Goal: Task Accomplishment & Management: Use online tool/utility

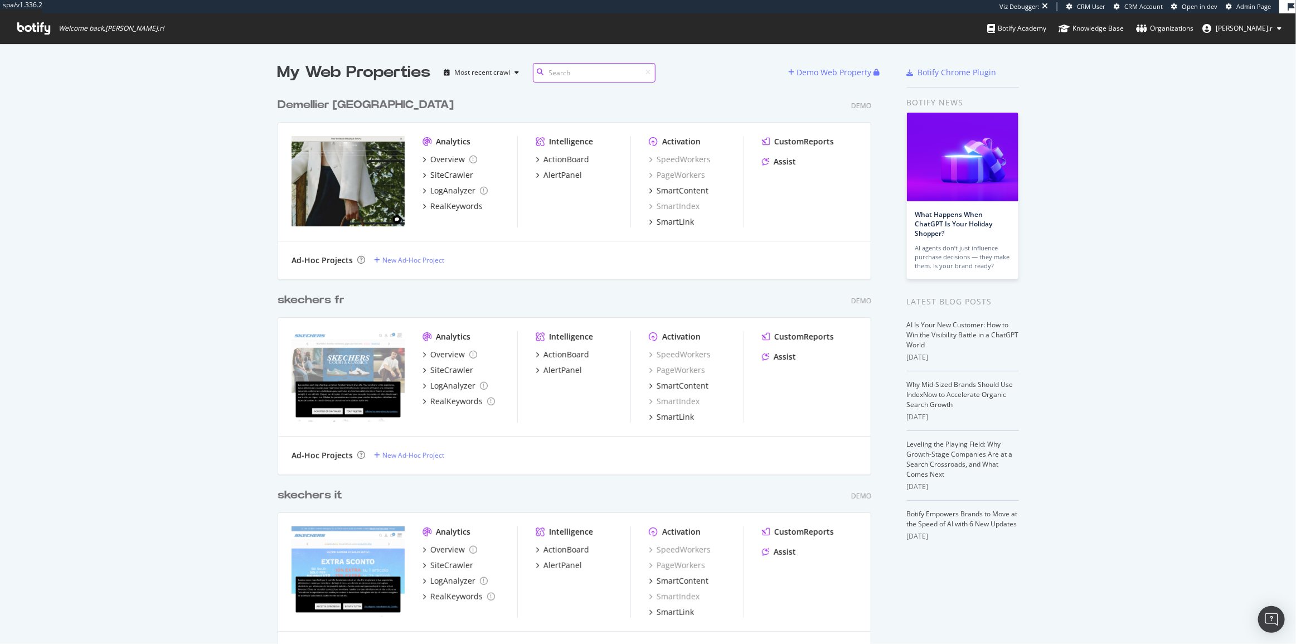
scroll to position [8610, 595]
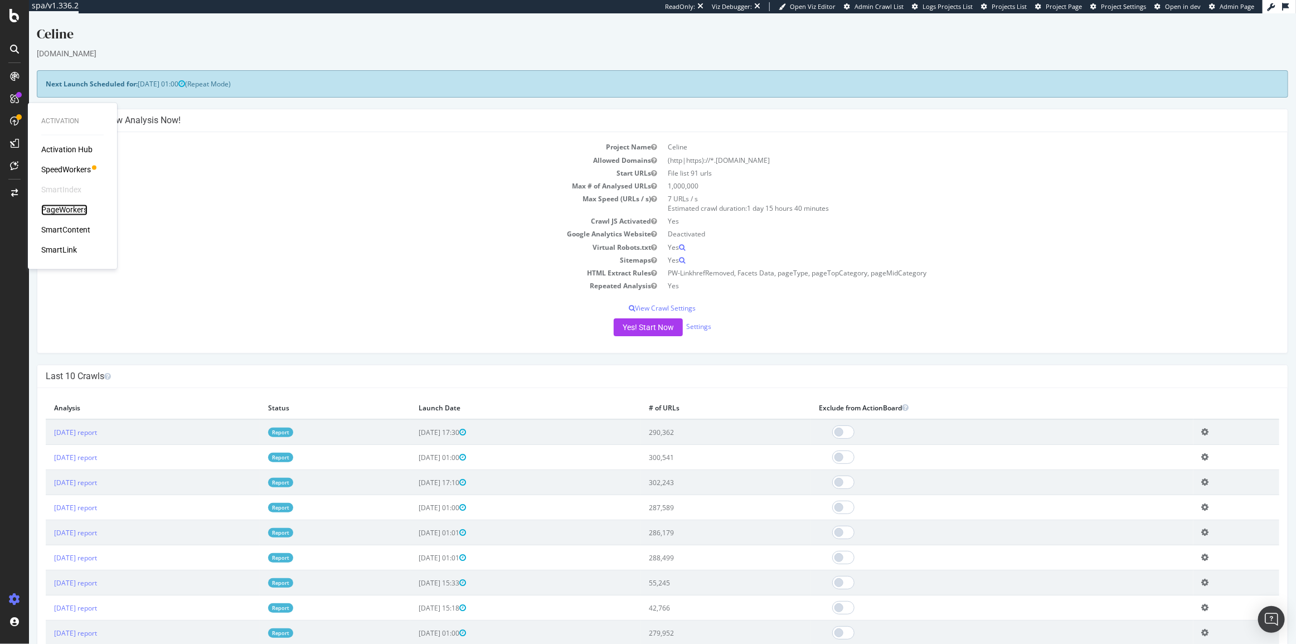
click at [65, 212] on div "PageWorkers" at bounding box center [64, 210] width 46 height 11
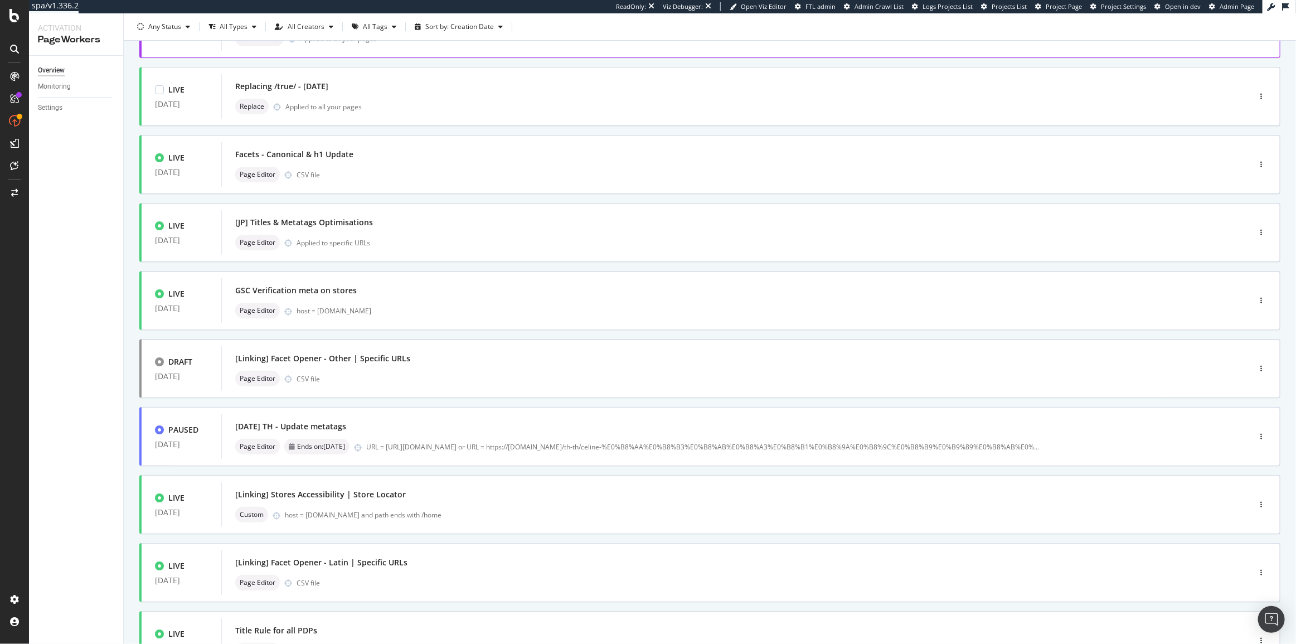
scroll to position [152, 0]
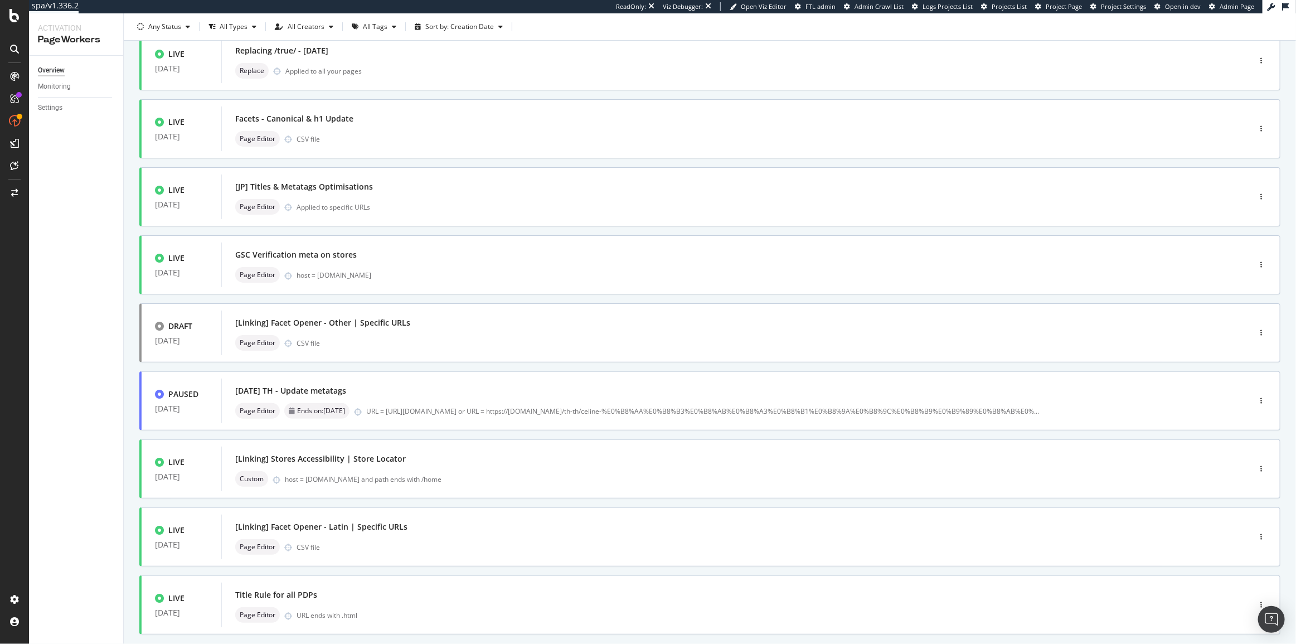
drag, startPoint x: 444, startPoint y: 139, endPoint x: 127, endPoint y: 196, distance: 322.2
click at [127, 196] on div "Only Split Tests ( 2 ) Create Optimization LIVE 18 Aug. 2025 Removing bad hrefl…" at bounding box center [710, 311] width 1172 height 789
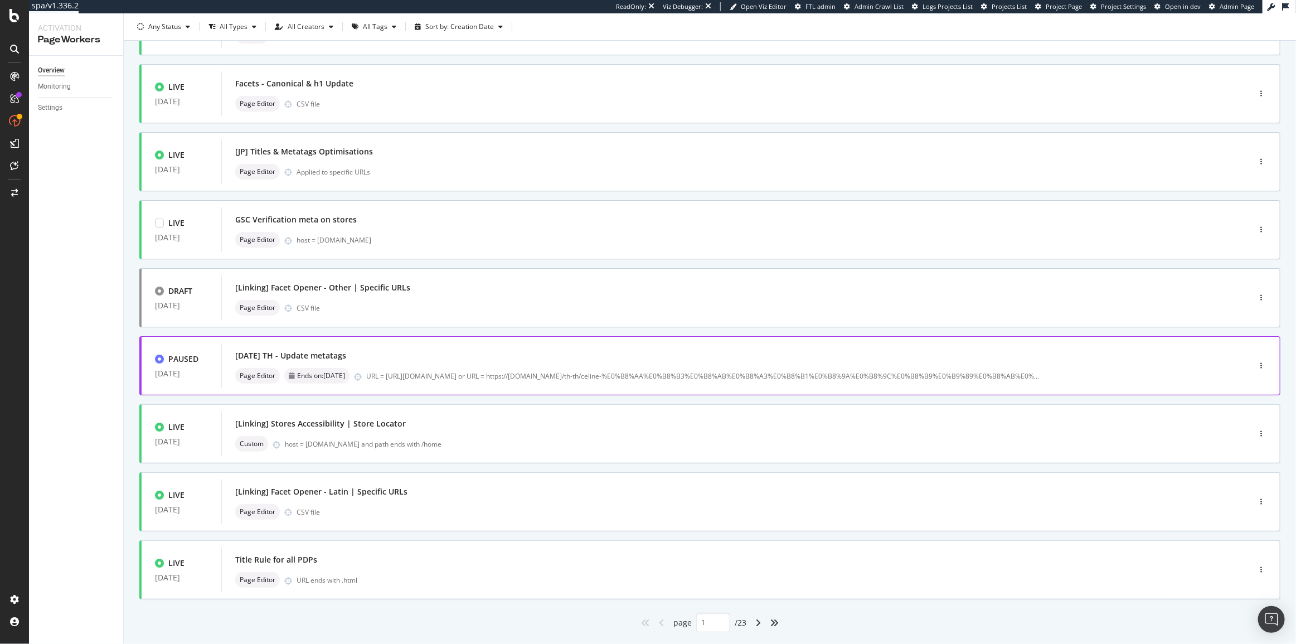
scroll to position [202, 0]
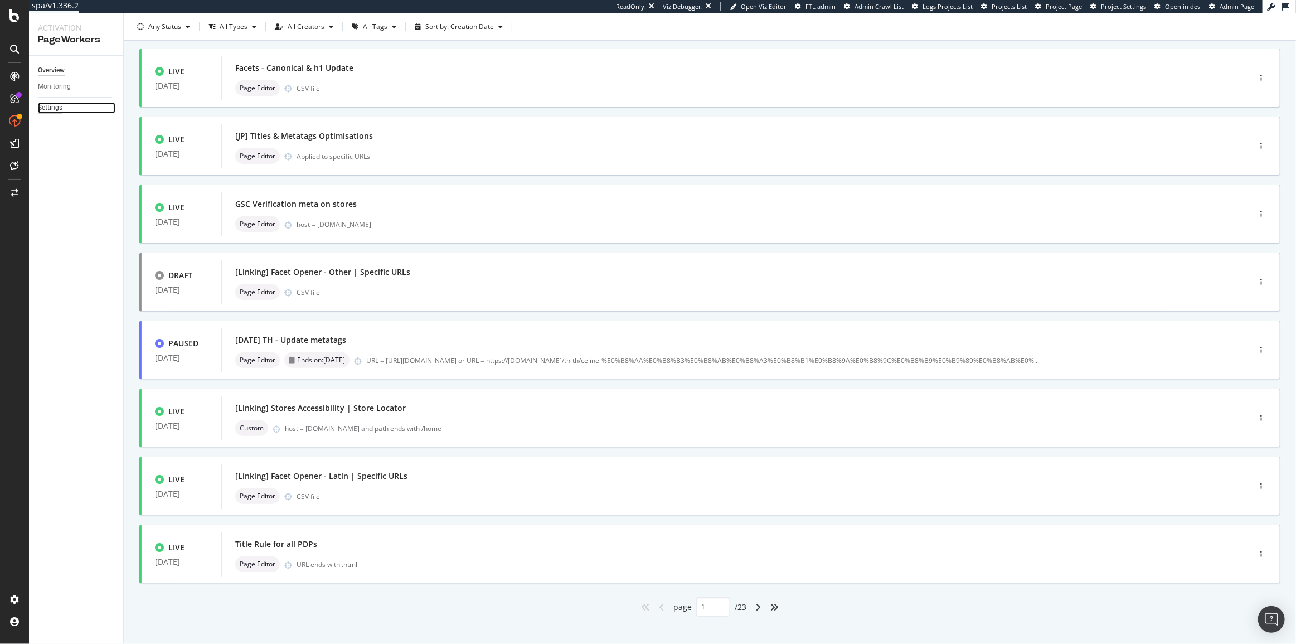
click at [50, 110] on div "Settings" at bounding box center [50, 108] width 25 height 12
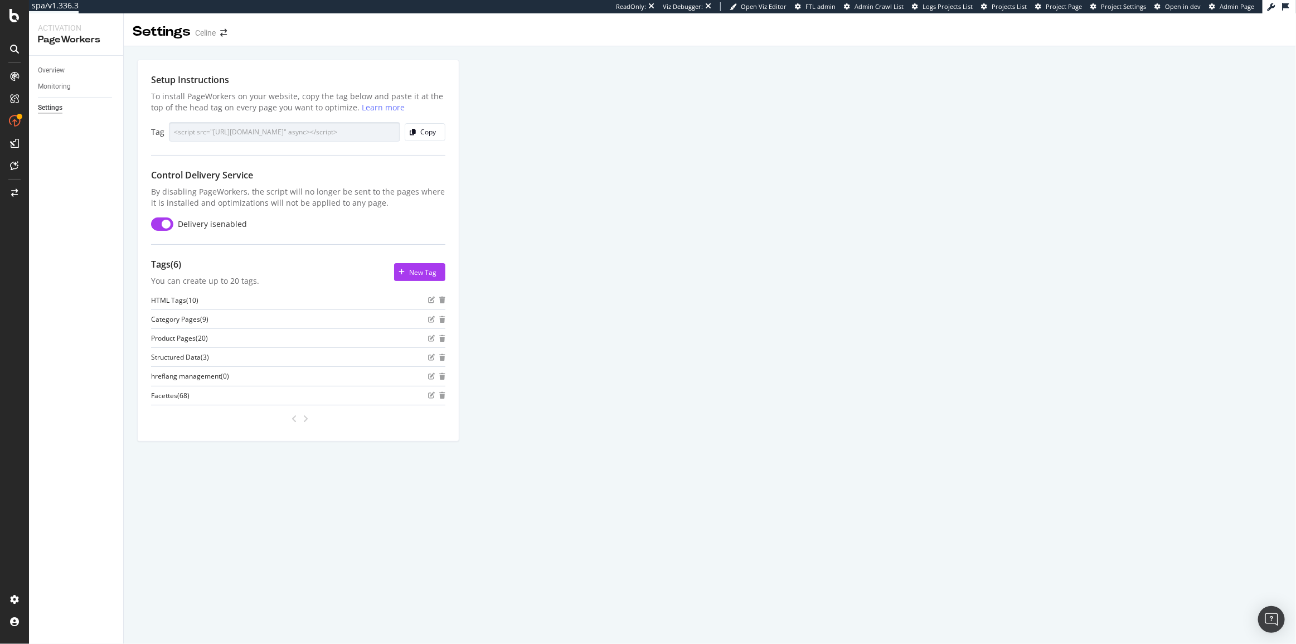
click at [569, 180] on div "Setup Instructions To install PageWorkers on your website, copy the tag below a…" at bounding box center [710, 263] width 1172 height 434
click at [420, 133] on div "Copy" at bounding box center [428, 131] width 16 height 9
click at [433, 131] on div "Copy" at bounding box center [428, 131] width 16 height 9
drag, startPoint x: 416, startPoint y: 129, endPoint x: 451, endPoint y: 118, distance: 37.5
click at [416, 129] on div "button" at bounding box center [412, 132] width 15 height 7
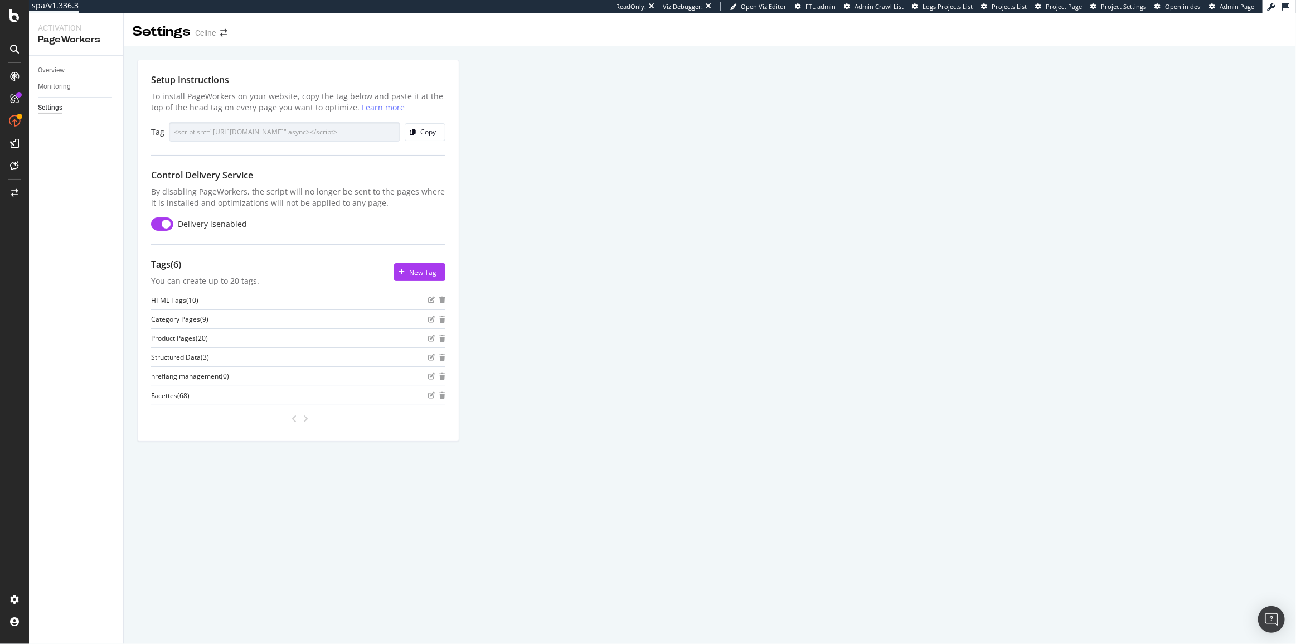
click at [57, 63] on div "Overview" at bounding box center [80, 70] width 85 height 16
click at [57, 66] on div "Overview" at bounding box center [51, 71] width 27 height 12
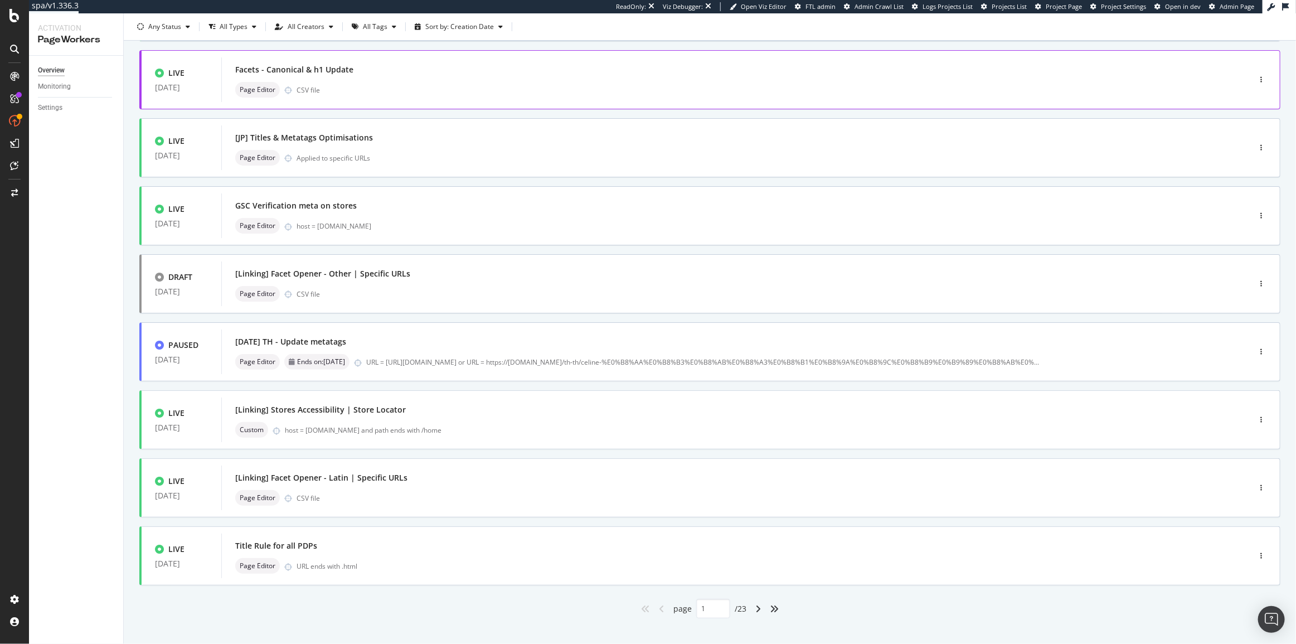
scroll to position [202, 0]
click at [755, 608] on icon "angle-right" at bounding box center [758, 607] width 6 height 9
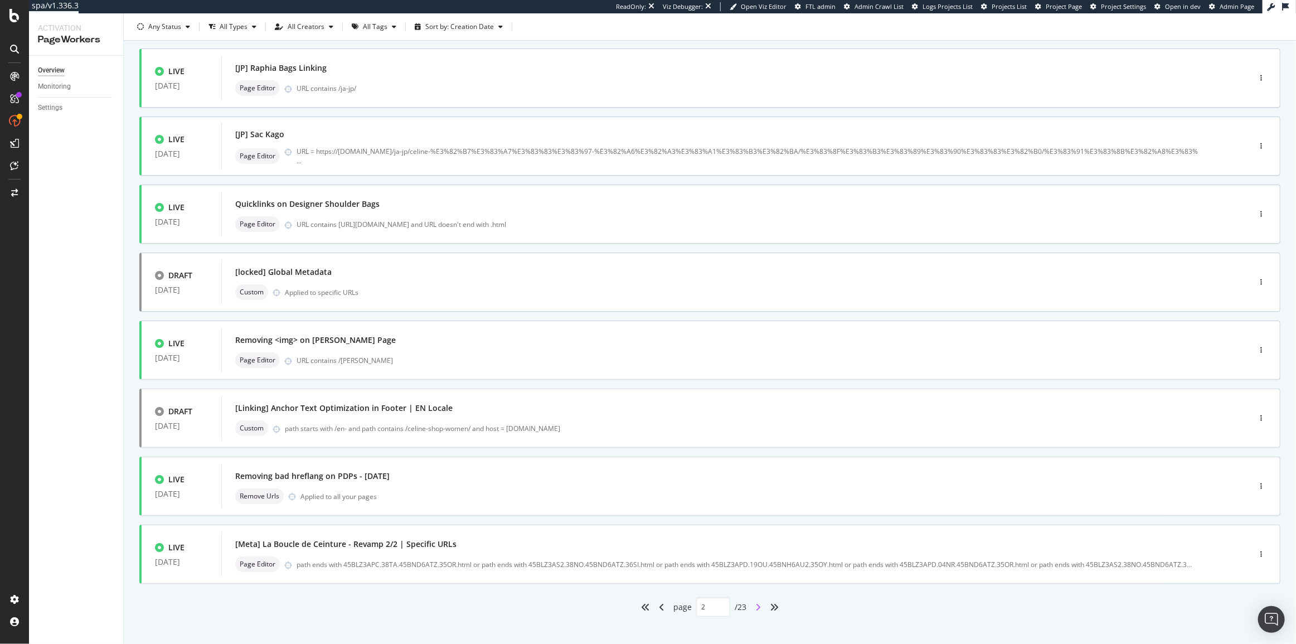
click at [756, 605] on icon "angle-right" at bounding box center [758, 607] width 6 height 9
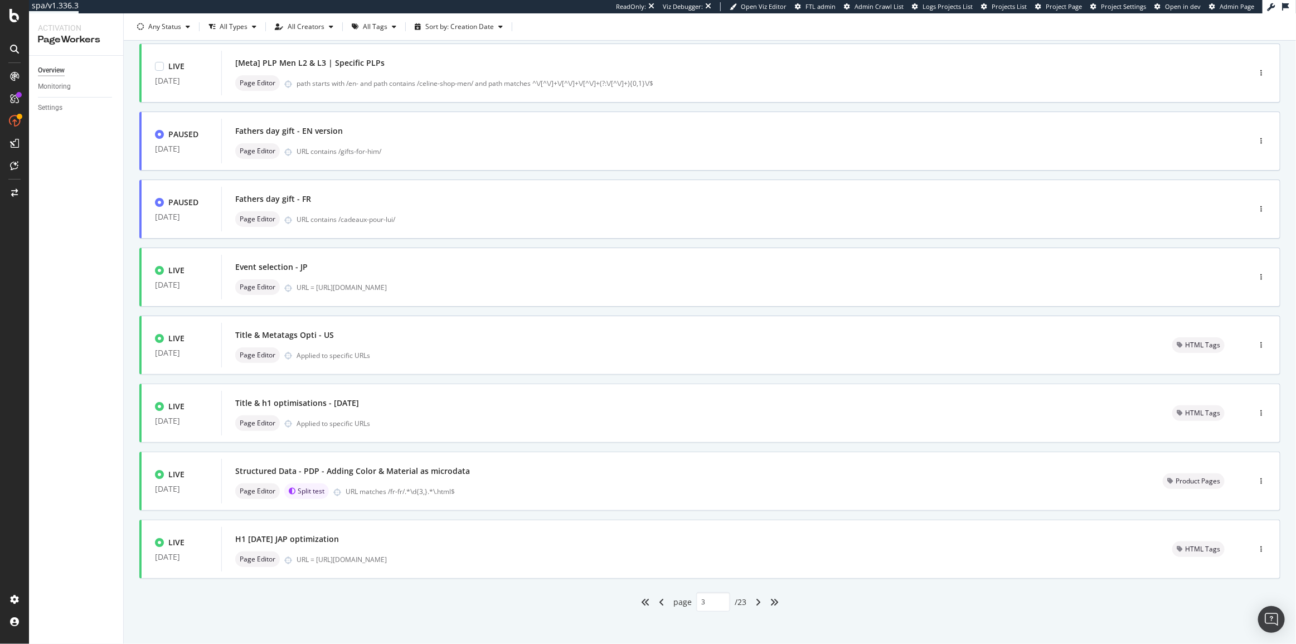
scroll to position [213, 0]
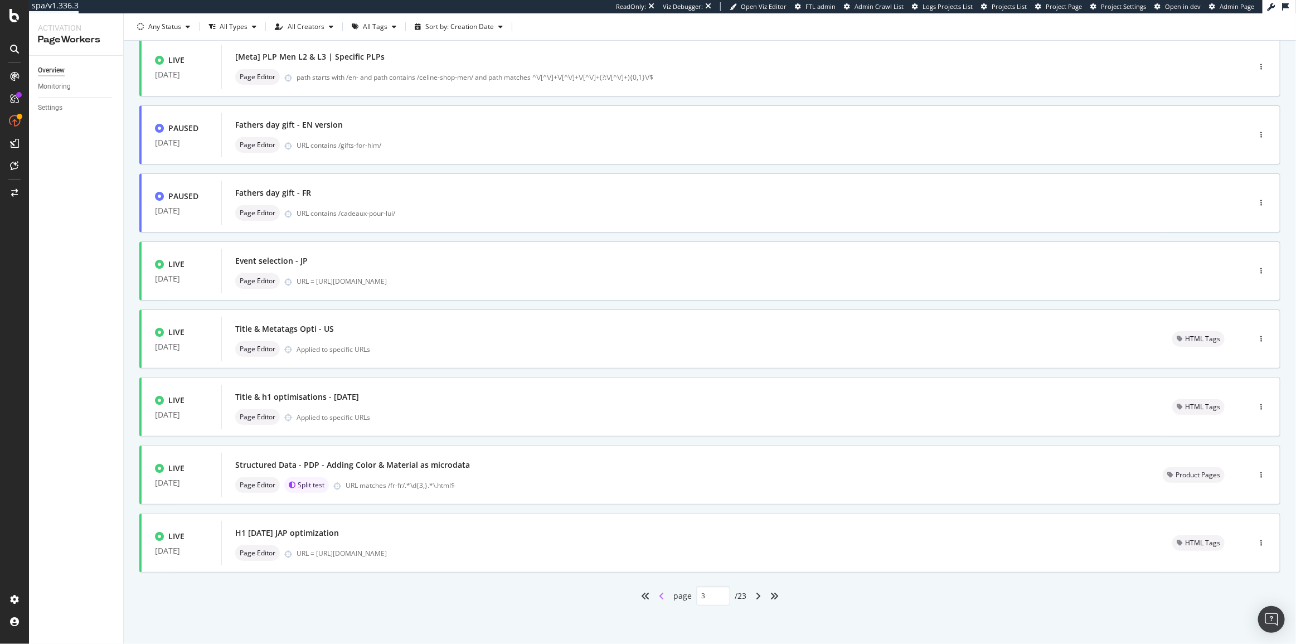
click at [659, 592] on icon "angle-left" at bounding box center [662, 595] width 6 height 9
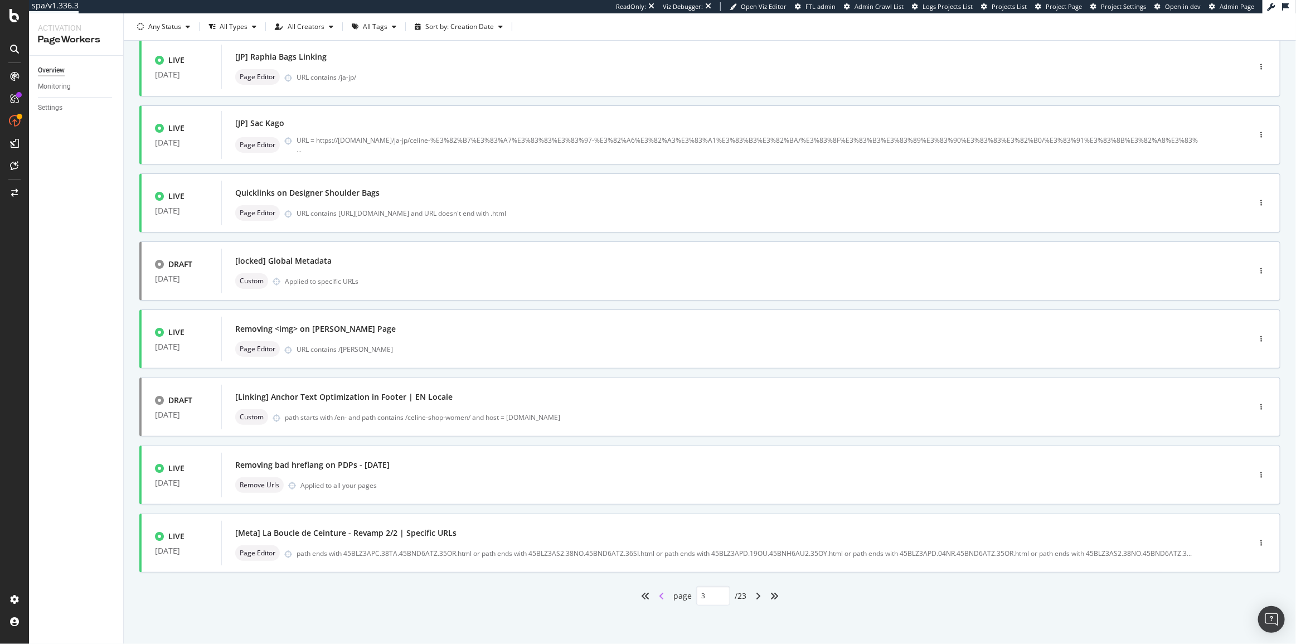
type input "2"
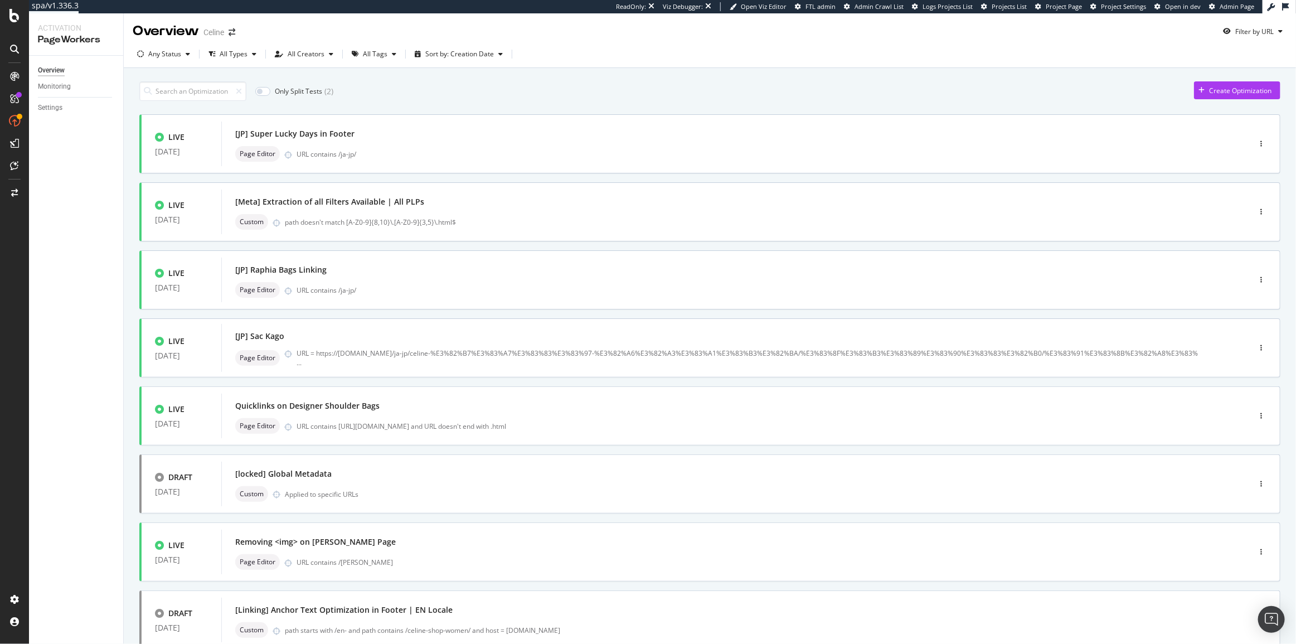
scroll to position [0, 0]
click at [483, 212] on div "[Meta] Extraction of all Filters Available | All PLPs Custom path doesn't match…" at bounding box center [718, 213] width 967 height 36
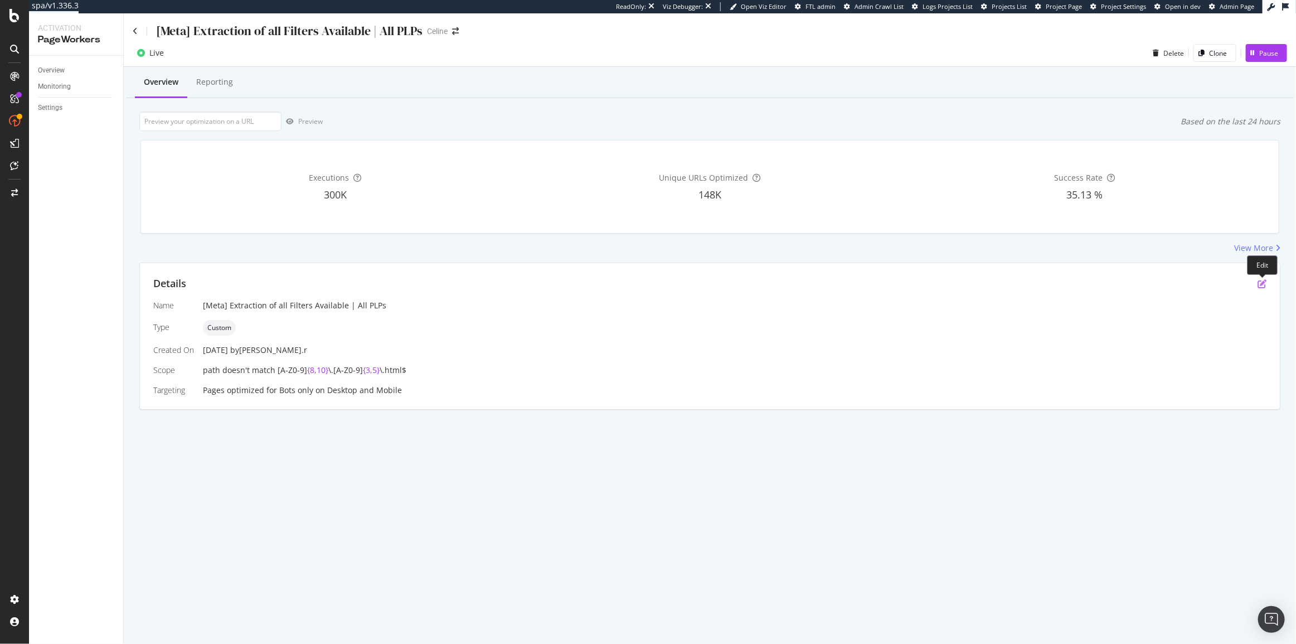
click at [1260, 283] on icon "pen-to-square" at bounding box center [1261, 283] width 9 height 9
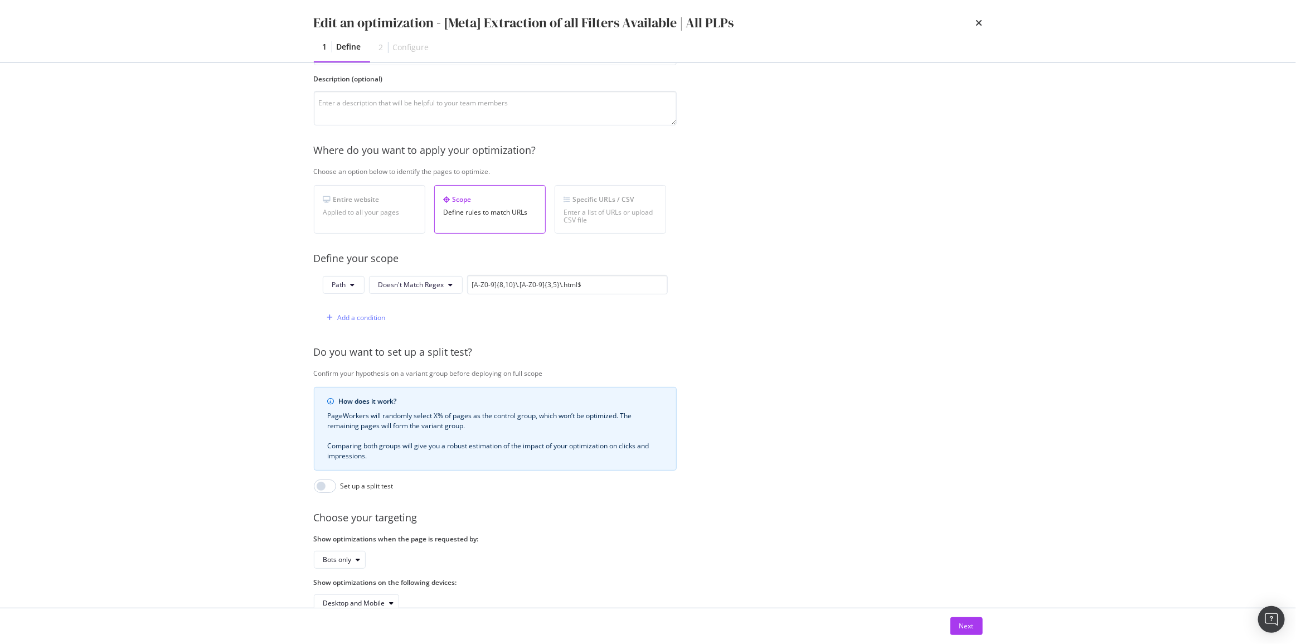
scroll to position [127, 0]
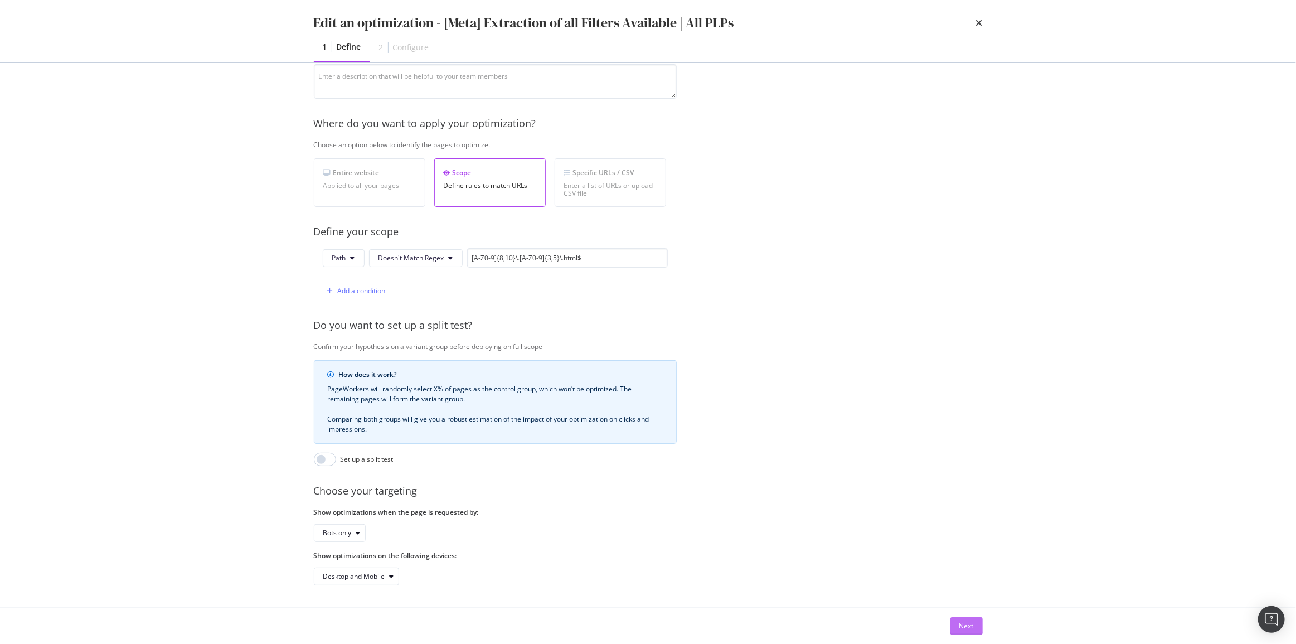
click at [973, 629] on div "Next" at bounding box center [966, 625] width 14 height 9
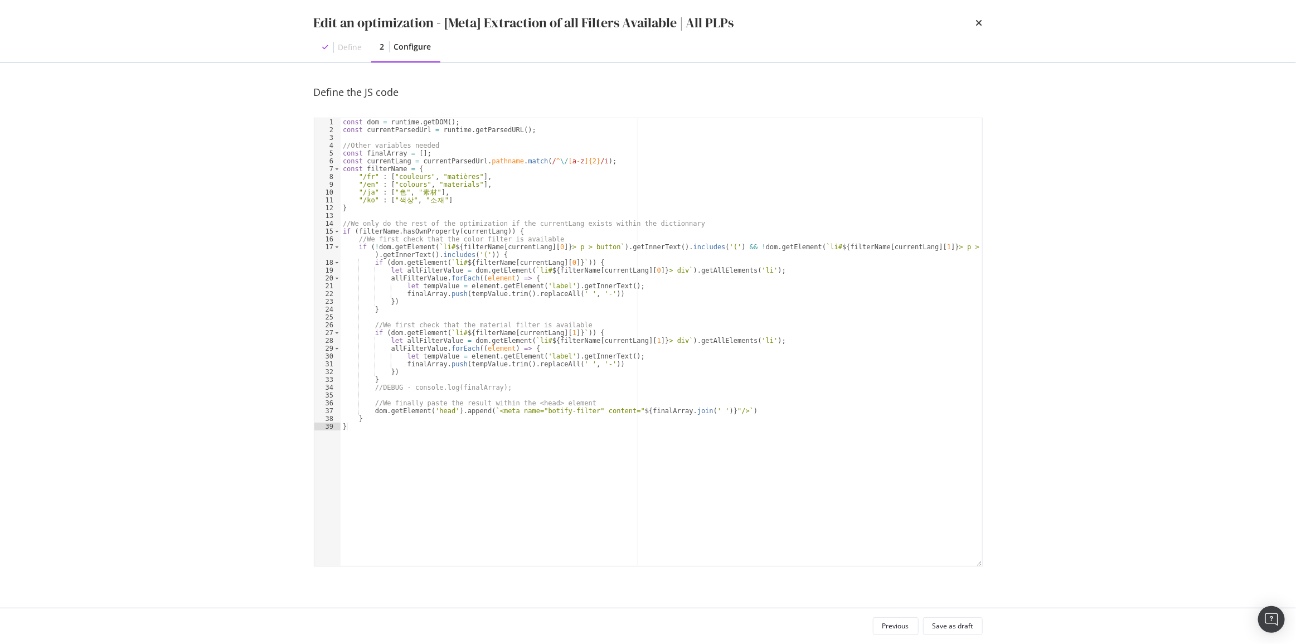
scroll to position [0, 0]
click at [774, 446] on div "const dom = runtime . getDOM ( ) ; const currentParsedUrl = runtime . getParsed…" at bounding box center [662, 349] width 642 height 463
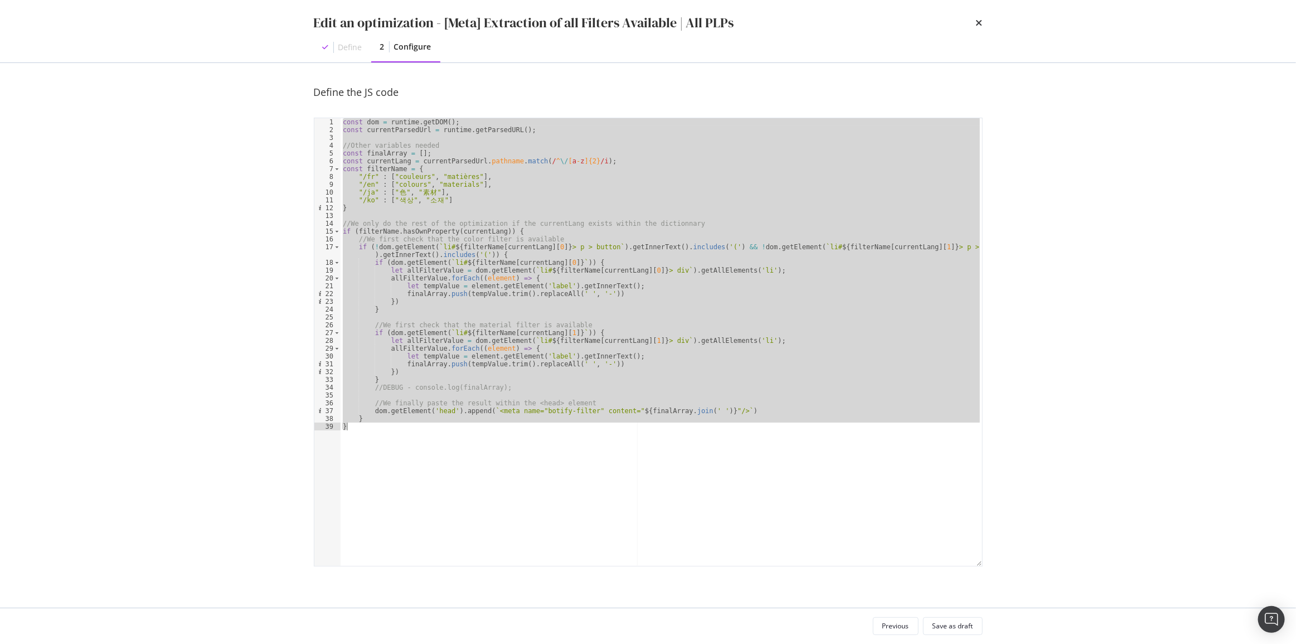
click at [554, 312] on div "const dom = runtime . getDOM ( ) ; const currentParsedUrl = runtime . getParsed…" at bounding box center [662, 342] width 642 height 448
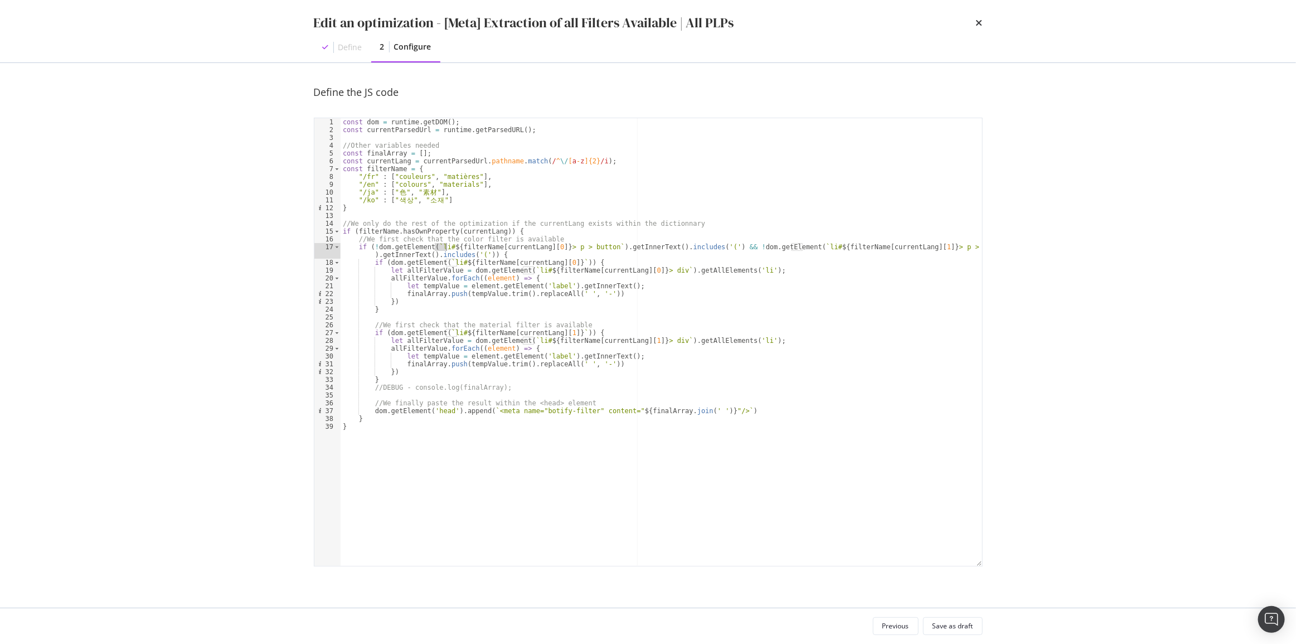
drag, startPoint x: 435, startPoint y: 249, endPoint x: 445, endPoint y: 250, distance: 10.7
click at [445, 250] on div "const dom = runtime . getDOM ( ) ; const currentParsedUrl = runtime . getParsed…" at bounding box center [662, 349] width 642 height 463
type textarea "if (!dom.getElement(`li#${filterName[currentLang][0]} > p > button`).getInnerTe…"
click at [674, 253] on div "const dom = runtime . getDOM ( ) ; const currentParsedUrl = runtime . getParsed…" at bounding box center [662, 349] width 642 height 463
click at [975, 20] on div "Edit an optimization - [Meta] Extraction of all Filters Available | All PLPs" at bounding box center [648, 22] width 669 height 19
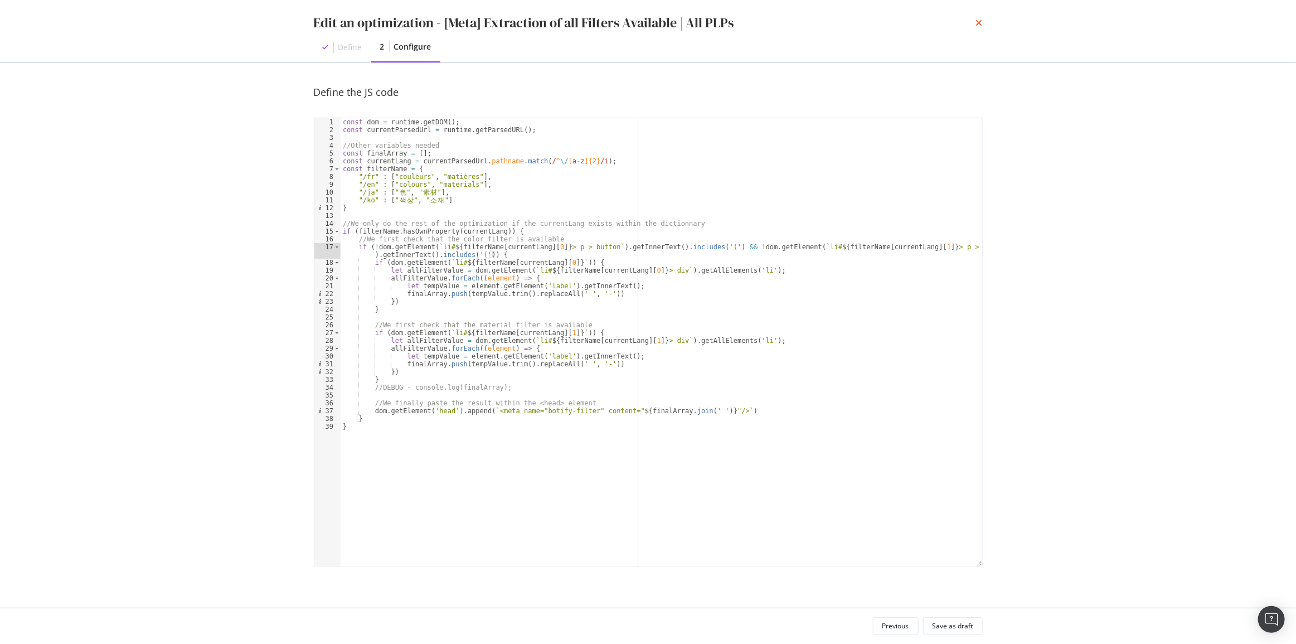
click at [976, 22] on icon "times" at bounding box center [979, 22] width 7 height 9
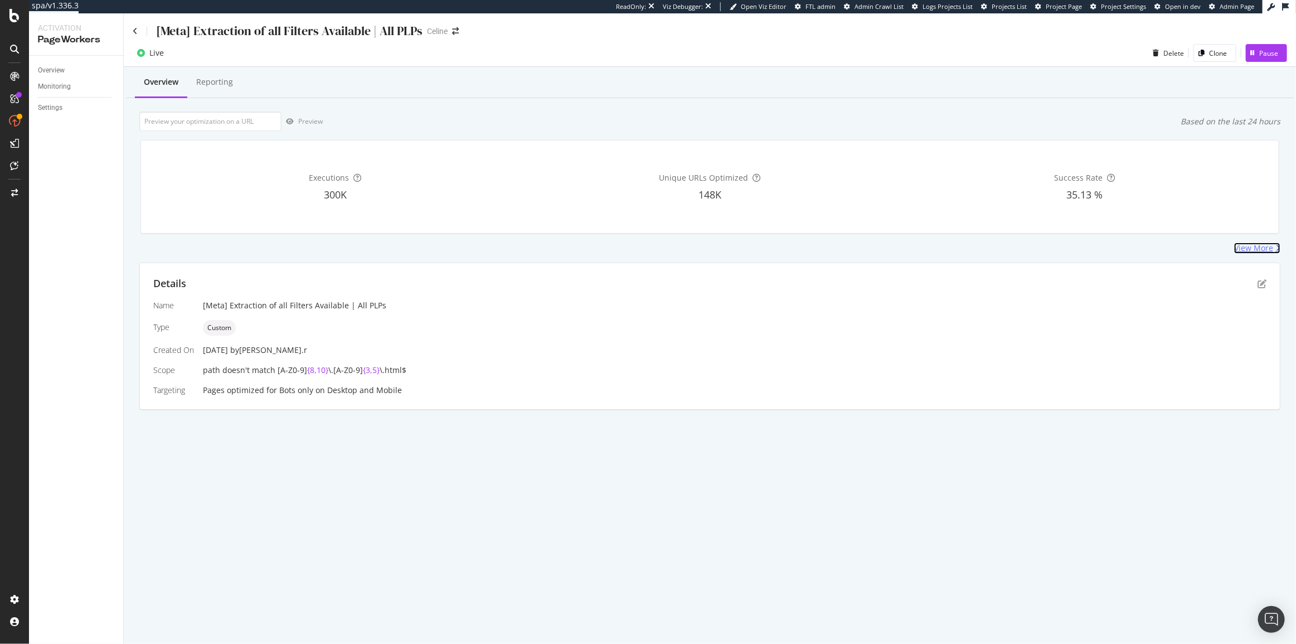
click at [1256, 251] on div "View More" at bounding box center [1253, 247] width 39 height 11
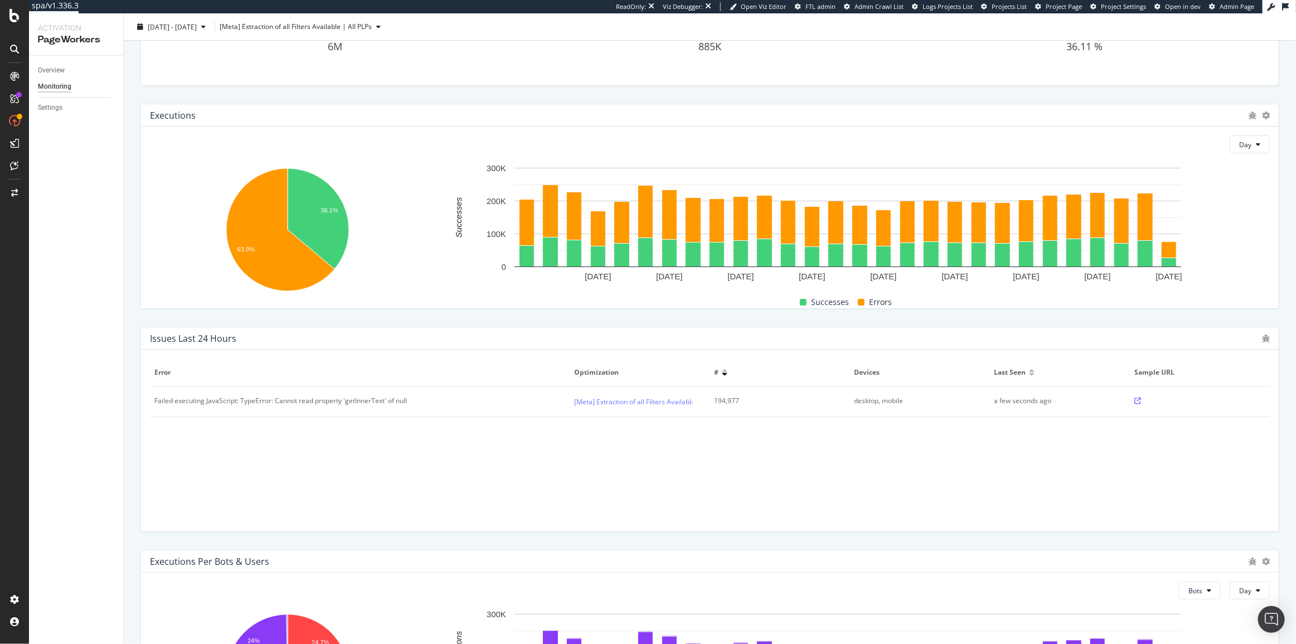
scroll to position [101, 0]
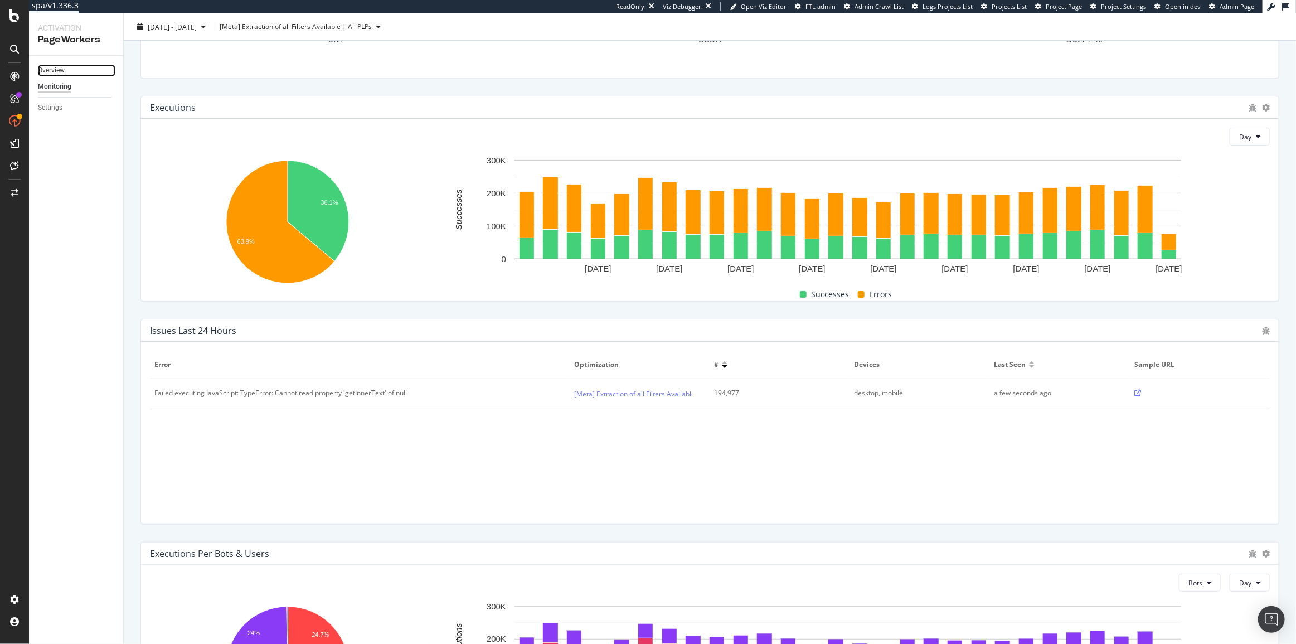
click at [66, 72] on link "Overview" at bounding box center [76, 71] width 77 height 12
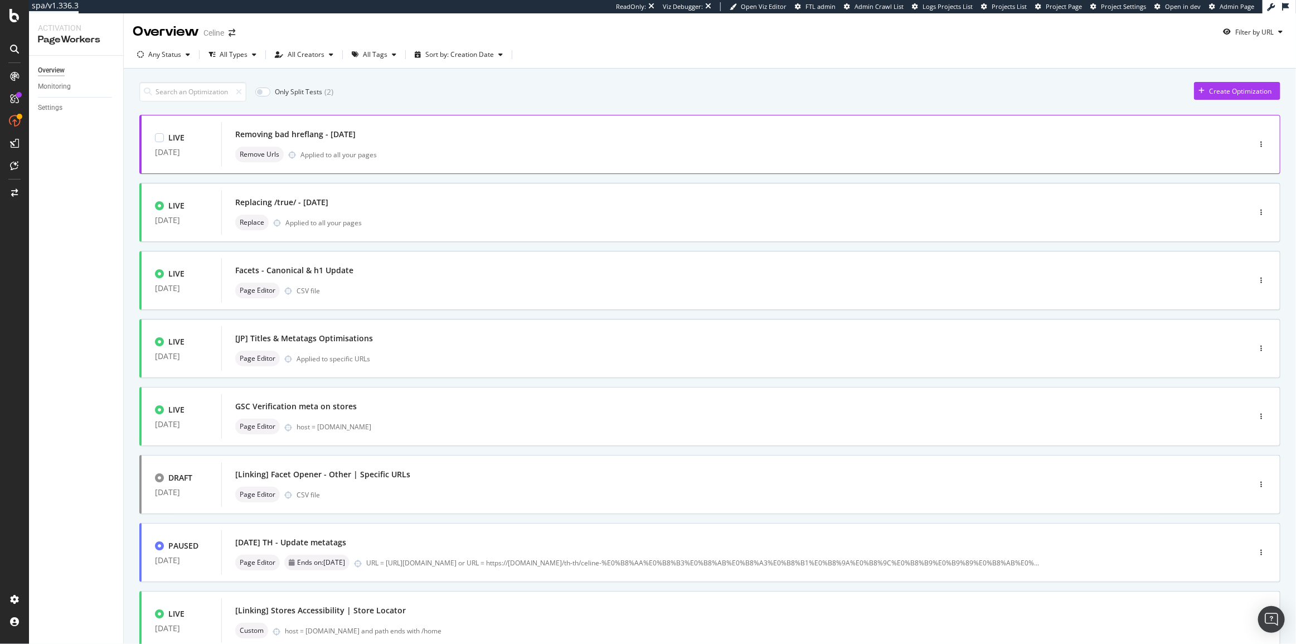
click at [439, 129] on div "Removing bad hreflang - August 25" at bounding box center [718, 135] width 967 height 16
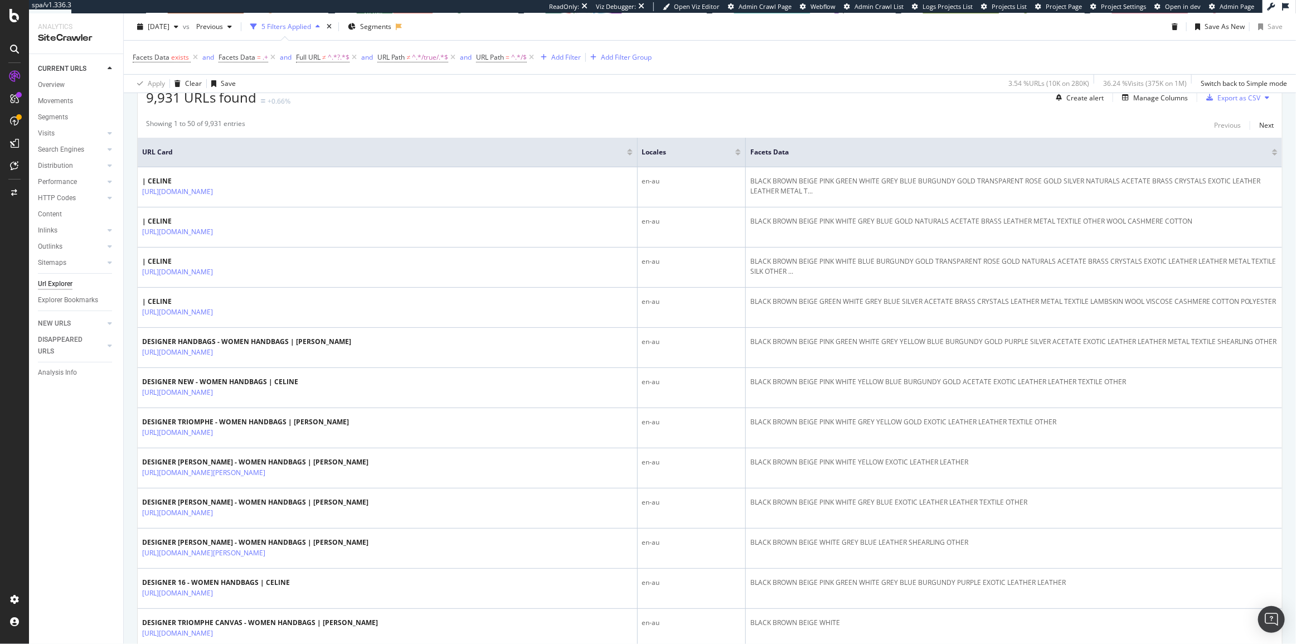
scroll to position [253, 0]
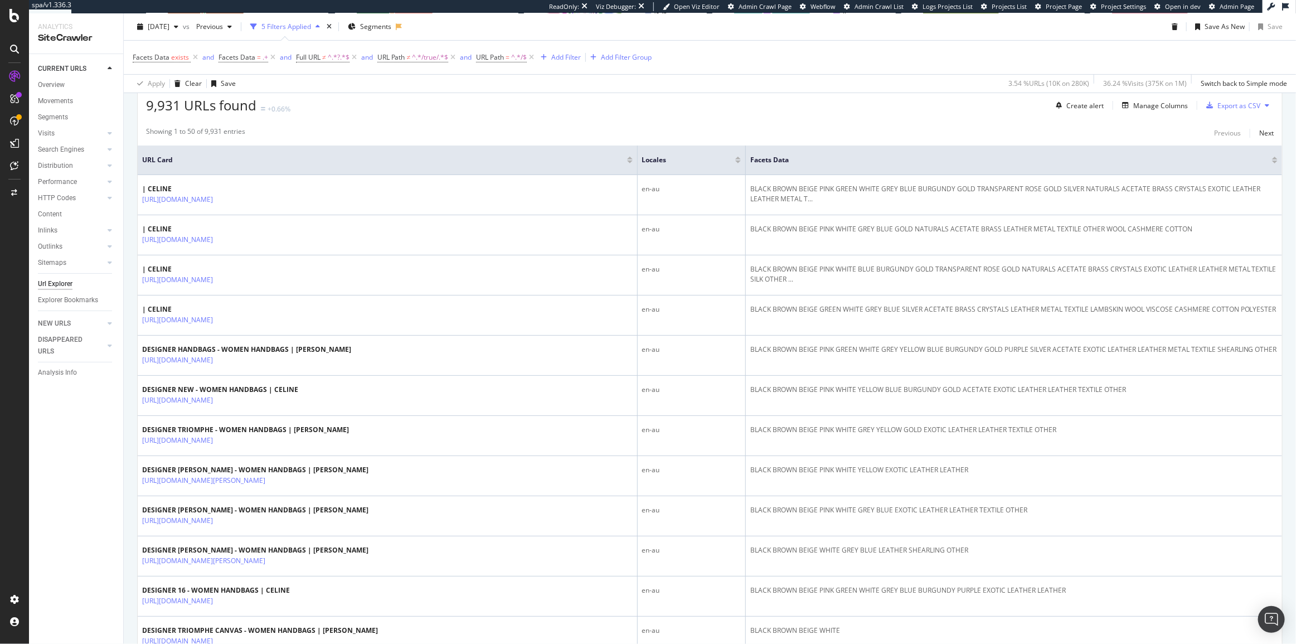
click at [488, 62] on span "URL Path = ^.*/$" at bounding box center [506, 58] width 60 height 16
click at [488, 59] on span "URL Path" at bounding box center [490, 56] width 28 height 9
click at [494, 20] on div "2025 Jul. 19th vs Previous 5 Filters Applied Segments Save As New Save" at bounding box center [710, 29] width 1172 height 22
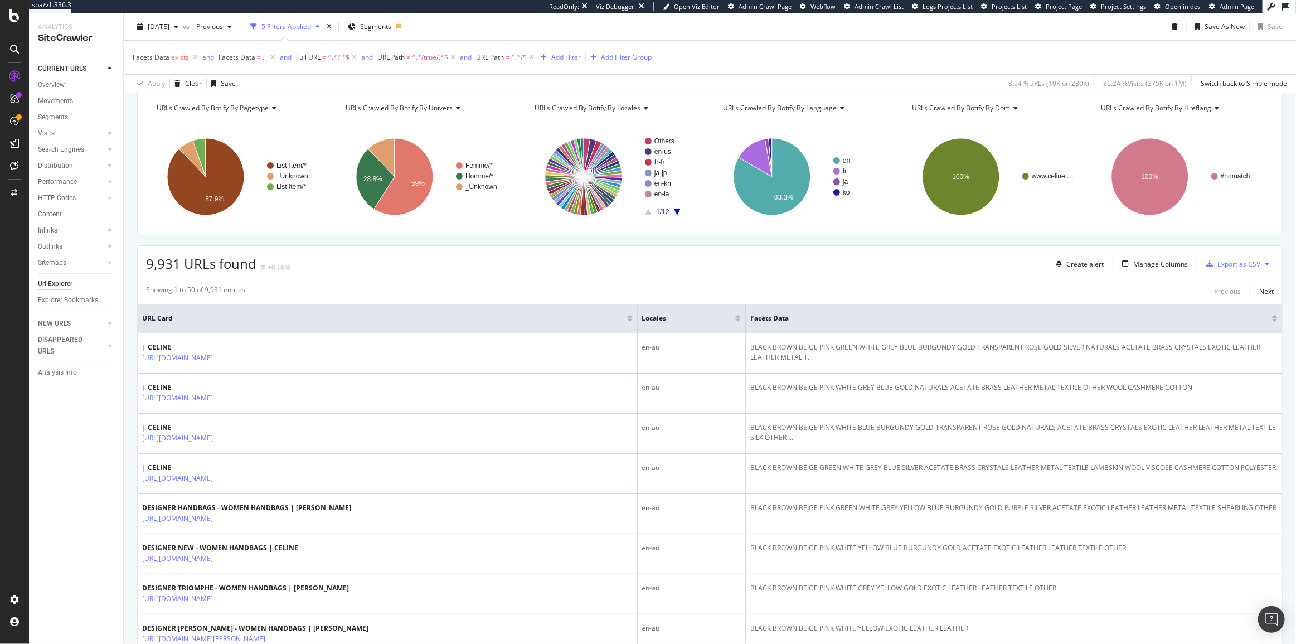
scroll to position [50, 0]
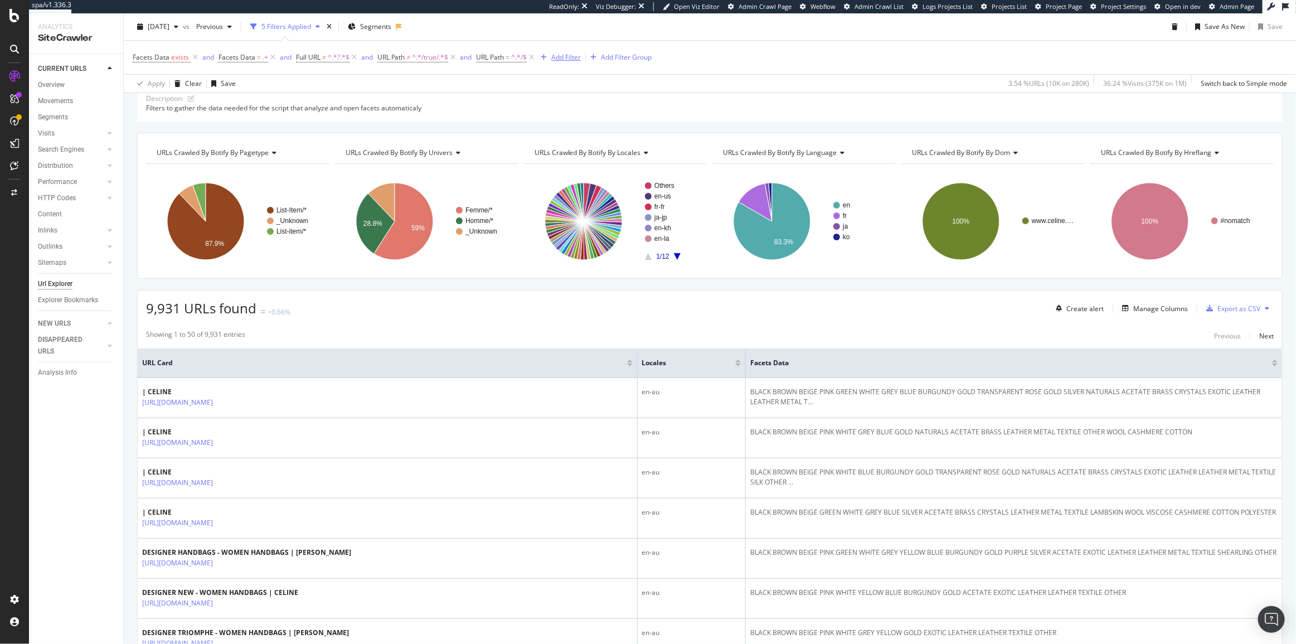
click at [565, 52] on div "Add Filter" at bounding box center [566, 56] width 30 height 9
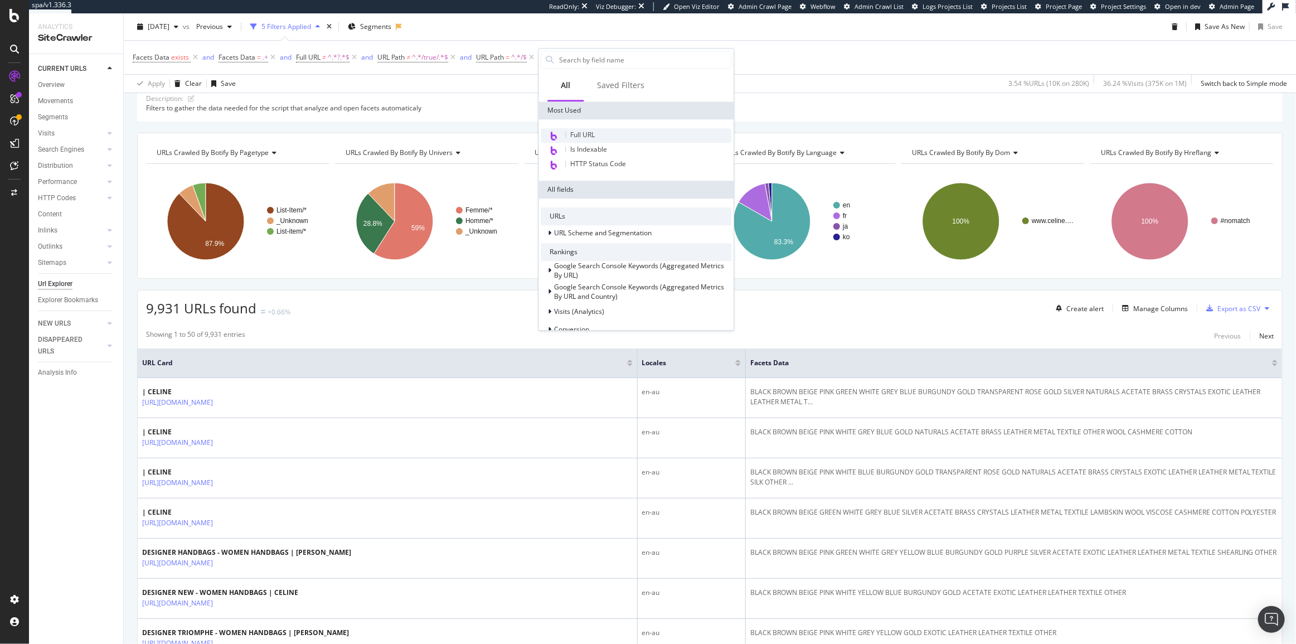
click at [586, 128] on div "Full URL" at bounding box center [636, 135] width 191 height 14
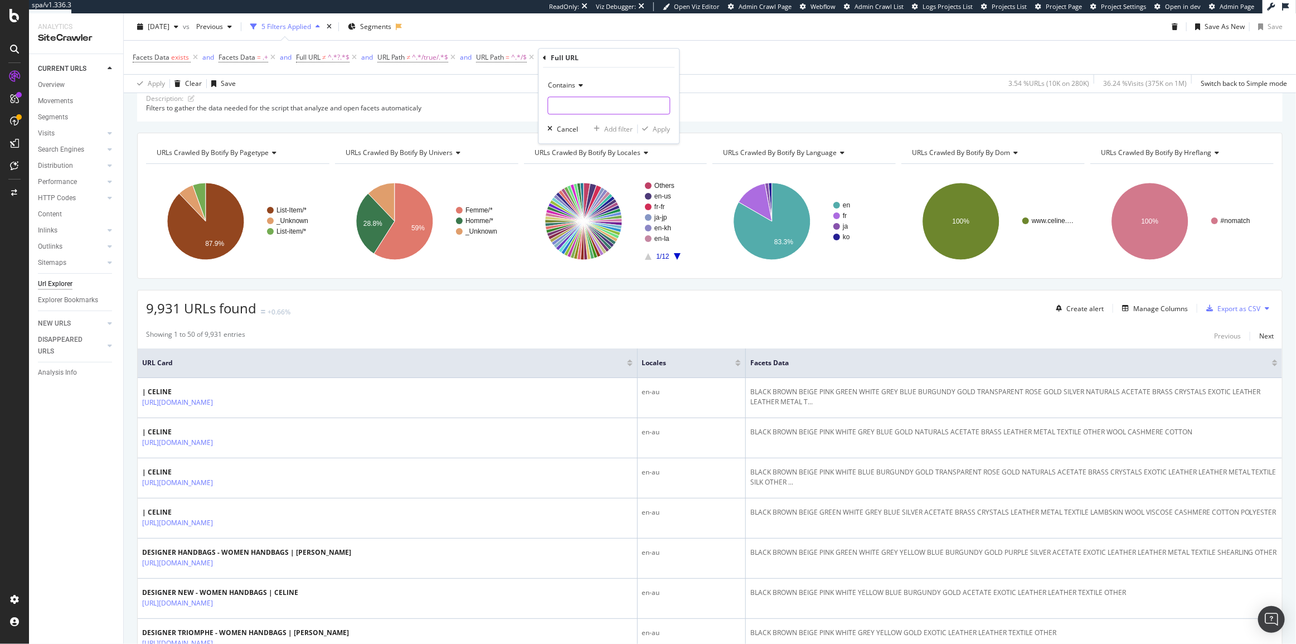
click at [589, 106] on input "text" at bounding box center [609, 106] width 122 height 18
paste input "https://www.celine.com/fr-fr/celine-boutique-femme/sacs/"
type input "https://www.celine.com/fr-fr/celine-boutique-femme/sacs/"
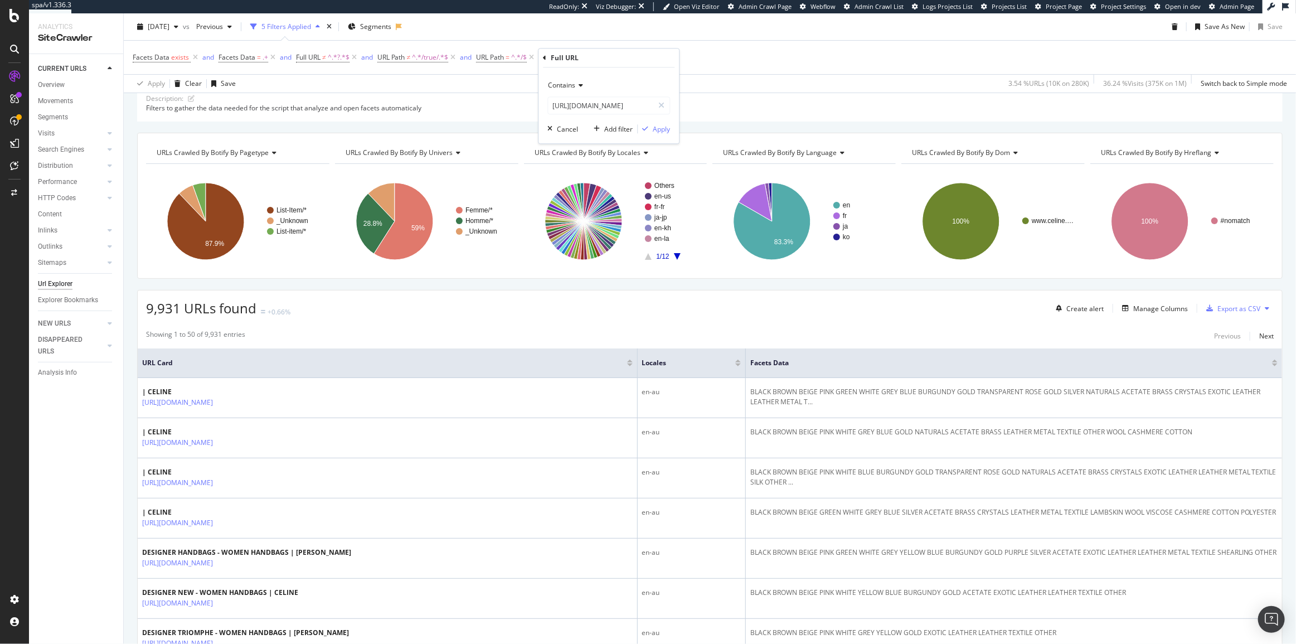
click at [576, 82] on icon at bounding box center [579, 85] width 8 height 7
click at [582, 104] on div "Equal to" at bounding box center [609, 108] width 119 height 14
click at [663, 129] on div "Apply" at bounding box center [661, 128] width 17 height 9
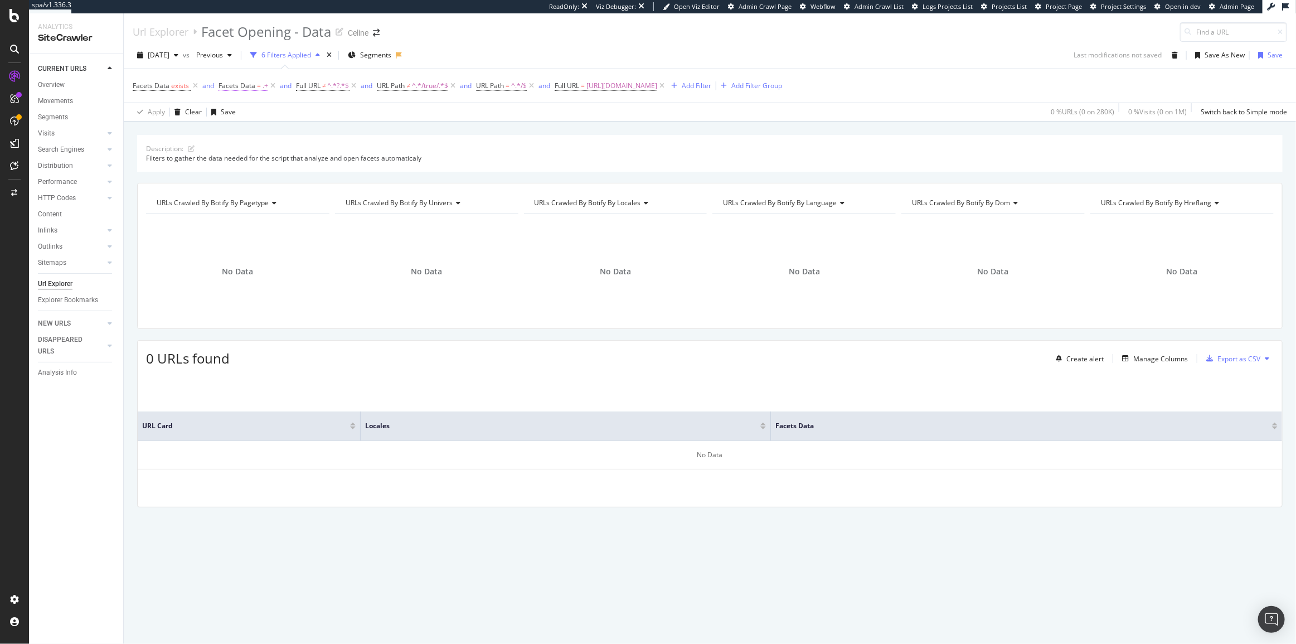
click at [263, 88] on span ".+" at bounding box center [266, 86] width 6 height 16
click at [412, 110] on div "Apply Clear Save 0 % URLs ( 0 on 280K ) 0 % Visits ( 0 on 1M ) Switch back to S…" at bounding box center [710, 112] width 1172 height 18
click at [270, 86] on icon at bounding box center [272, 85] width 9 height 11
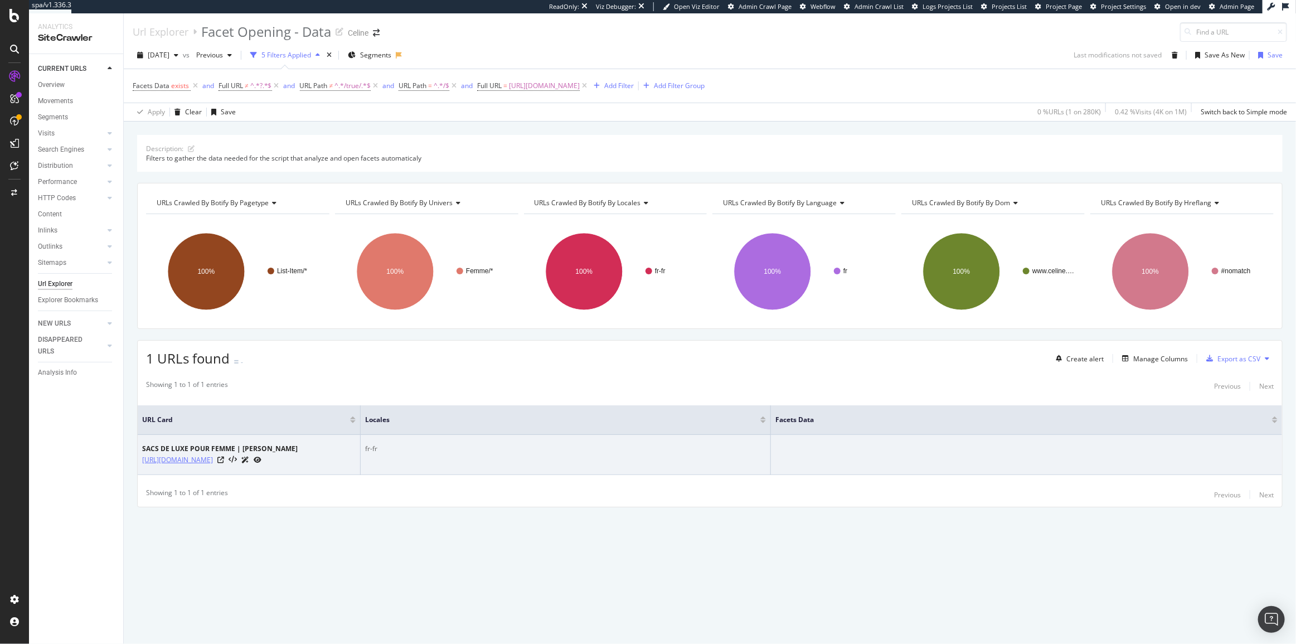
click at [213, 457] on link "https://www.celine.com/fr-fr/celine-boutique-femme/sacs/" at bounding box center [177, 459] width 71 height 11
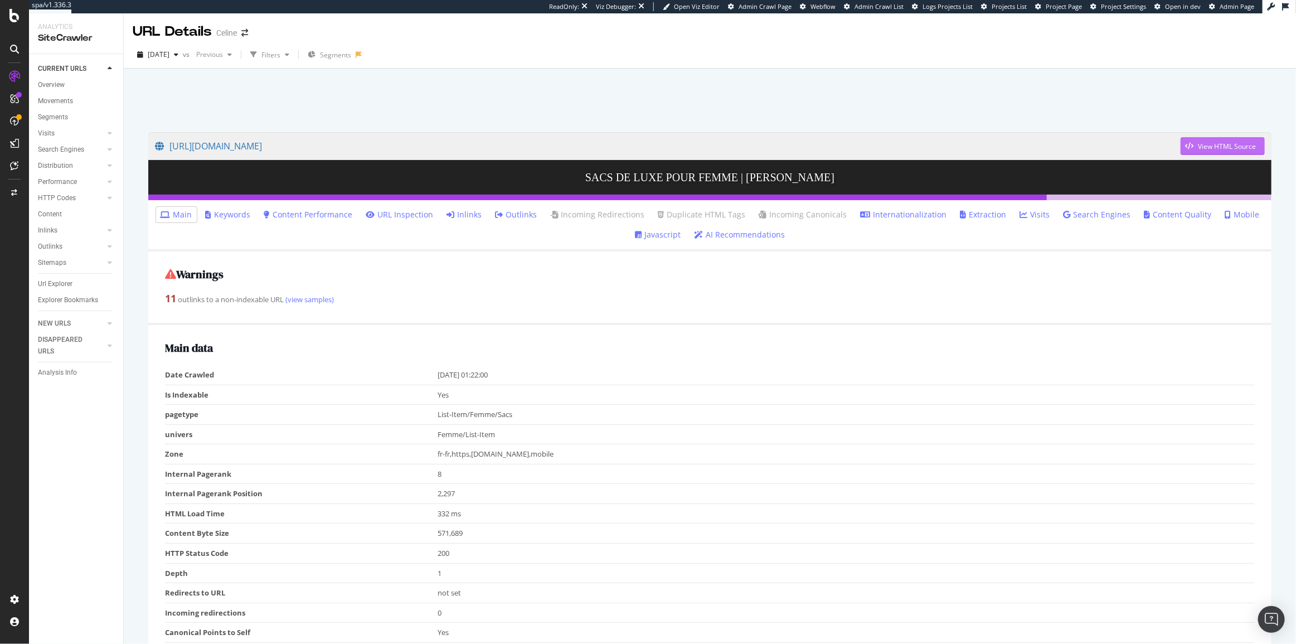
click at [1198, 142] on div "View HTML Source" at bounding box center [1227, 146] width 58 height 9
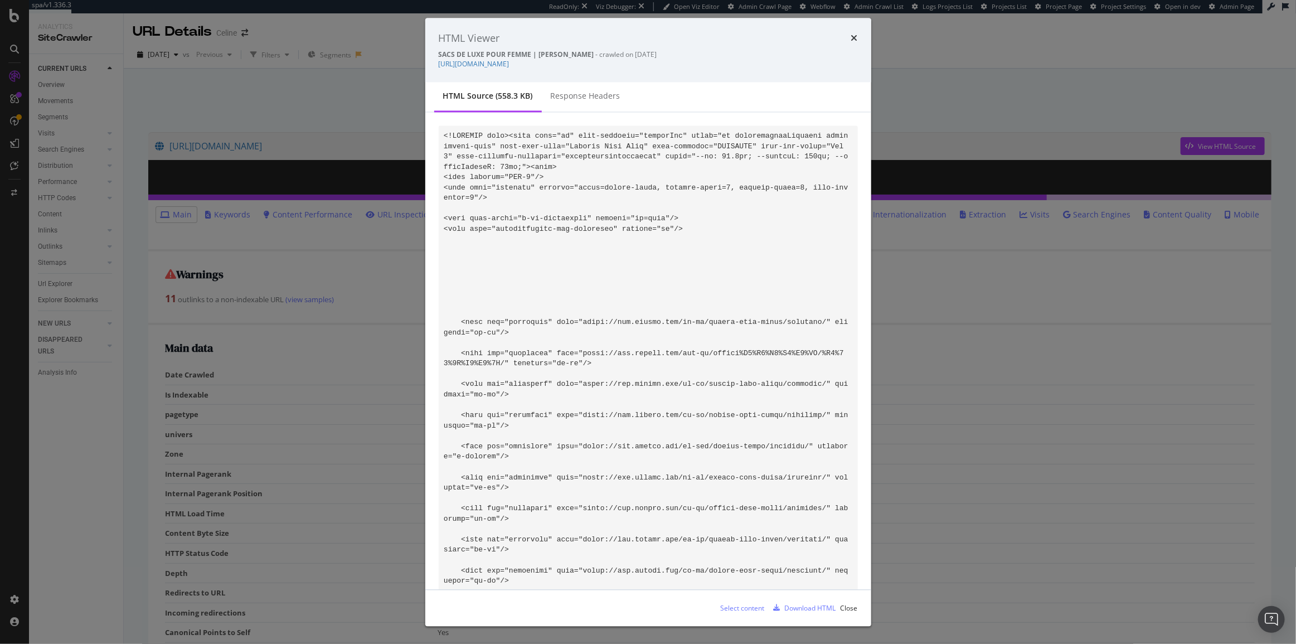
click at [810, 610] on div "Download HTML" at bounding box center [810, 607] width 51 height 9
click at [856, 39] on icon "times" at bounding box center [854, 38] width 7 height 9
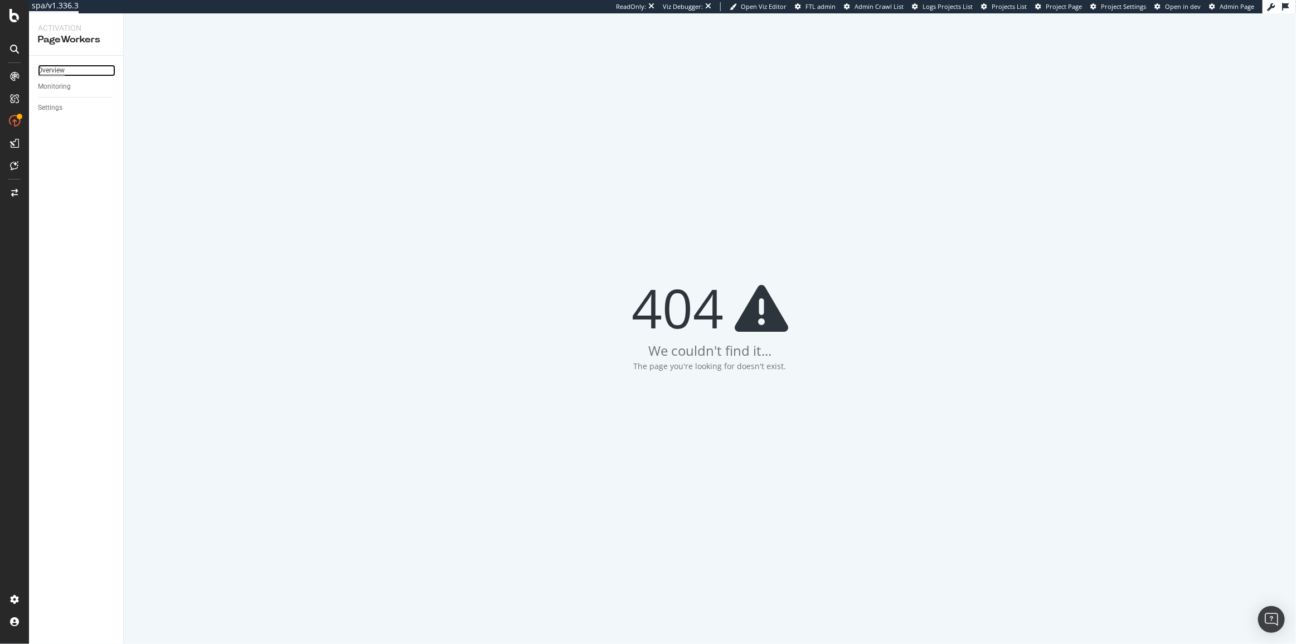
click at [56, 67] on div "Overview" at bounding box center [51, 71] width 27 height 12
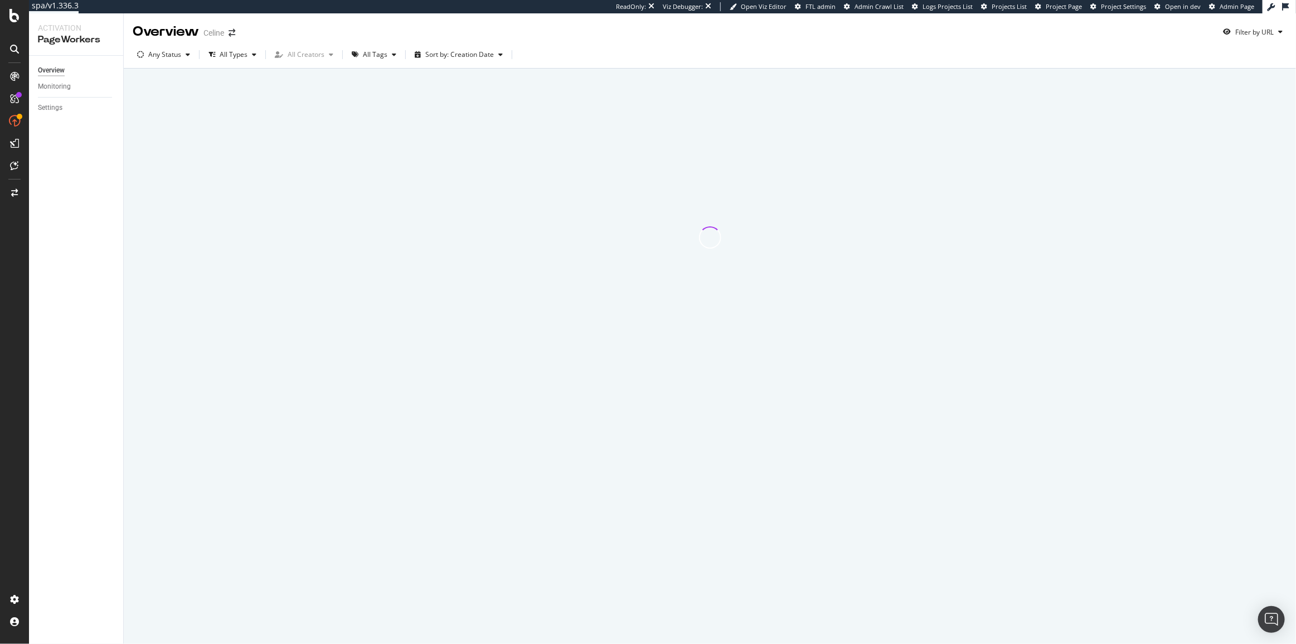
drag, startPoint x: 410, startPoint y: 206, endPoint x: 498, endPoint y: 135, distance: 113.0
click at [501, 136] on div at bounding box center [709, 237] width 1141 height 322
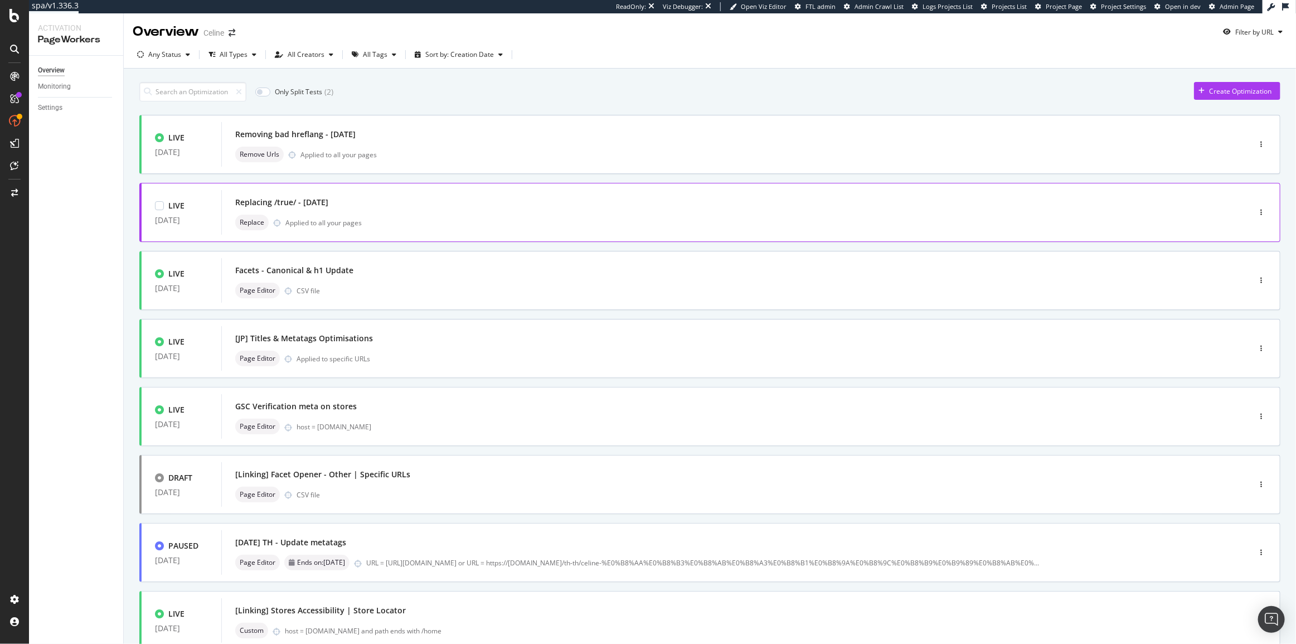
click at [433, 222] on div "Replace Applied to all your pages" at bounding box center [718, 223] width 967 height 16
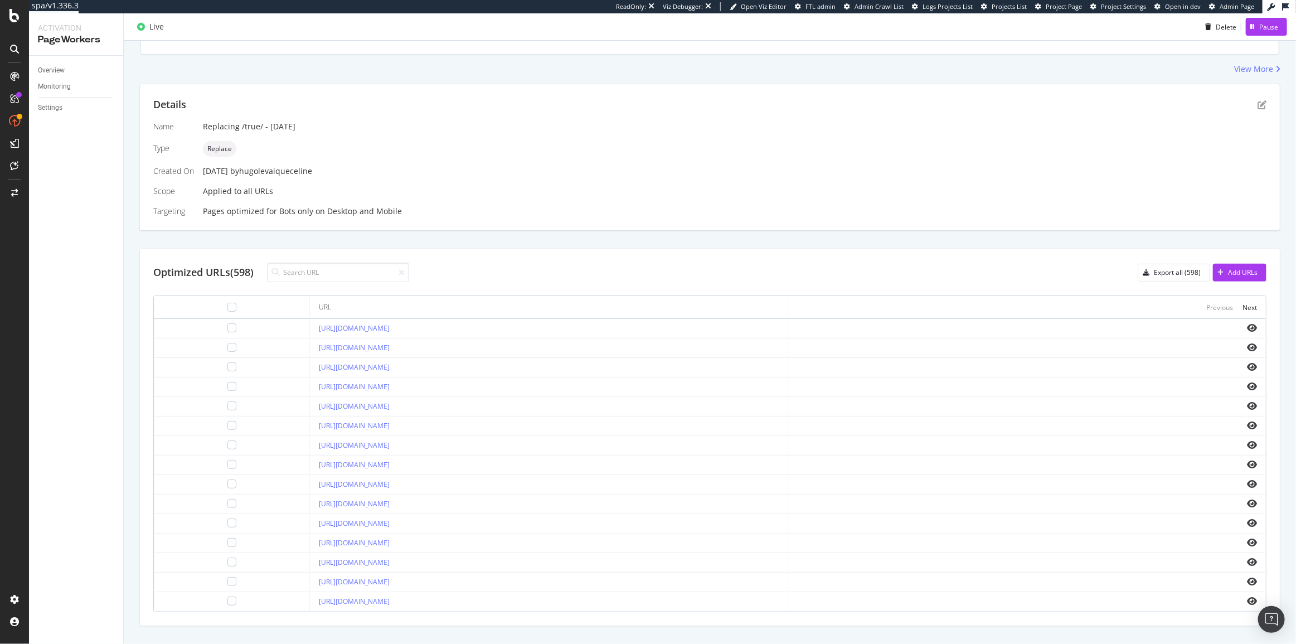
scroll to position [198, 0]
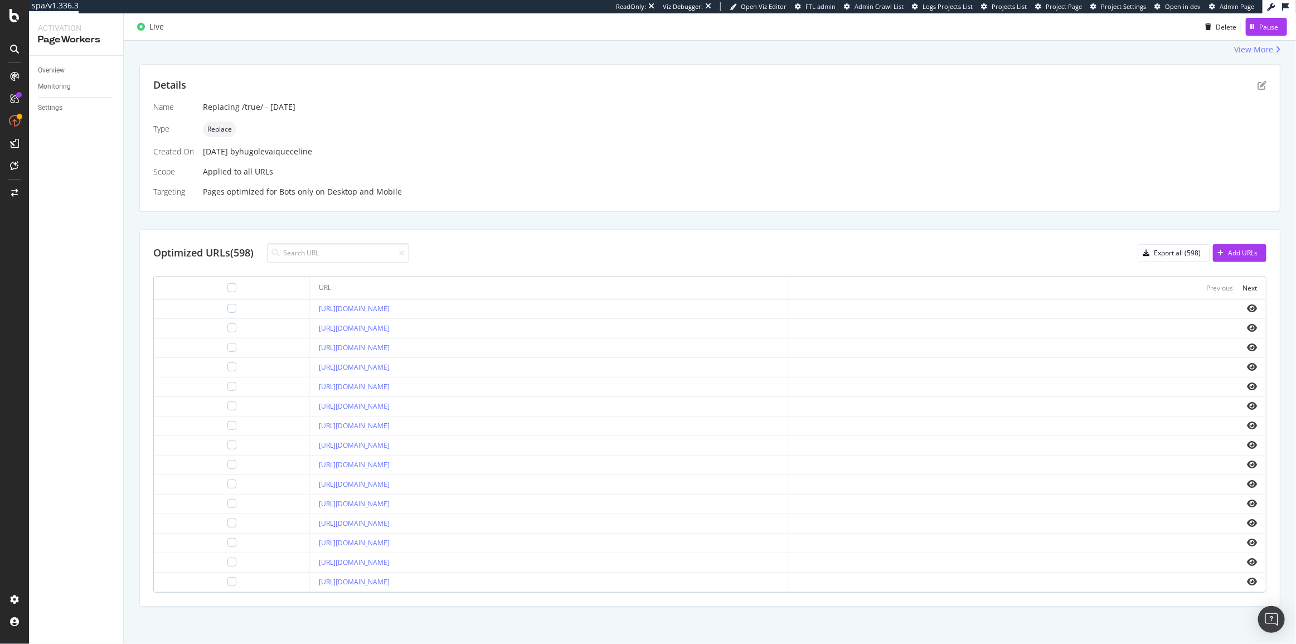
type input "z"
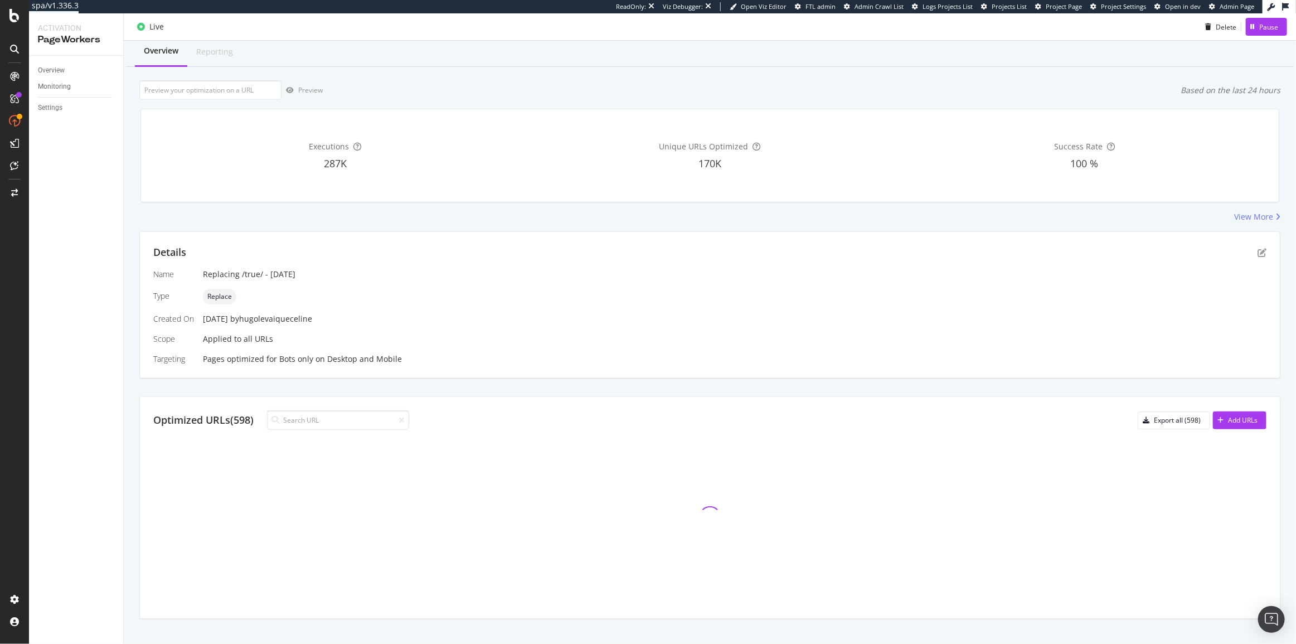
scroll to position [0, 0]
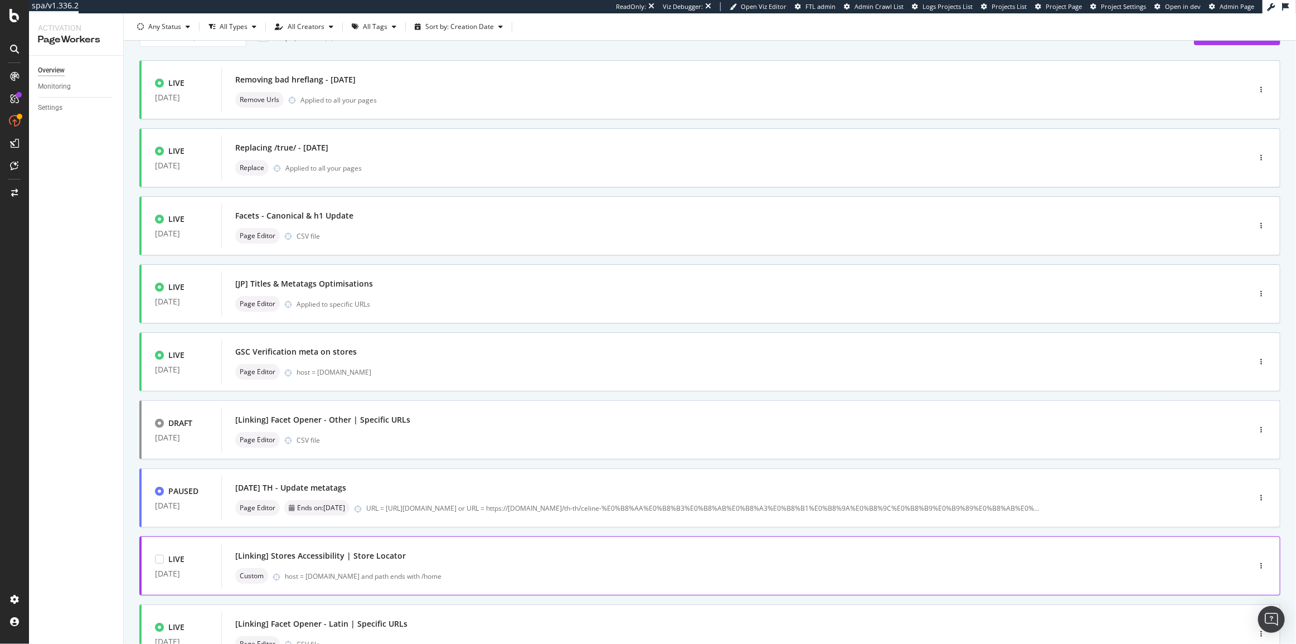
scroll to position [213, 0]
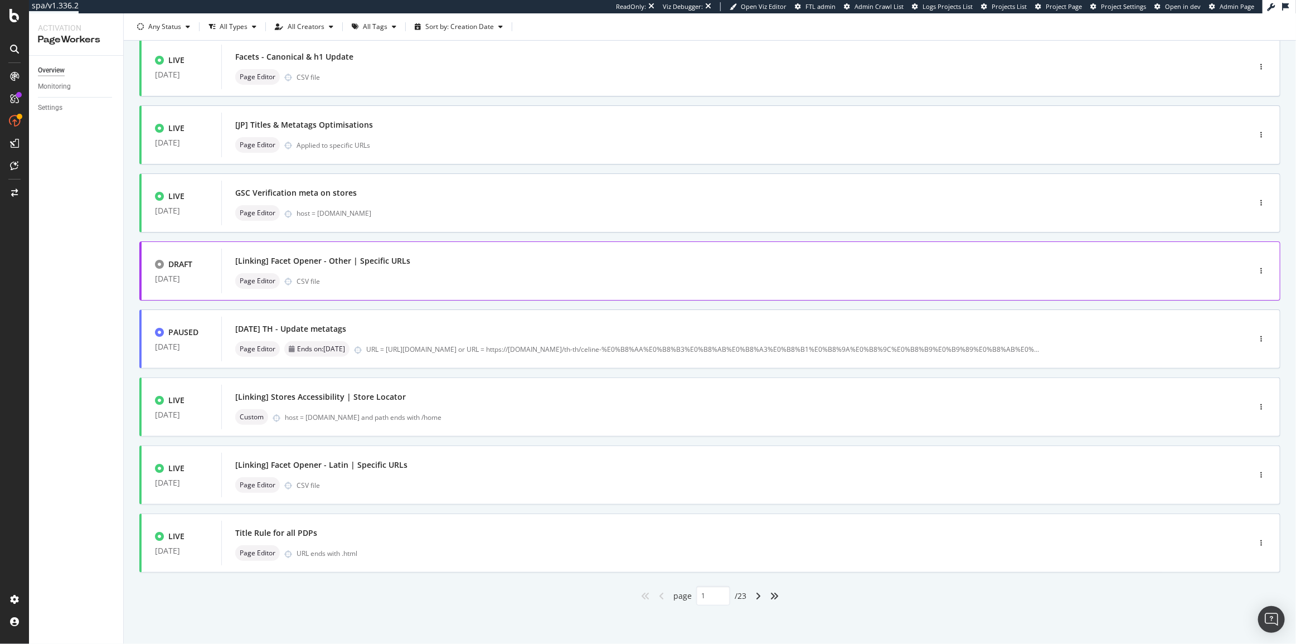
click at [444, 276] on div "Page Editor CSV file" at bounding box center [718, 281] width 967 height 16
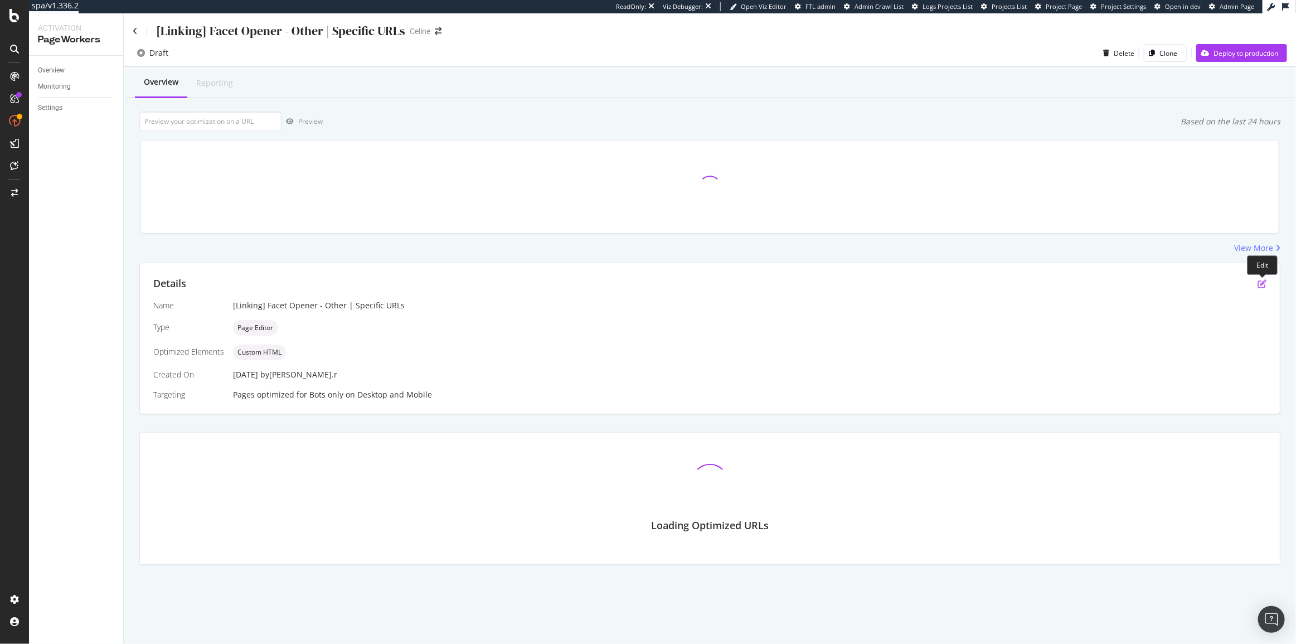
click at [1260, 284] on div "Details Name [Linking] Facet Opener - Other | Specific URLs Type Page Editor Op…" at bounding box center [710, 338] width 1140 height 150
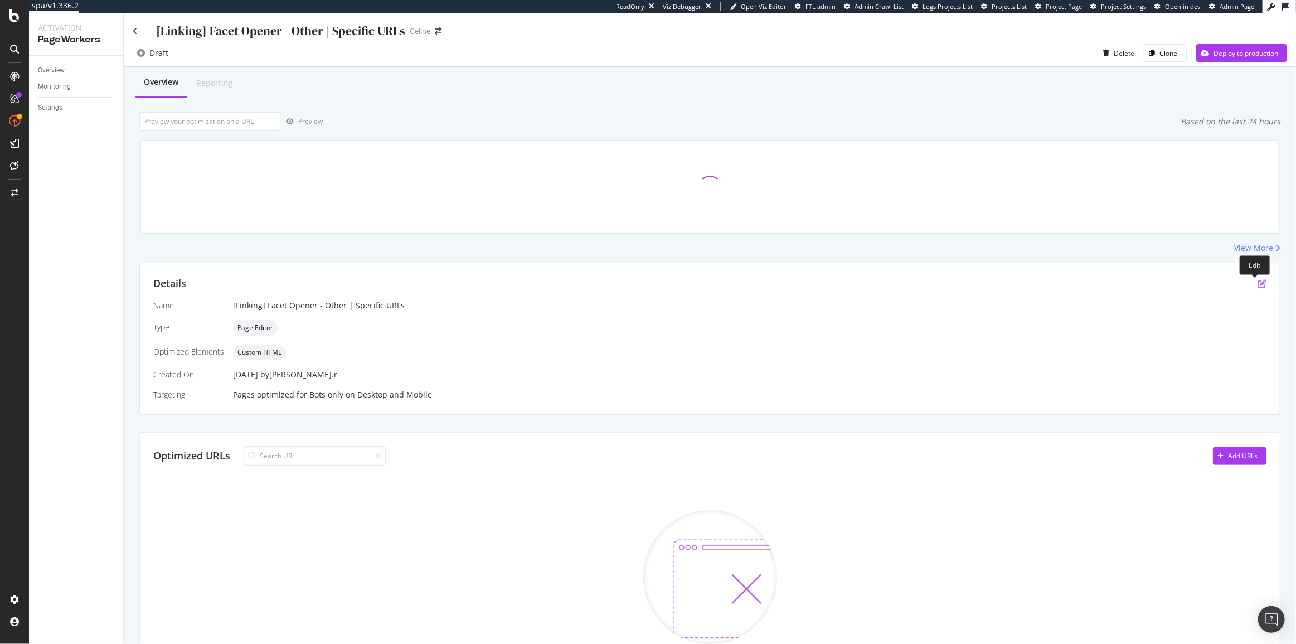
click at [1257, 279] on icon "pen-to-square" at bounding box center [1261, 283] width 9 height 9
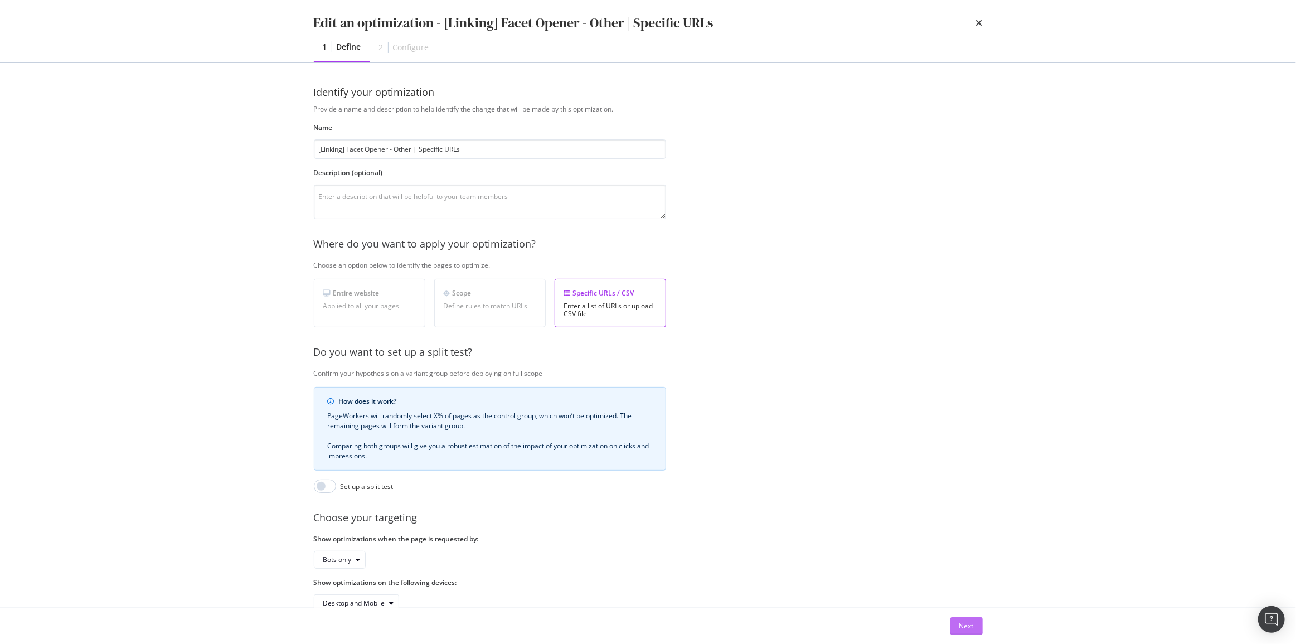
click at [979, 625] on button "Next" at bounding box center [966, 626] width 32 height 18
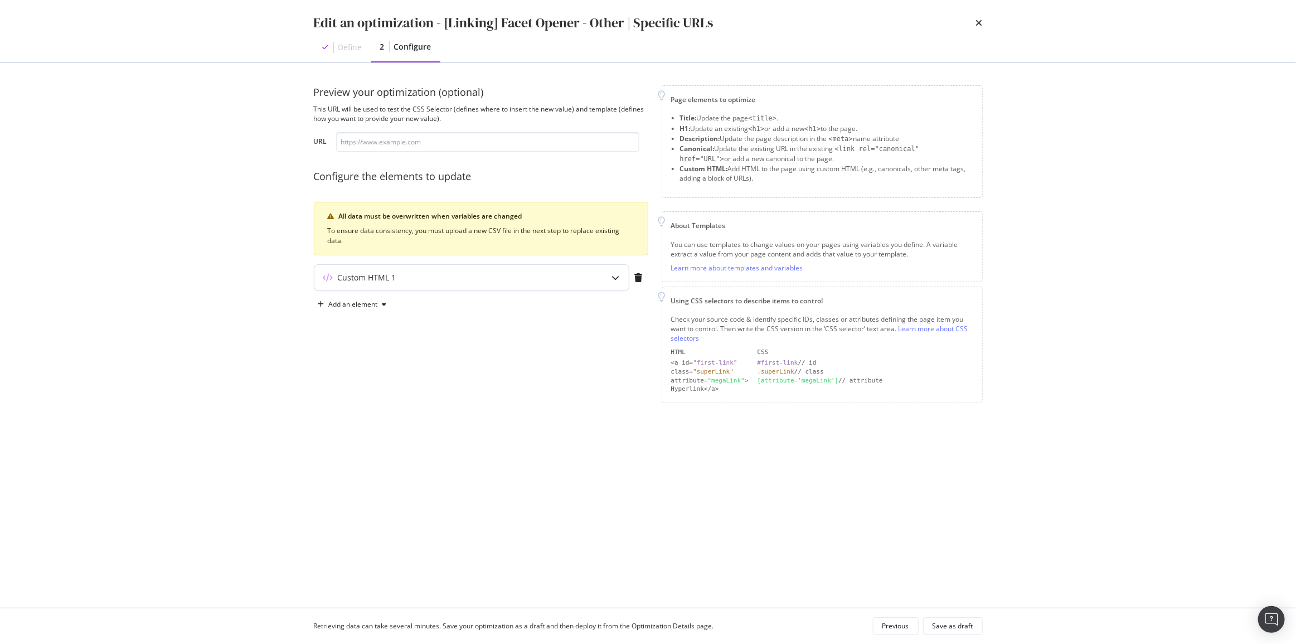
click at [546, 278] on div "Custom HTML 1" at bounding box center [449, 277] width 270 height 11
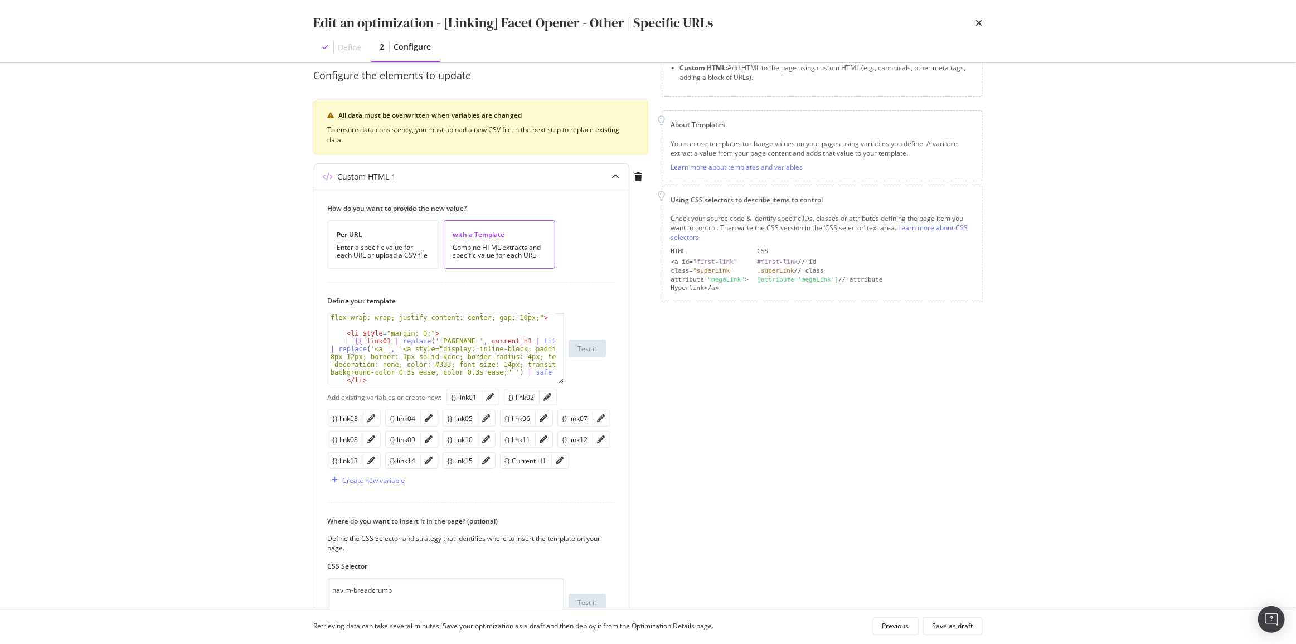
scroll to position [50, 0]
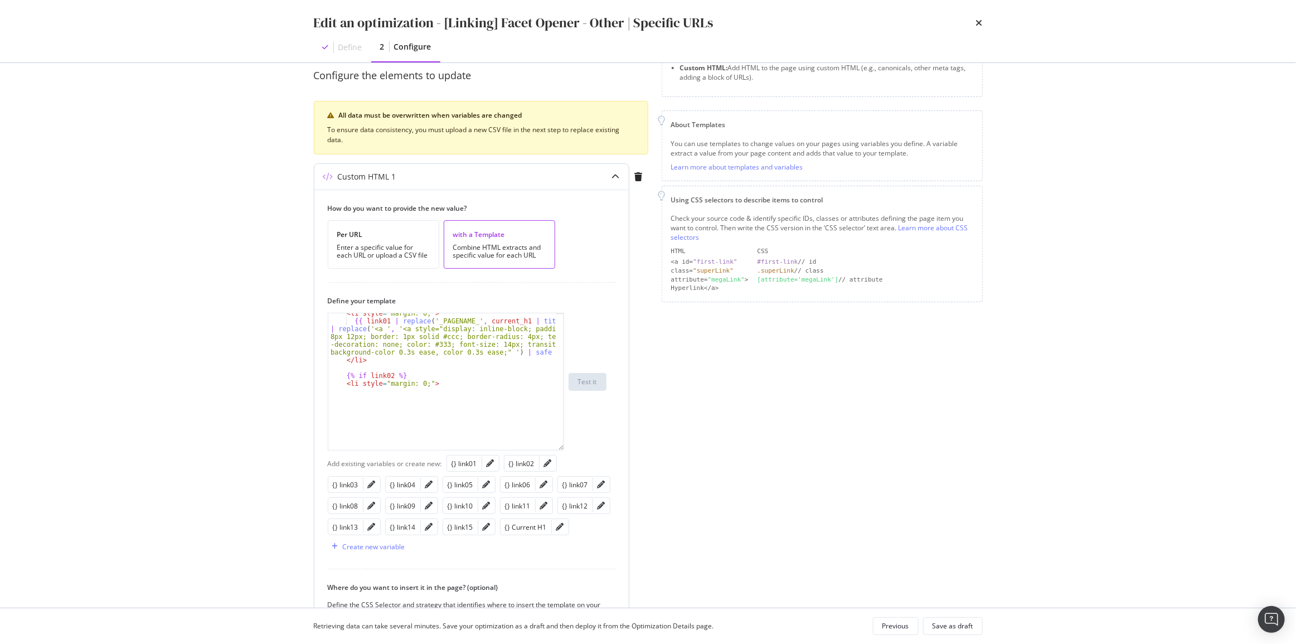
drag, startPoint x: 557, startPoint y: 382, endPoint x: 580, endPoint y: 544, distance: 163.8
click at [580, 450] on div "< li style = "margin: 0;" > {{ link01 | replace ( '_PAGENAME_' , current_h1 | t…" at bounding box center [467, 382] width 279 height 138
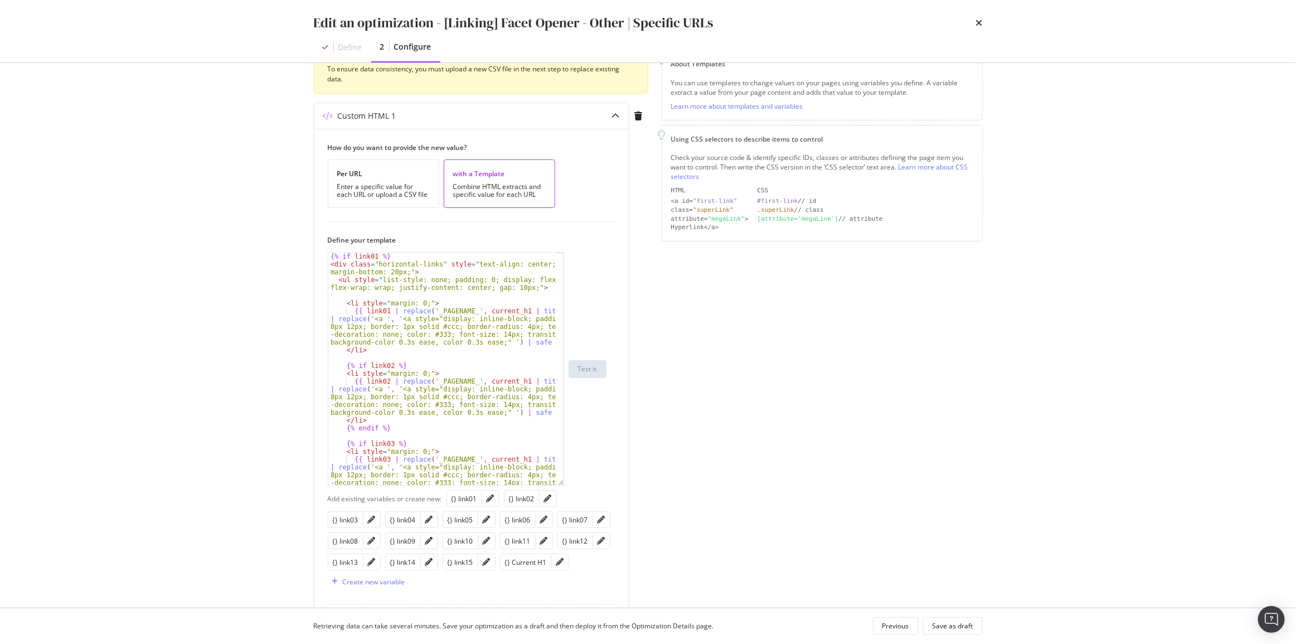
scroll to position [355, 0]
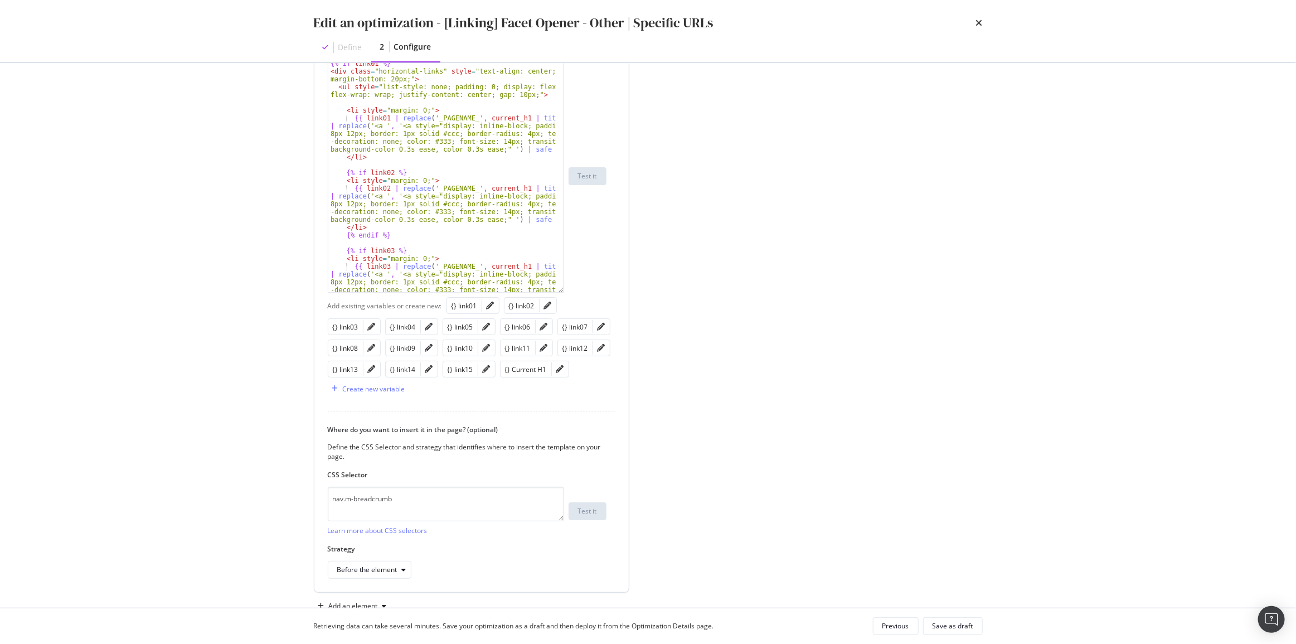
click at [396, 196] on div "{% if link01 %} < div class = "horizontal-links" style = "text-align: center; m…" at bounding box center [442, 199] width 228 height 279
click at [494, 218] on div "{% if link01 %} < div class = "horizontal-links" style = "text-align: center; m…" at bounding box center [442, 199] width 228 height 279
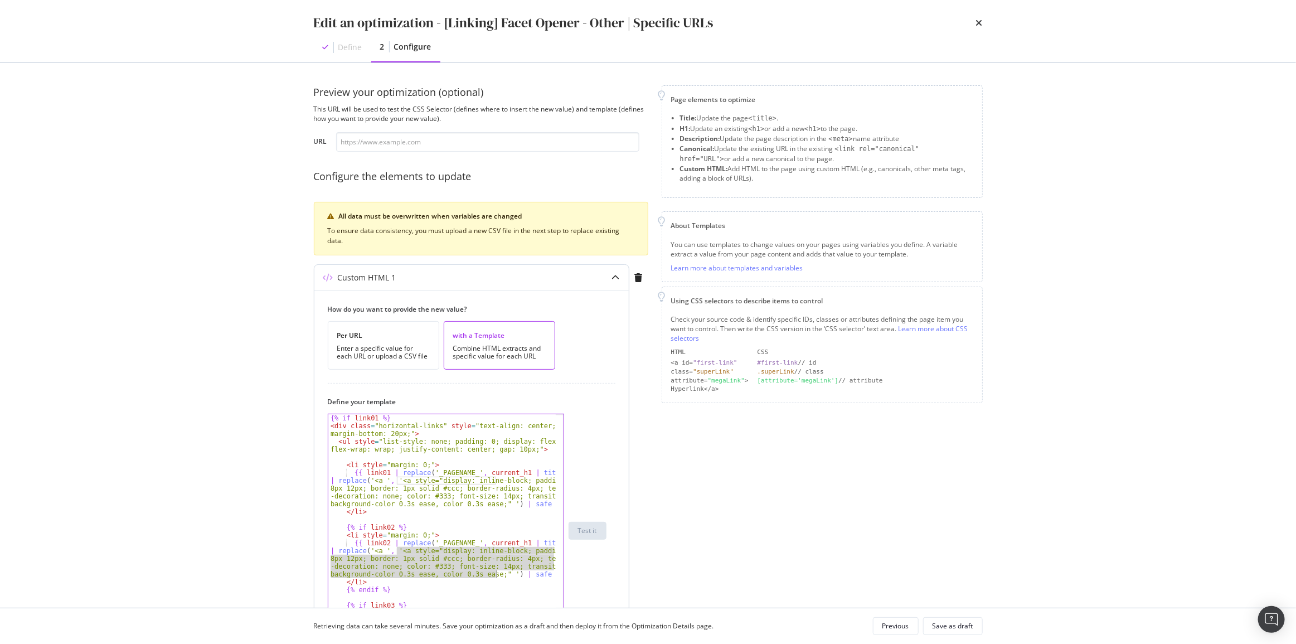
click at [386, 422] on div "{% if link01 %} < div class = "horizontal-links" style = "text-align: center; m…" at bounding box center [442, 553] width 228 height 279
type textarea "{% if link01 %}"
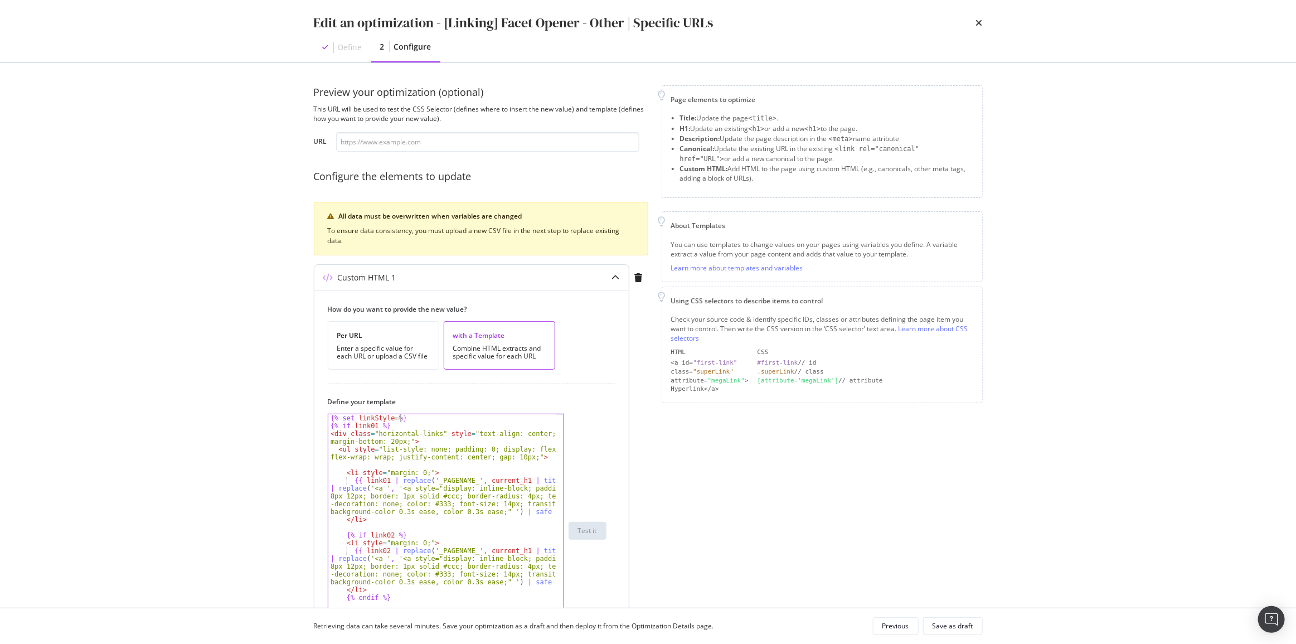
scroll to position [0, 6]
paste textarea "<a style="display: inline-block; padding: 8px 12px; border: 1px solid #ccc; bor…"
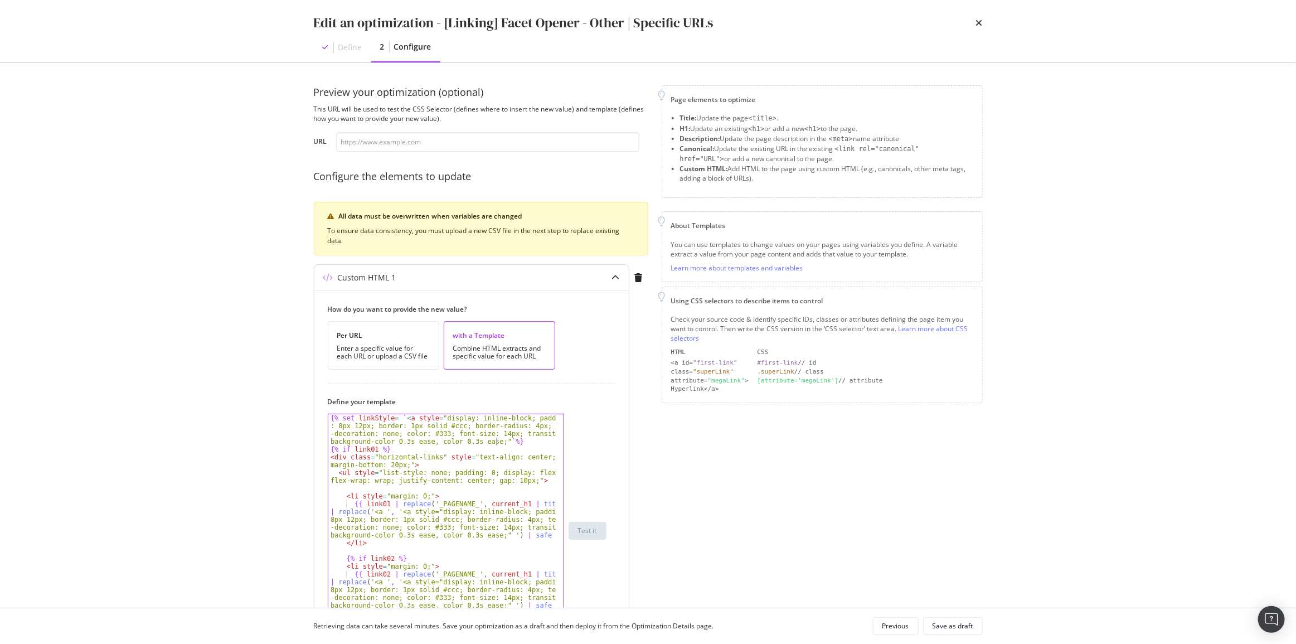
click at [533, 440] on div "{% set linkStyle = ` < a style = "display: inline-block; padding : 8px 12px; bo…" at bounding box center [442, 565] width 228 height 303
click at [402, 417] on div "{% set linkStyle = ` < a style = "display: inline-block; padding : 8px 12px; bo…" at bounding box center [442, 565] width 228 height 303
click at [497, 442] on div "{% set linkStyle = '<a style="display: inline-block; padding : 8px 12px; border…" at bounding box center [442, 565] width 228 height 303
click at [374, 418] on div "{% set linkStyle = '<a style="display: inline-block; padding : 8px 12px; border…" at bounding box center [442, 565] width 228 height 303
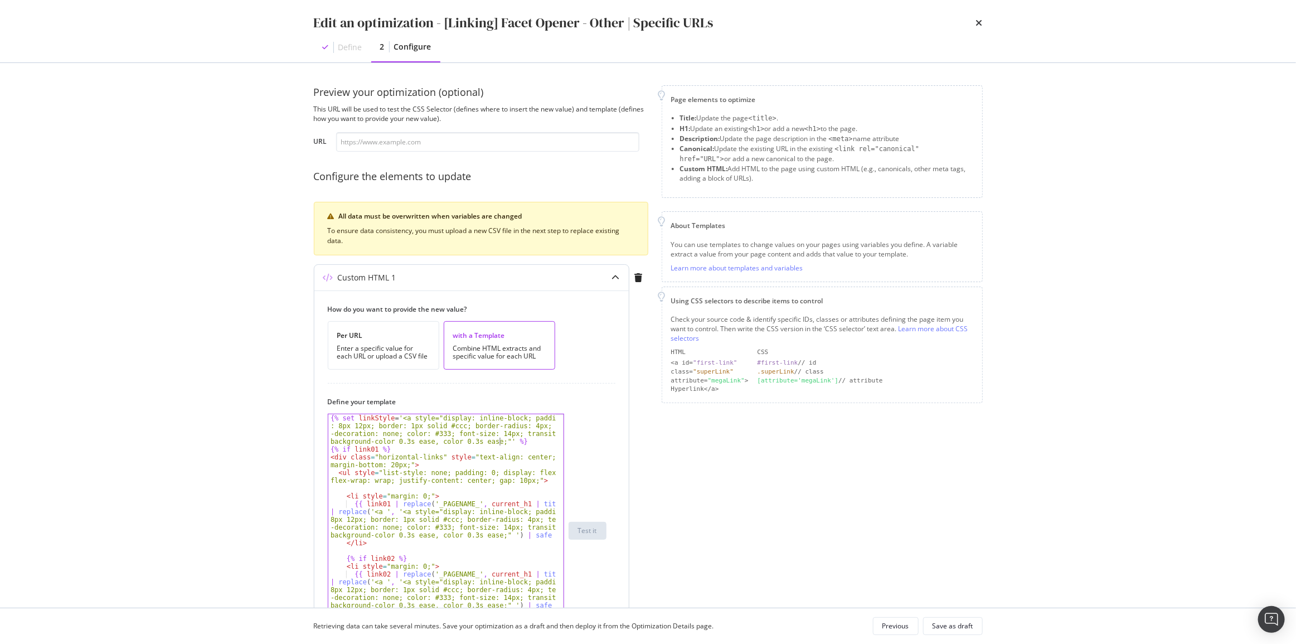
click at [374, 418] on div "{% set linkStyle = '<a style="display: inline-block; padding : 8px 12px; border…" at bounding box center [442, 565] width 228 height 303
click at [395, 511] on div "{% set linkStyle = '<a style="display: inline-block; padding : 8px 12px; border…" at bounding box center [442, 565] width 228 height 303
click at [392, 510] on div "{% set linkStyle = '<a style="display: inline-block; padding : 8px 12px; border…" at bounding box center [442, 565] width 228 height 303
click at [501, 535] on div "{% set linkStyle = '<a style="display: inline-block; padding : 8px 12px; border…" at bounding box center [442, 565] width 228 height 303
click at [495, 440] on div "{% set linkStyle = '<a style="display: inline-block; padding : 8px 12px; border…" at bounding box center [442, 565] width 228 height 303
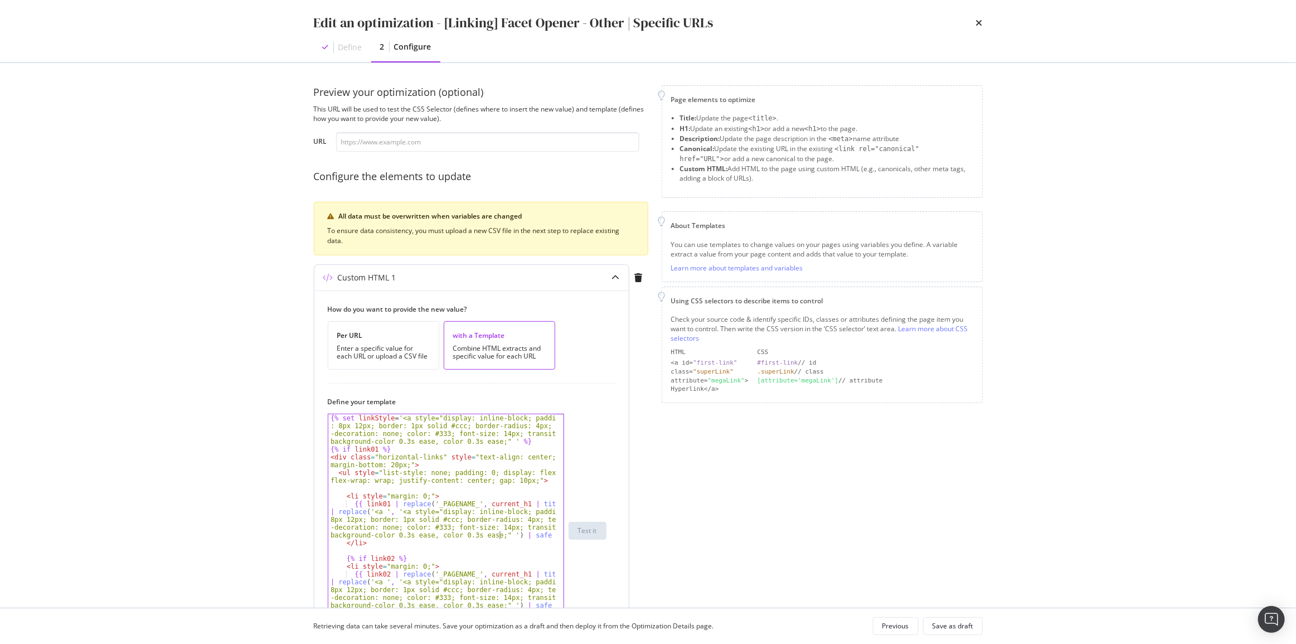
click at [501, 535] on div "{% set linkStyle = '<a style="display: inline-block; padding : 8px 12px; border…" at bounding box center [442, 565] width 228 height 303
click at [392, 509] on div "{% set linkStyle = '<a style="display: inline-block; padding : 8px 12px; border…" at bounding box center [442, 565] width 228 height 303
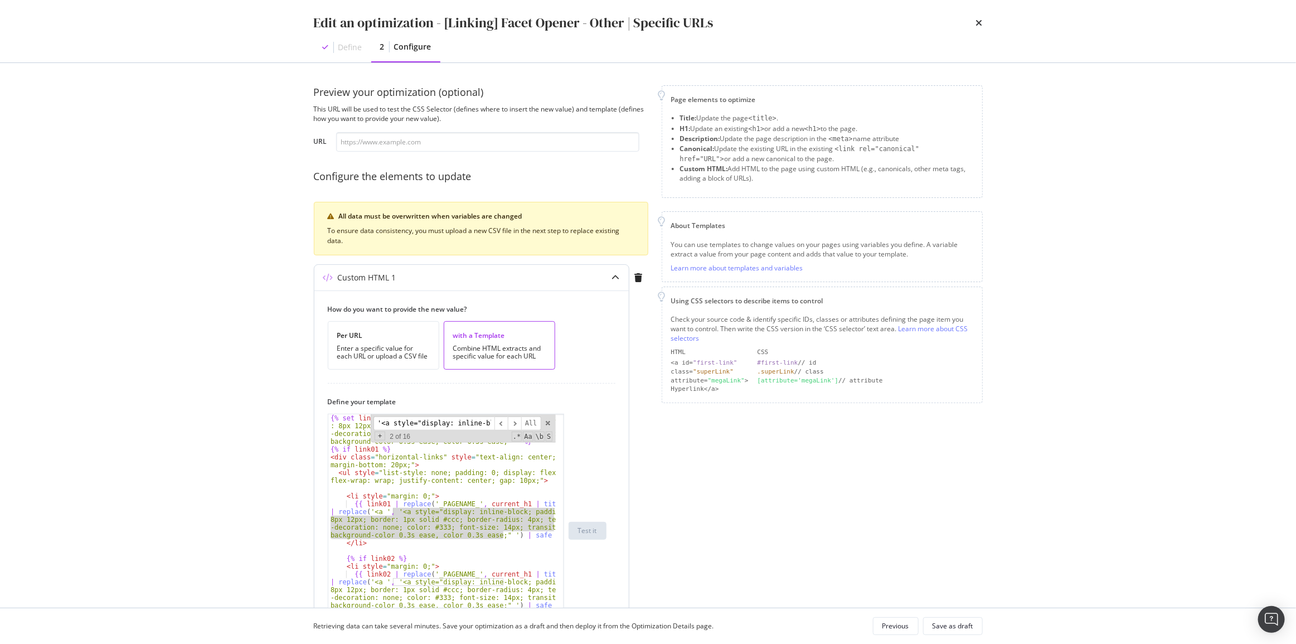
scroll to position [0, 655]
type textarea "{% set linkStyle = '<a style="display: inline-block; padding: 8px 12px; border:…"
click at [367, 418] on div "{% set linkStyle = '<a style="display: inline-block; padding : 8px 12px; border…" at bounding box center [442, 565] width 228 height 303
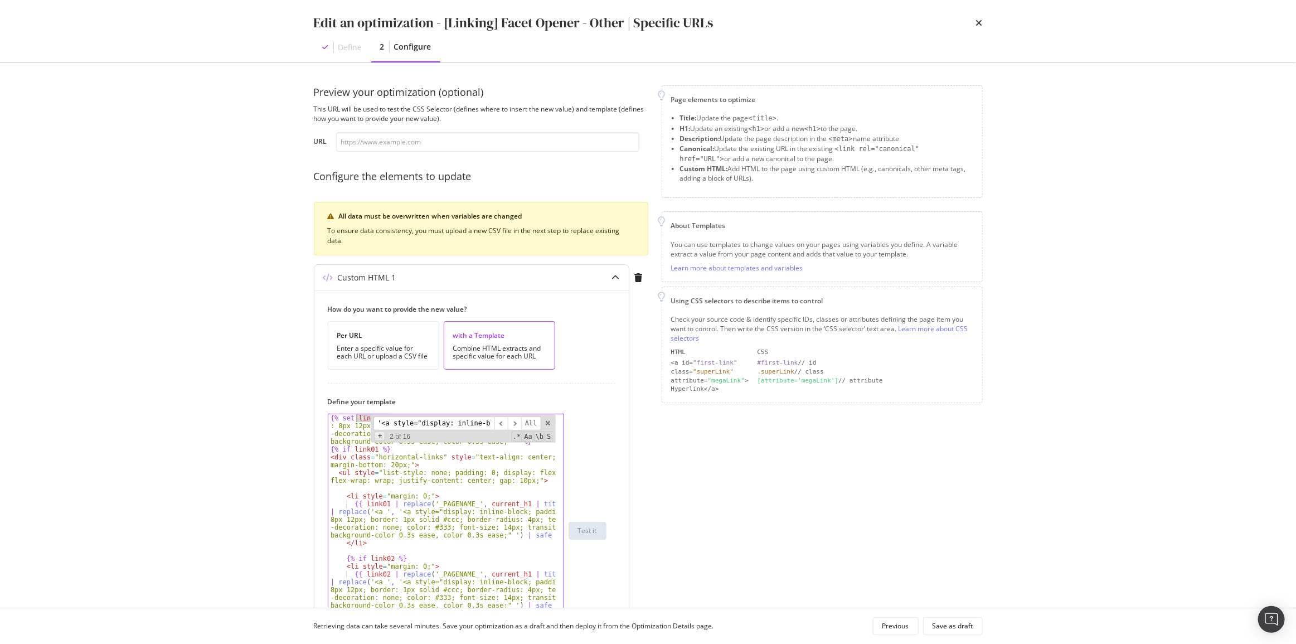
click at [384, 436] on span "+" at bounding box center [380, 435] width 11 height 9
click at [399, 438] on input "modal" at bounding box center [433, 440] width 121 height 14
paste input "linkStyle"
type input "linkStyle"
click at [477, 451] on div "- 1 of 16 .* Aa \b S" at bounding box center [462, 453] width 178 height 8
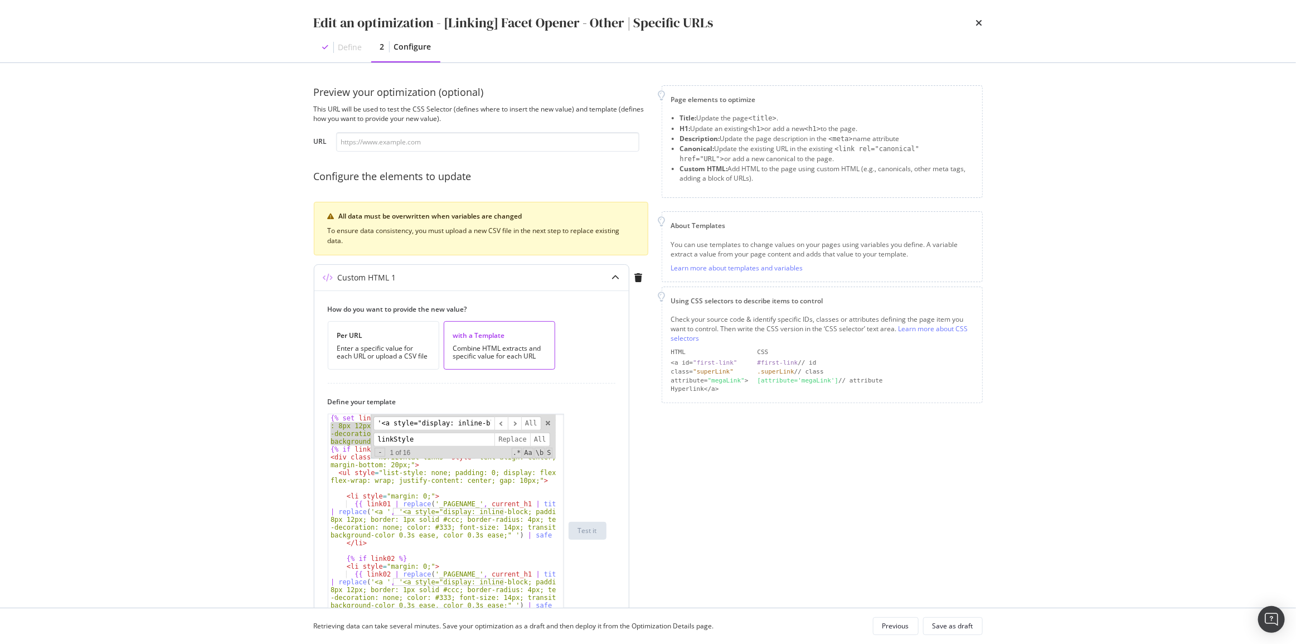
click at [460, 424] on input "'<a style="display: inline-block; padding: 8px 12px; border: 1px solid #ccc; bo…" at bounding box center [433, 423] width 121 height 14
click at [462, 435] on input "linkStyle" at bounding box center [433, 440] width 121 height 14
click at [516, 424] on span "​" at bounding box center [514, 423] width 13 height 14
click at [514, 436] on span "Replace" at bounding box center [512, 440] width 36 height 14
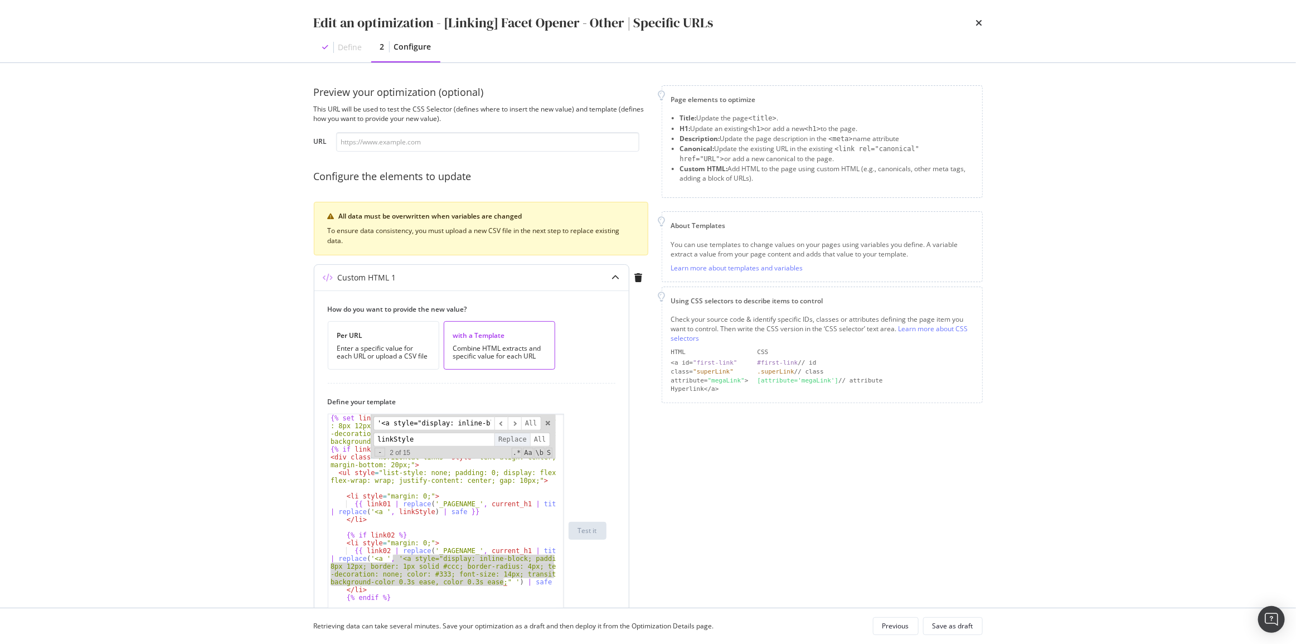
click at [514, 436] on span "Replace" at bounding box center [512, 440] width 36 height 14
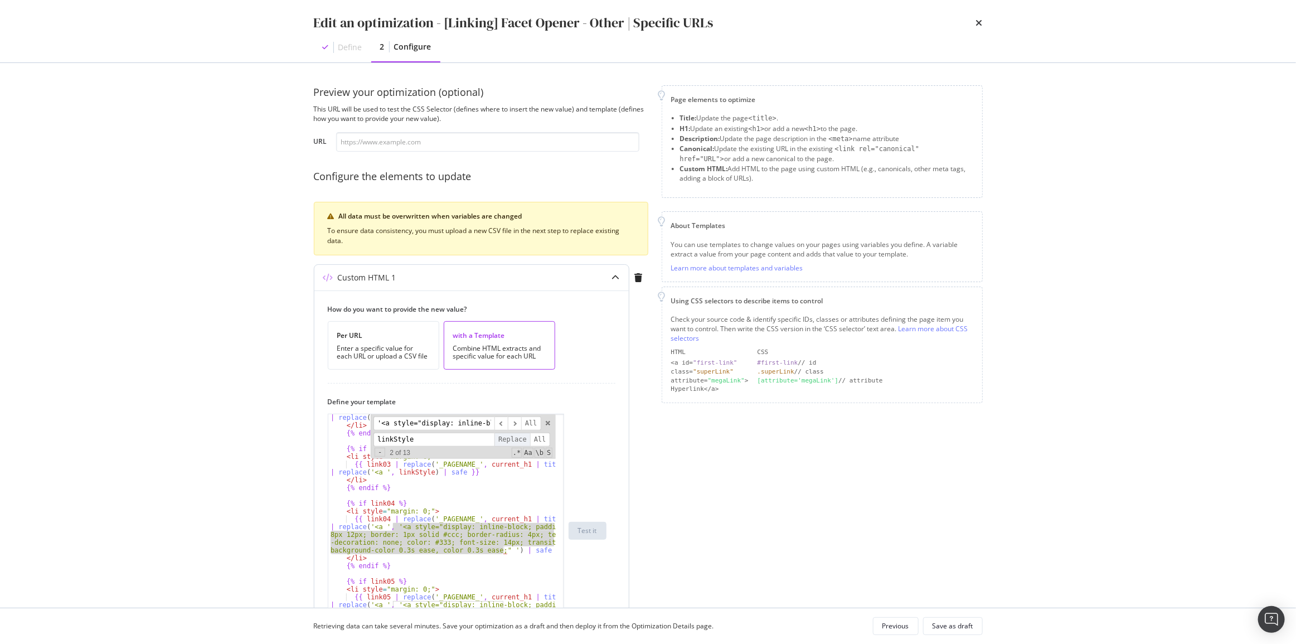
click at [514, 436] on span "Replace" at bounding box center [512, 440] width 36 height 14
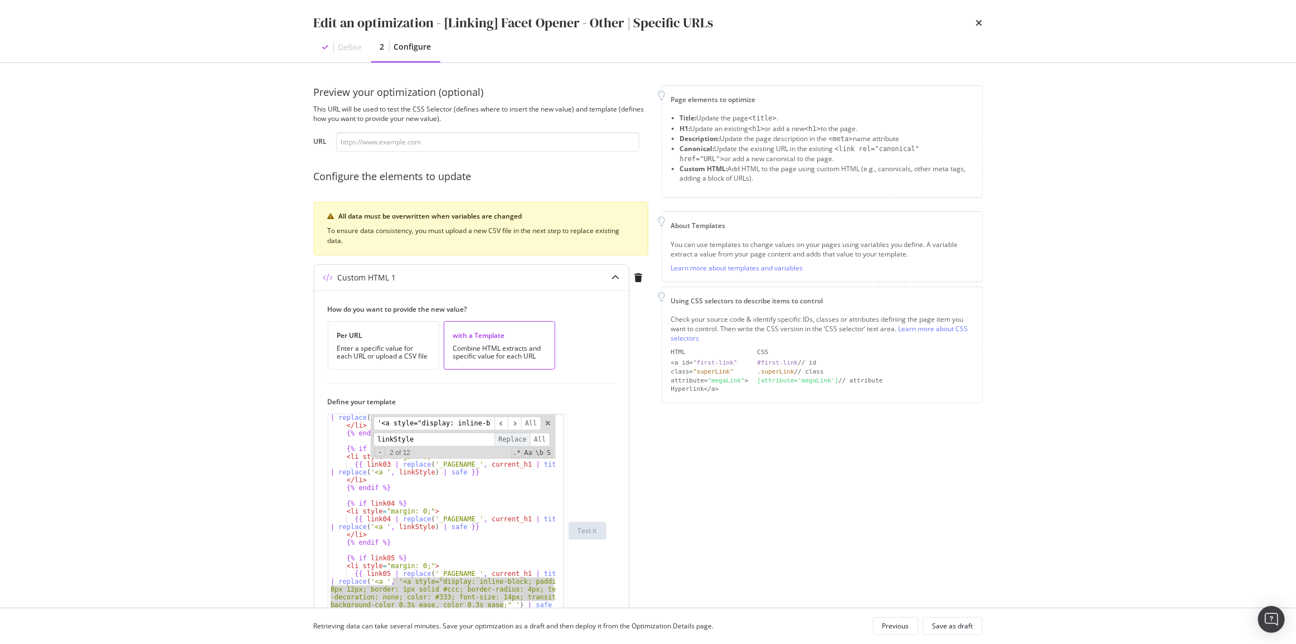
click at [514, 436] on span "Replace" at bounding box center [512, 440] width 36 height 14
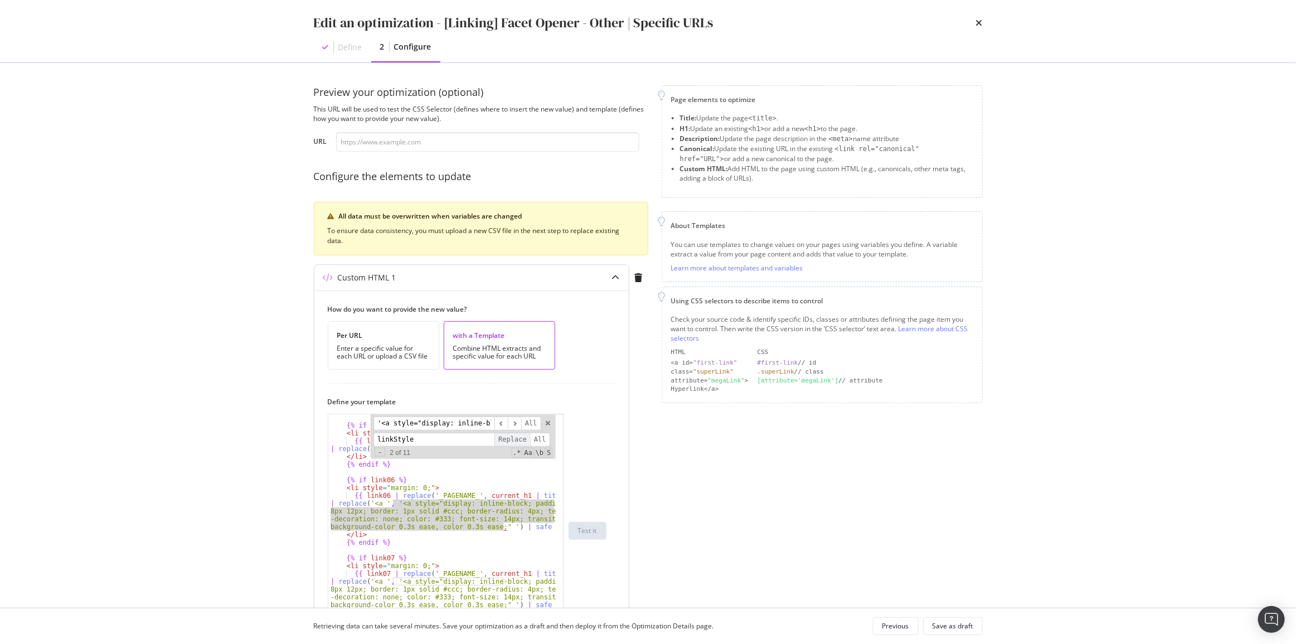
scroll to position [274, 0]
click at [514, 436] on span "Replace" at bounding box center [512, 440] width 36 height 14
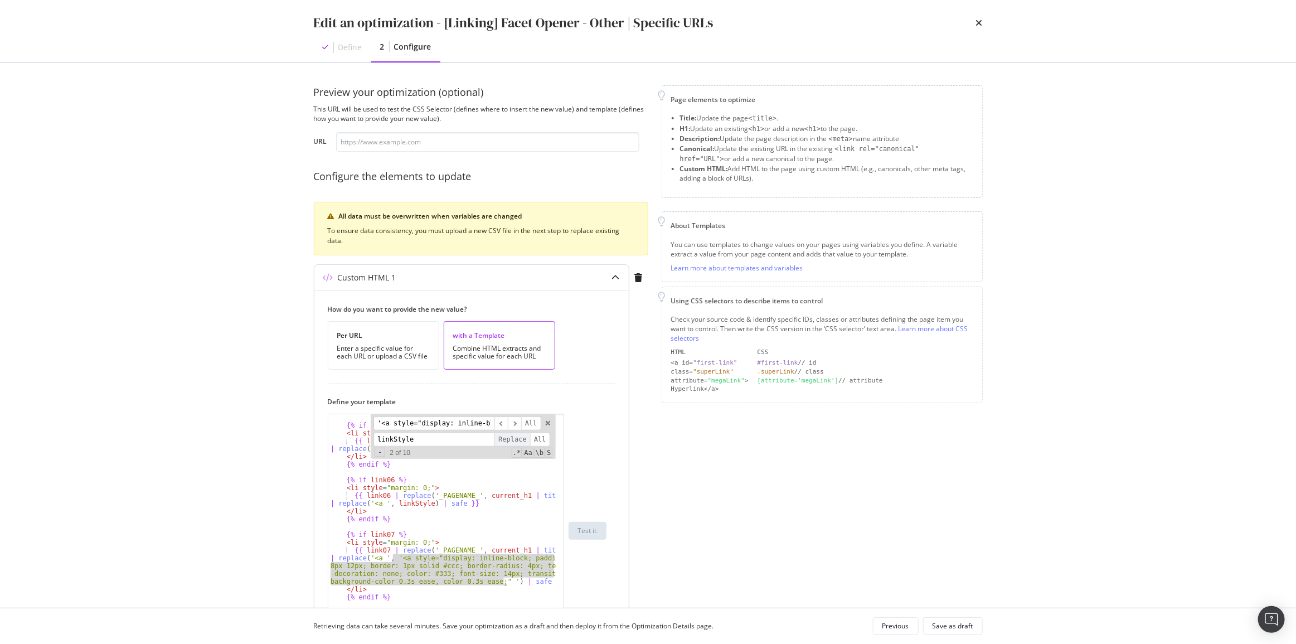
click at [514, 436] on span "Replace" at bounding box center [512, 440] width 36 height 14
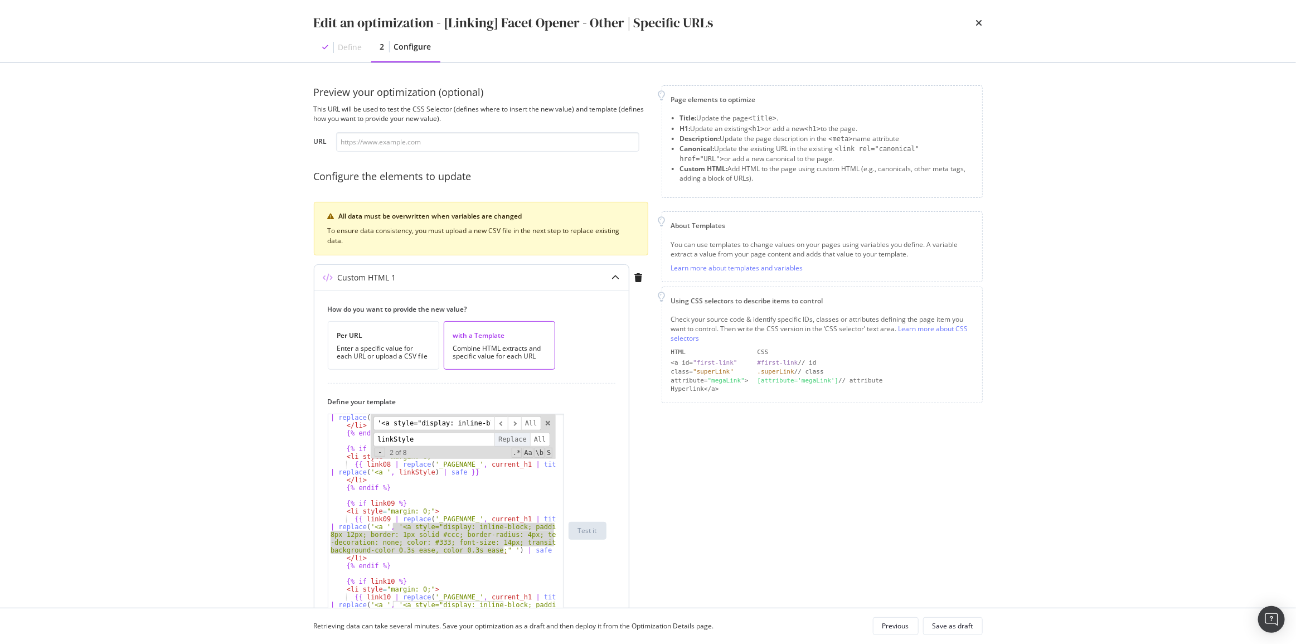
click at [514, 436] on span "Replace" at bounding box center [512, 440] width 36 height 14
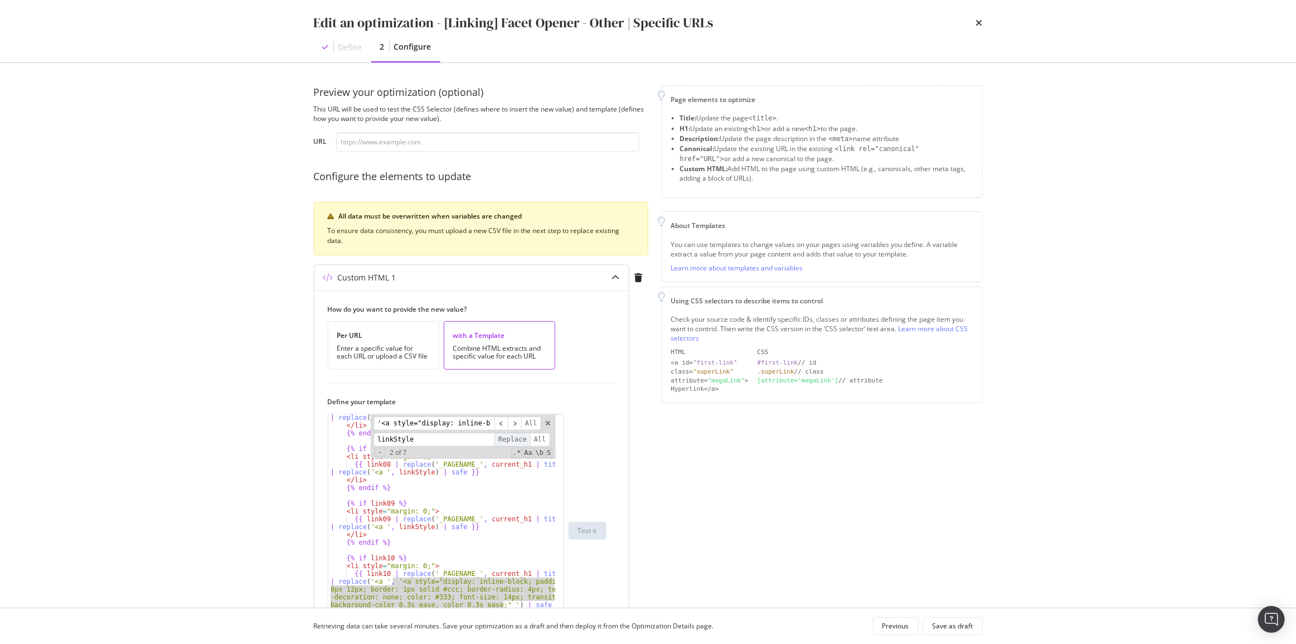
click at [514, 436] on span "Replace" at bounding box center [512, 440] width 36 height 14
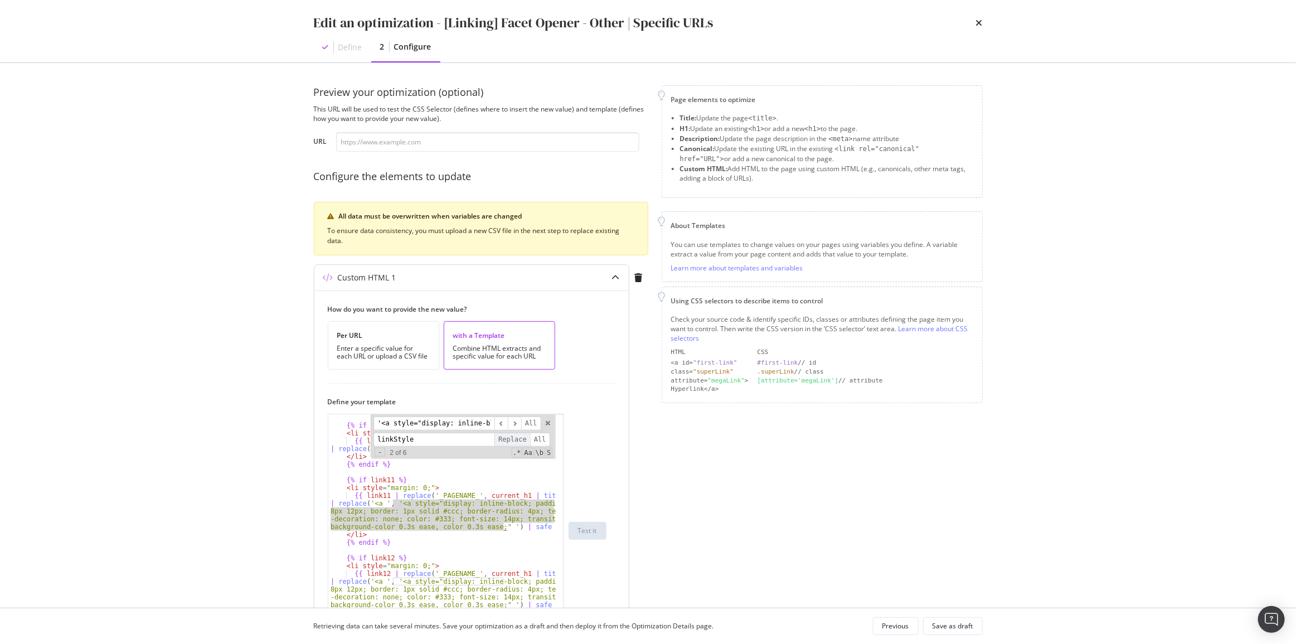
scroll to position [547, 0]
click at [514, 436] on span "Replace" at bounding box center [512, 440] width 36 height 14
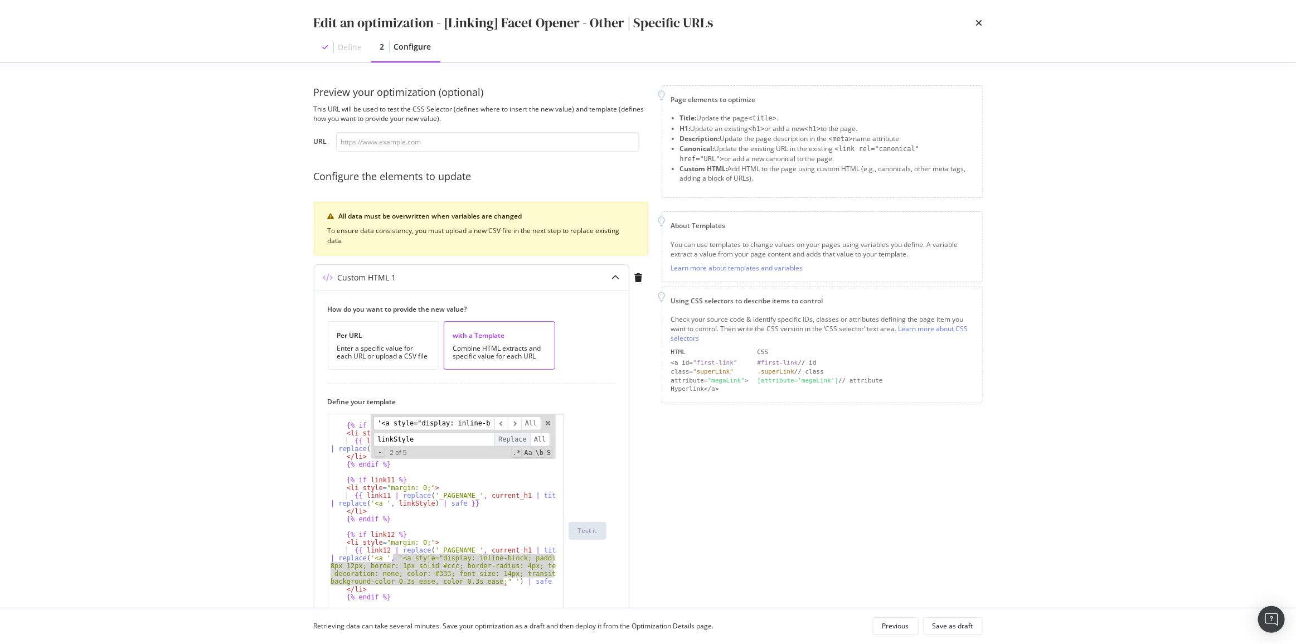
click at [514, 436] on span "Replace" at bounding box center [512, 440] width 36 height 14
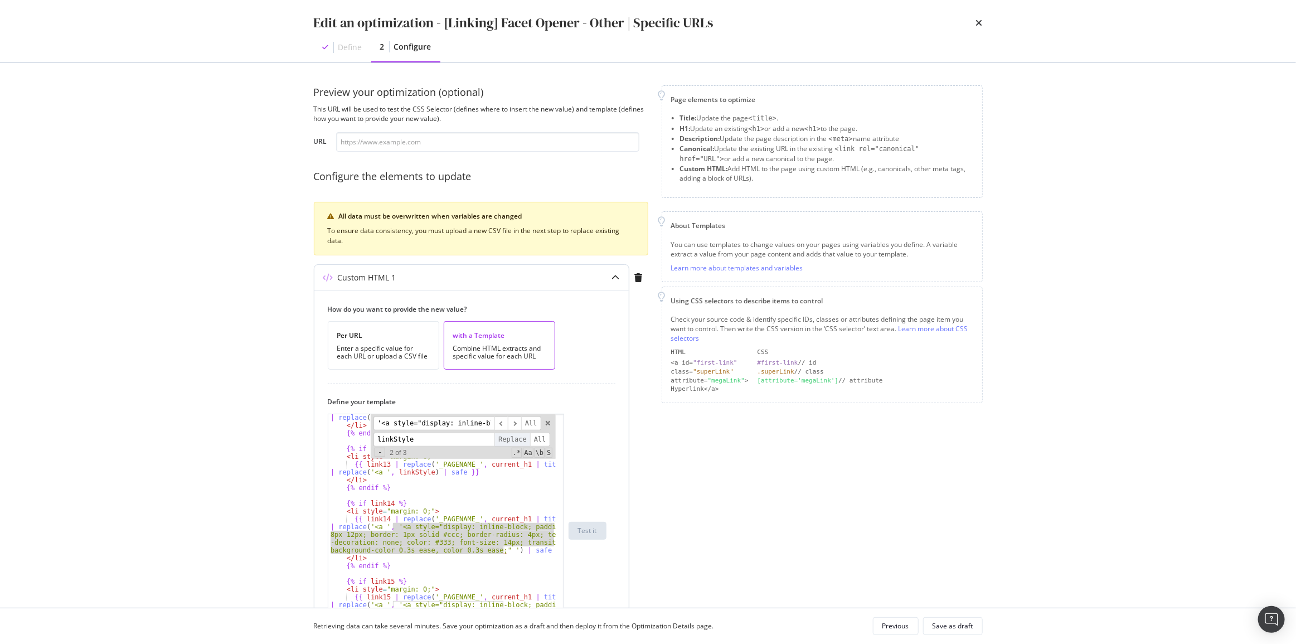
click at [514, 436] on span "Replace" at bounding box center [512, 440] width 36 height 14
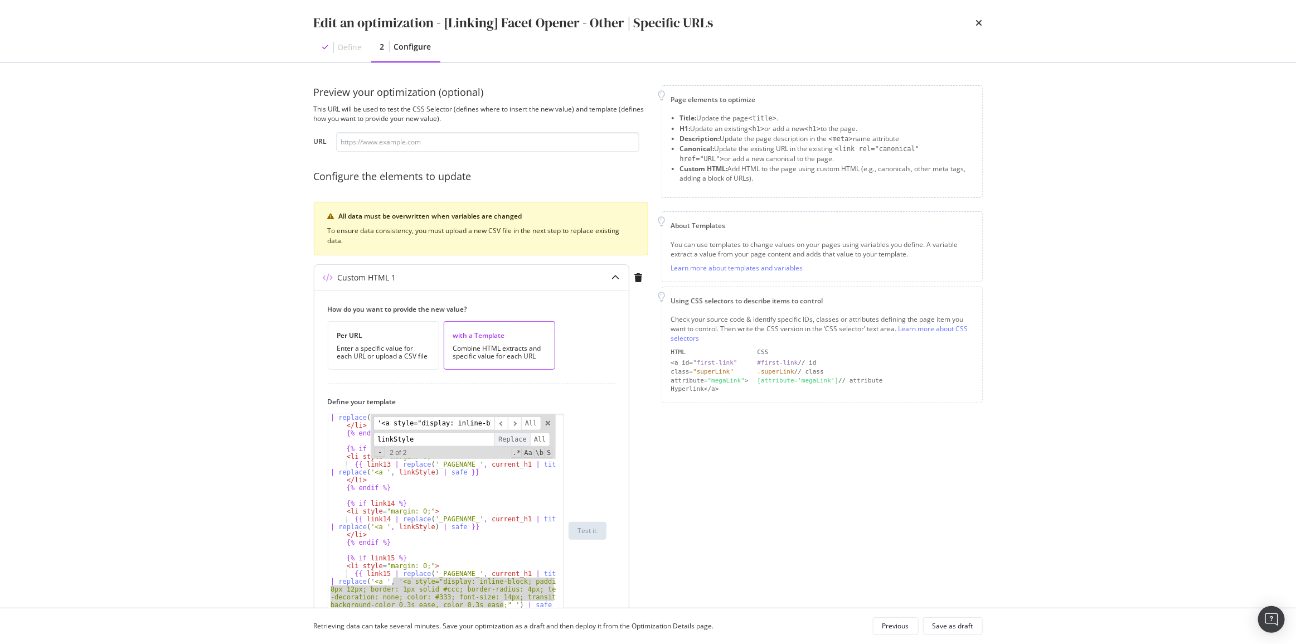
click at [514, 436] on span "Replace" at bounding box center [512, 440] width 36 height 14
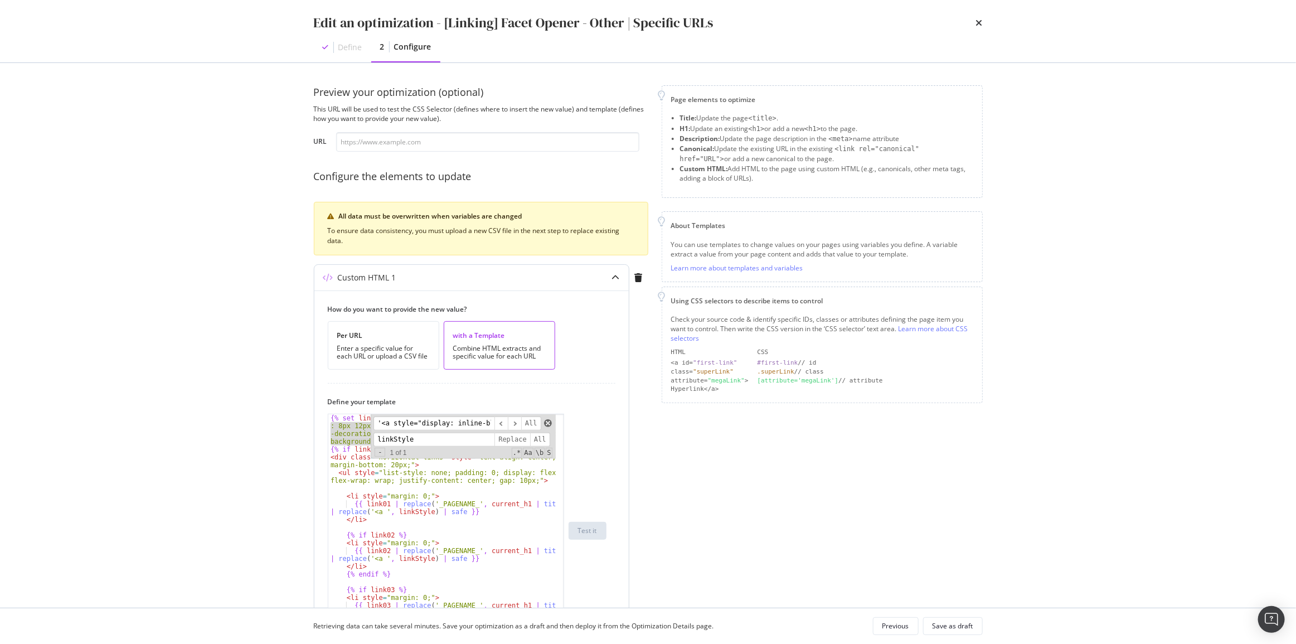
click at [547, 420] on span "modal" at bounding box center [548, 423] width 8 height 8
click at [477, 433] on div "{% set linkStyle = '<a style="display: inline-block; padding : 8px 12px; border…" at bounding box center [441, 530] width 227 height 232
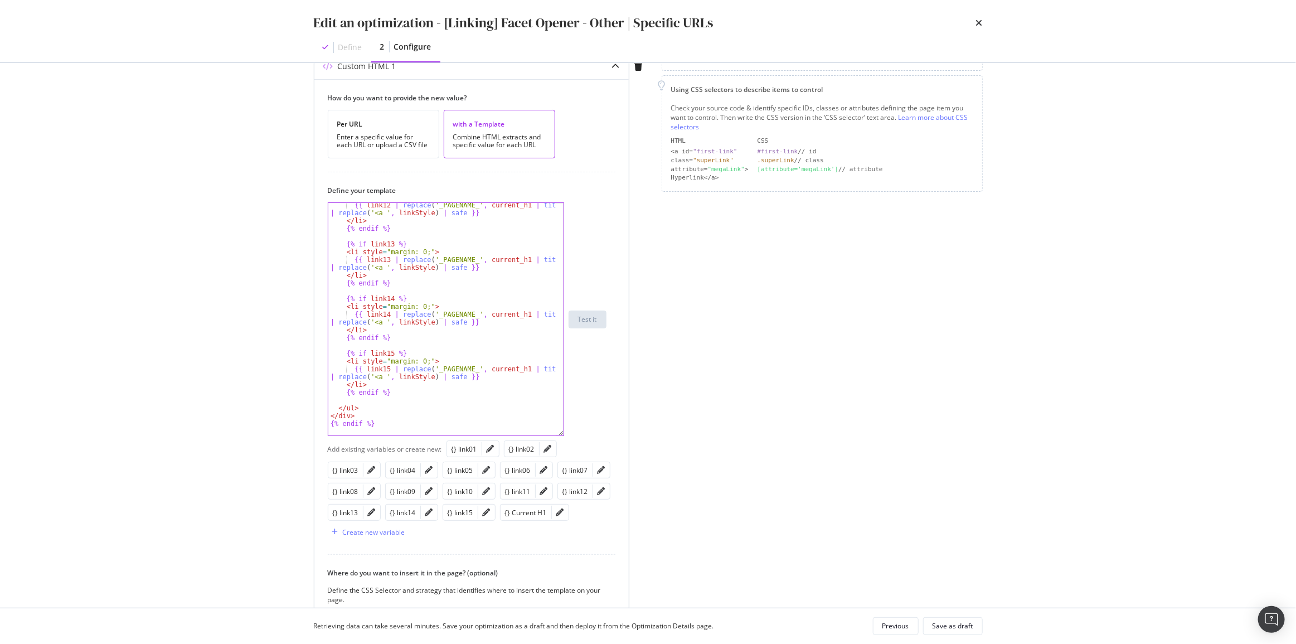
scroll to position [202, 0]
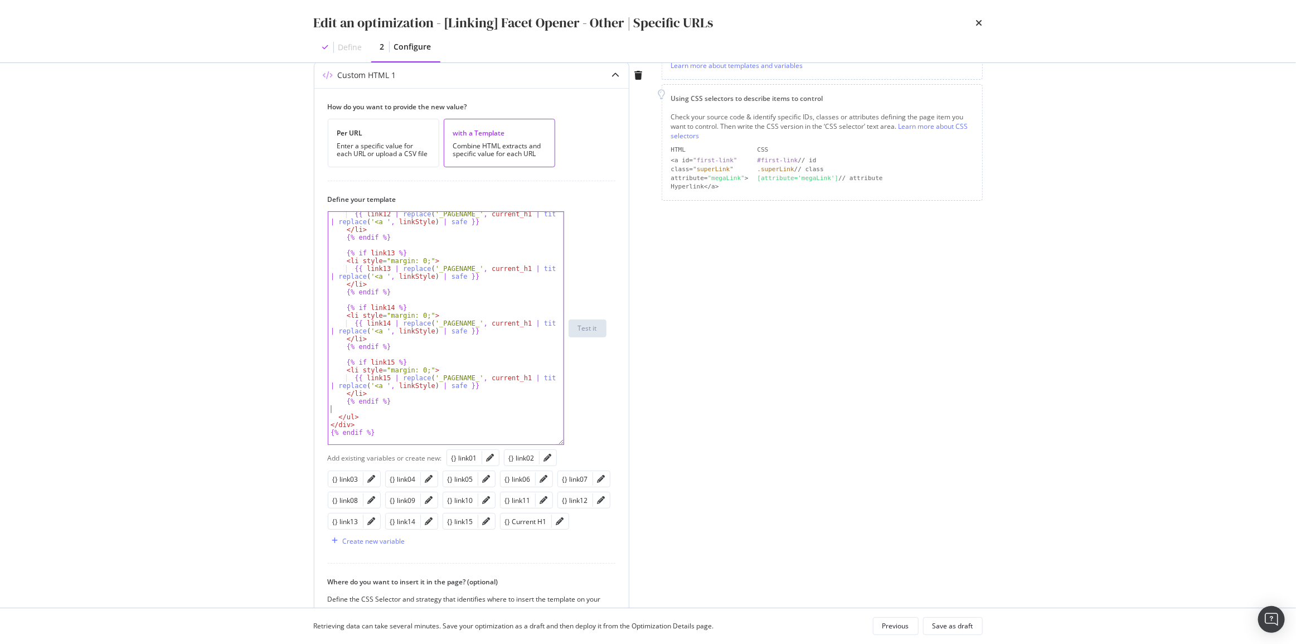
click at [374, 407] on div "{{ link12 | replace ( '_PAGENAME_' , current_h1 | title ) | replace ( '<a ' , l…" at bounding box center [442, 338] width 228 height 256
type textarea "{% endif %}"
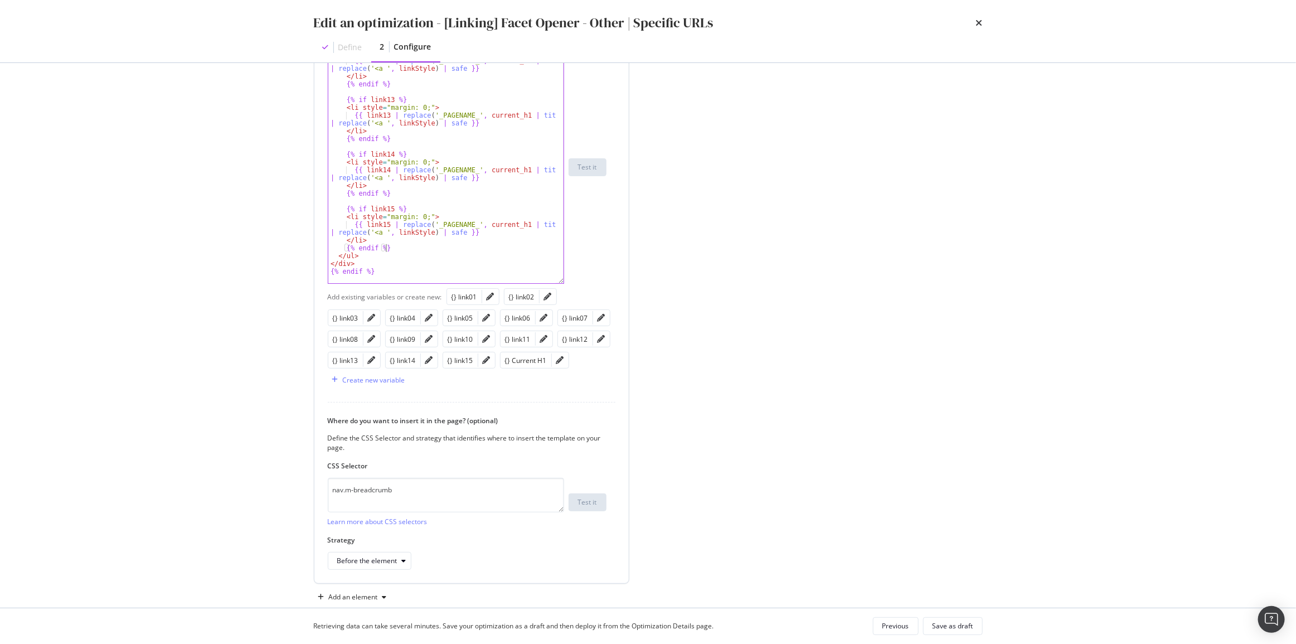
scroll to position [383, 0]
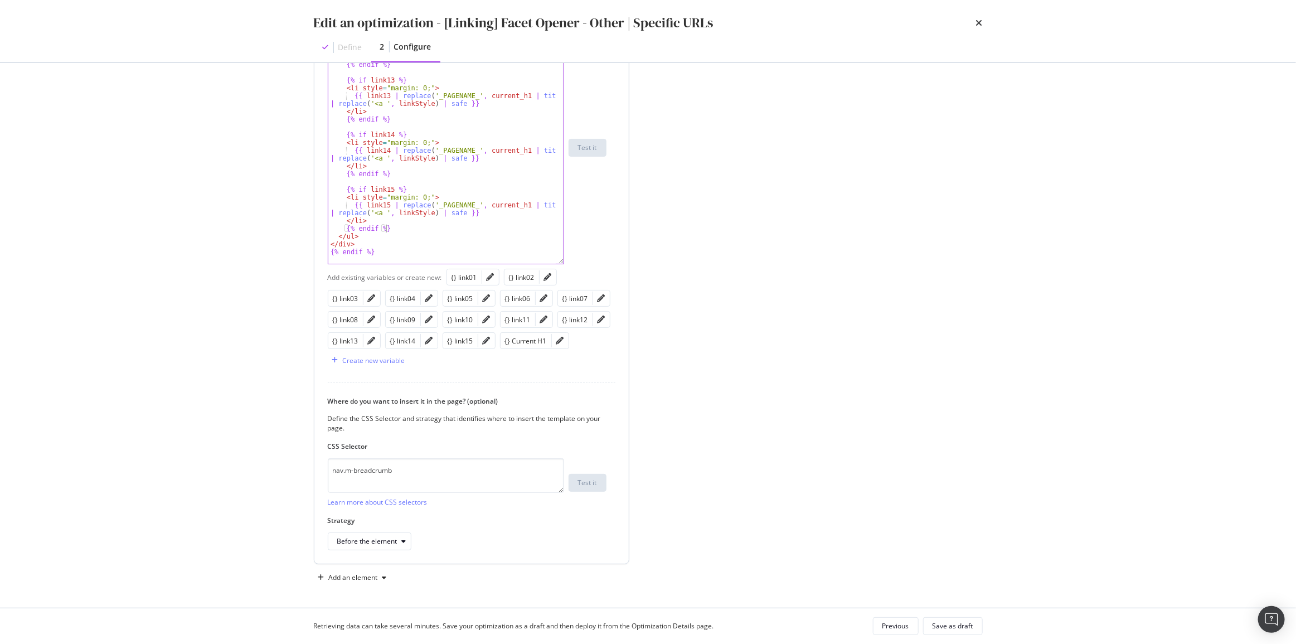
click at [401, 263] on div "< li style = "margin: 0;" > {{ link12 | replace ( '_PAGENAME_' , current_h1 | t…" at bounding box center [442, 154] width 228 height 248
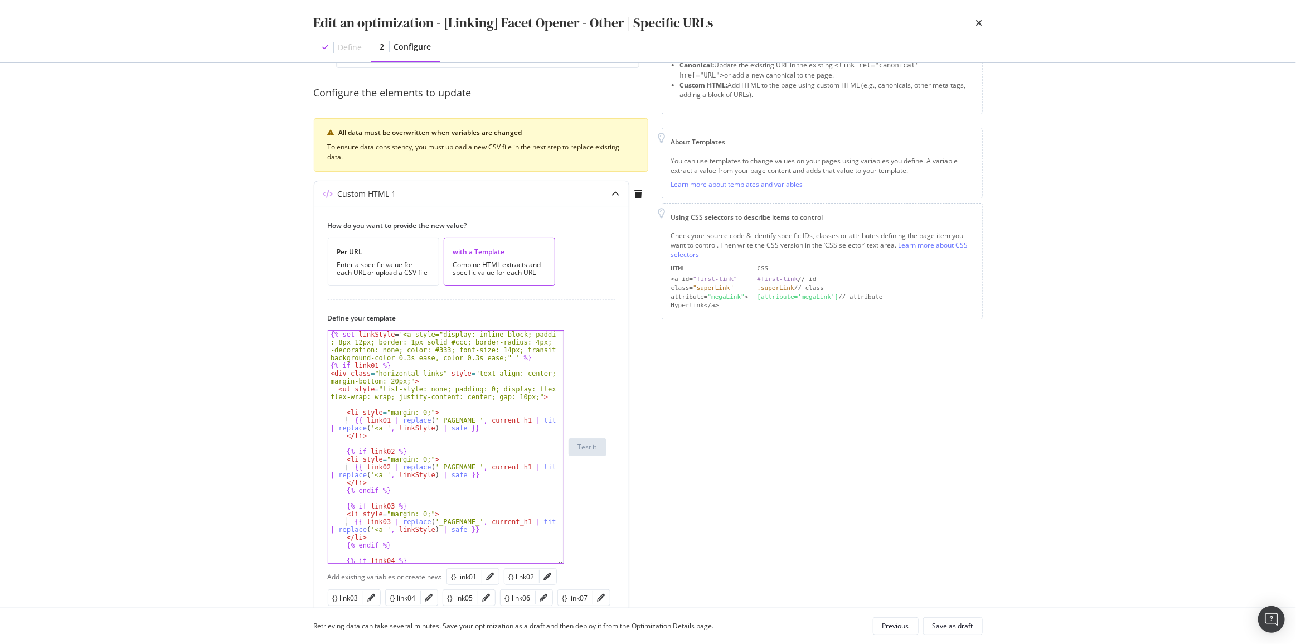
scroll to position [101, 0]
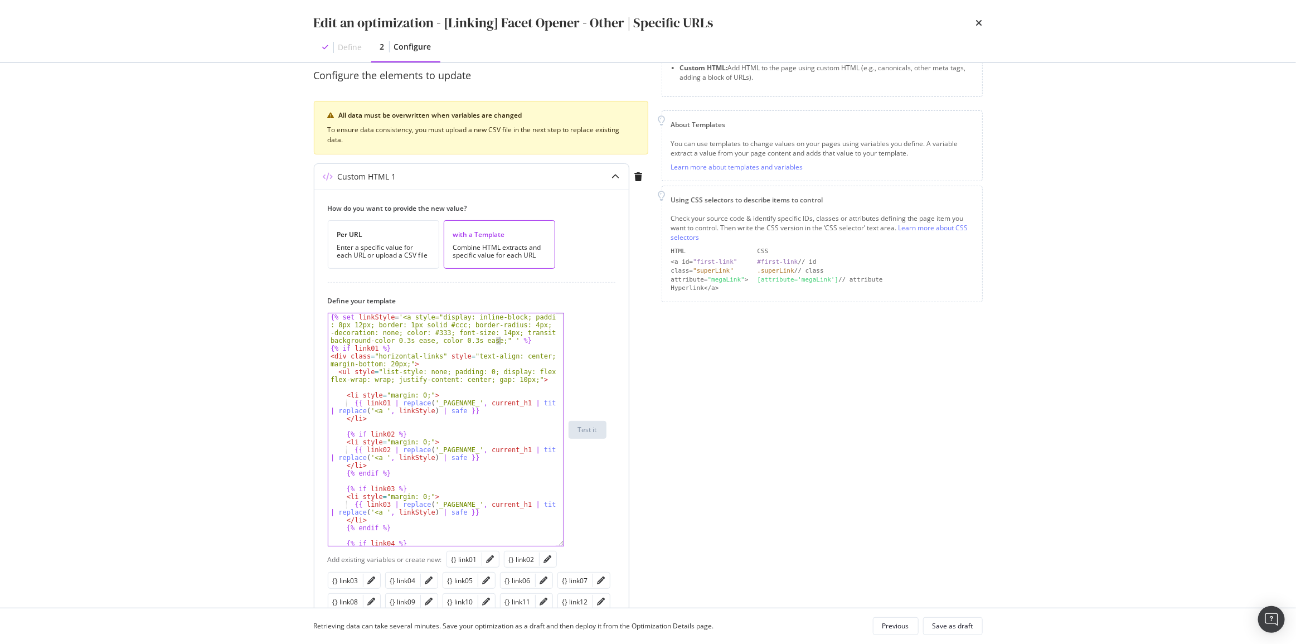
click at [499, 340] on div "{% set linkStyle = '<a style="display: inline-block; padding : 8px 12px; border…" at bounding box center [442, 448] width 228 height 271
click at [579, 348] on div "{% set linkStyle = '<a style="display: inline-block; padding: 8px 12px; border:…" at bounding box center [467, 430] width 279 height 234
type textarea "{% if link01 %}"
click at [546, 344] on div "{% set linkStyle = '<a style="display: inline-block; padding : 8px 12px; border…" at bounding box center [442, 448] width 228 height 271
click at [372, 387] on div "{% set linkStyle = '<a style="display: inline-block; padding : 8px 12px; border…" at bounding box center [442, 448] width 228 height 271
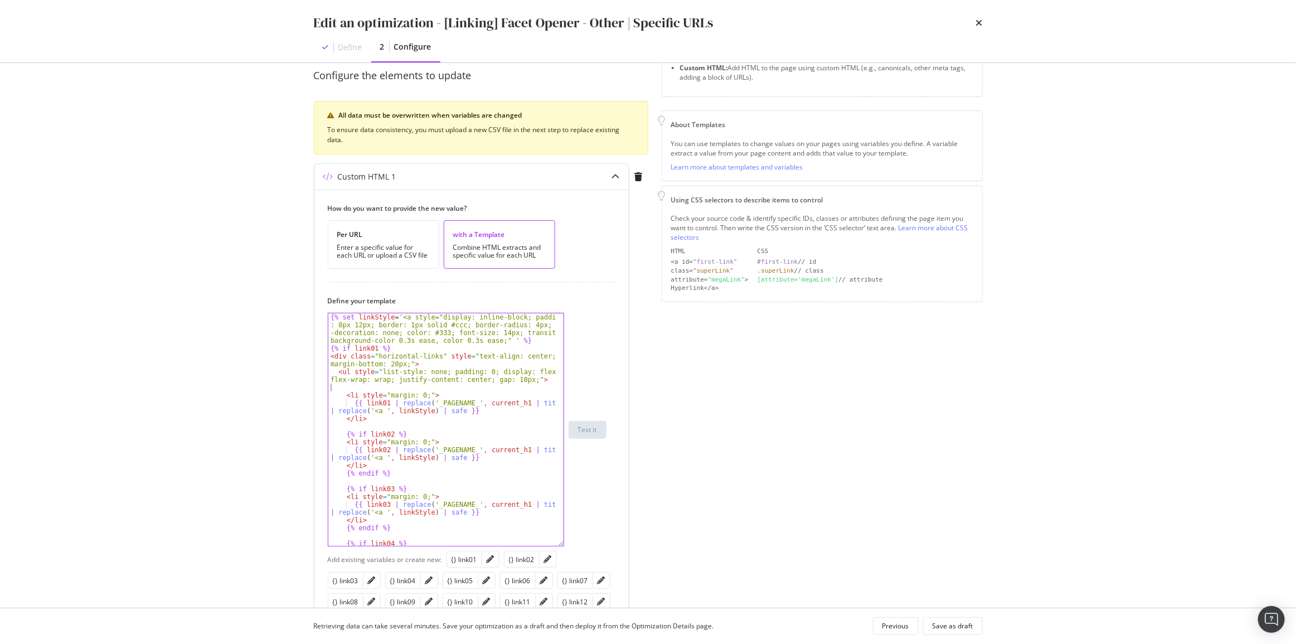
type textarea "<ul style="list-style: none; padding: 0; display: flex; flex-wrap: wrap; justif…"
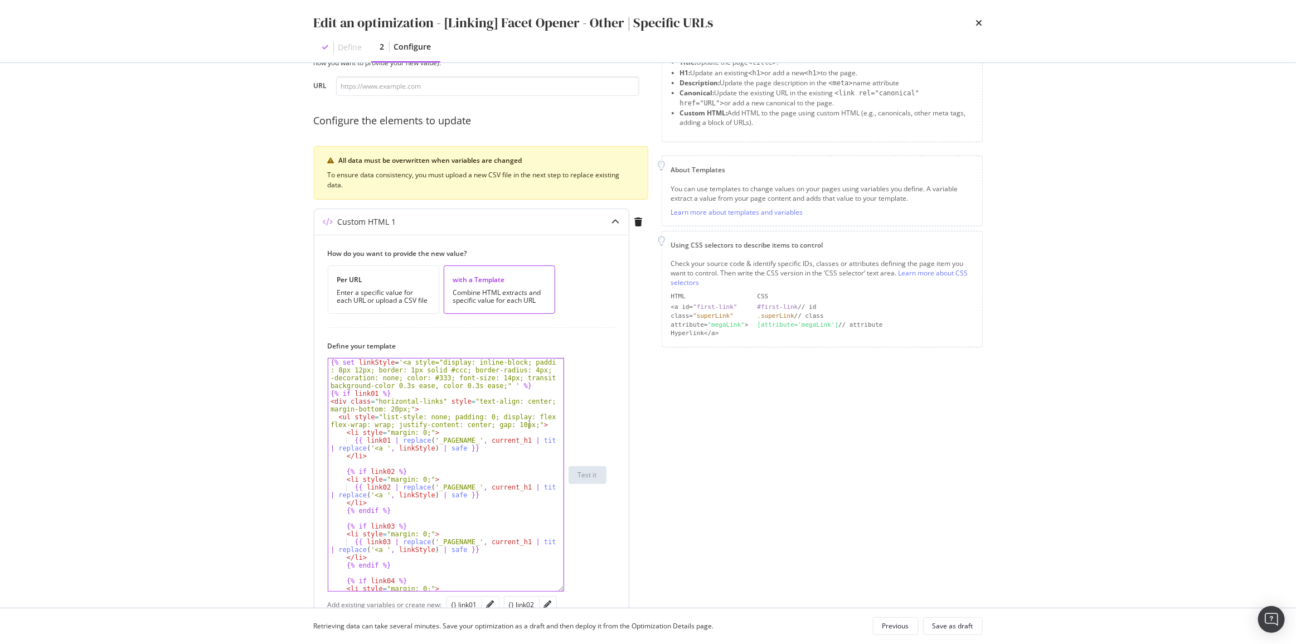
scroll to position [0, 0]
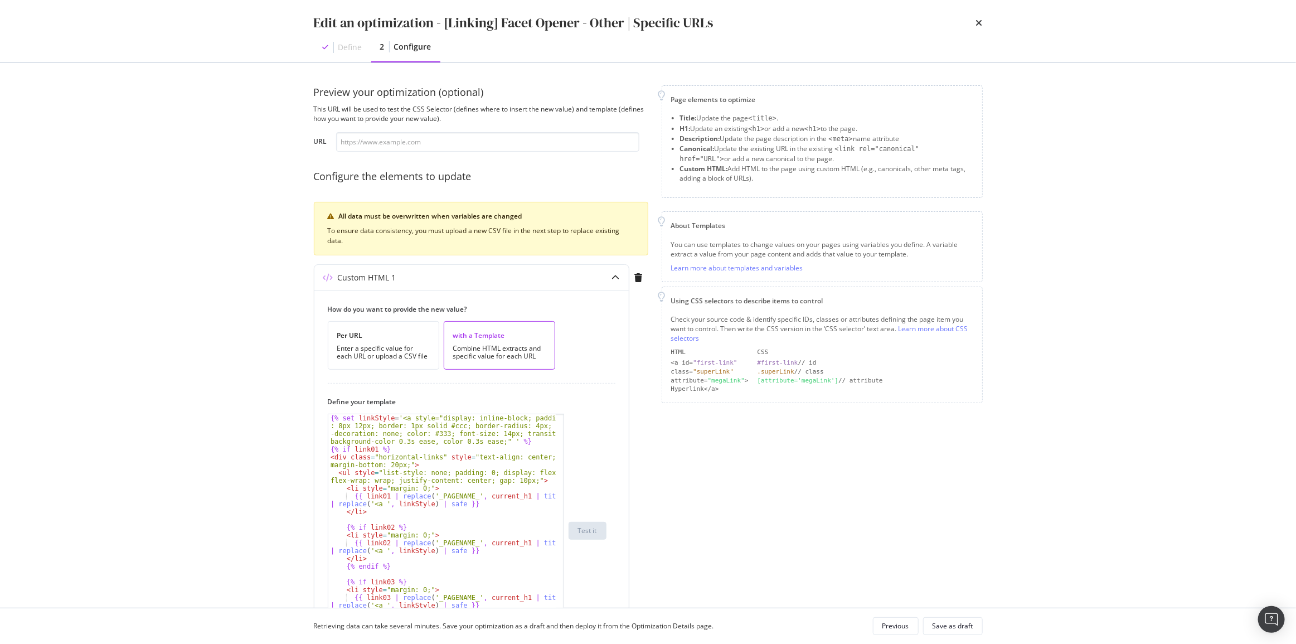
click at [673, 485] on div "Page elements to optimize Title: Update the page <title> . H1: Update an existi…" at bounding box center [822, 527] width 321 height 884
click at [947, 624] on div "Save as draft" at bounding box center [953, 625] width 41 height 9
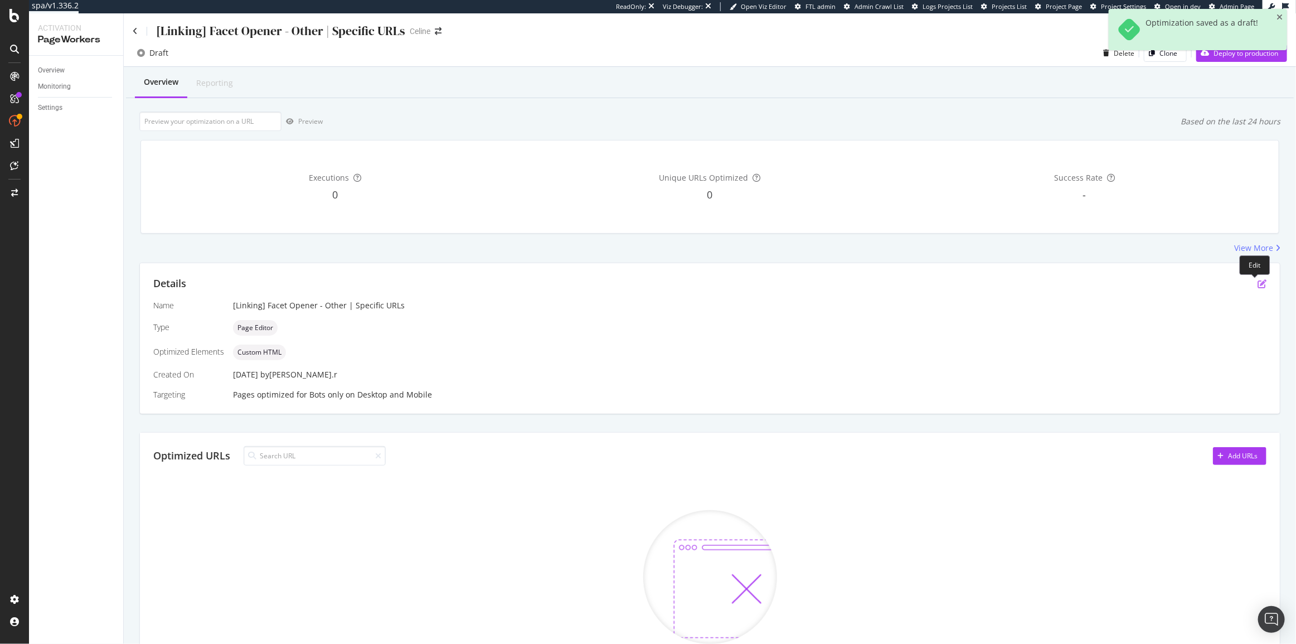
click at [1257, 283] on icon "pen-to-square" at bounding box center [1261, 283] width 9 height 9
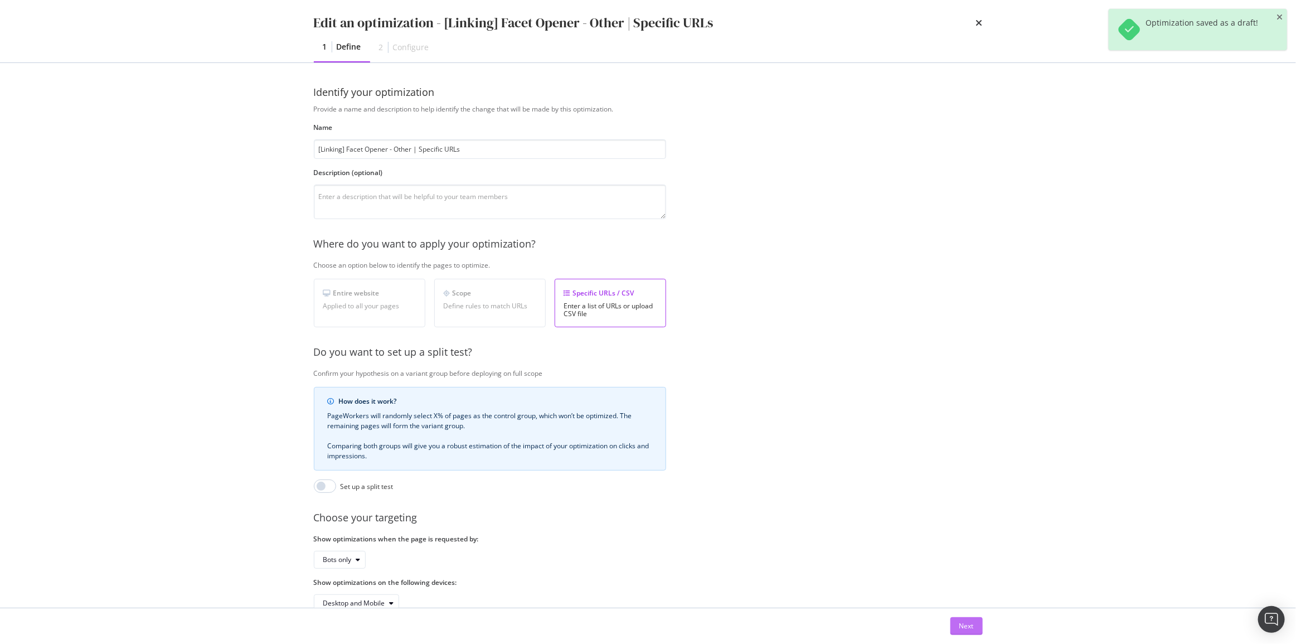
click at [958, 623] on button "Next" at bounding box center [966, 626] width 32 height 18
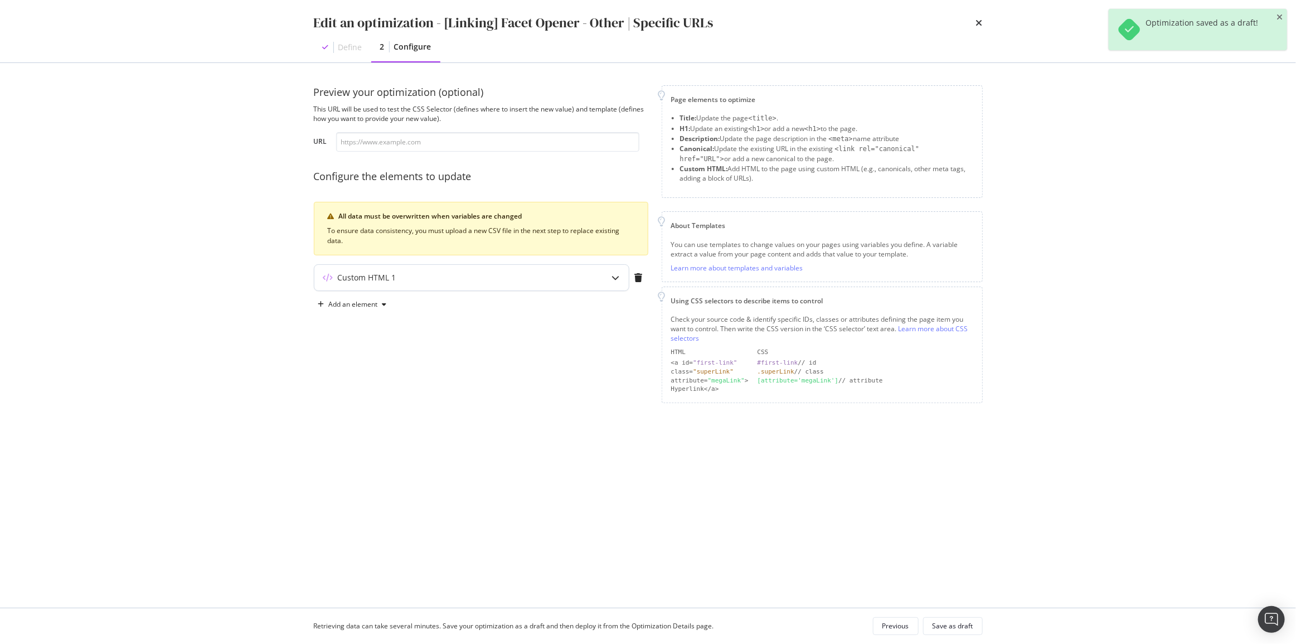
click at [492, 279] on div "Custom HTML 1" at bounding box center [449, 277] width 270 height 11
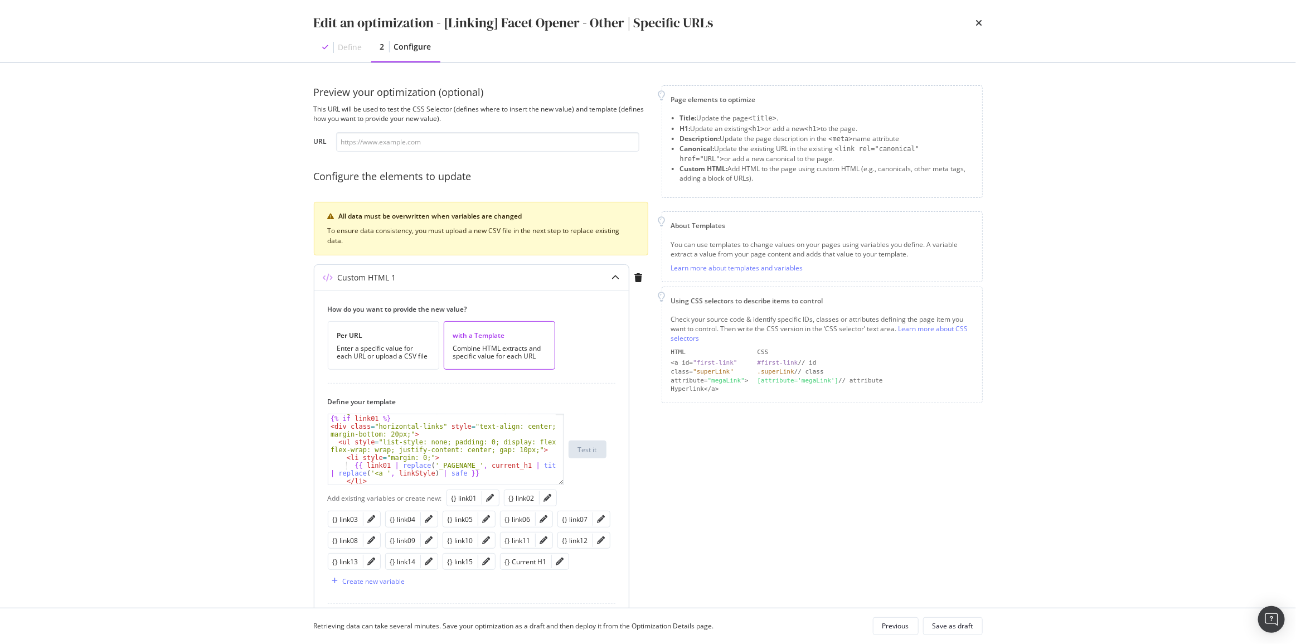
scroll to position [152, 0]
drag, startPoint x: 562, startPoint y: 482, endPoint x: 562, endPoint y: 629, distance: 147.2
click at [562, 629] on div "Edit an optimization - [Linking] Facet Opener - Other | Specific URLs Define 2 …" at bounding box center [648, 322] width 1296 height 644
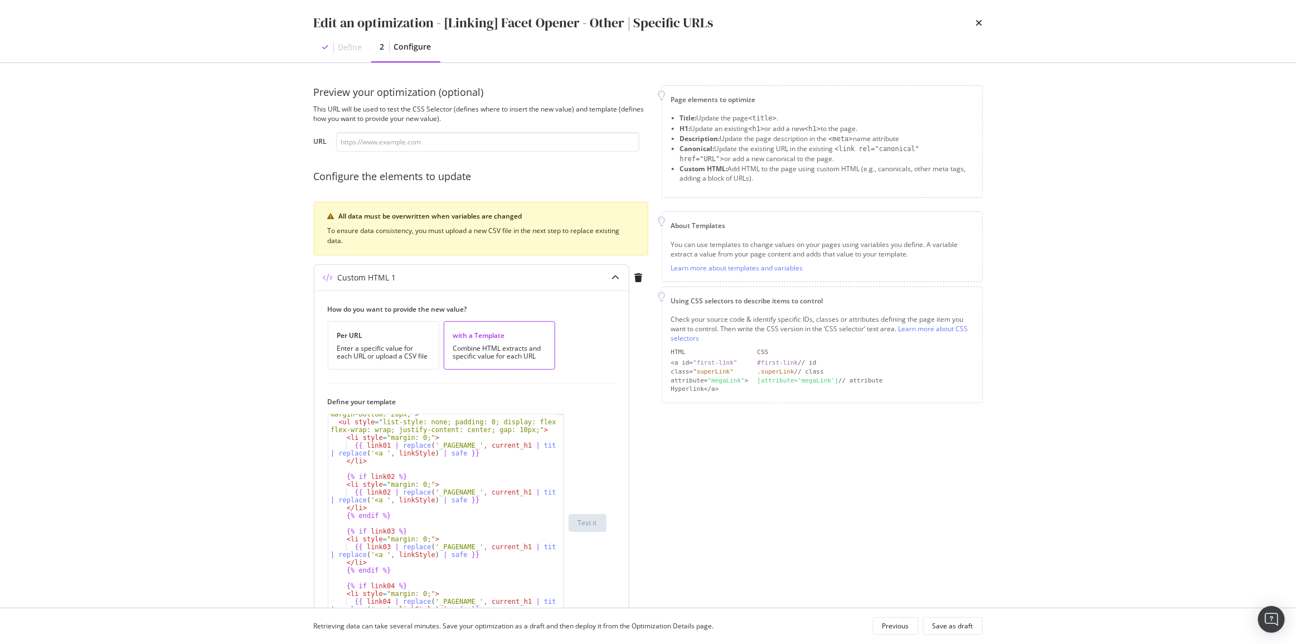
scroll to position [0, 0]
click at [591, 288] on div "Custom HTML 1" at bounding box center [471, 278] width 314 height 26
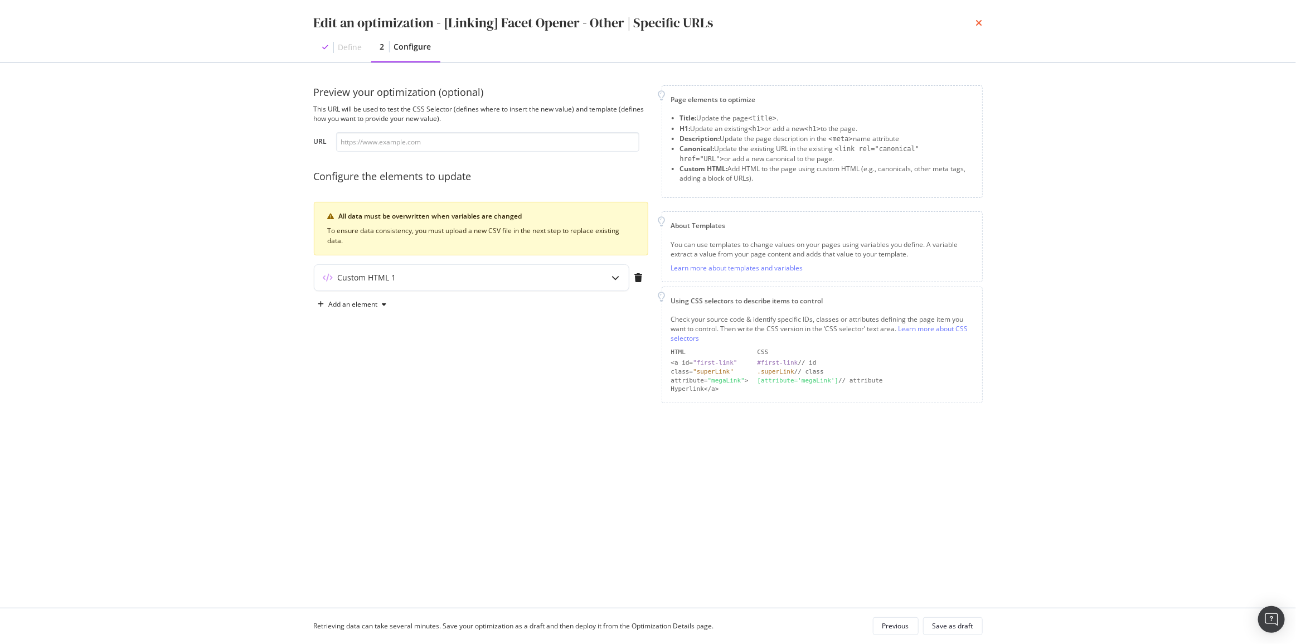
click at [981, 19] on icon "times" at bounding box center [979, 22] width 7 height 9
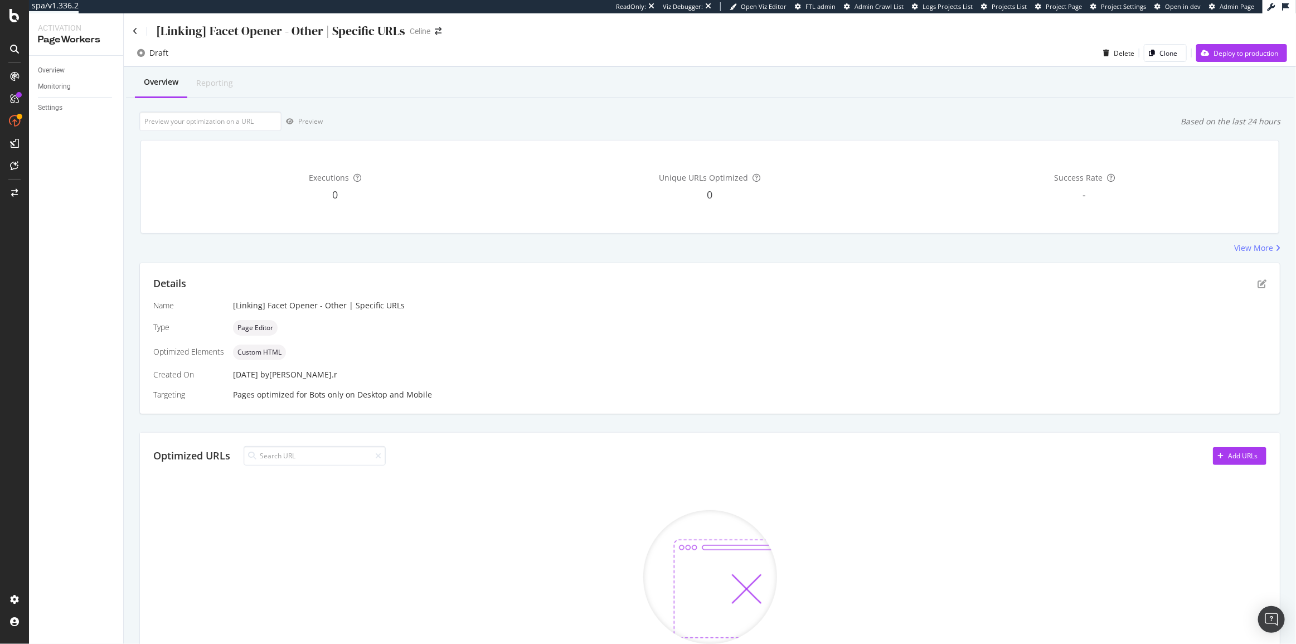
click at [837, 104] on div "Overview Reporting Preview Based on the last 24 hours Executions 0 Unique URLs …" at bounding box center [710, 423] width 1172 height 713
click at [820, 127] on div "Preview Based on the last 24 hours" at bounding box center [709, 121] width 1141 height 20
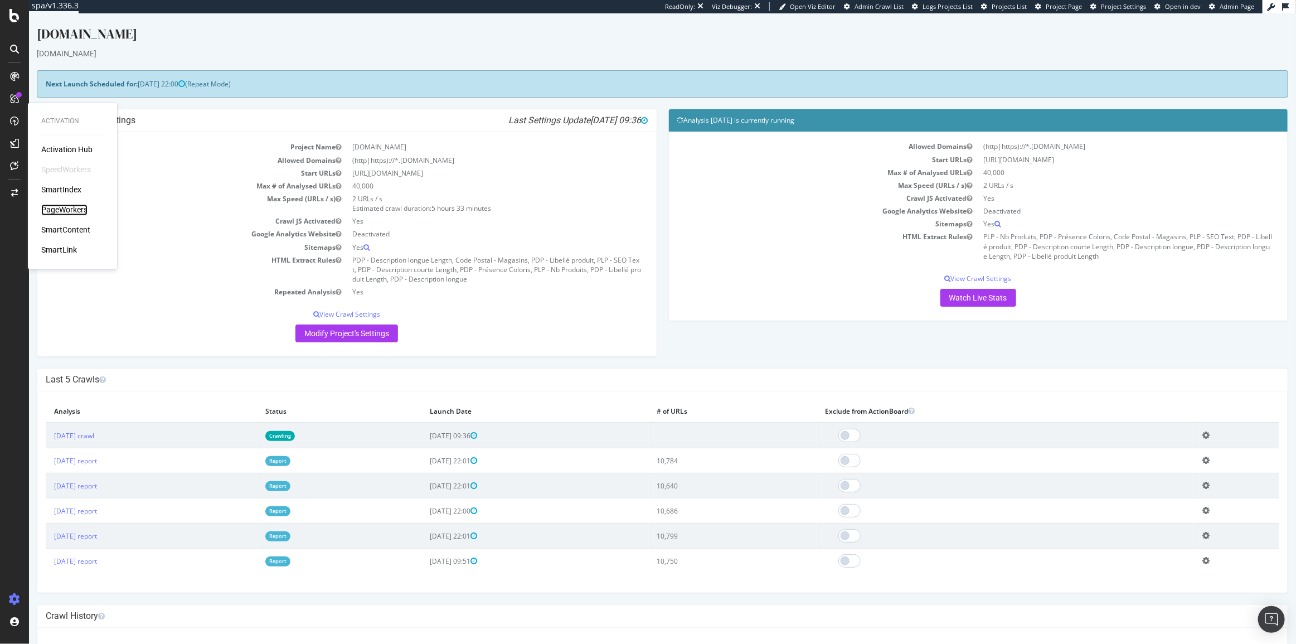
click at [67, 209] on div "PageWorkers" at bounding box center [64, 210] width 46 height 11
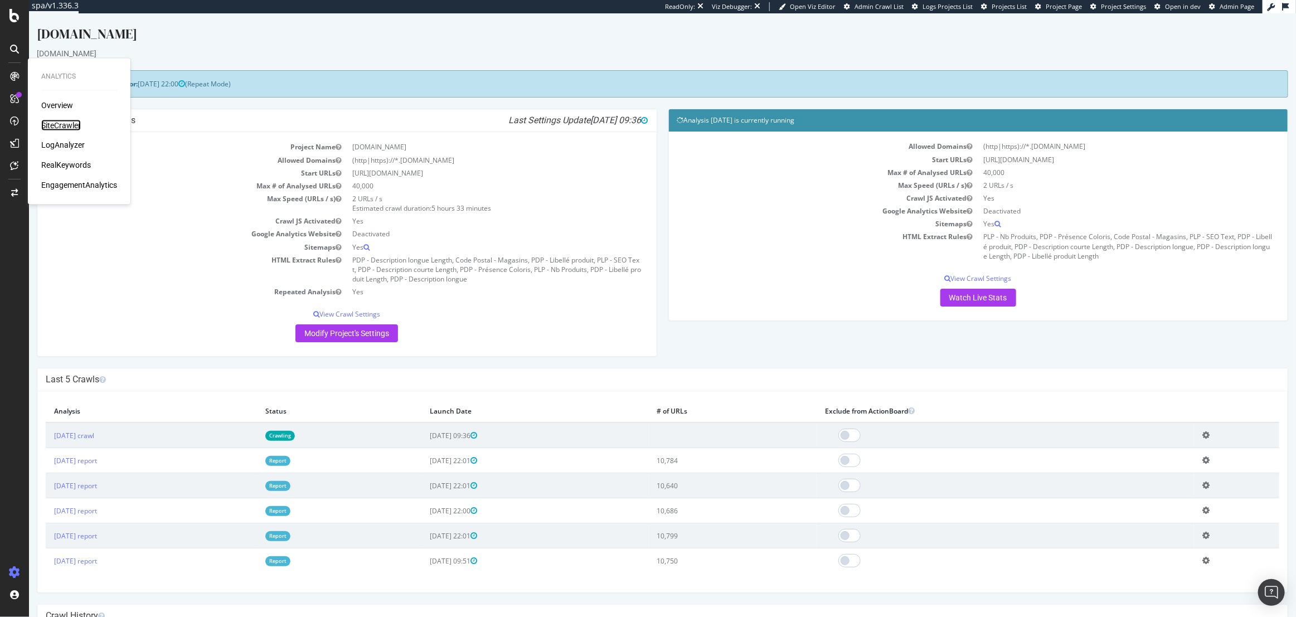
click at [62, 120] on div "SiteCrawler" at bounding box center [61, 125] width 40 height 11
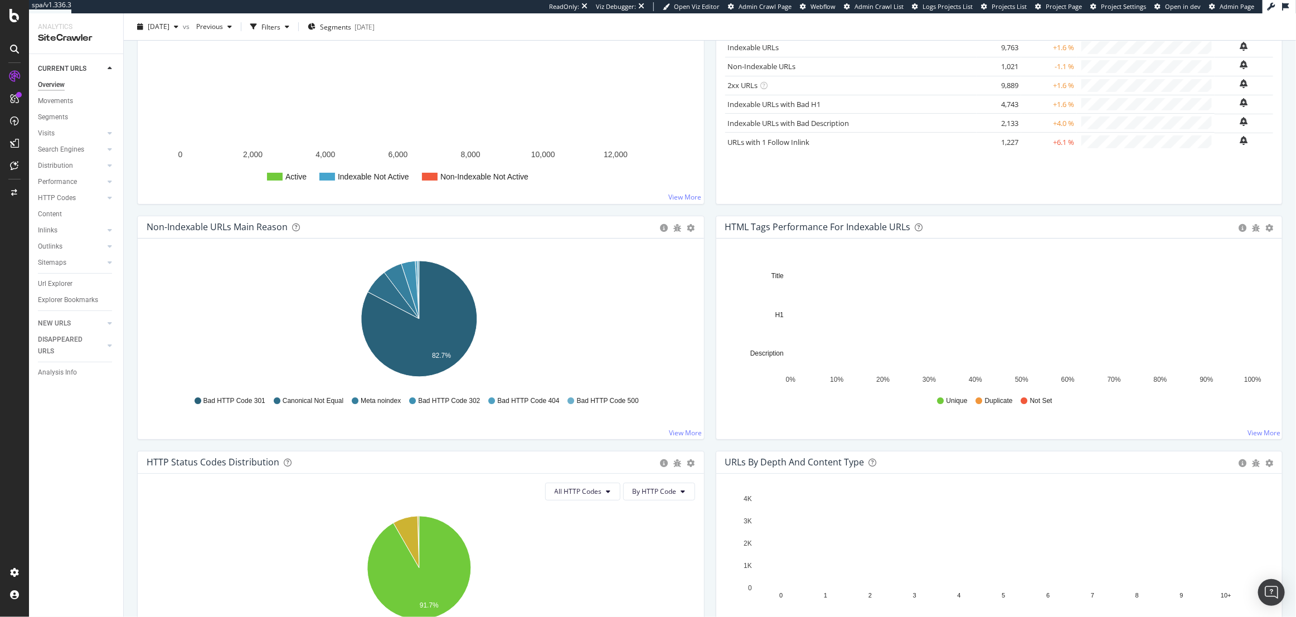
scroll to position [202, 0]
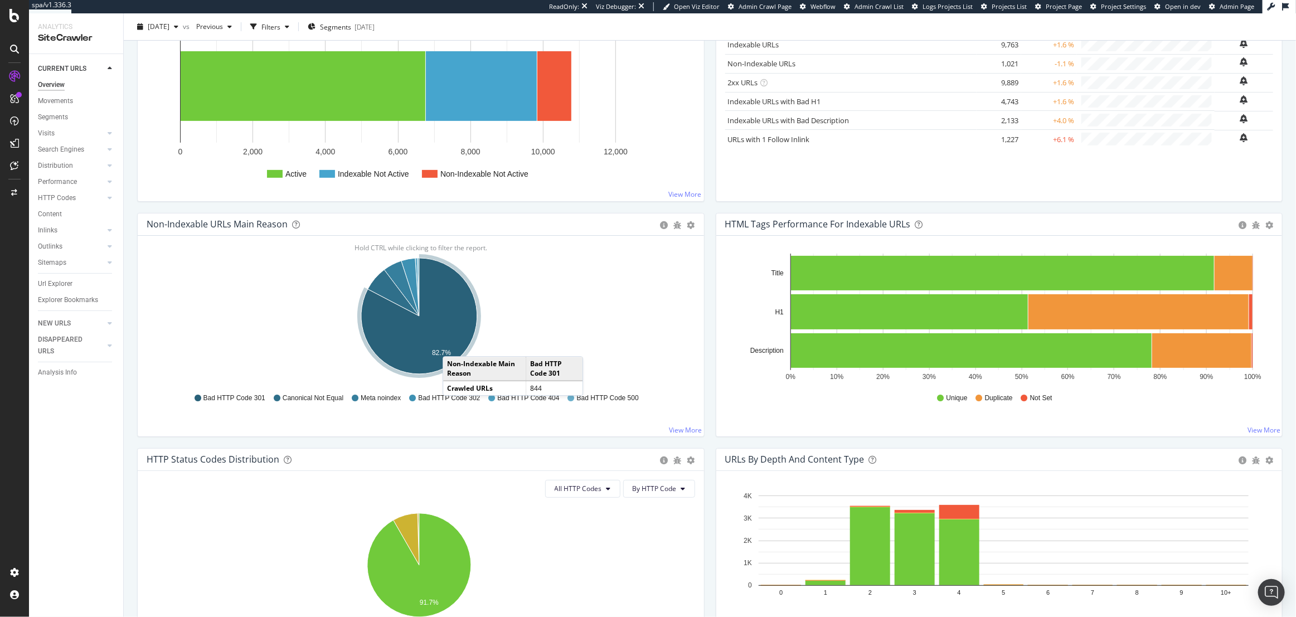
click at [453, 343] on icon "A chart." at bounding box center [419, 316] width 116 height 116
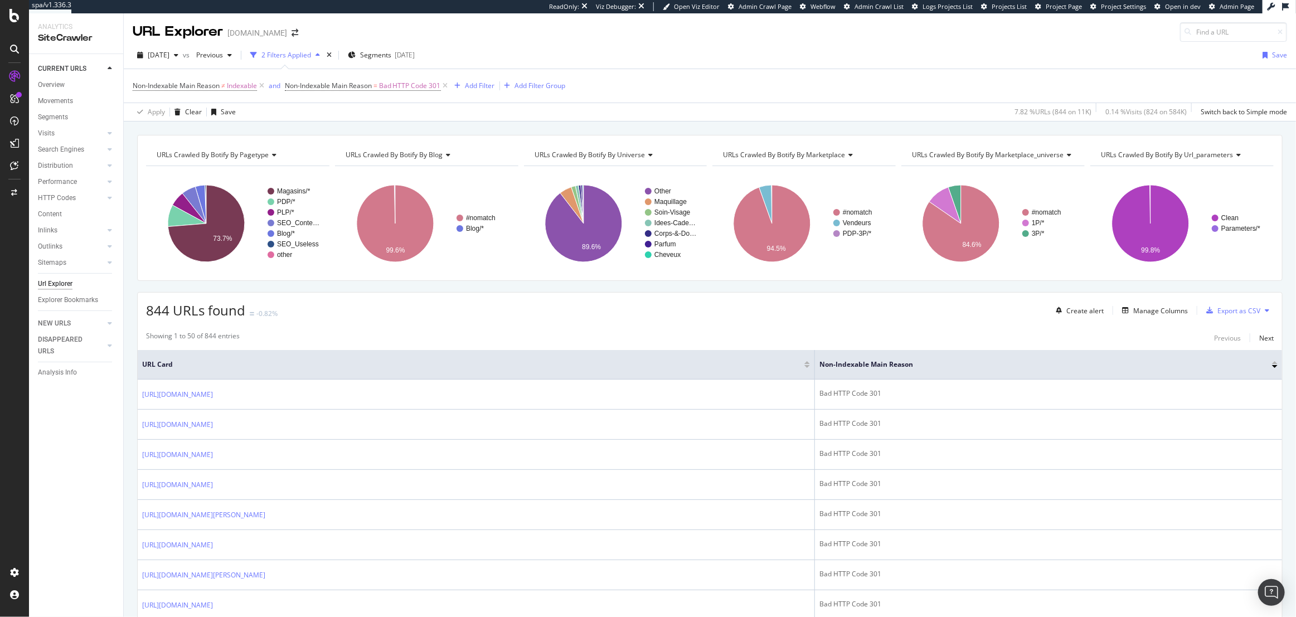
click at [818, 344] on div "Showing 1 to 50 of 844 entries Previous Next" at bounding box center [710, 337] width 1144 height 13
click at [479, 86] on div "Add Filter" at bounding box center [480, 85] width 30 height 9
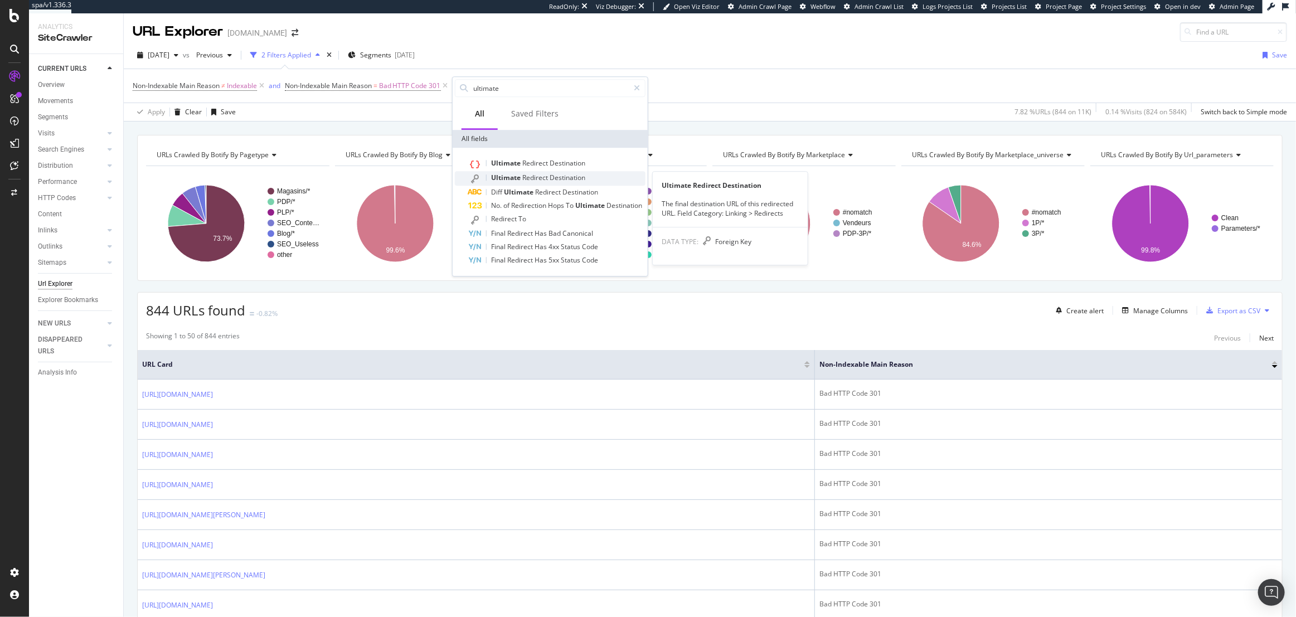
type input "ultimate"
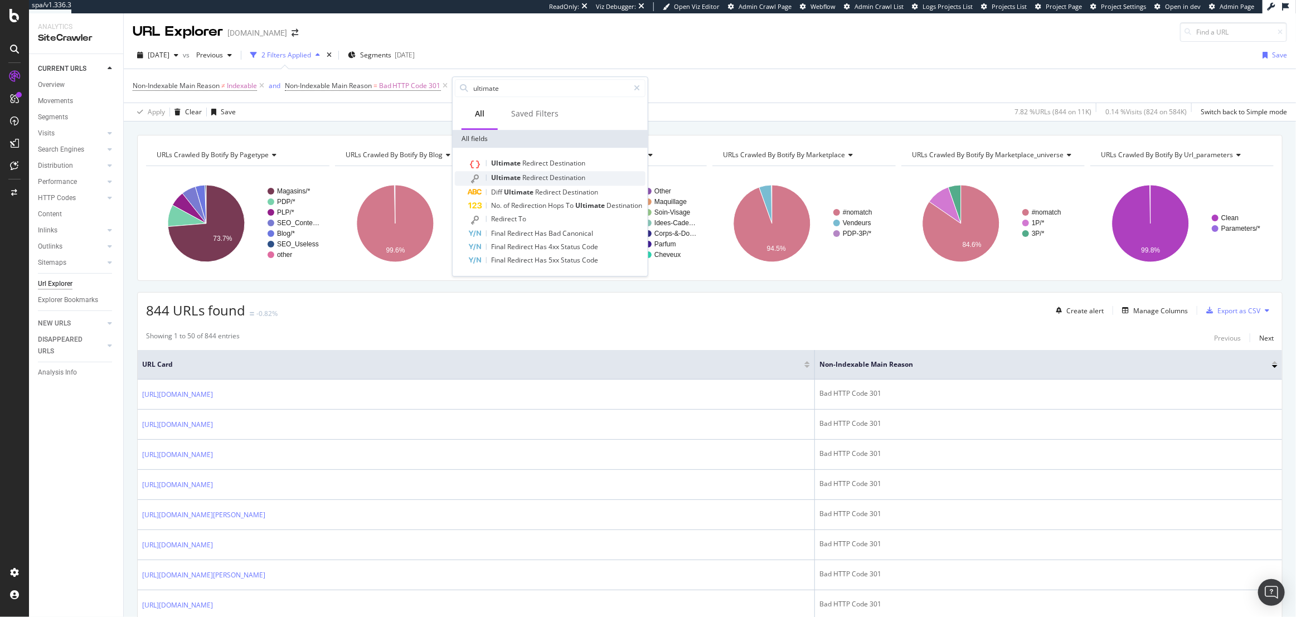
click at [511, 173] on span "Ultimate" at bounding box center [506, 177] width 31 height 9
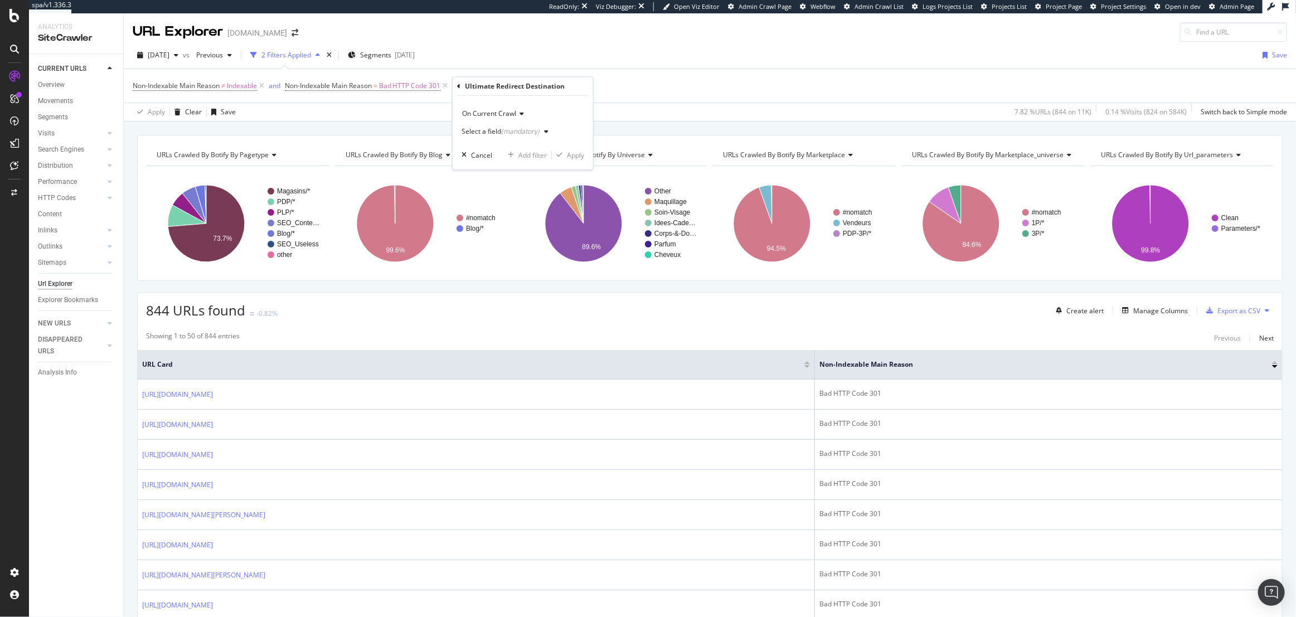
click at [523, 124] on div "Select a field (mandatory)" at bounding box center [507, 131] width 91 height 17
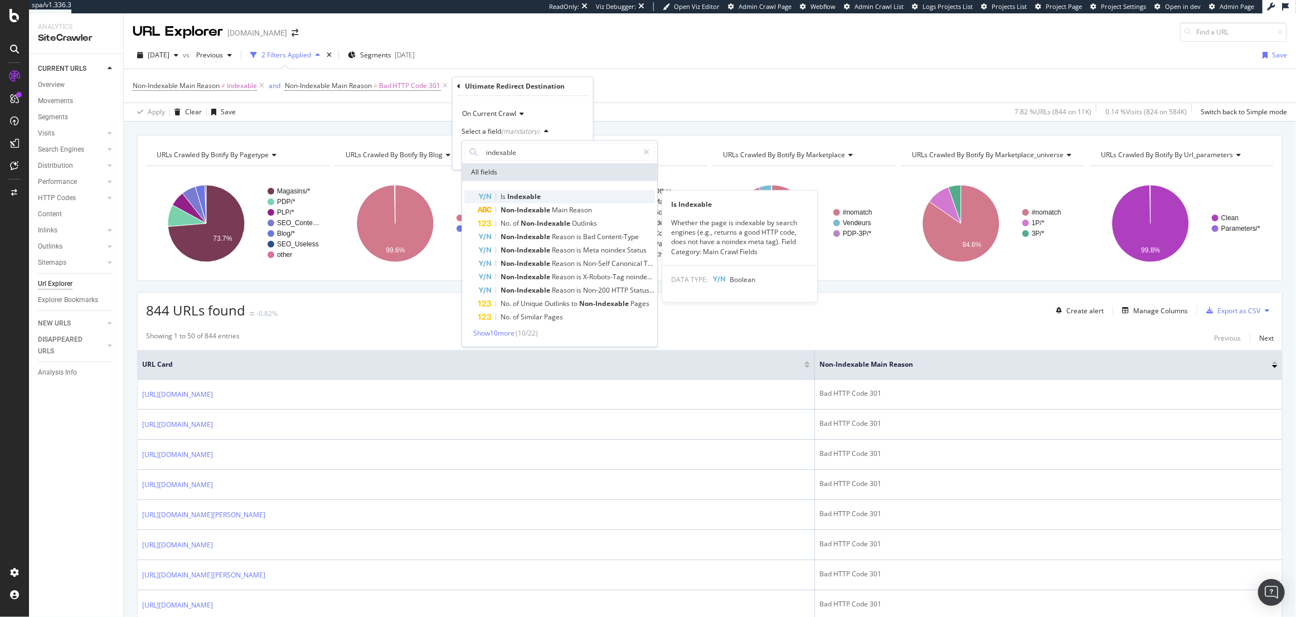
type input "indexable"
click at [580, 195] on div "Is Indexable" at bounding box center [566, 196] width 177 height 13
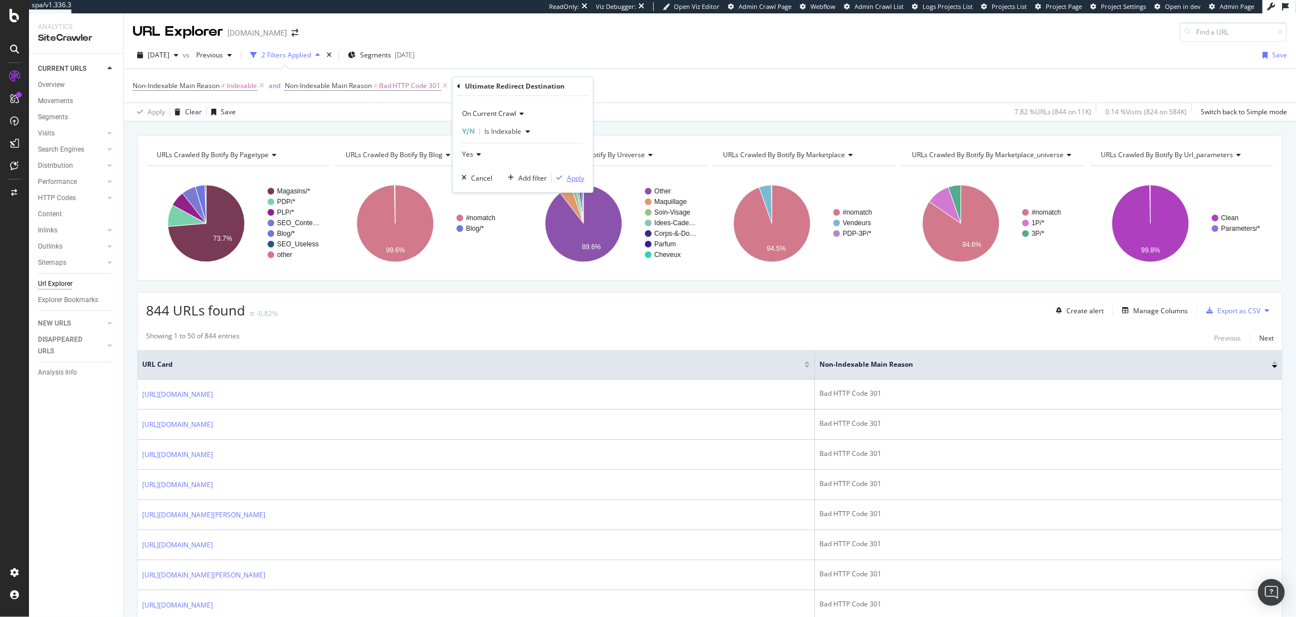
click at [575, 181] on div "Apply" at bounding box center [575, 177] width 17 height 9
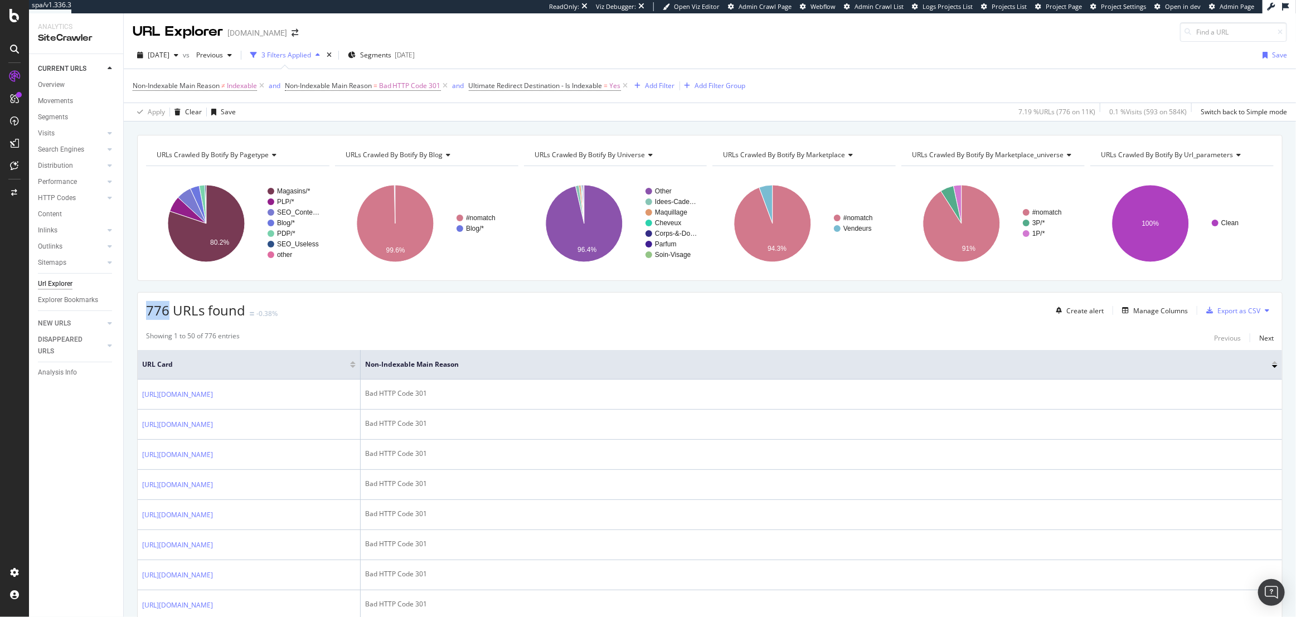
drag, startPoint x: 169, startPoint y: 308, endPoint x: 143, endPoint y: 306, distance: 26.3
click at [143, 306] on div "776 URLs found -0.38% Create alert Manage Columns Export as CSV" at bounding box center [710, 306] width 1144 height 27
click at [1235, 255] on rect "A chart." at bounding box center [1181, 223] width 183 height 97
click at [1155, 312] on div "Manage Columns" at bounding box center [1160, 310] width 55 height 9
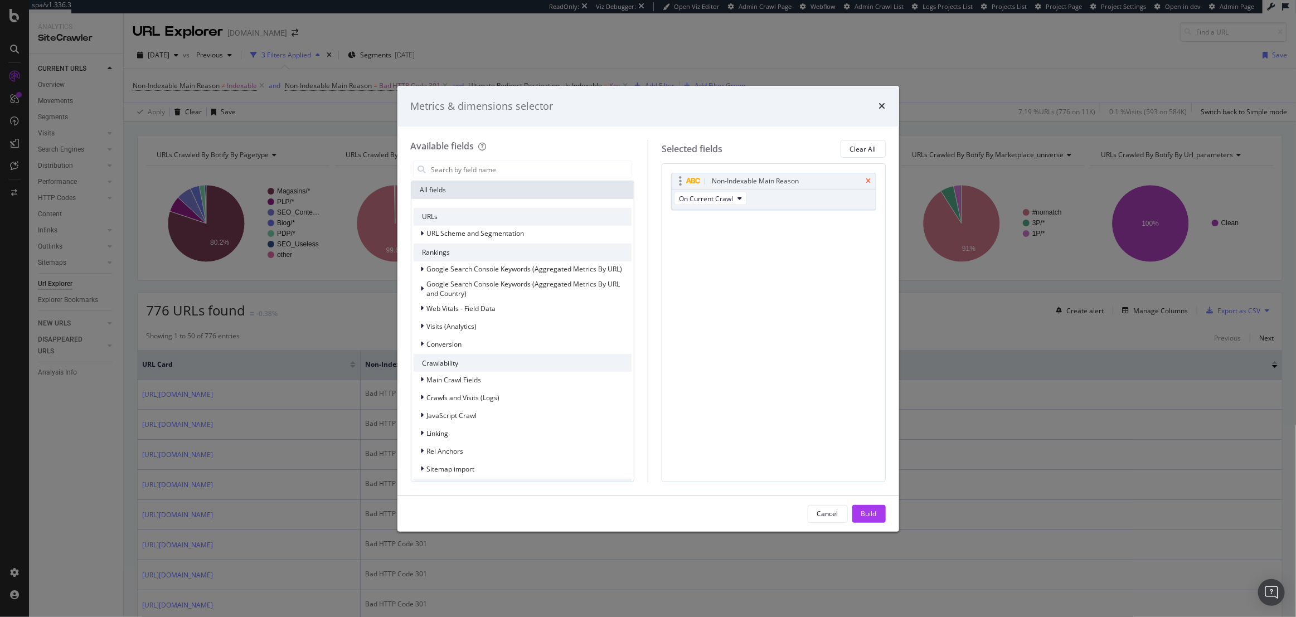
click at [869, 183] on icon "times" at bounding box center [868, 181] width 5 height 7
click at [485, 173] on input "modal" at bounding box center [531, 169] width 202 height 17
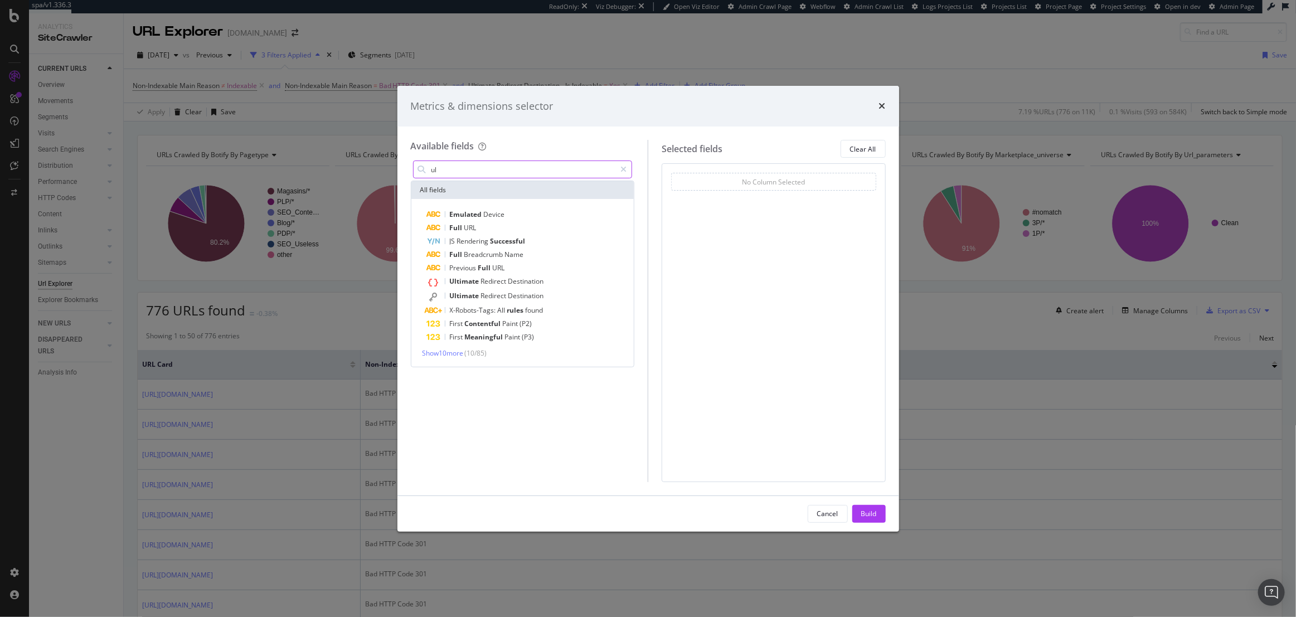
type input "u"
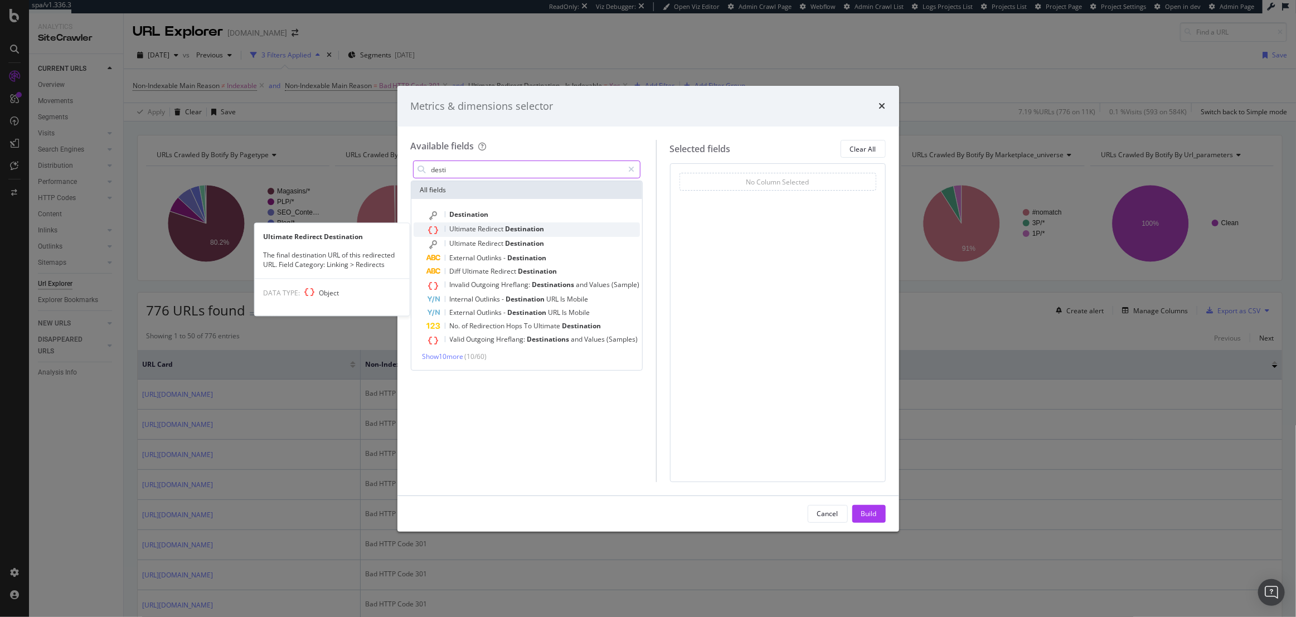
type input "desti"
click at [480, 232] on span "Redirect" at bounding box center [491, 228] width 27 height 9
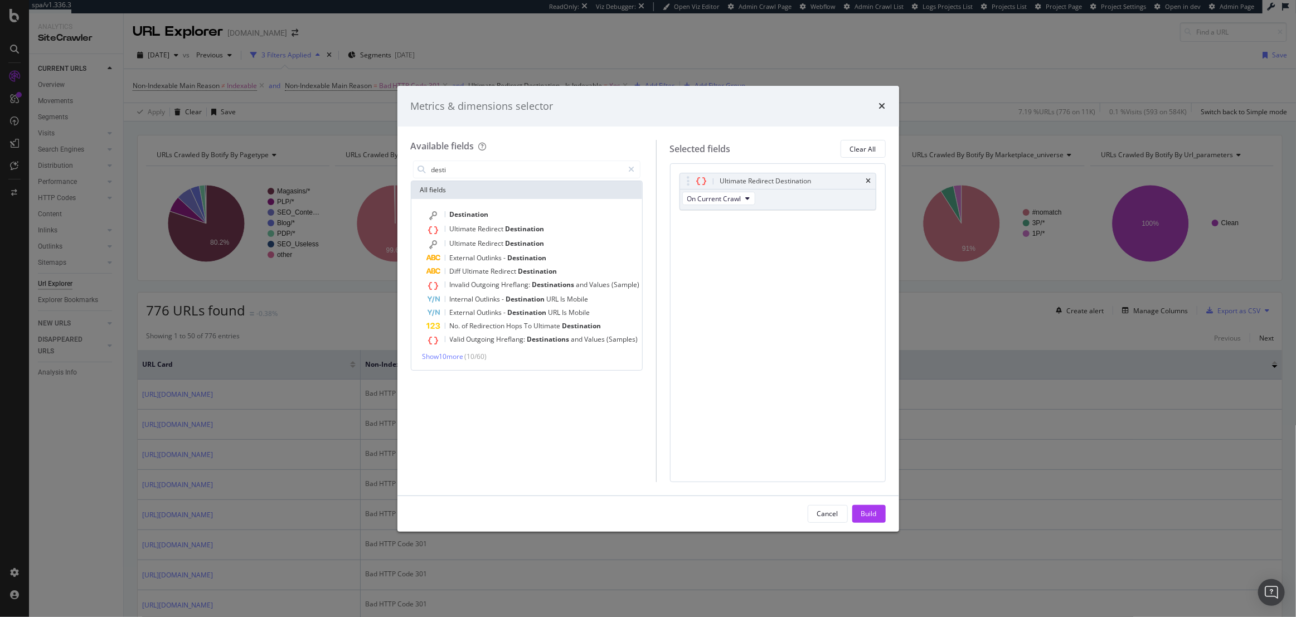
drag, startPoint x: 868, startPoint y: 509, endPoint x: 773, endPoint y: 471, distance: 102.3
click at [868, 510] on div "Build" at bounding box center [869, 513] width 16 height 9
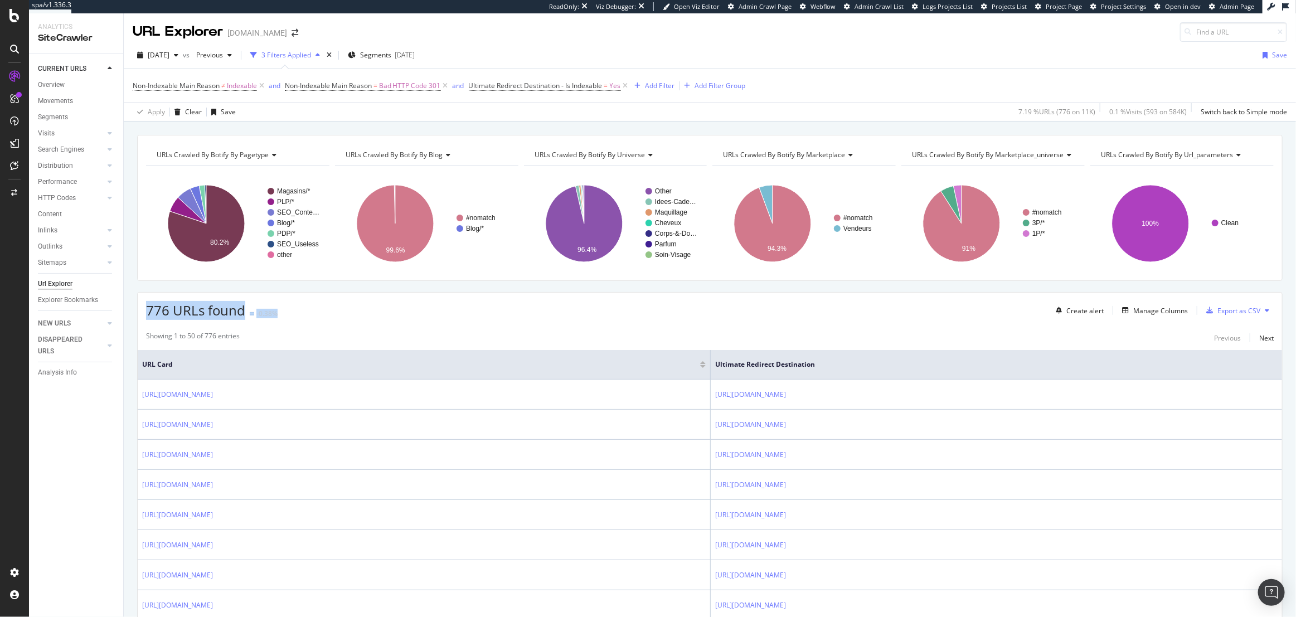
drag, startPoint x: 290, startPoint y: 312, endPoint x: 149, endPoint y: 310, distance: 141.0
click at [149, 310] on div "776 URLs found -0.38% Create alert Manage Columns Export as CSV" at bounding box center [710, 306] width 1144 height 27
click at [460, 313] on div "776 URLs found -0.38% Create alert Manage Columns Export as CSV" at bounding box center [710, 306] width 1144 height 27
drag, startPoint x: 144, startPoint y: 313, endPoint x: 166, endPoint y: 313, distance: 21.7
click at [166, 313] on div "776 URLs found -0.38% Create alert Manage Columns Export as CSV" at bounding box center [710, 306] width 1144 height 27
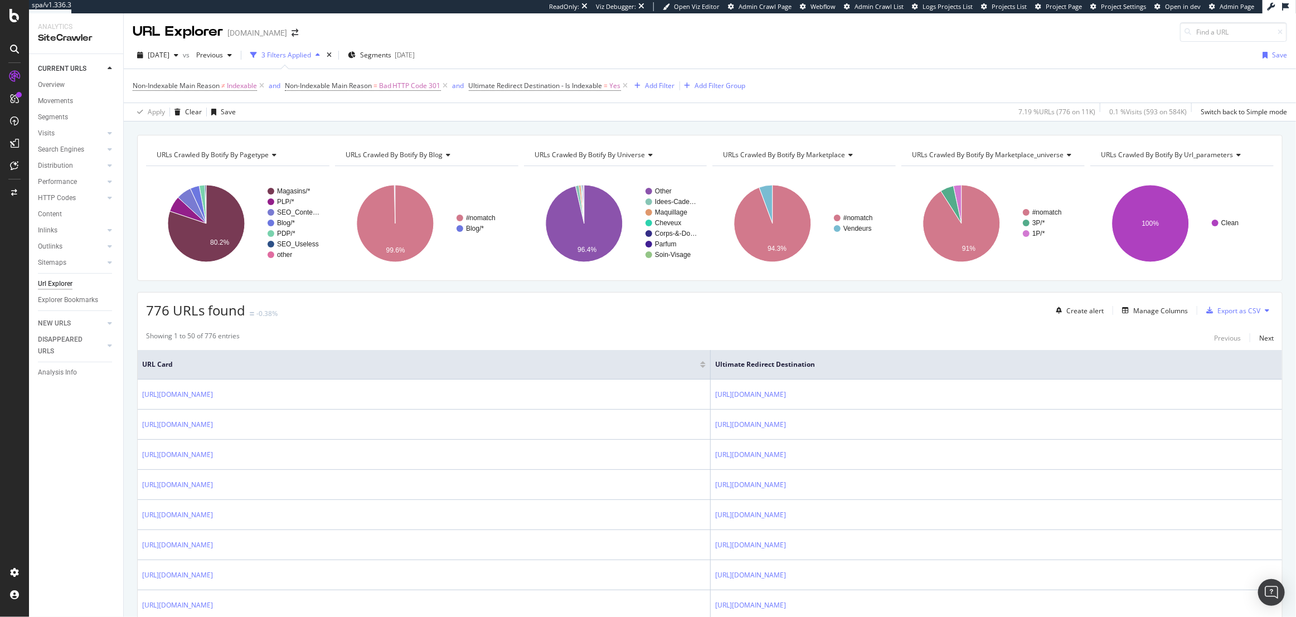
click at [540, 312] on div "776 URLs found -0.38% Create alert Manage Columns Export as CSV" at bounding box center [710, 306] width 1144 height 27
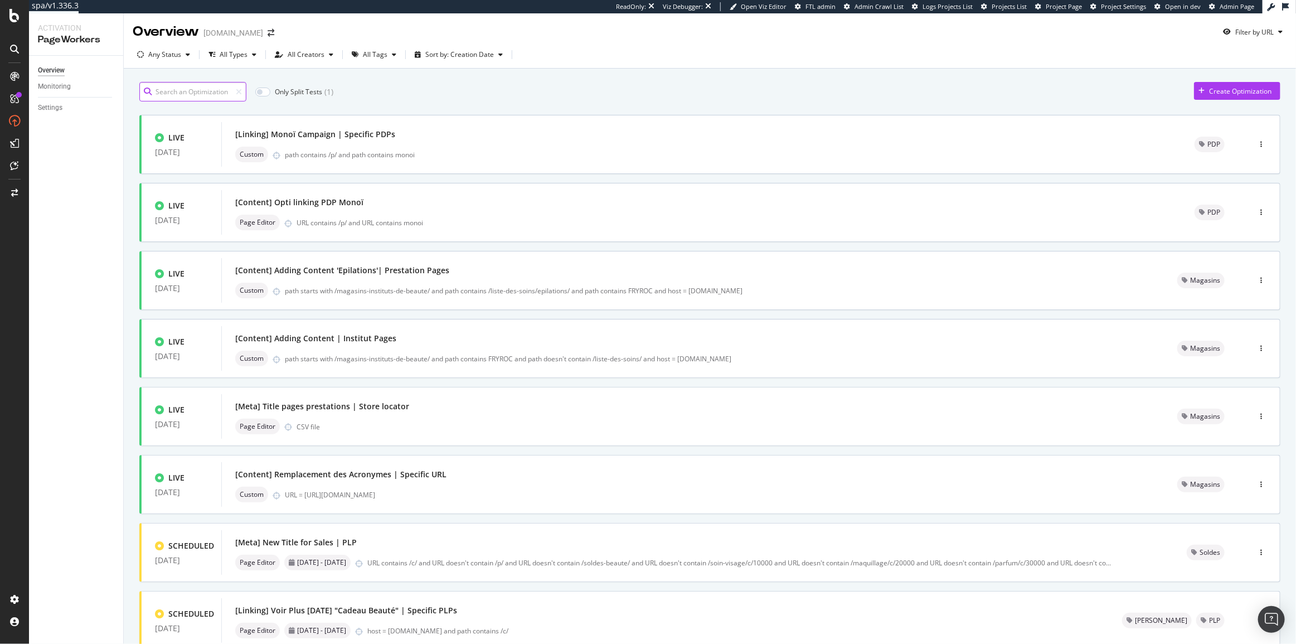
scroll to position [213, 0]
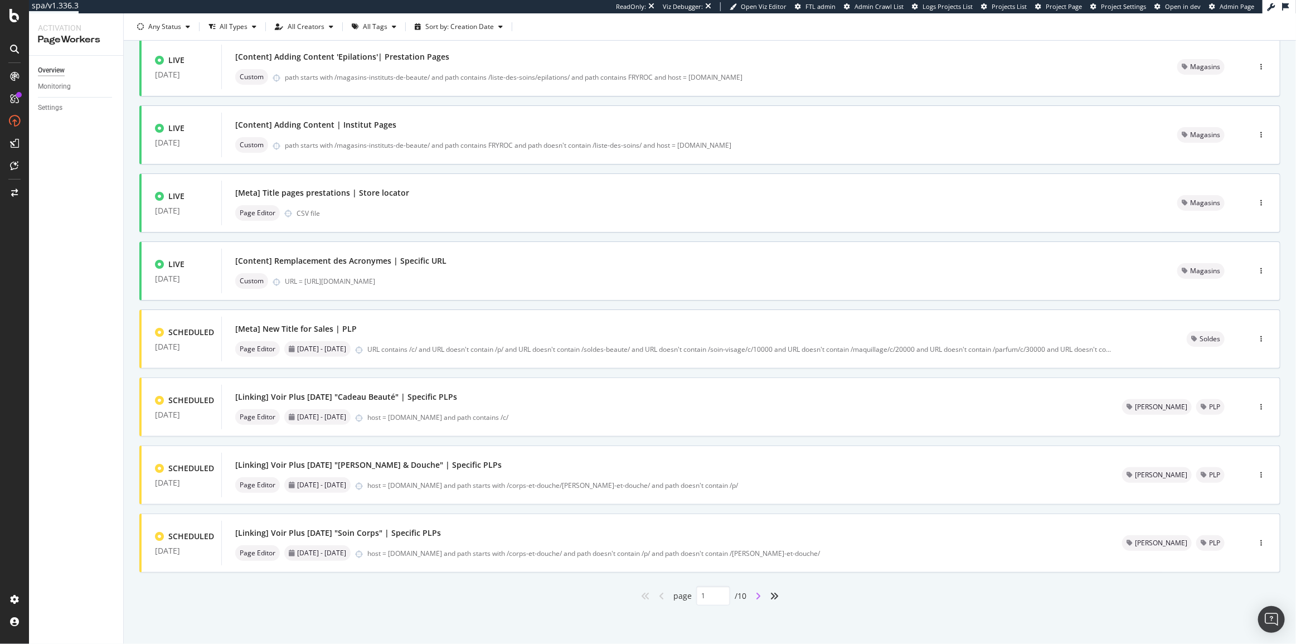
click at [757, 596] on icon "angle-right" at bounding box center [758, 595] width 6 height 9
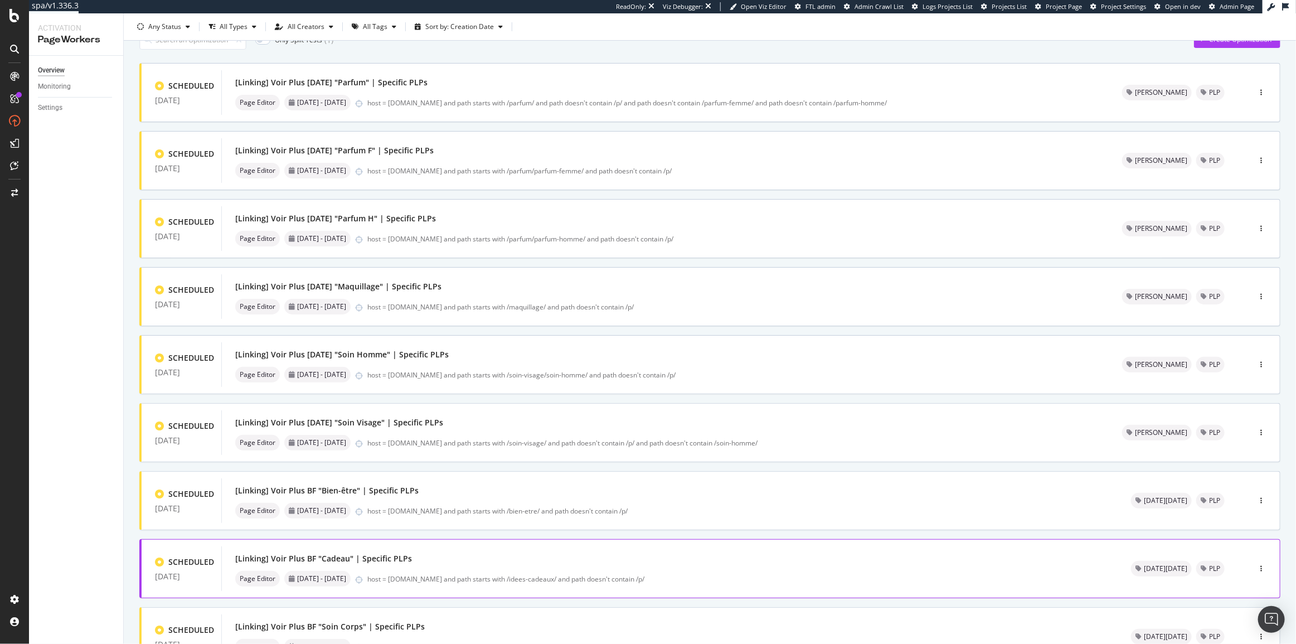
scroll to position [0, 0]
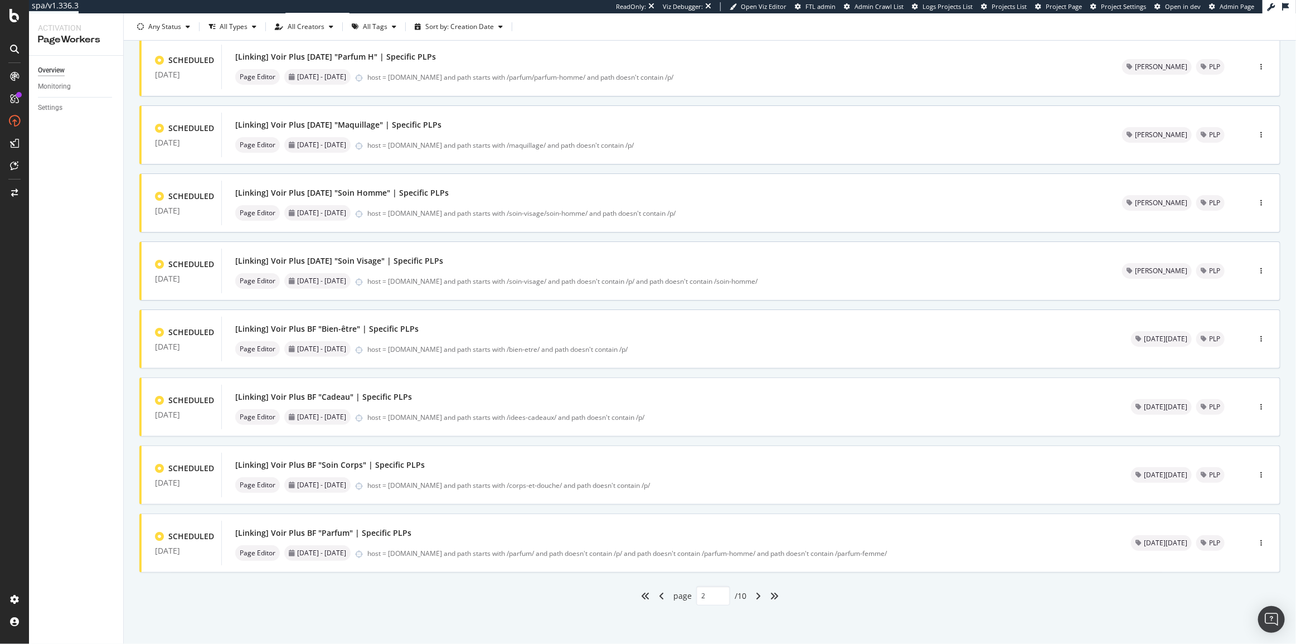
click at [755, 587] on div "angle-right" at bounding box center [758, 596] width 14 height 18
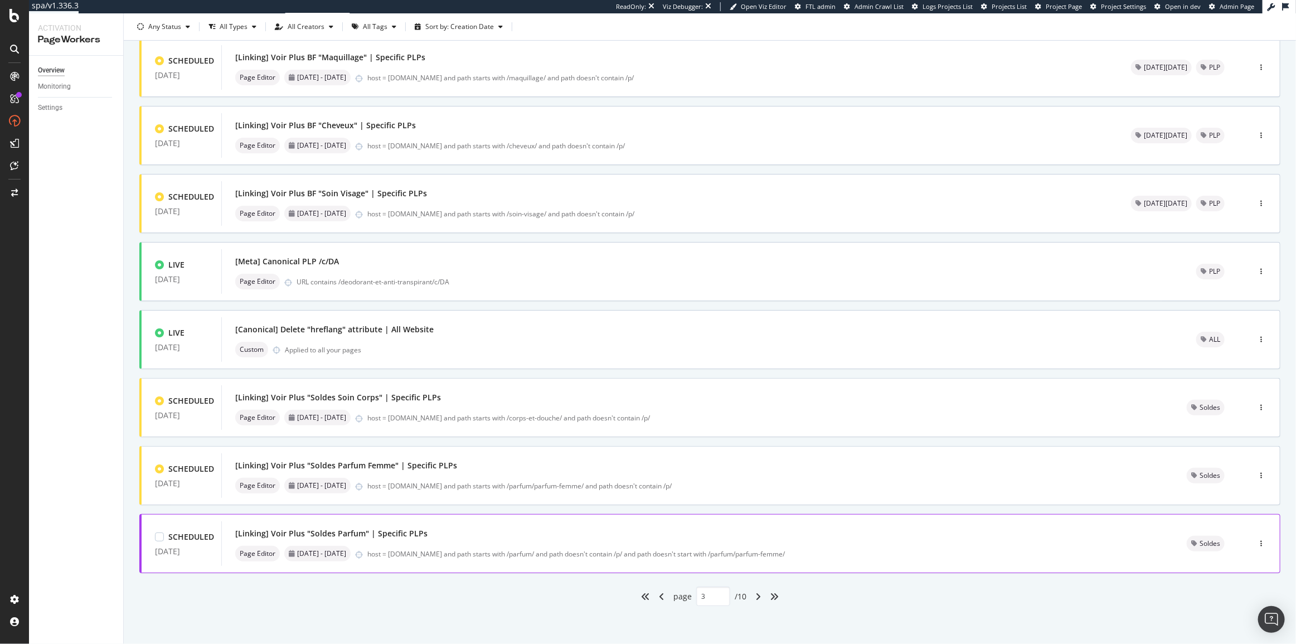
scroll to position [213, 0]
click at [643, 591] on icon "angles-left" at bounding box center [645, 595] width 9 height 9
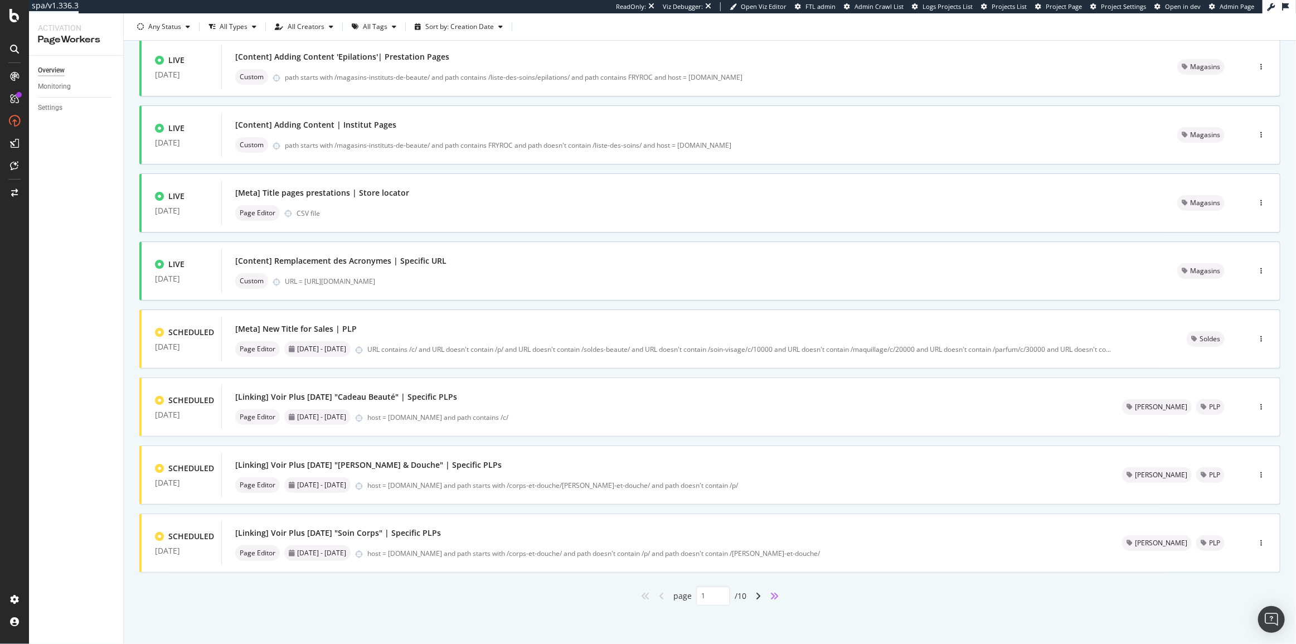
click at [773, 597] on icon "angles-right" at bounding box center [774, 595] width 9 height 9
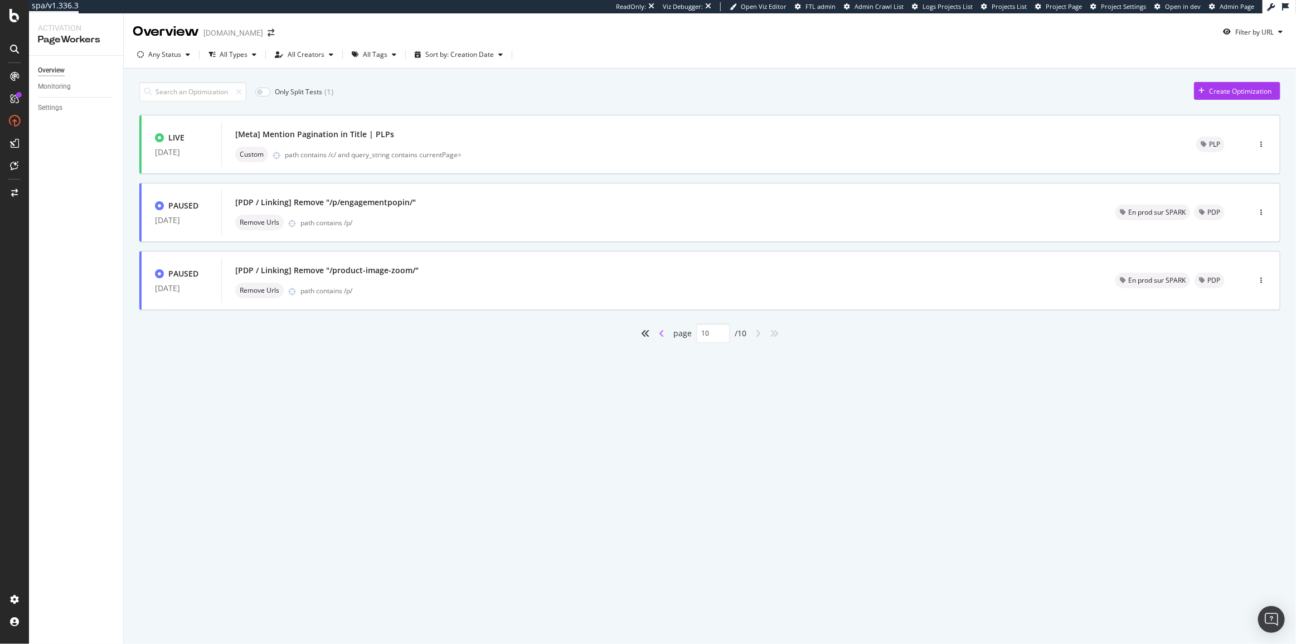
click at [660, 332] on icon "angle-left" at bounding box center [662, 333] width 6 height 9
type input "9"
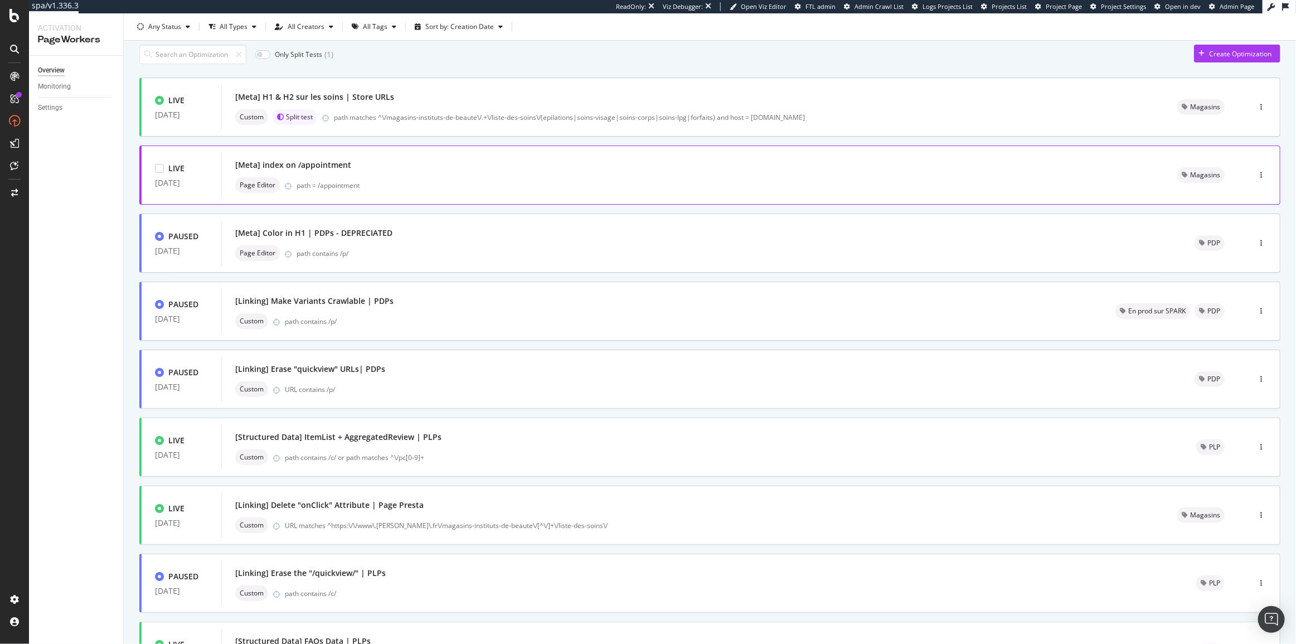
scroll to position [213, 0]
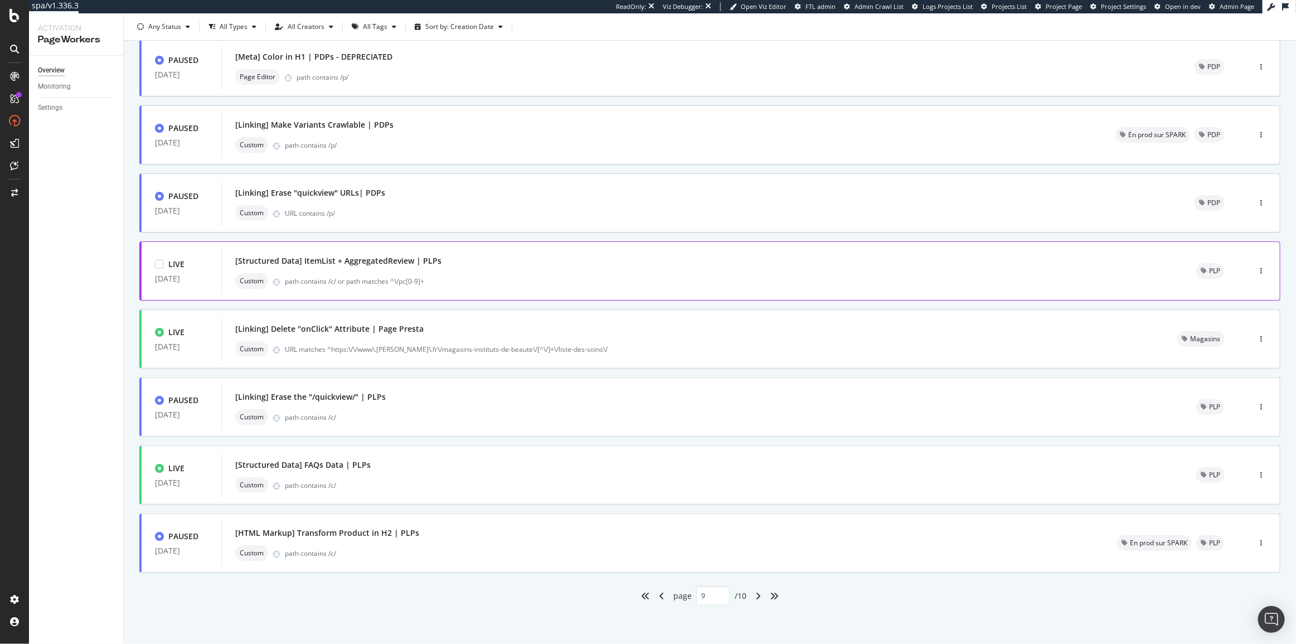
click at [526, 278] on div "path contains /c/ or path matches ^\/pc[0-9]+" at bounding box center [727, 280] width 885 height 9
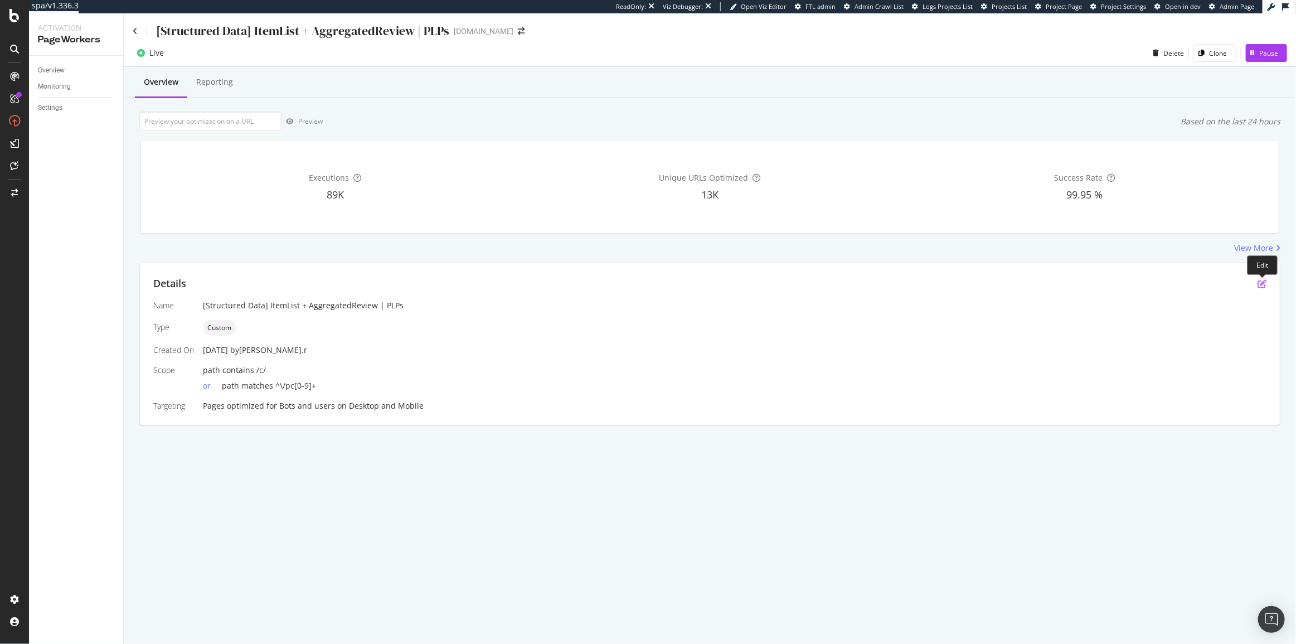
click at [1261, 281] on icon "pen-to-square" at bounding box center [1261, 283] width 9 height 9
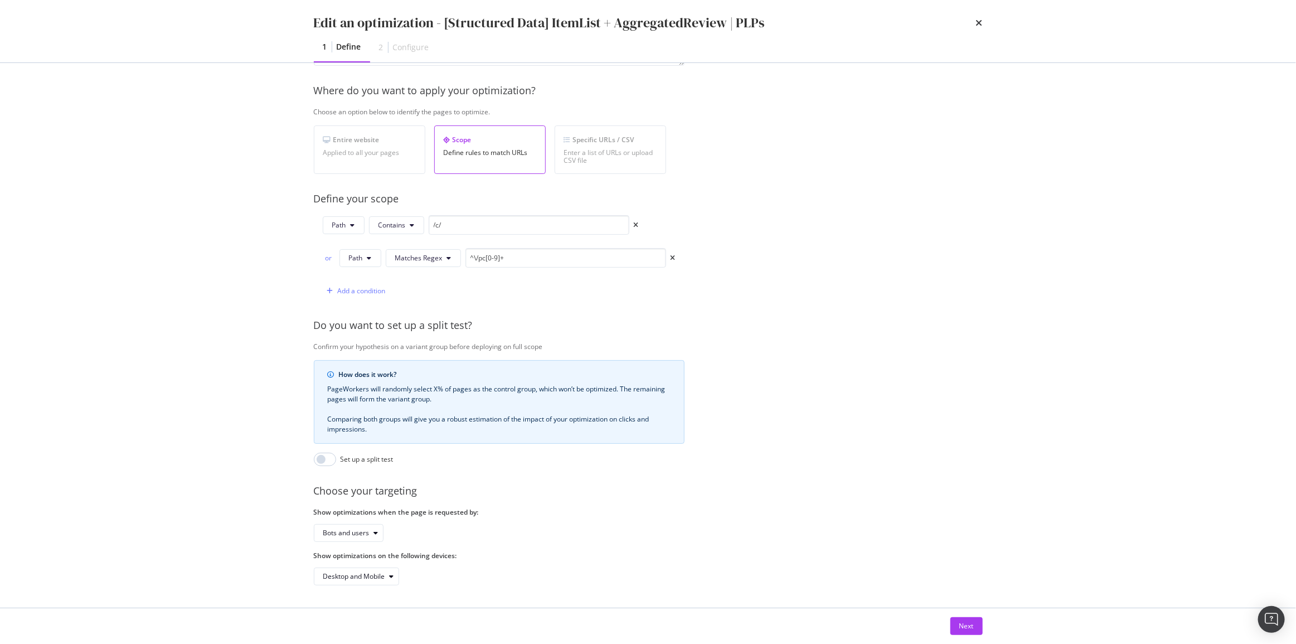
scroll to position [160, 0]
click at [948, 639] on div "Next" at bounding box center [648, 626] width 713 height 36
click at [966, 632] on div "Next" at bounding box center [966, 626] width 14 height 17
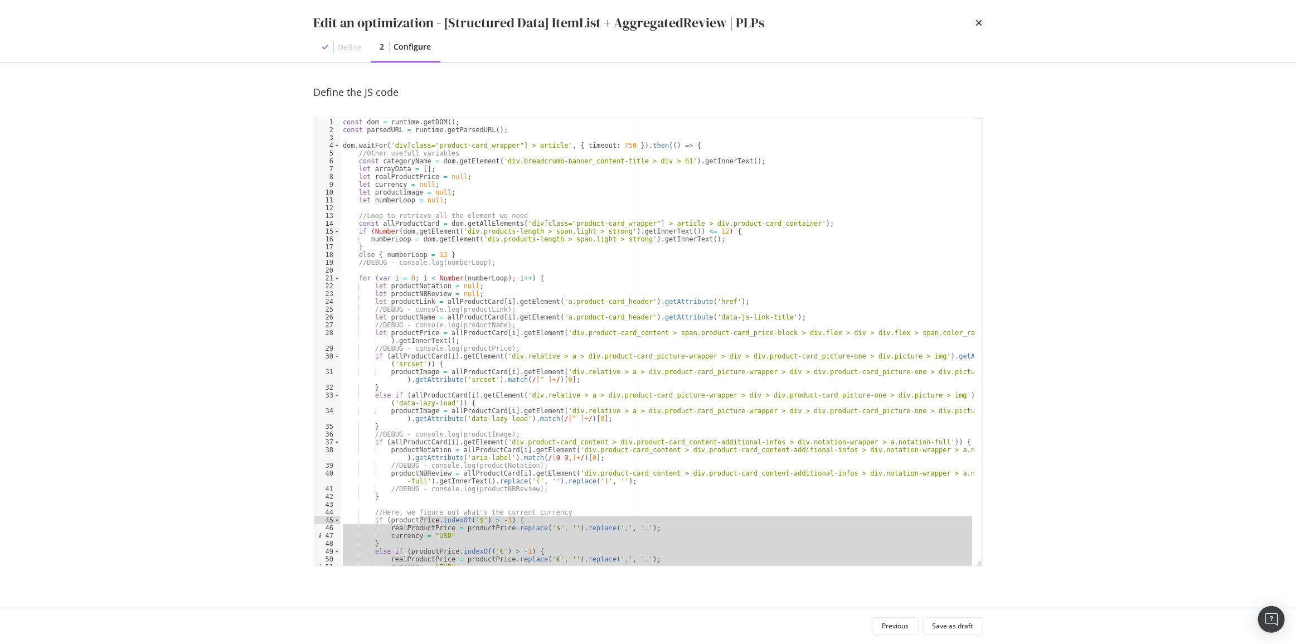
scroll to position [0, 0]
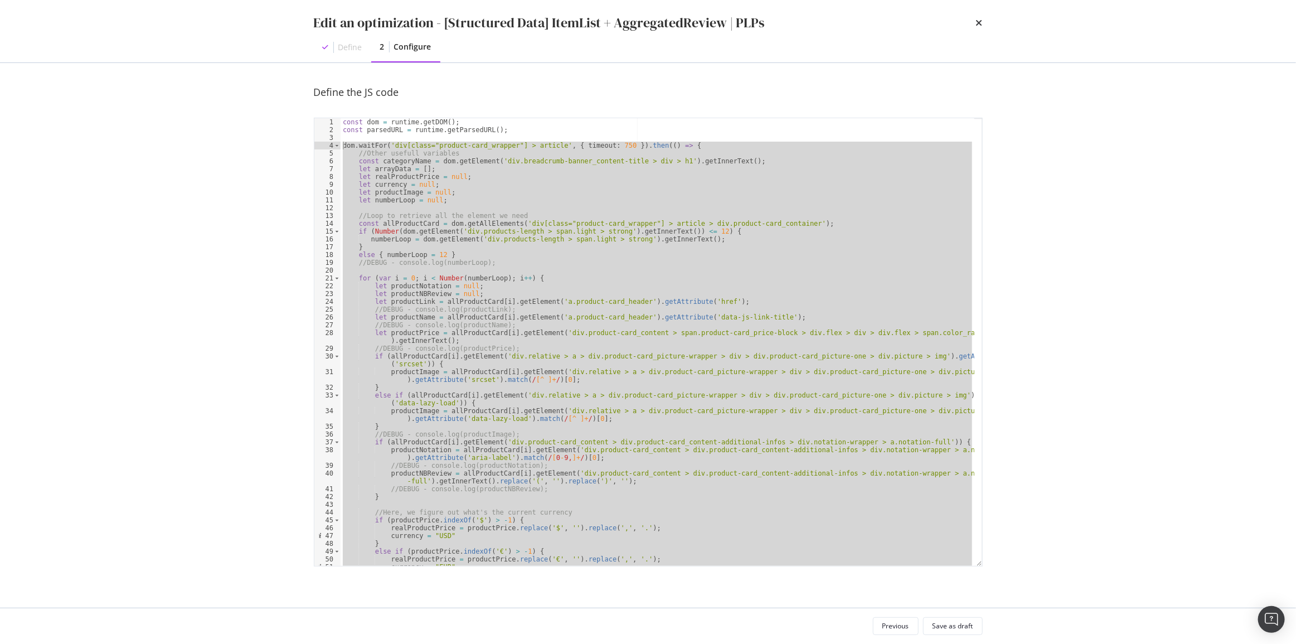
drag, startPoint x: 366, startPoint y: 560, endPoint x: 342, endPoint y: 145, distance: 416.0
click at [342, 145] on div "const dom = runtime . getDOM ( ) ; const parsedURL = runtime . getParsedURL ( )…" at bounding box center [658, 349] width 634 height 463
click at [542, 178] on div "const dom = runtime . getDOM ( ) ; const parsedURL = runtime . getParsedURL ( )…" at bounding box center [658, 342] width 634 height 448
type textarea "let realProductPrice = null;"
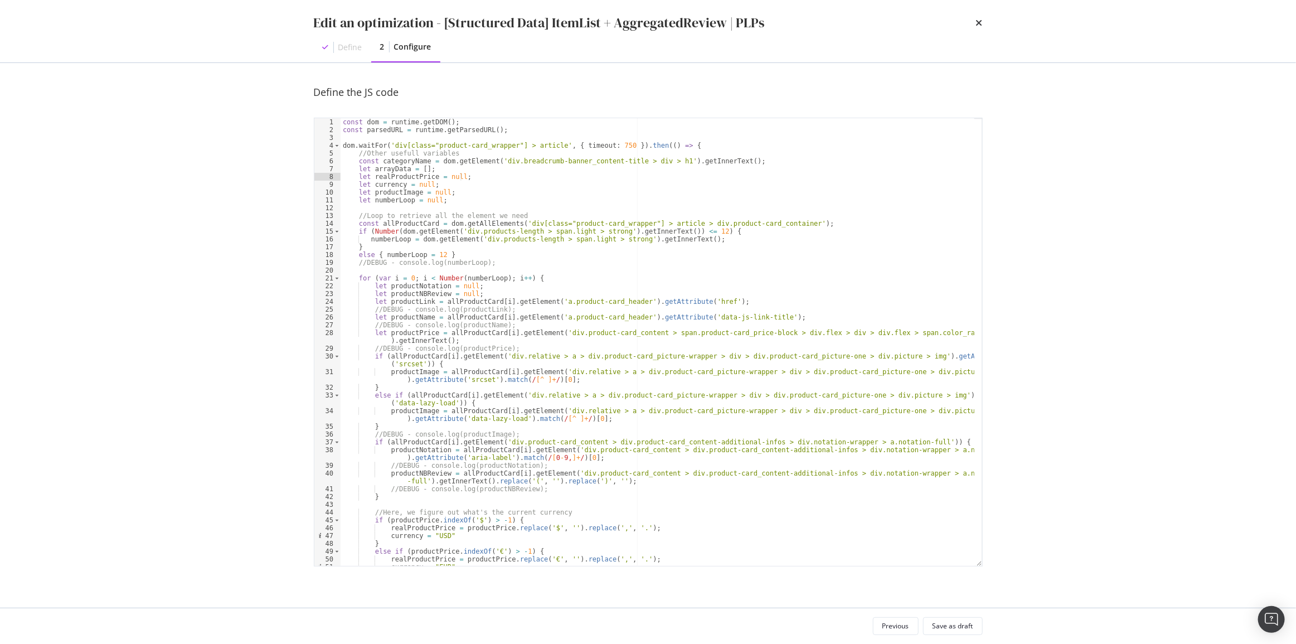
click at [978, 20] on icon "times" at bounding box center [979, 22] width 7 height 9
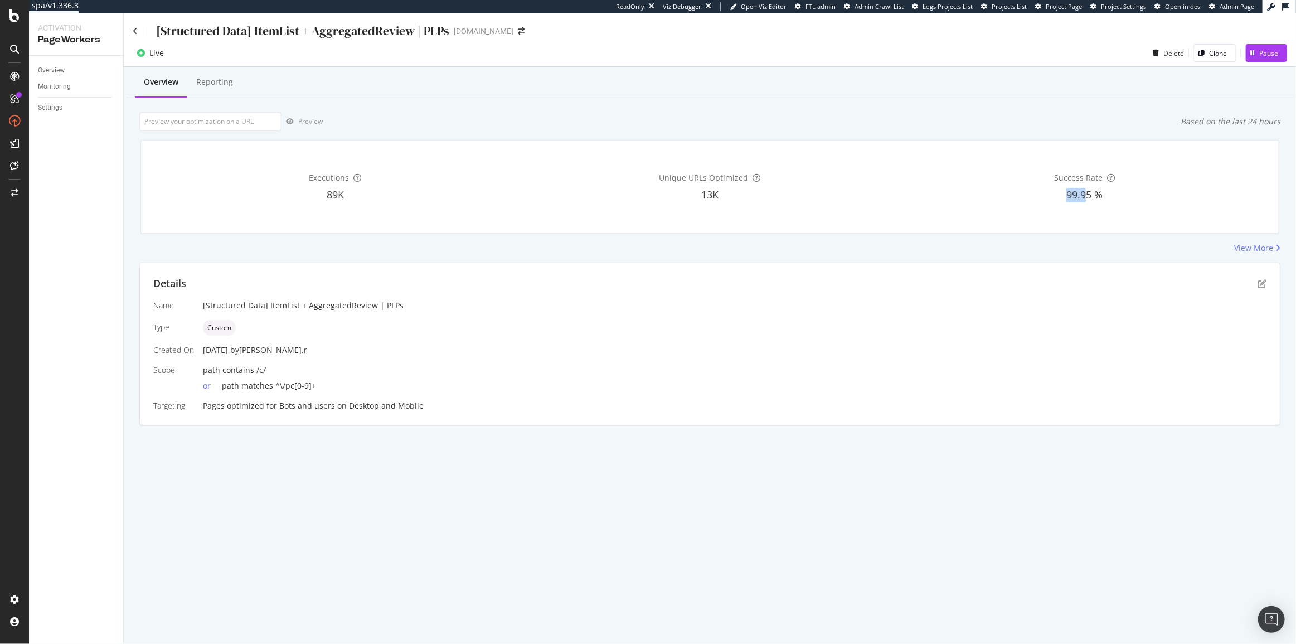
drag, startPoint x: 1058, startPoint y: 195, endPoint x: 1087, endPoint y: 198, distance: 29.1
click at [1087, 198] on div "99.95 %" at bounding box center [1085, 195] width 370 height 14
click at [60, 69] on div "Overview" at bounding box center [51, 71] width 27 height 12
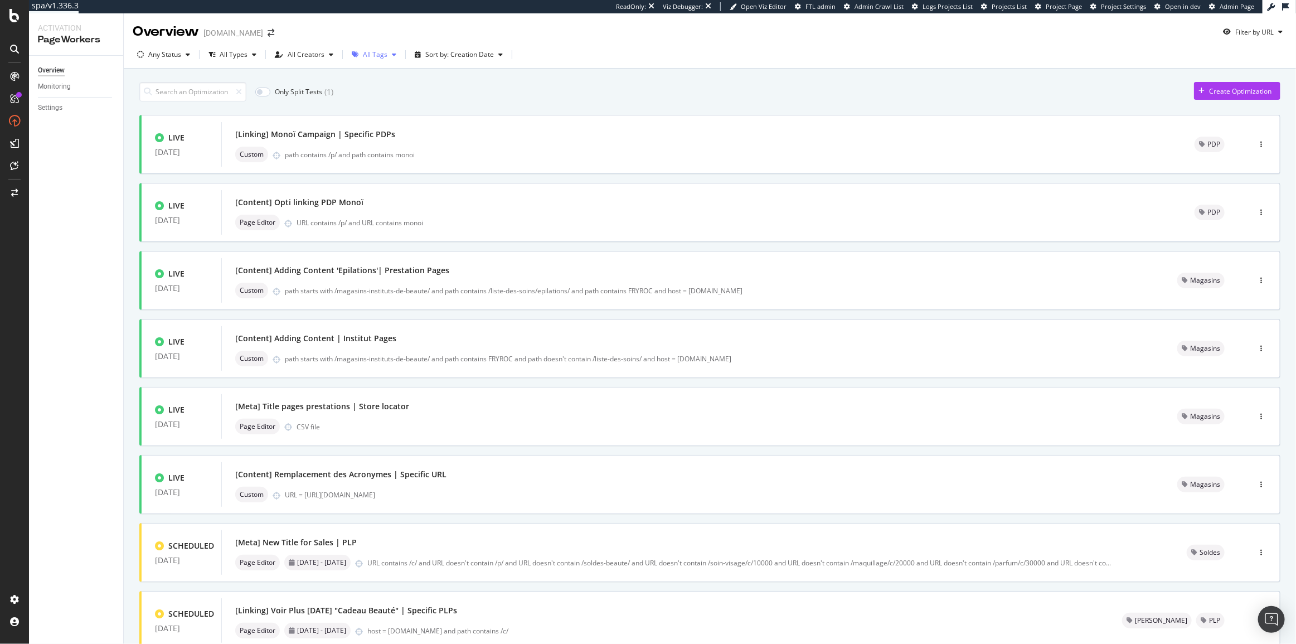
click at [357, 54] on div "button" at bounding box center [355, 54] width 16 height 7
click at [247, 56] on div "button" at bounding box center [253, 54] width 13 height 7
click at [170, 56] on div "Any Status" at bounding box center [164, 54] width 33 height 7
click at [249, 55] on div "button" at bounding box center [253, 54] width 13 height 7
click at [237, 55] on div "All Types" at bounding box center [234, 54] width 28 height 7
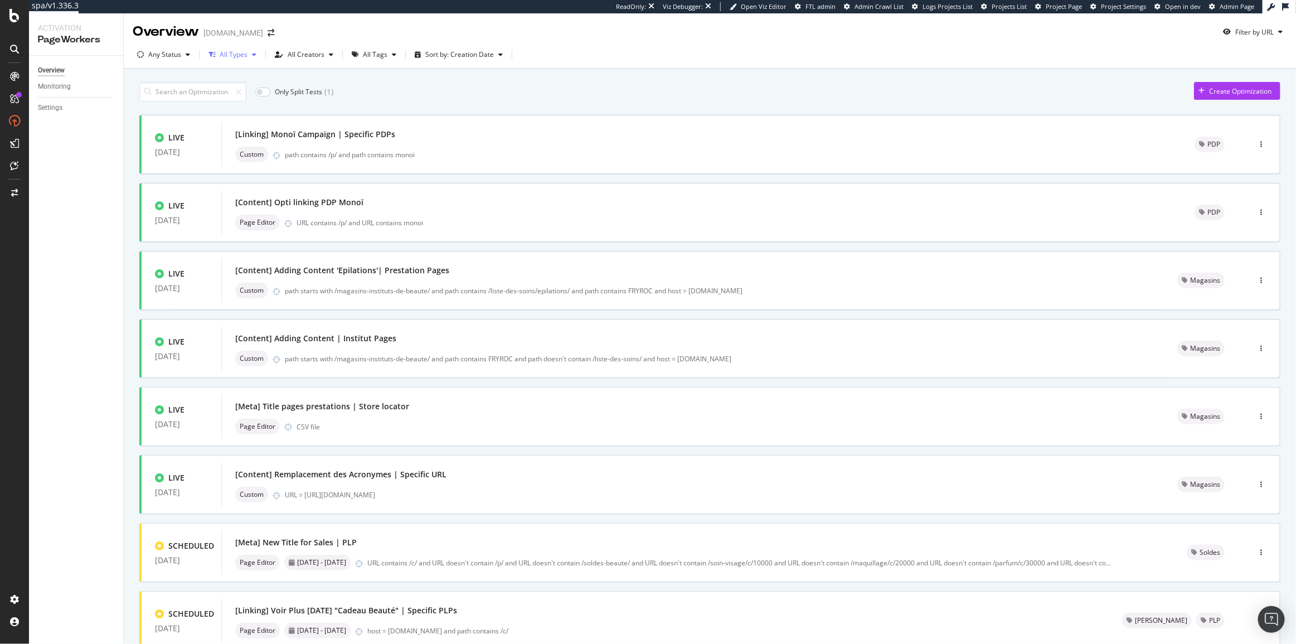
click at [237, 54] on div "All Types" at bounding box center [234, 54] width 28 height 7
click at [246, 131] on div "Replace" at bounding box center [238, 133] width 25 height 9
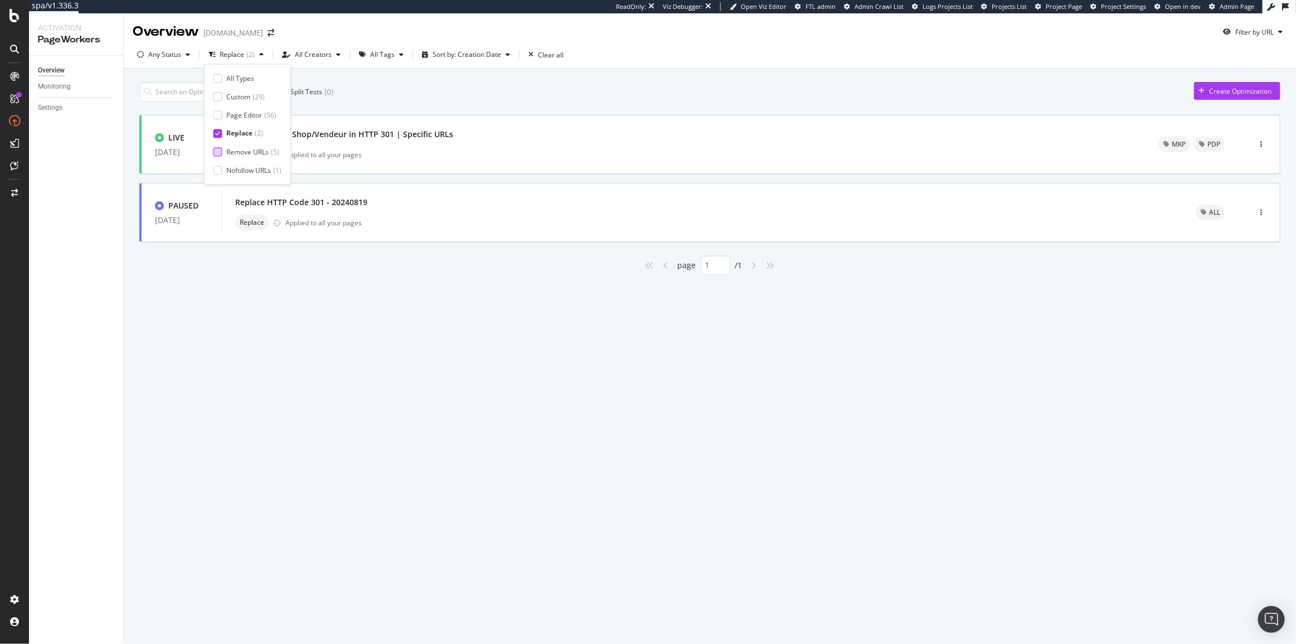
click at [240, 150] on div "Remove URLs" at bounding box center [247, 151] width 42 height 9
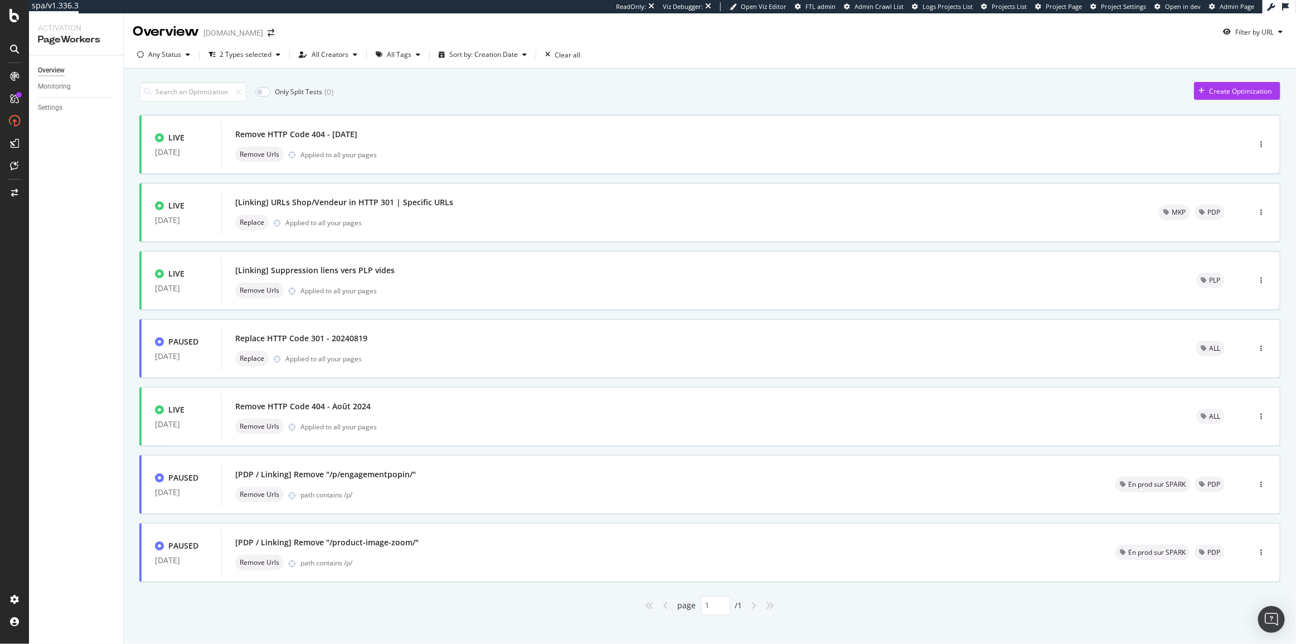
click at [466, 86] on div "Only Split Tests ( 0 ) Create Optimization" at bounding box center [709, 92] width 1141 height 20
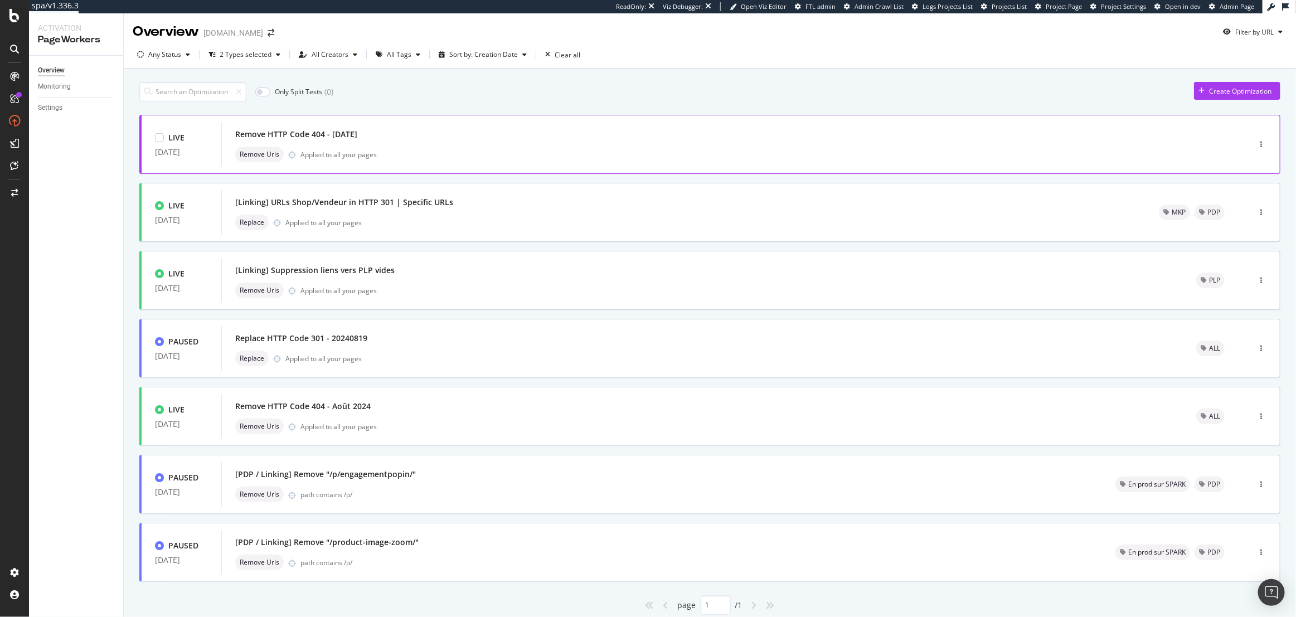
click at [394, 138] on div "Remove HTTP Code 404 - [DATE]" at bounding box center [718, 135] width 967 height 16
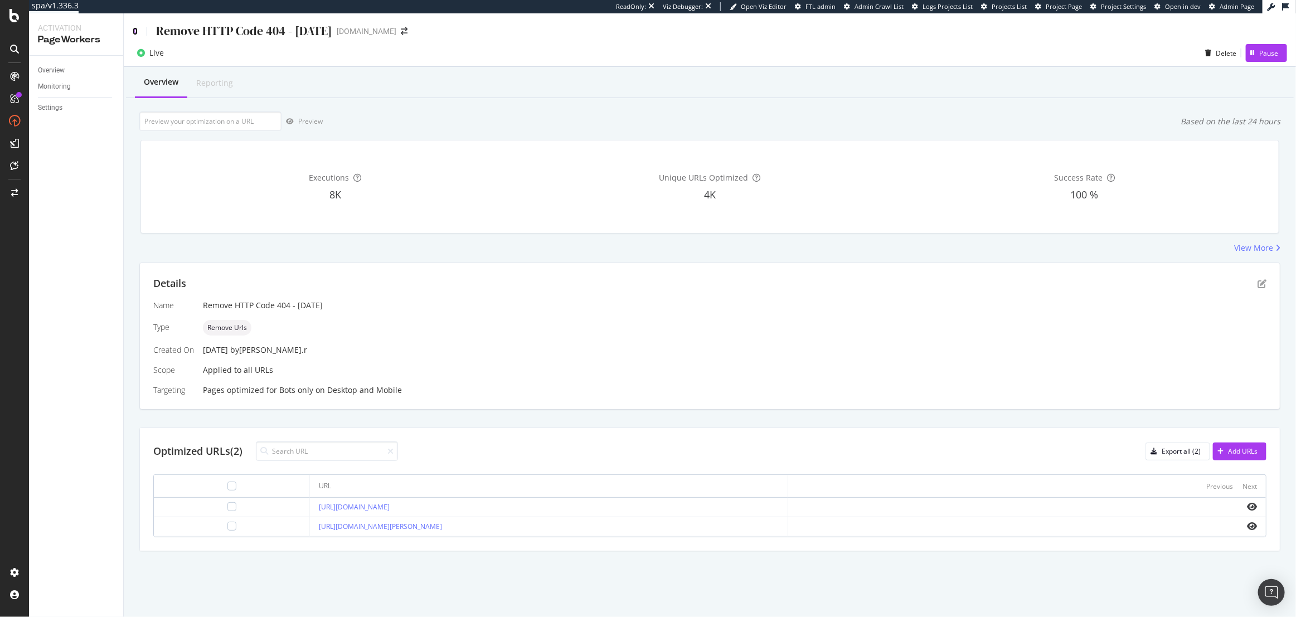
click at [135, 30] on icon at bounding box center [135, 31] width 5 height 8
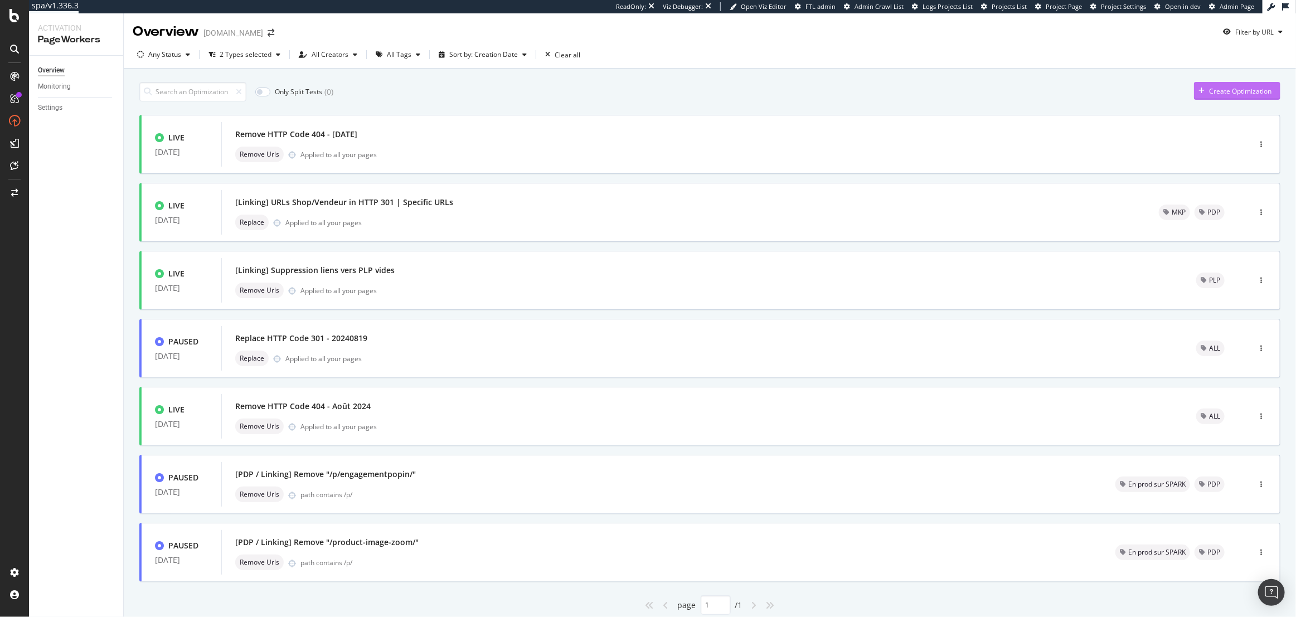
click at [1210, 84] on div "Create Optimization" at bounding box center [1232, 90] width 77 height 17
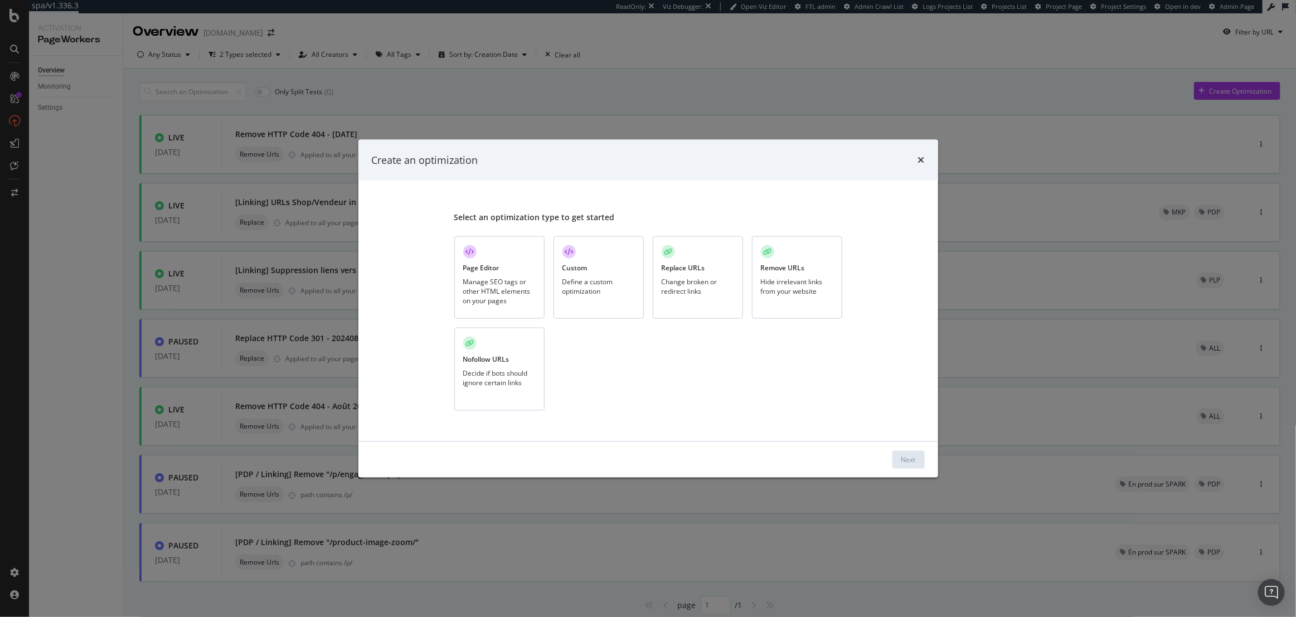
click at [773, 285] on div "Hide irrelevant links from your website" at bounding box center [797, 285] width 72 height 19
click at [909, 452] on div "Next" at bounding box center [908, 459] width 14 height 17
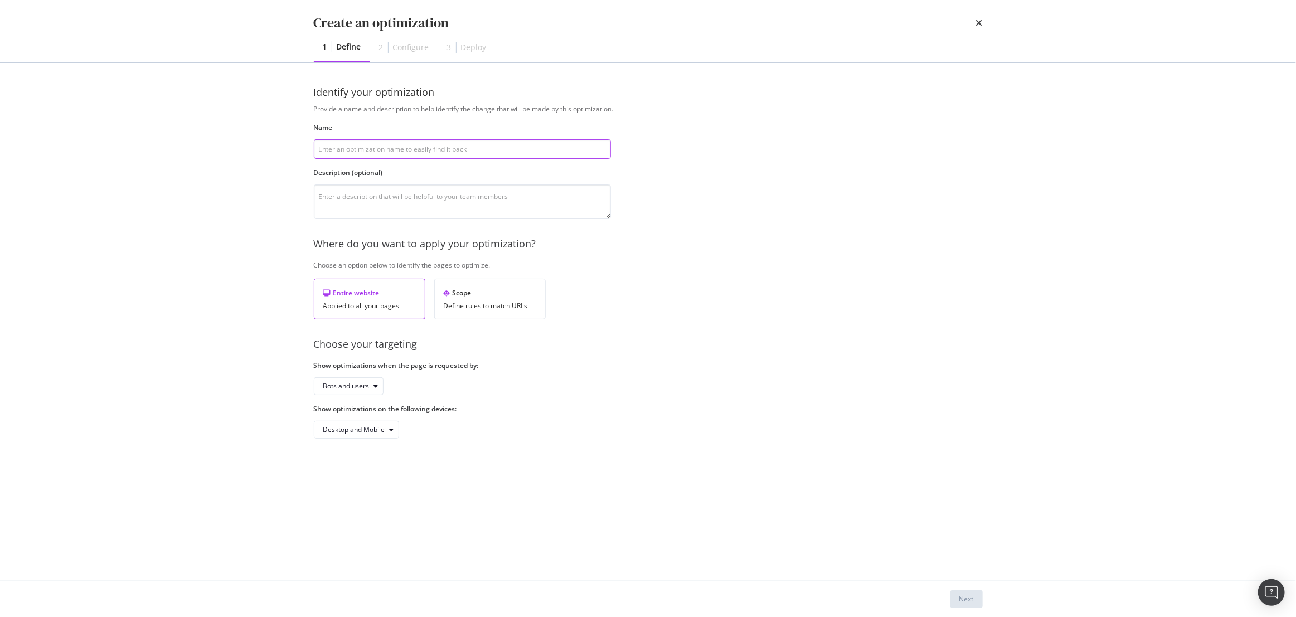
click at [453, 152] on input "modal" at bounding box center [462, 149] width 297 height 20
type input "Test"
click at [963, 605] on div "Next" at bounding box center [966, 599] width 14 height 17
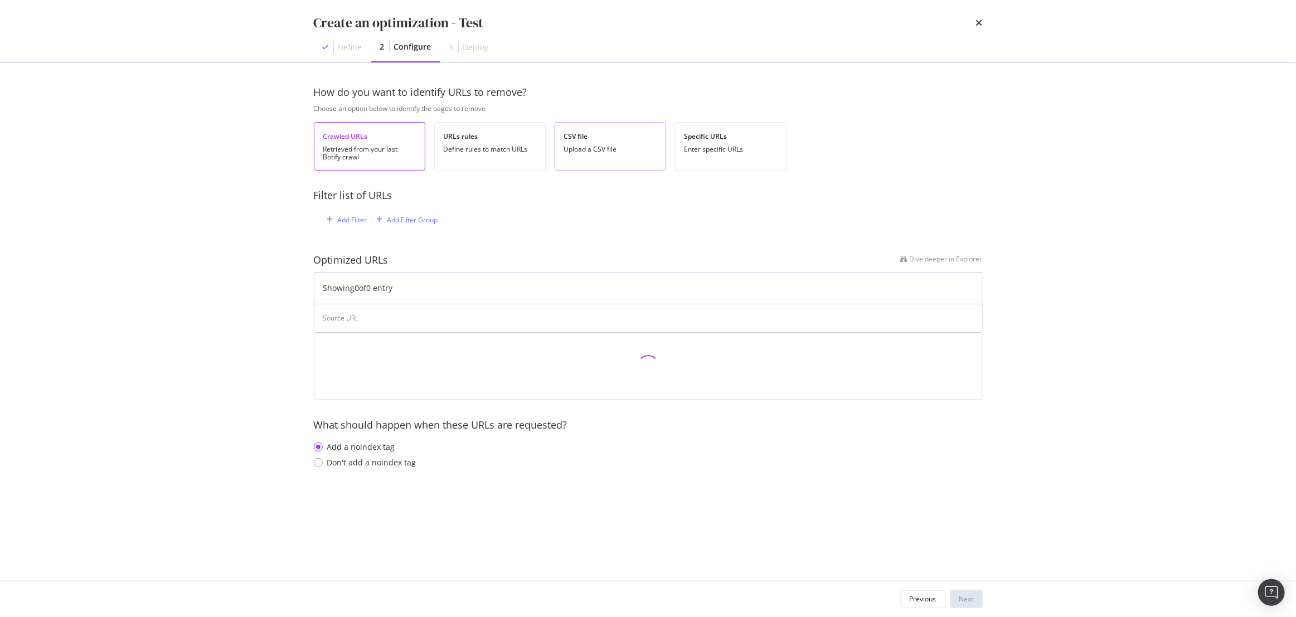
click at [589, 152] on div "Upload a CSV file" at bounding box center [610, 149] width 93 height 8
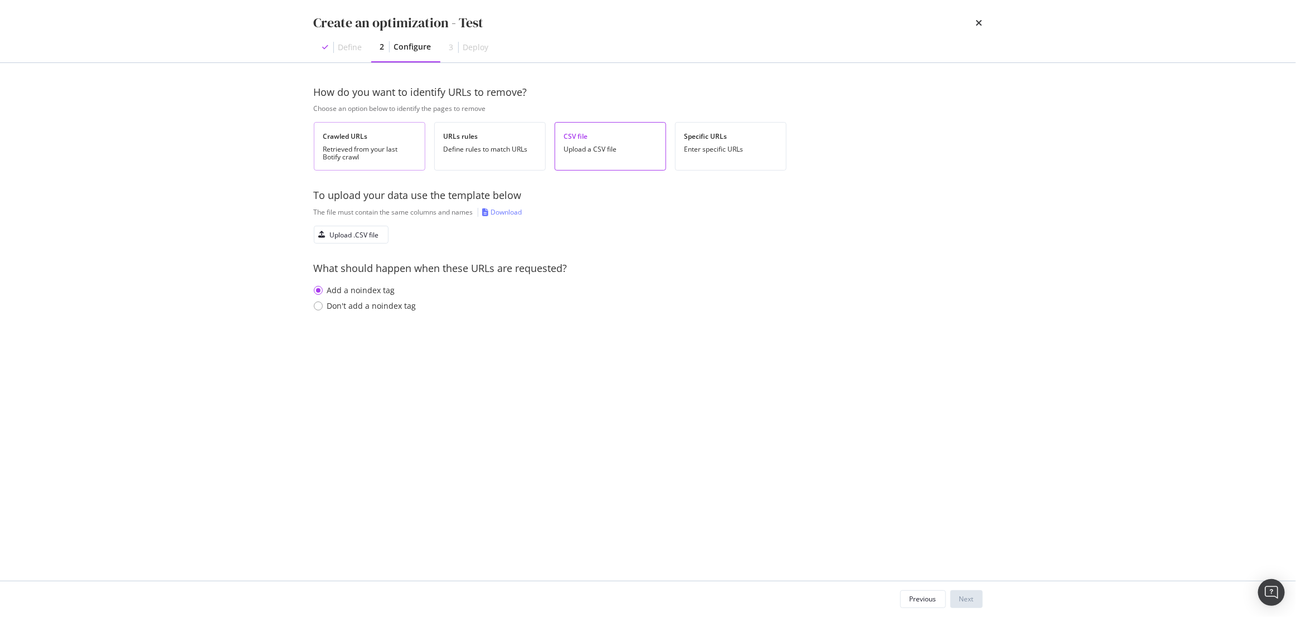
click at [331, 161] on div "Retrieved from your last Botify crawl" at bounding box center [369, 153] width 93 height 16
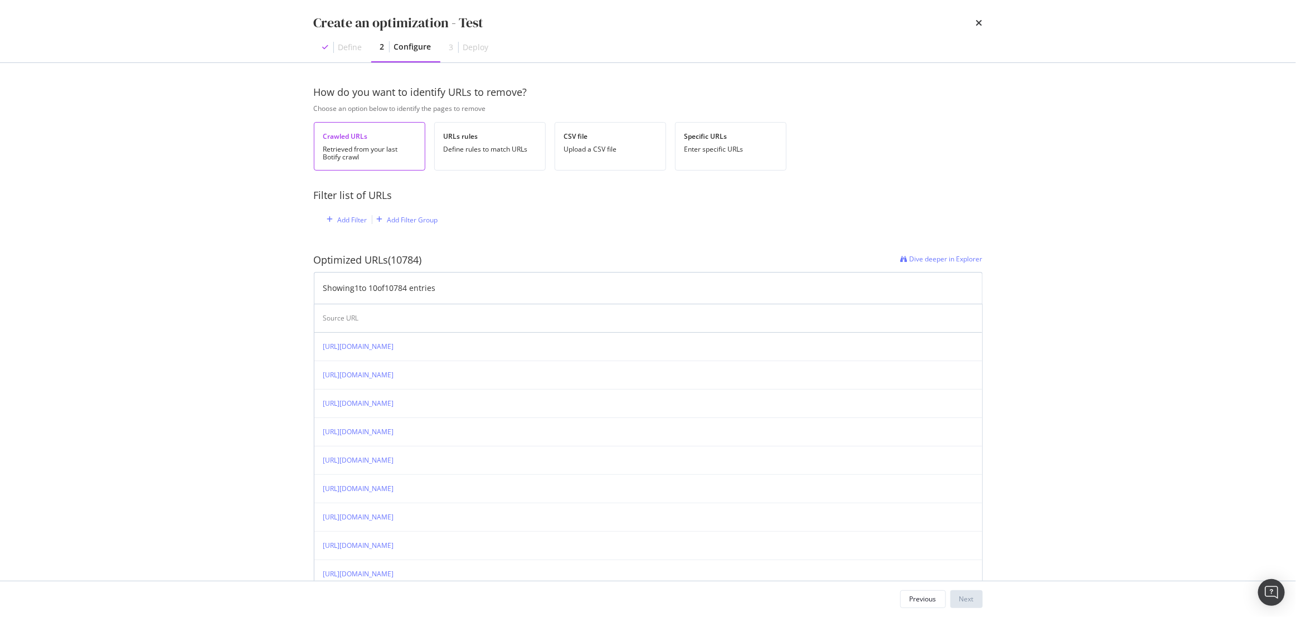
click at [979, 21] on icon "times" at bounding box center [979, 22] width 7 height 9
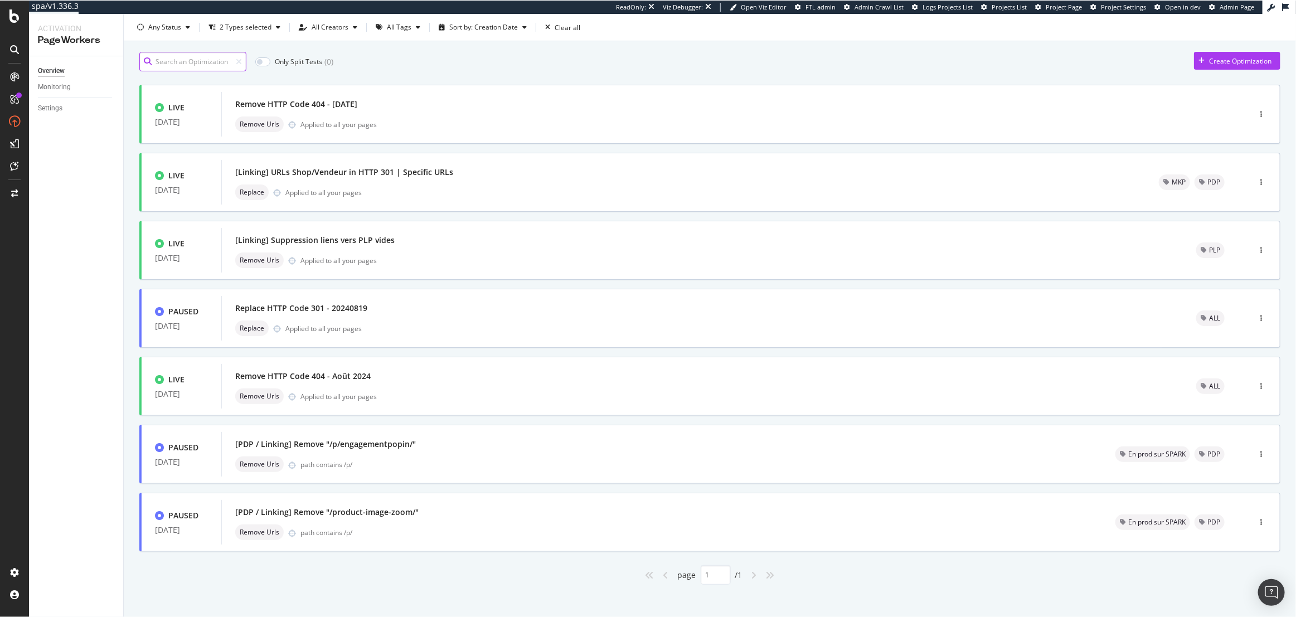
scroll to position [37, 0]
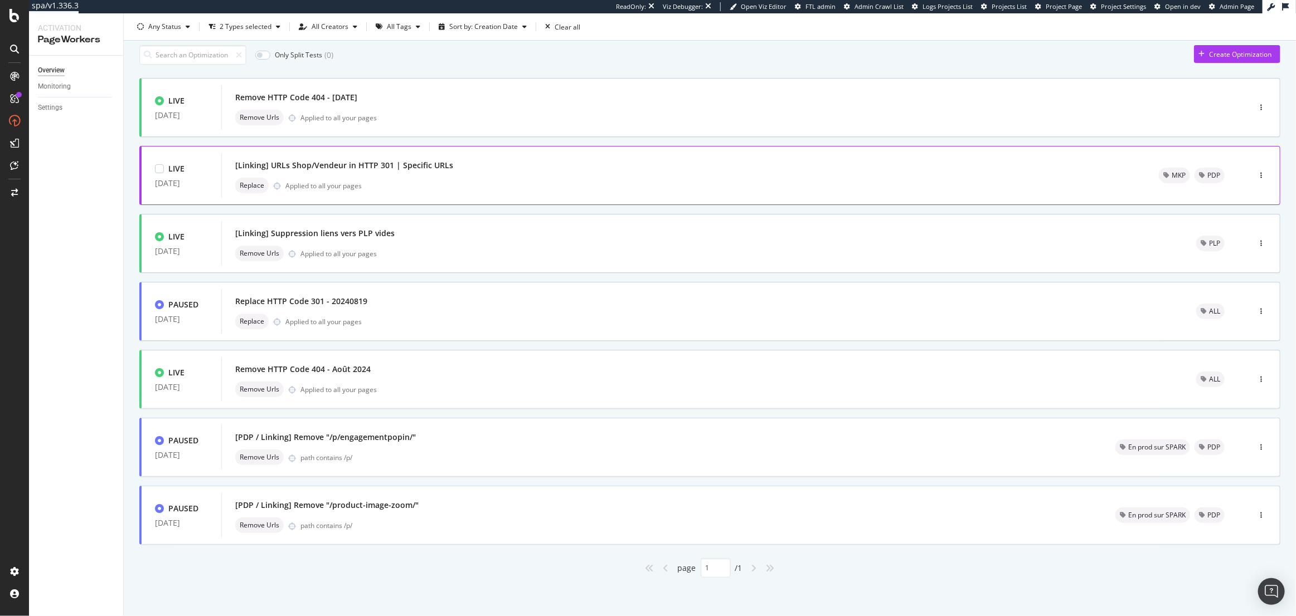
click at [409, 176] on div "[Linking] URLs Shop/Vendeur in HTTP 301 | Specific URLs Replace Applied to all …" at bounding box center [683, 176] width 897 height 36
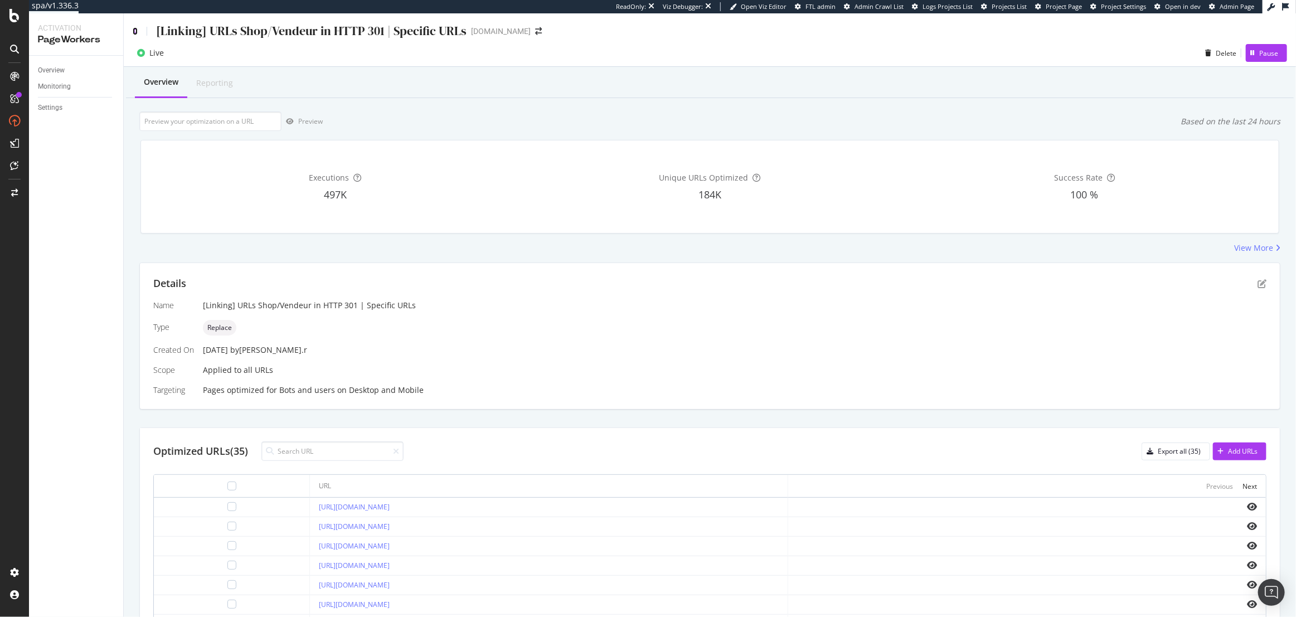
click at [134, 30] on icon at bounding box center [135, 31] width 5 height 8
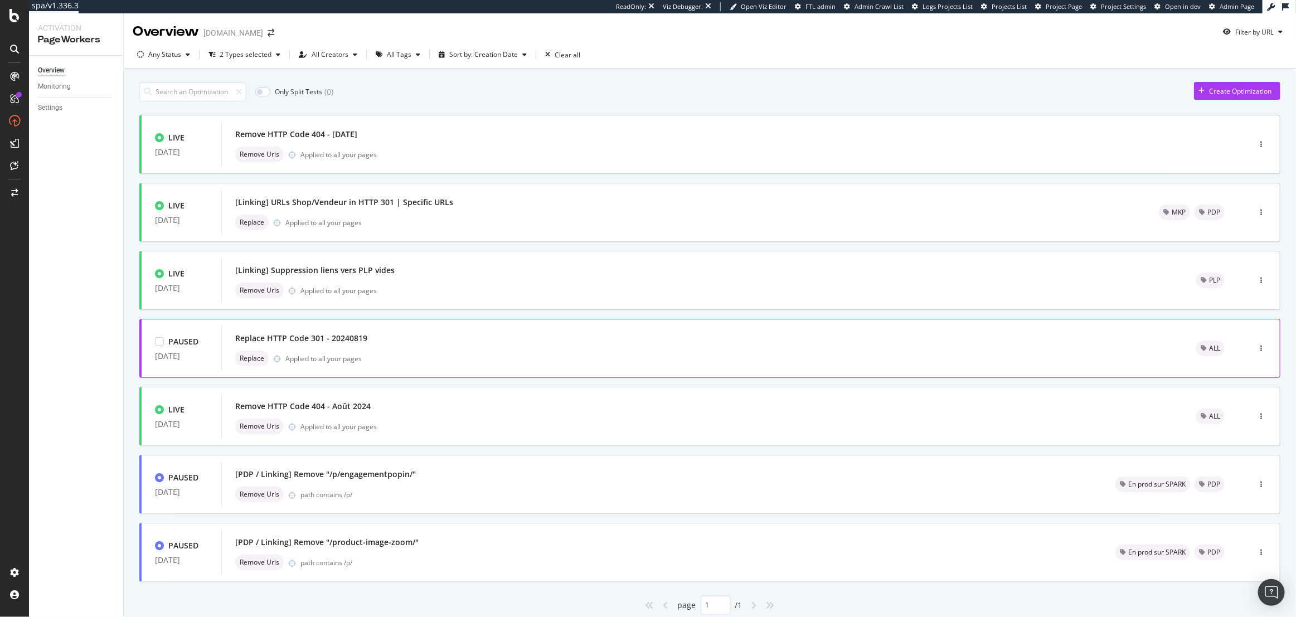
click at [417, 334] on div "Replace HTTP Code 301 - 20240819" at bounding box center [702, 339] width 934 height 16
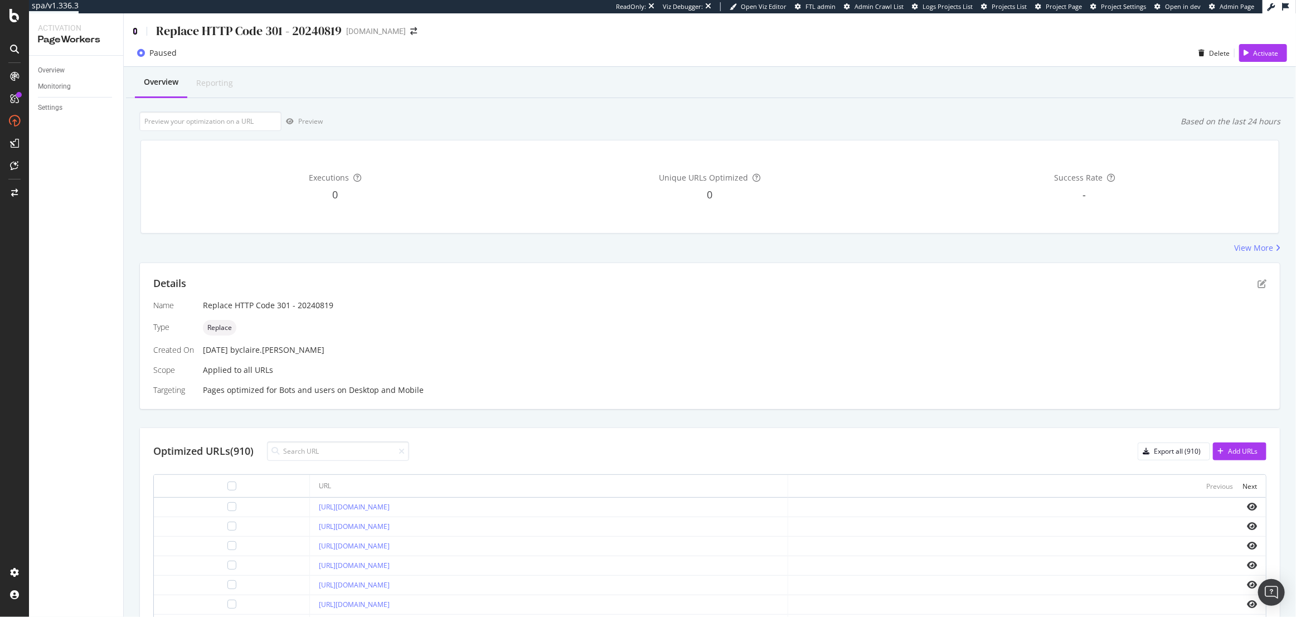
click at [137, 33] on icon at bounding box center [135, 31] width 5 height 8
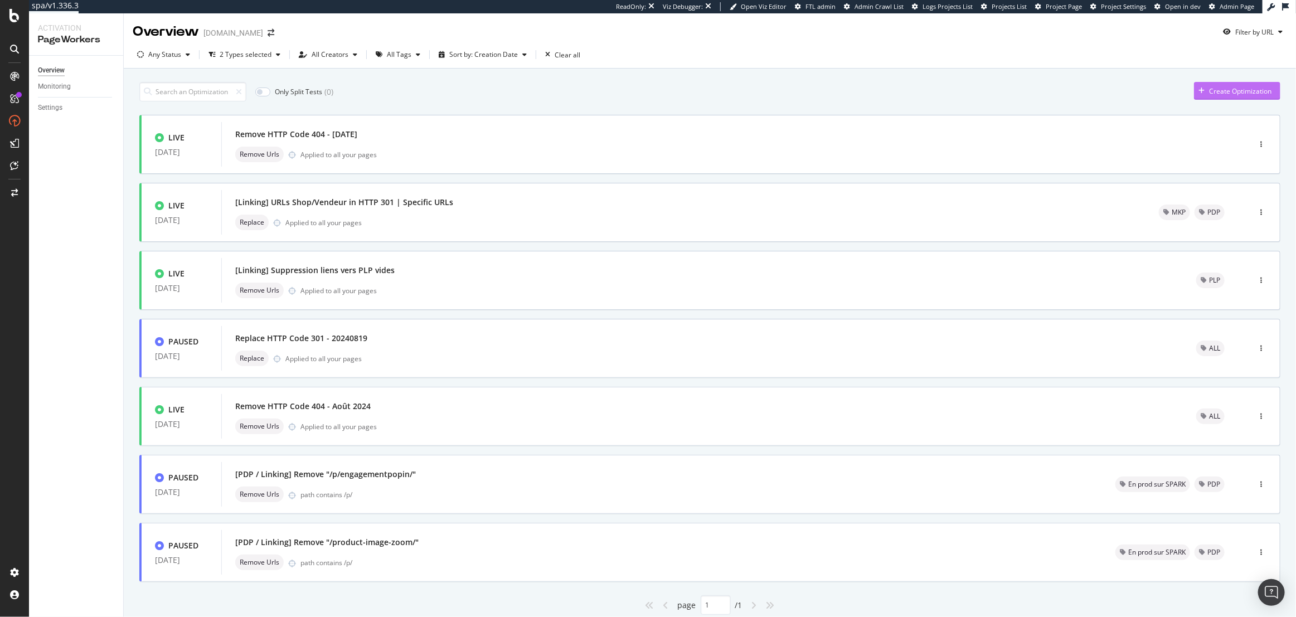
click at [1221, 93] on div "Create Optimization" at bounding box center [1240, 90] width 62 height 9
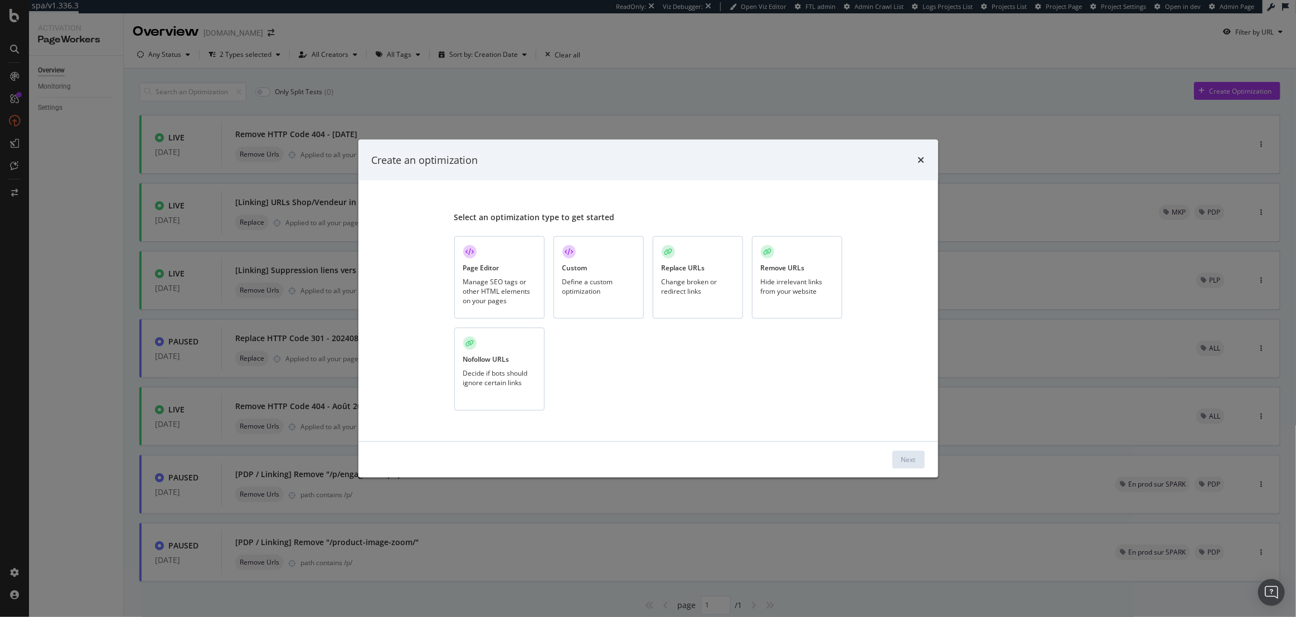
click at [691, 284] on div "Change broken or redirect links" at bounding box center [698, 285] width 72 height 19
click at [913, 461] on div "Next" at bounding box center [908, 459] width 14 height 9
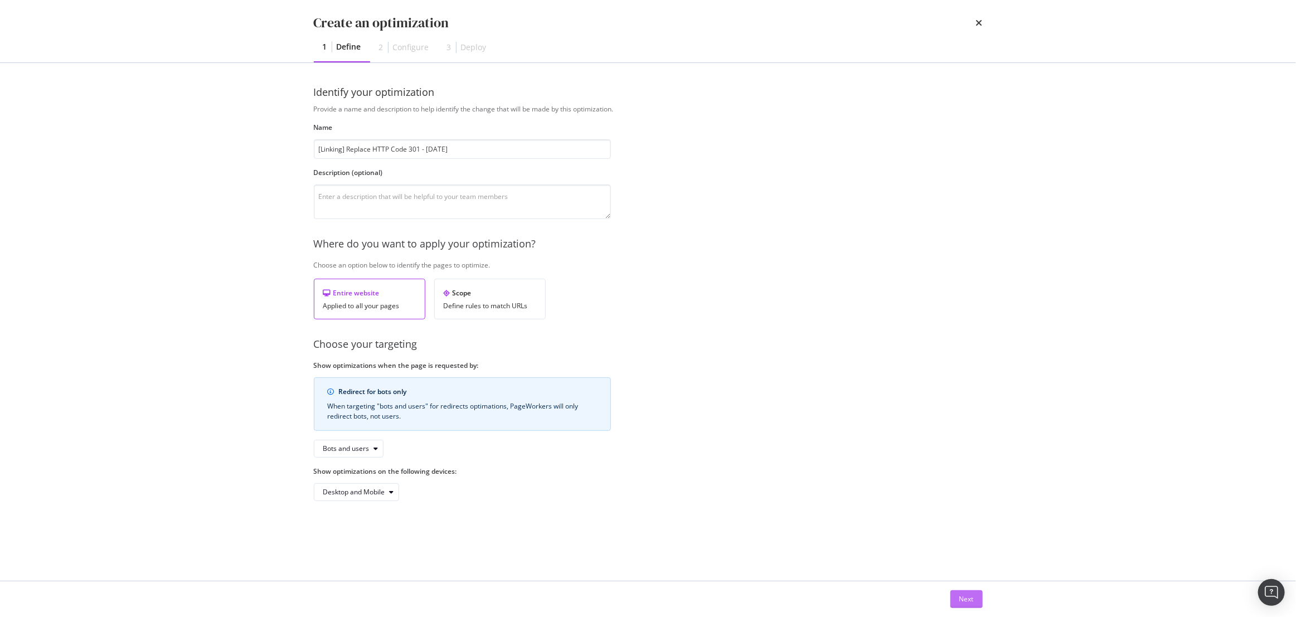
type input "[Linking] Replace HTTP Code 301 - August 2025"
click at [968, 590] on button "Next" at bounding box center [966, 599] width 32 height 18
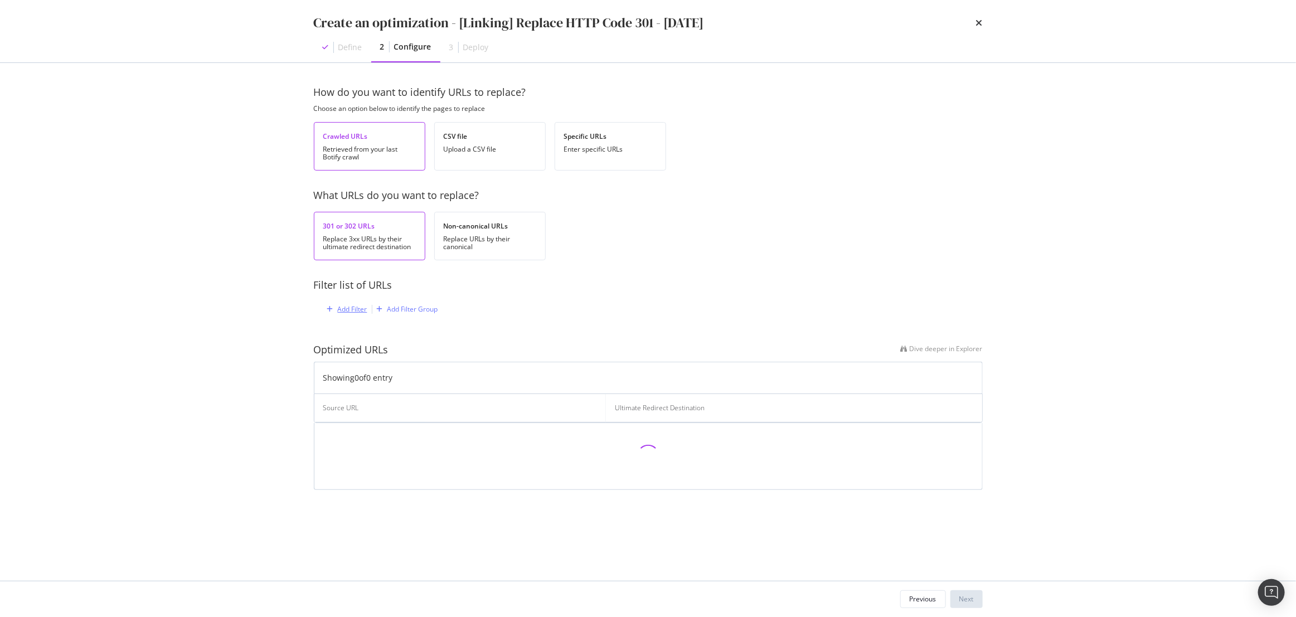
click at [356, 307] on div "Add Filter" at bounding box center [353, 308] width 30 height 9
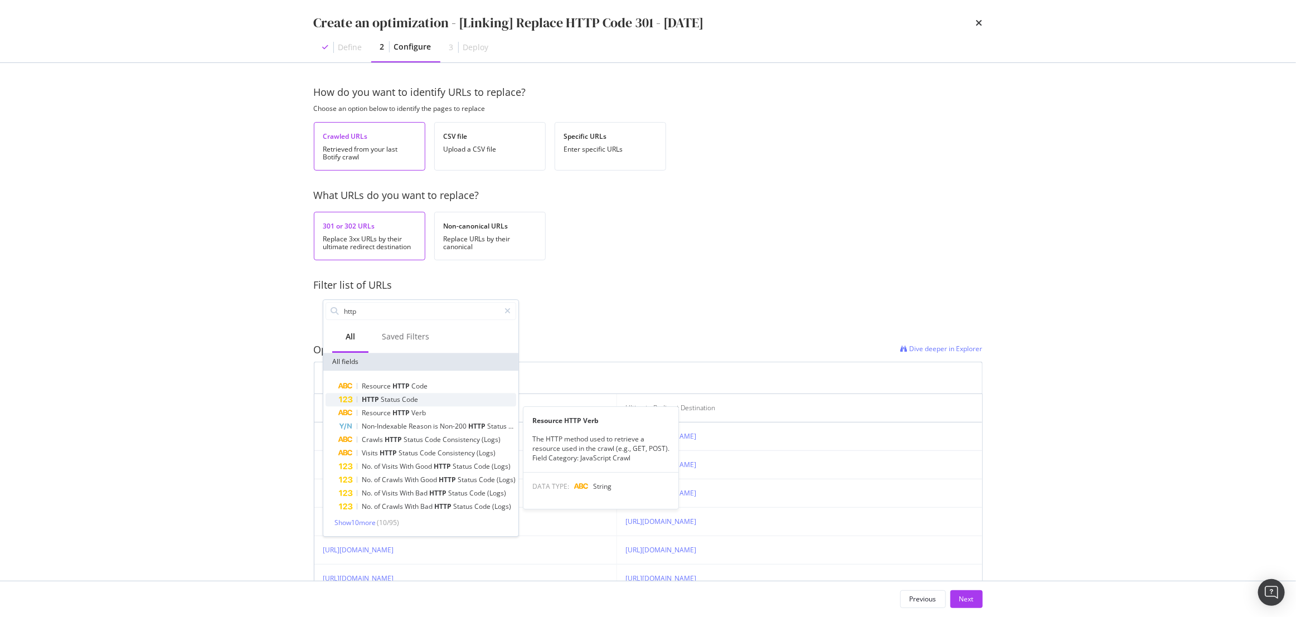
type input "http"
click at [395, 402] on span "Status" at bounding box center [391, 399] width 21 height 9
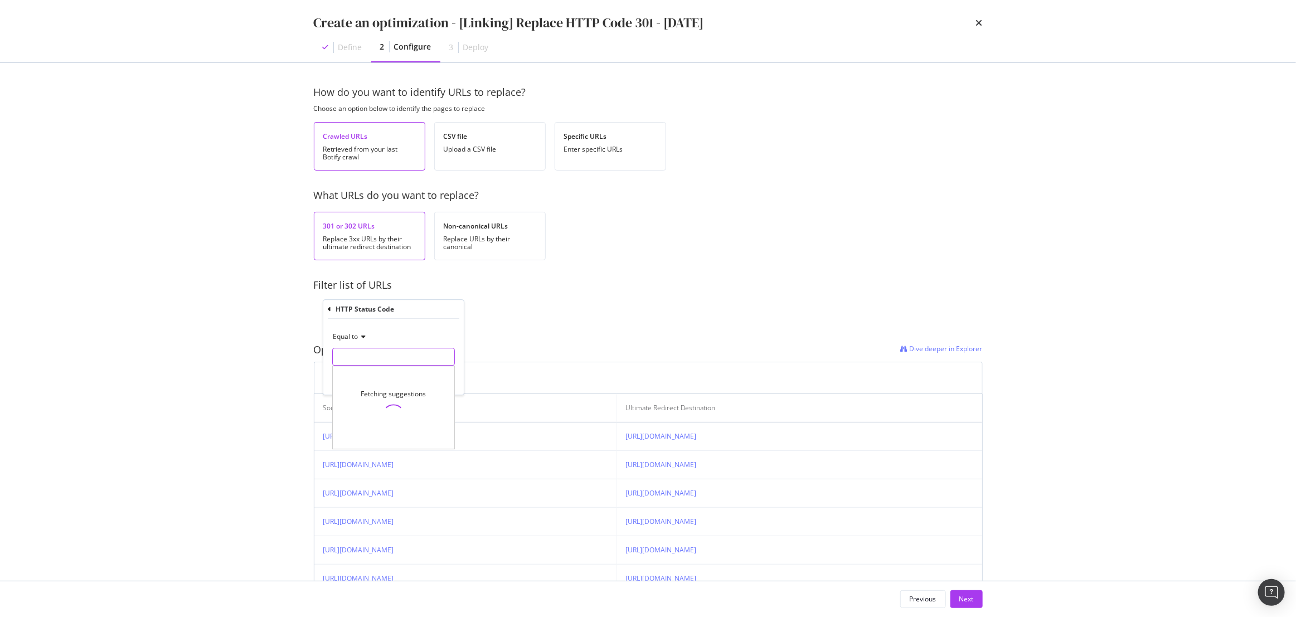
click at [379, 351] on input "modal" at bounding box center [393, 357] width 123 height 18
type input "301"
click at [426, 373] on span "844 URLS" at bounding box center [440, 371] width 28 height 9
click at [440, 378] on div "Apply" at bounding box center [446, 380] width 17 height 9
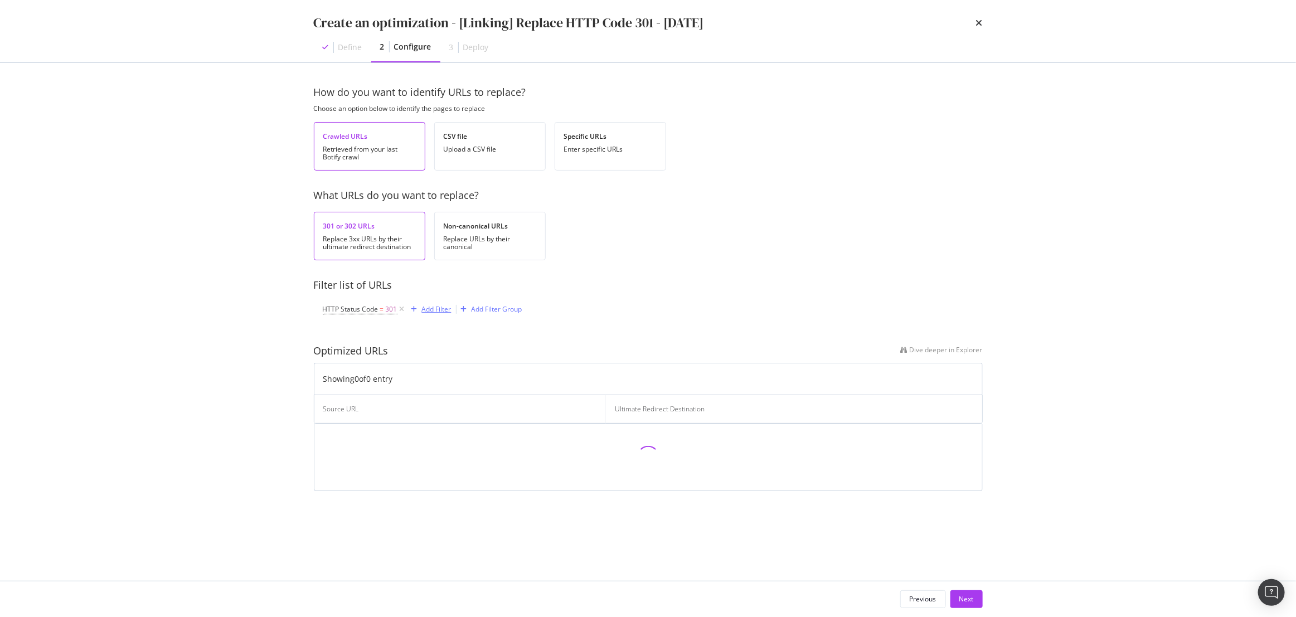
click at [426, 313] on div "Add Filter" at bounding box center [437, 308] width 30 height 9
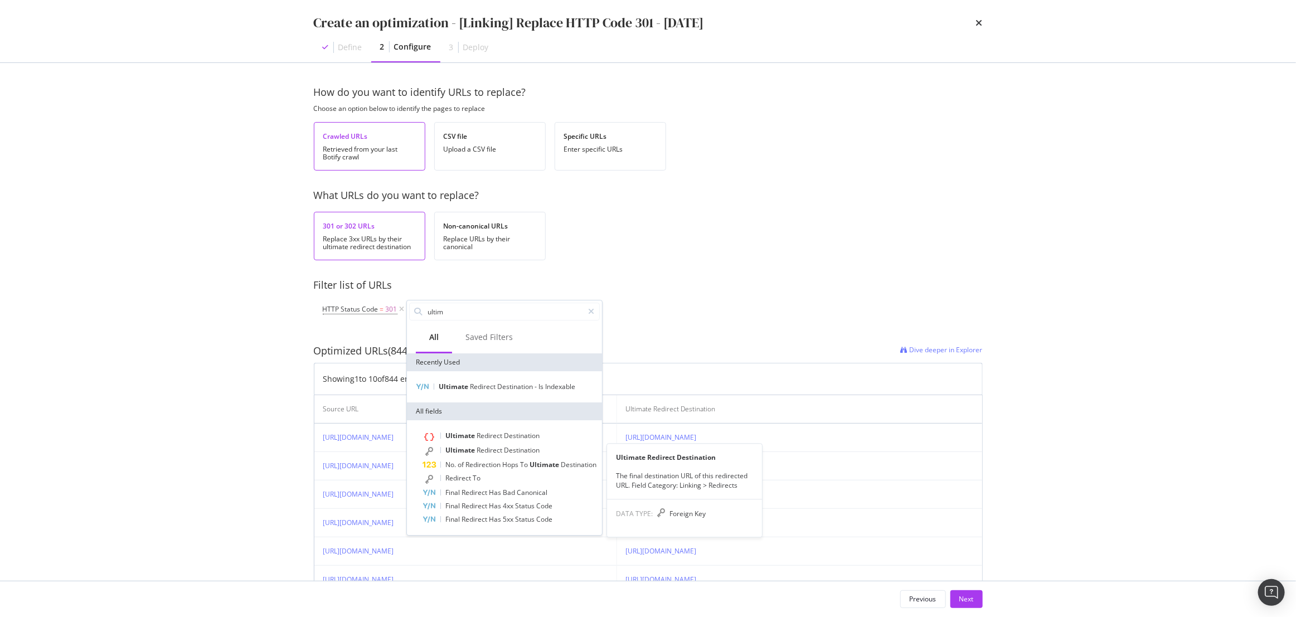
type input "ultim"
click at [485, 451] on span "Redirect" at bounding box center [490, 449] width 27 height 9
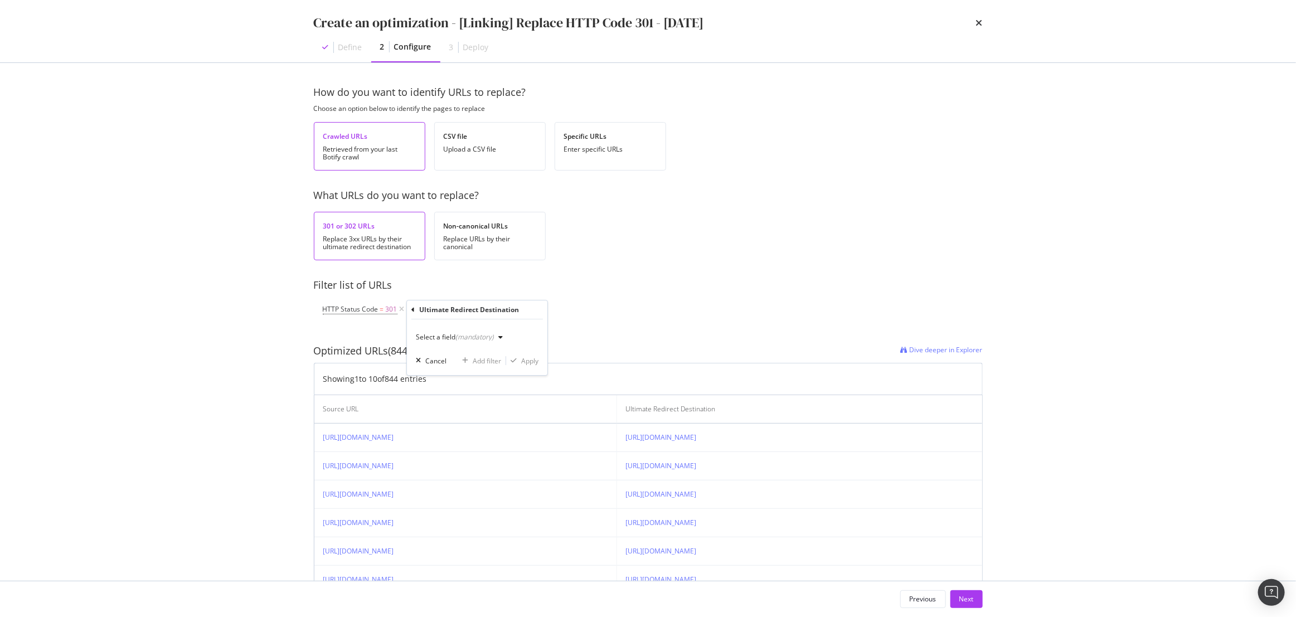
click at [478, 342] on div "Select a field (mandatory)" at bounding box center [461, 337] width 91 height 17
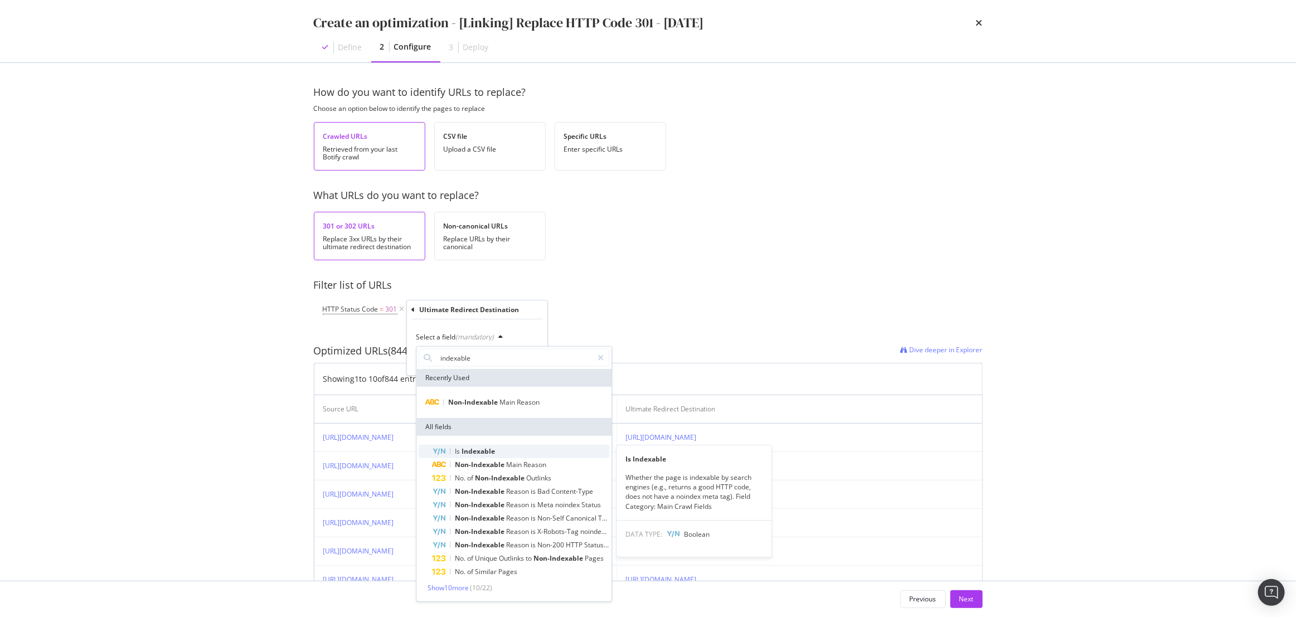
type input "indexable"
click at [490, 450] on span "Indexable" at bounding box center [478, 450] width 33 height 9
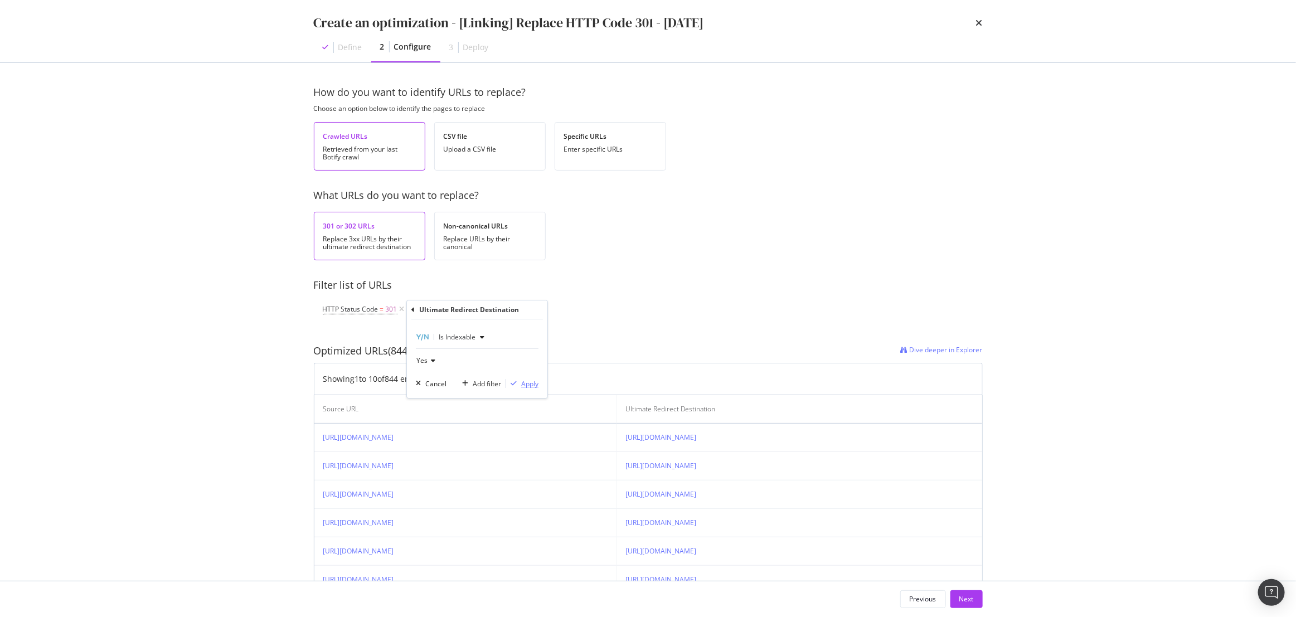
click at [521, 381] on div "Apply" at bounding box center [529, 383] width 17 height 9
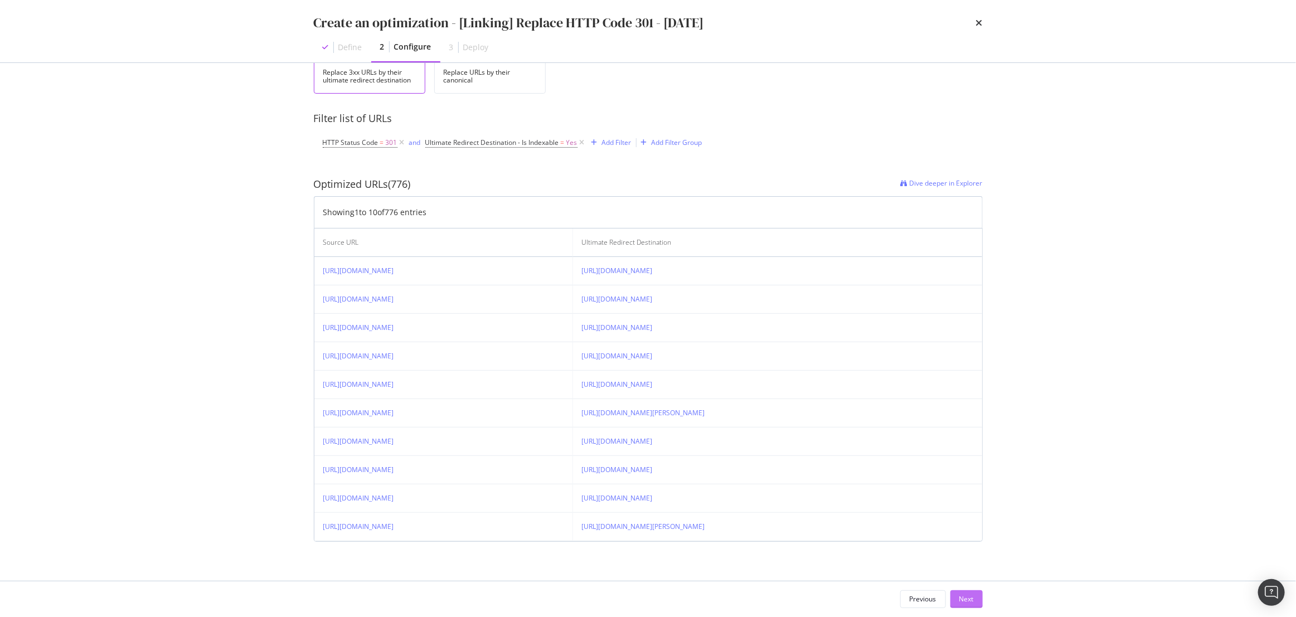
click at [961, 604] on div "Next" at bounding box center [966, 598] width 14 height 9
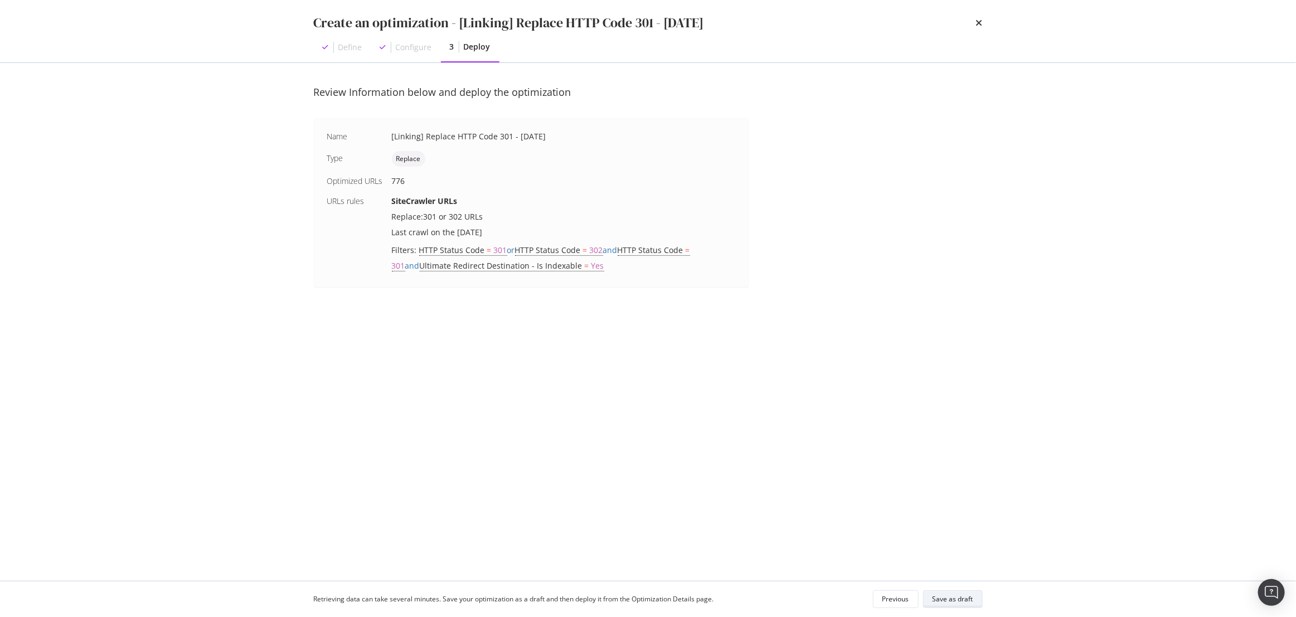
scroll to position [0, 0]
click at [963, 608] on button "Save as draft" at bounding box center [953, 599] width 60 height 18
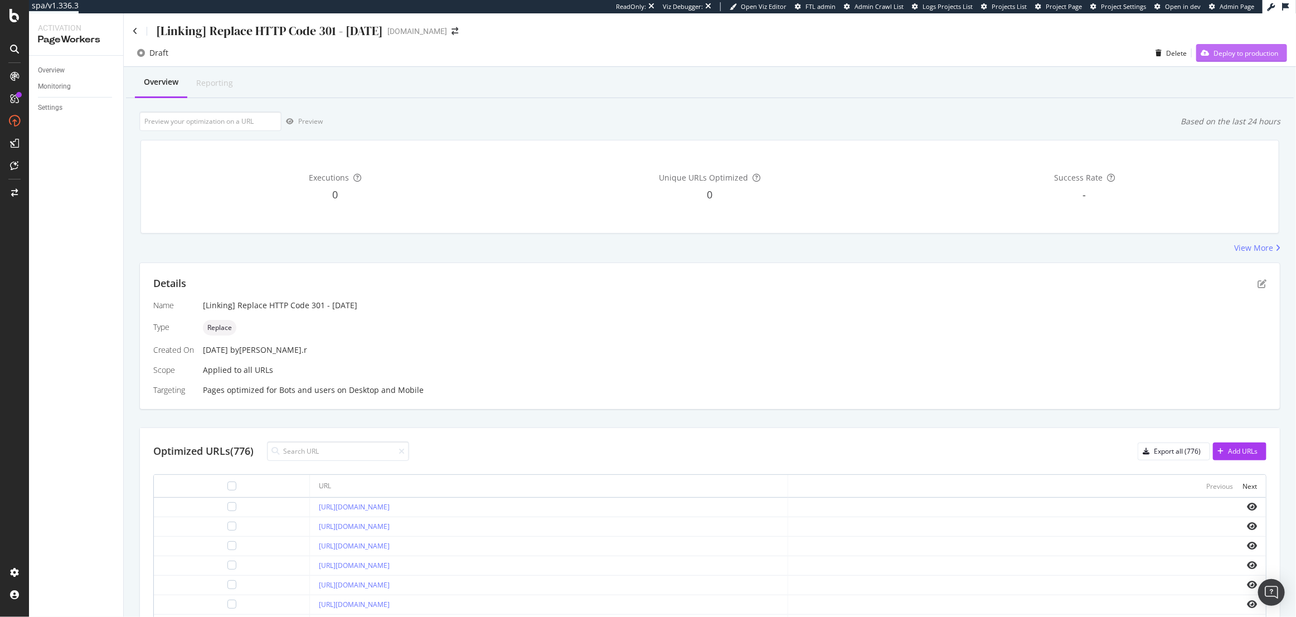
click at [1227, 54] on div "Deploy to production" at bounding box center [1245, 52] width 65 height 9
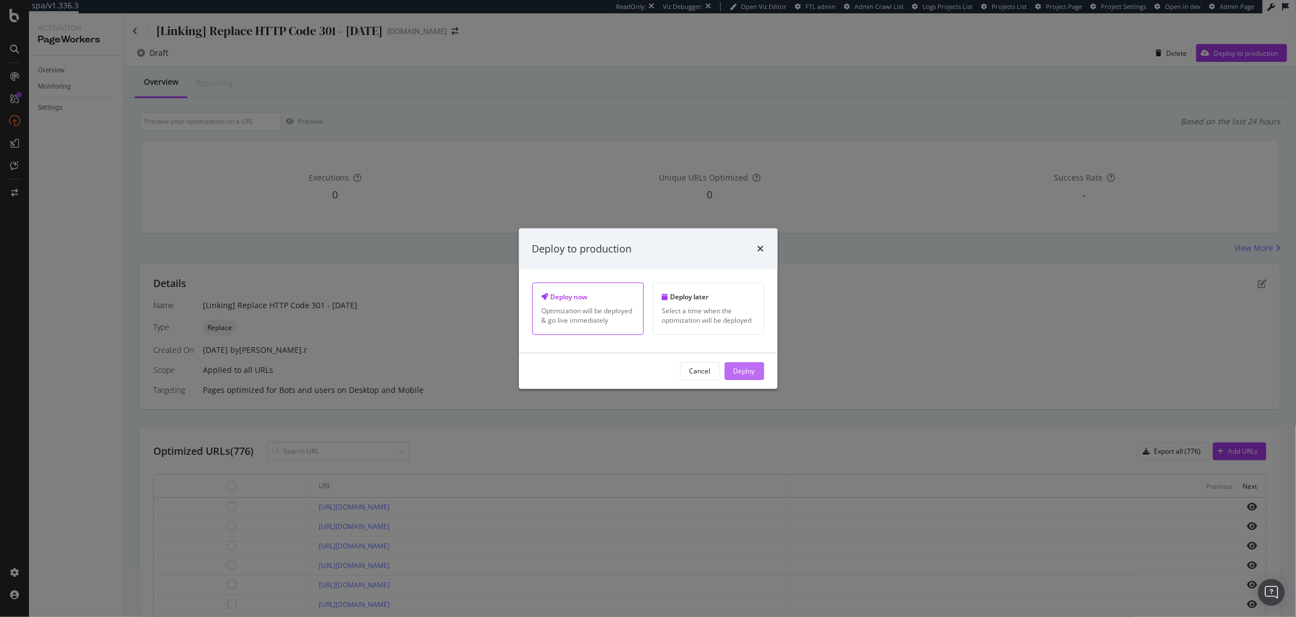
click at [752, 369] on div "Deploy" at bounding box center [745, 370] width 22 height 9
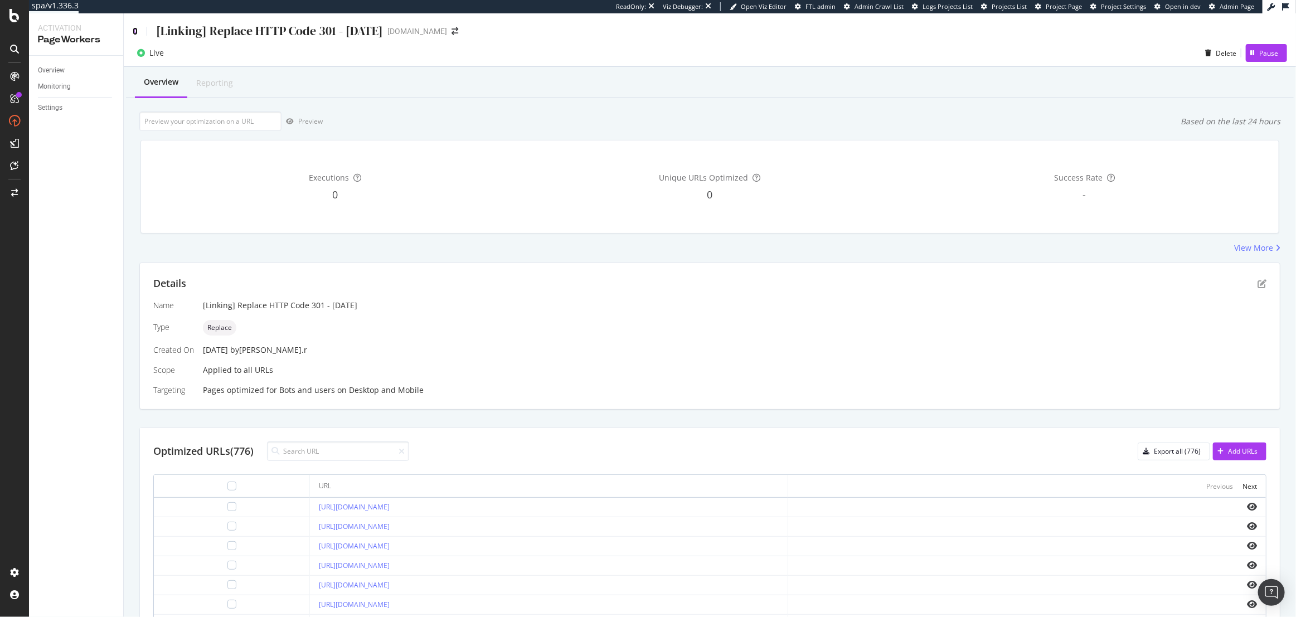
click at [136, 27] on icon at bounding box center [135, 31] width 5 height 8
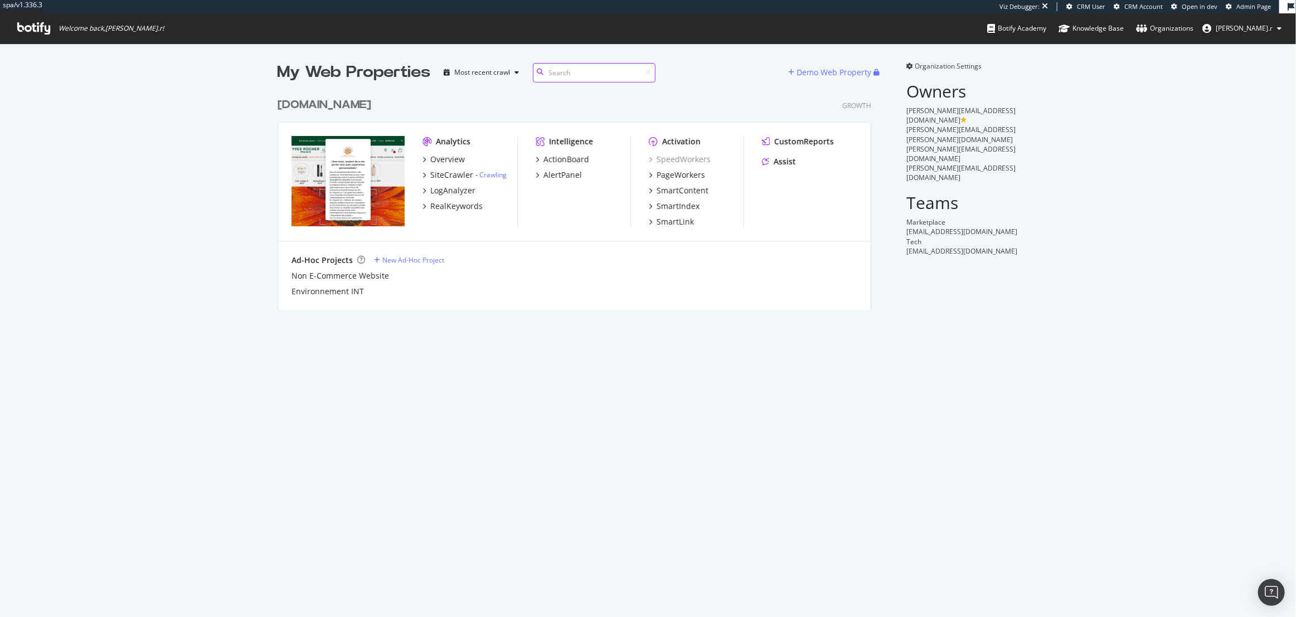
scroll to position [8, 8]
click at [583, 318] on div "My Web Properties Most recent crawl Demo Web Property [DOMAIN_NAME] Growth Anal…" at bounding box center [648, 185] width 1296 height 284
click at [439, 295] on div "Environnement INT" at bounding box center [575, 291] width 566 height 11
click at [420, 261] on div "New Ad-Hoc Project" at bounding box center [413, 259] width 62 height 9
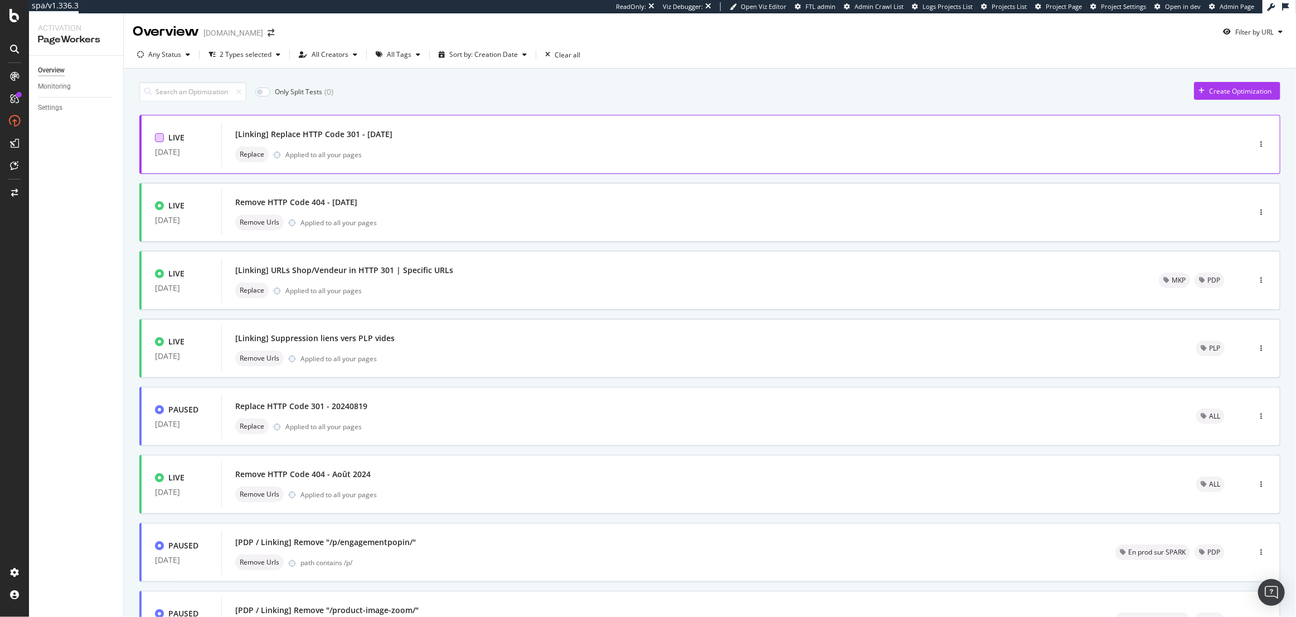
click at [158, 135] on div at bounding box center [159, 137] width 9 height 9
click at [377, 93] on div "Edit tags" at bounding box center [374, 91] width 27 height 9
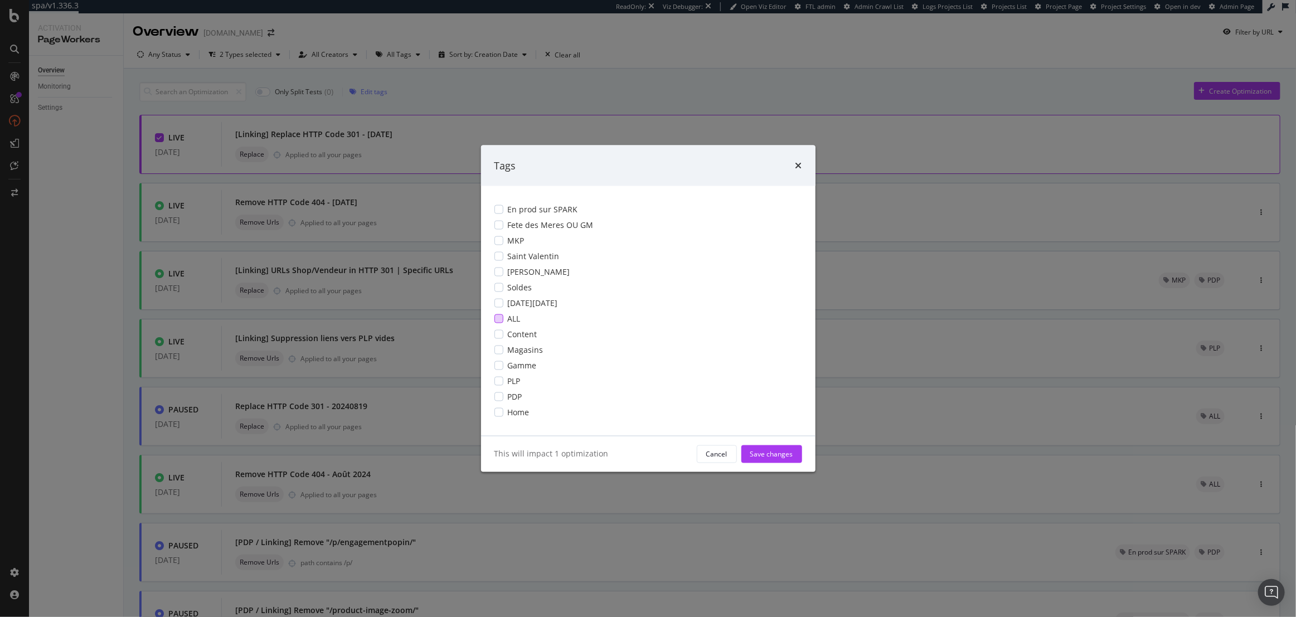
click at [508, 317] on span "ALL" at bounding box center [514, 318] width 13 height 11
click at [766, 448] on div "Save changes" at bounding box center [771, 454] width 43 height 17
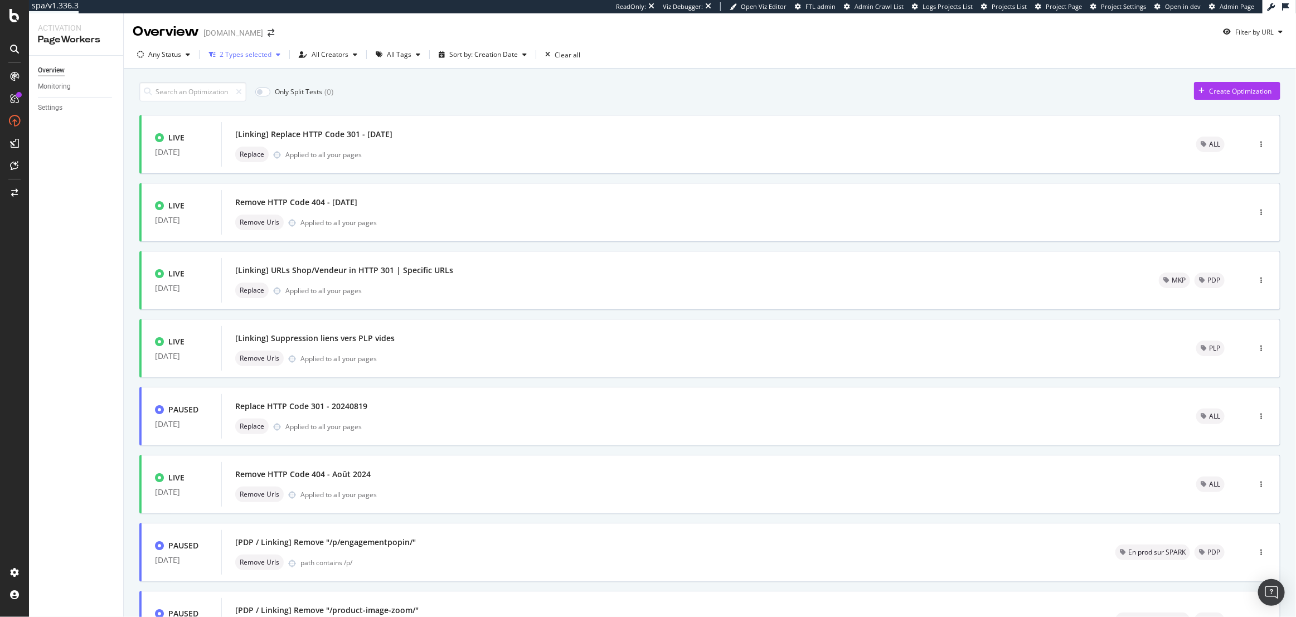
click at [244, 48] on div "2 Types selected" at bounding box center [244, 54] width 81 height 17
click at [226, 133] on div "Replace" at bounding box center [239, 133] width 26 height 9
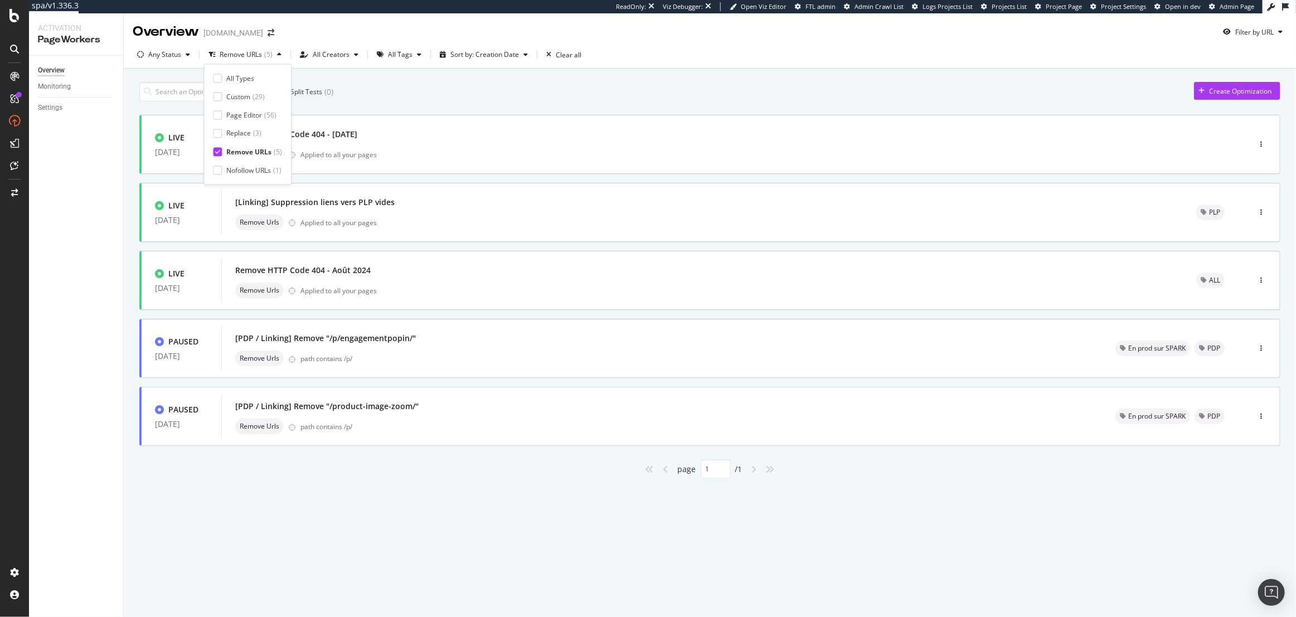
click at [222, 151] on div at bounding box center [217, 152] width 9 height 9
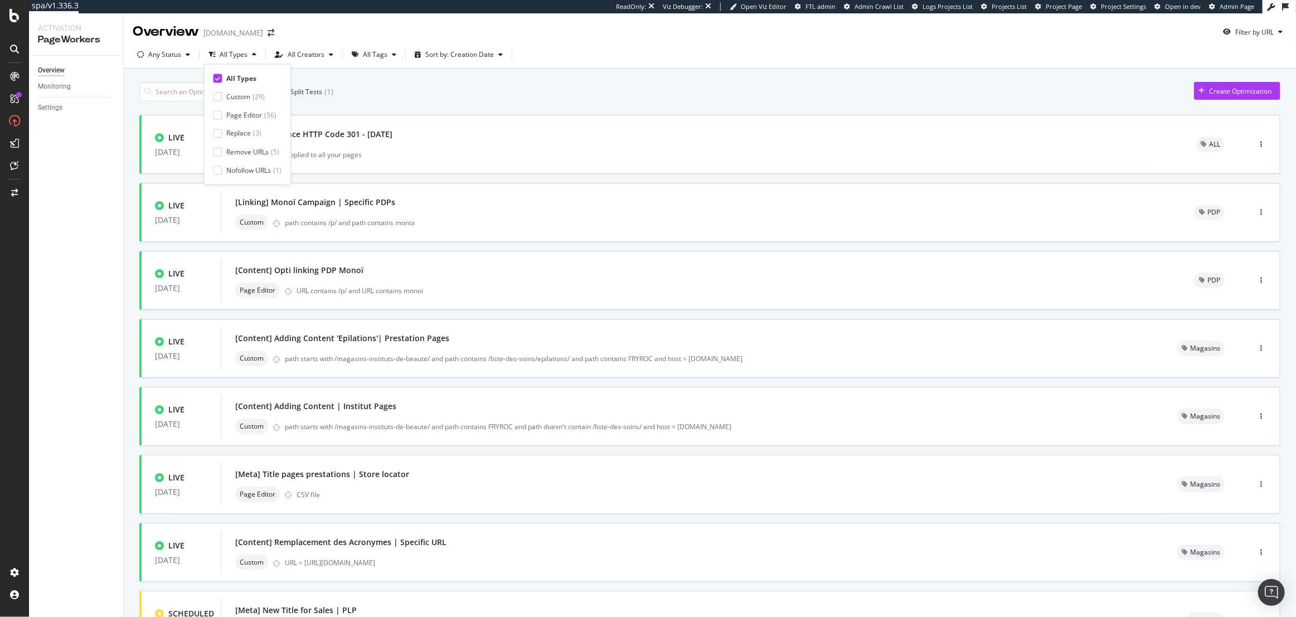
click at [409, 100] on div "Only Split Tests ( 1 ) Create Optimization" at bounding box center [709, 92] width 1141 height 20
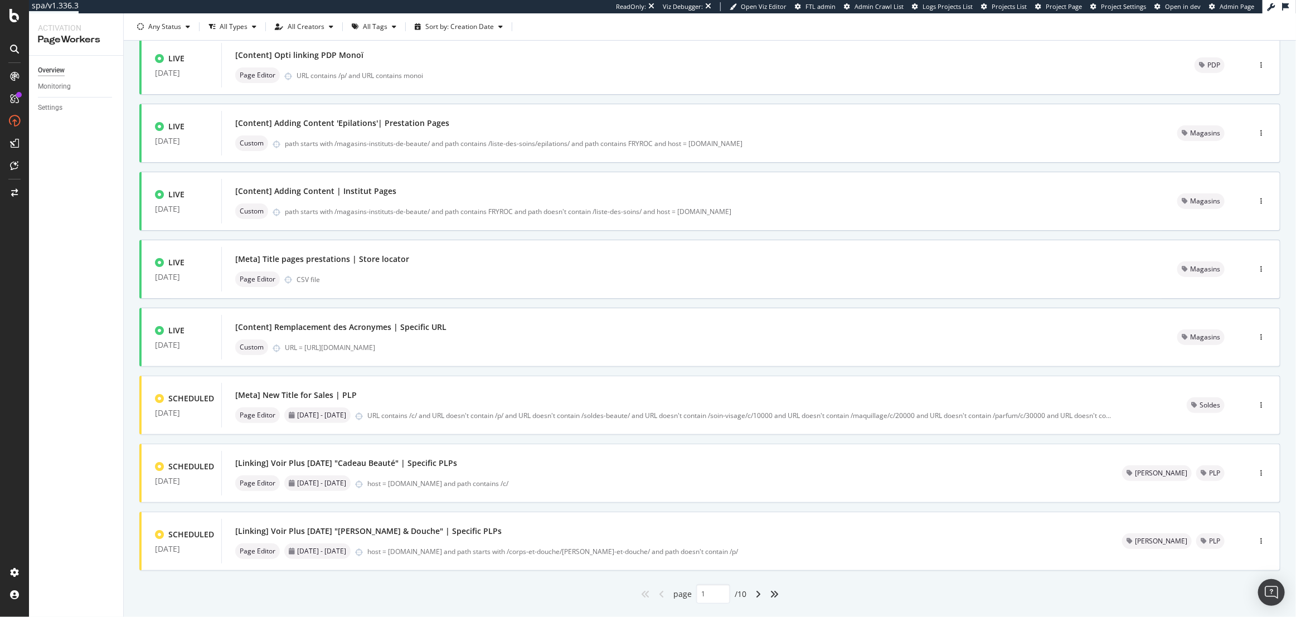
scroll to position [240, 0]
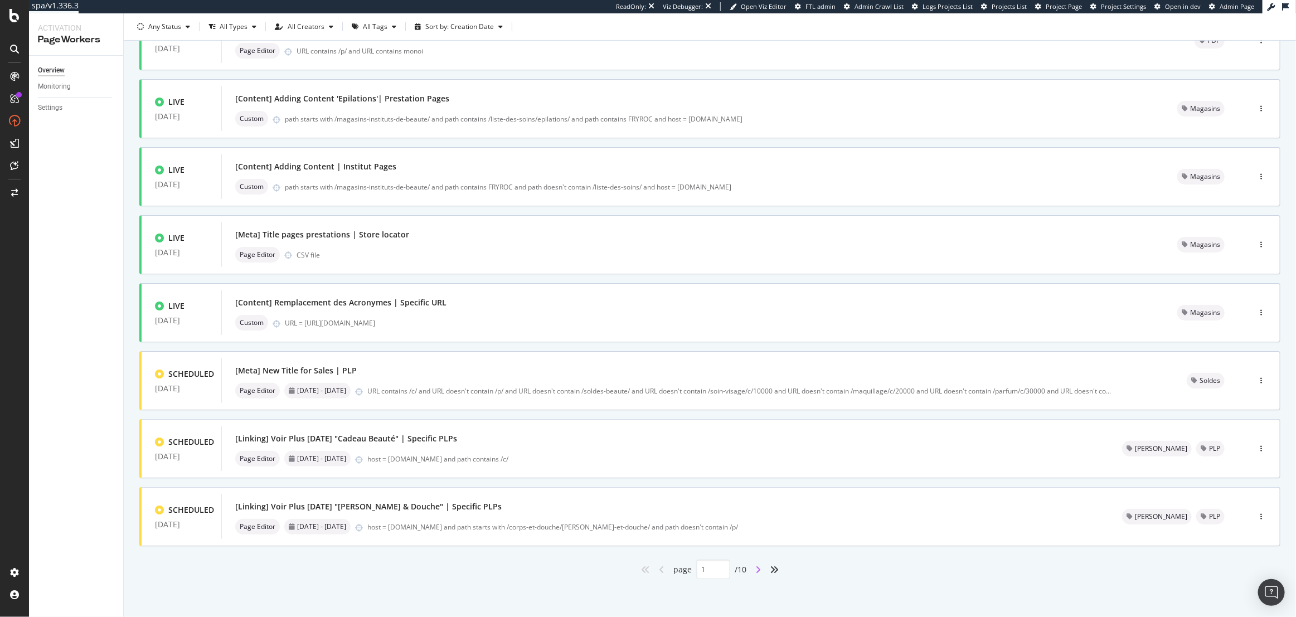
click at [756, 572] on icon "angle-right" at bounding box center [758, 569] width 6 height 9
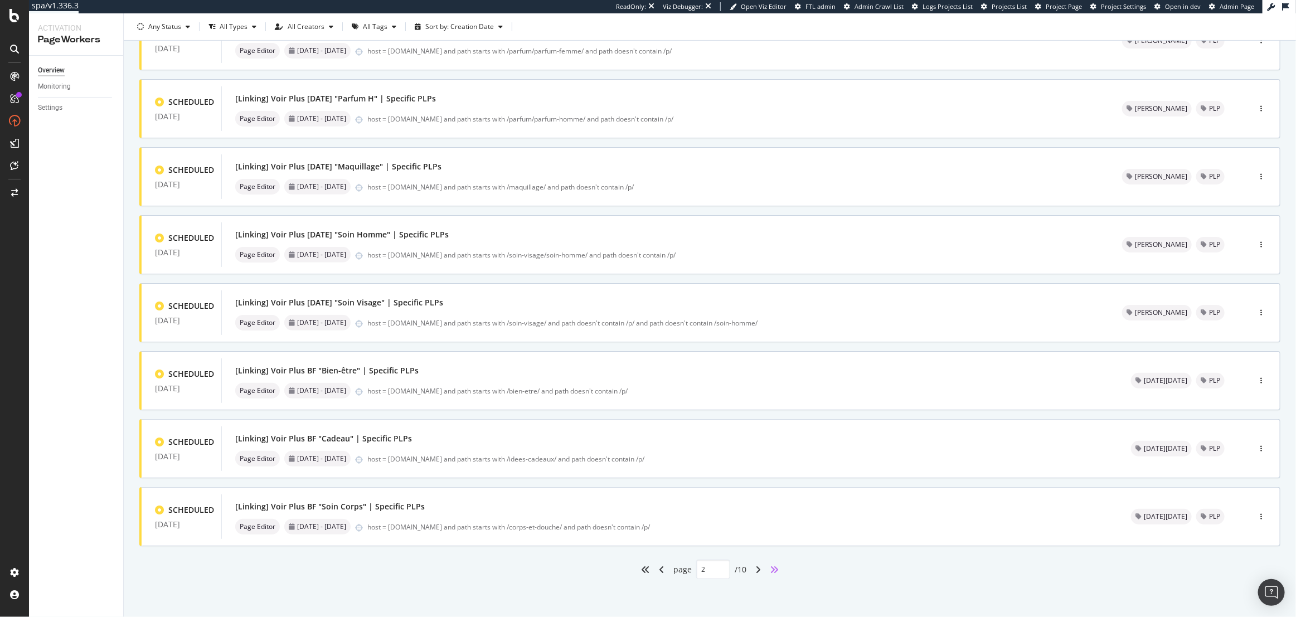
click at [770, 568] on icon "angles-right" at bounding box center [774, 569] width 9 height 9
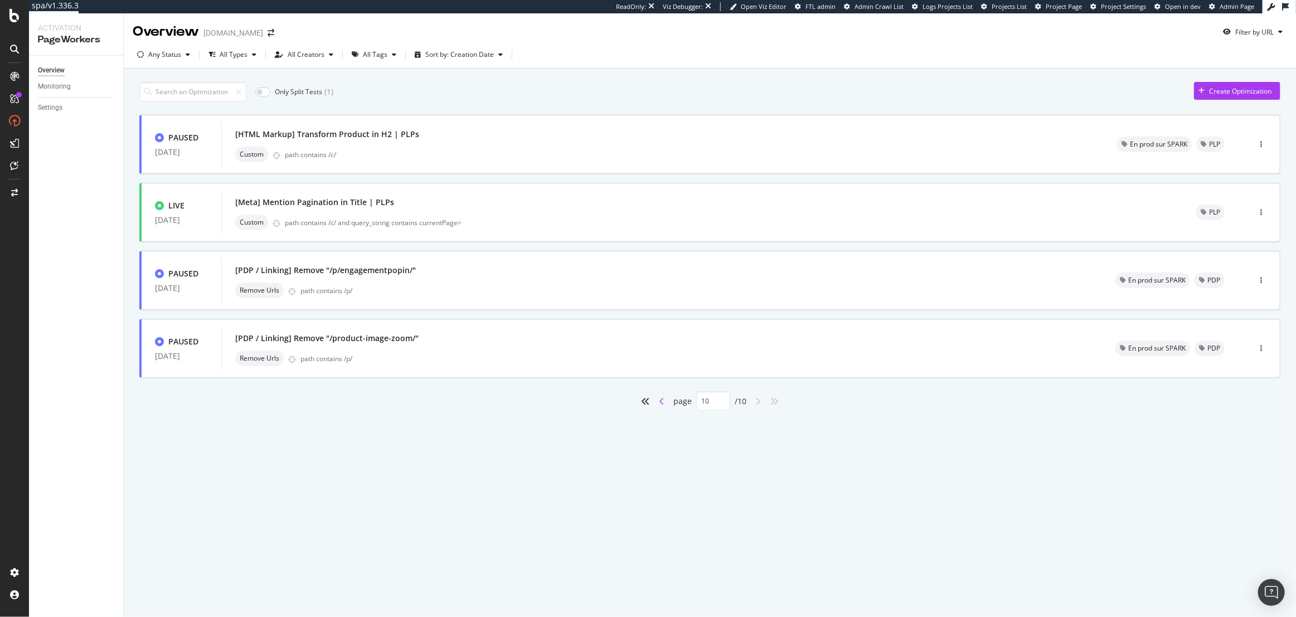
click at [663, 397] on icon "angle-left" at bounding box center [662, 401] width 6 height 9
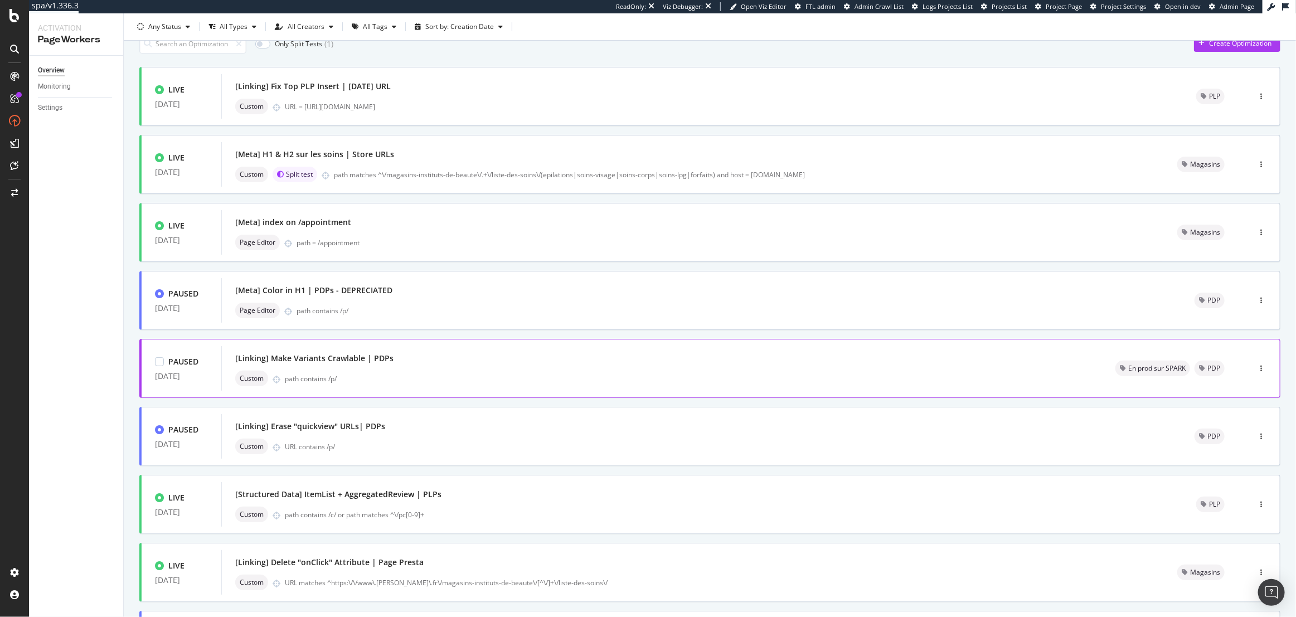
scroll to position [240, 0]
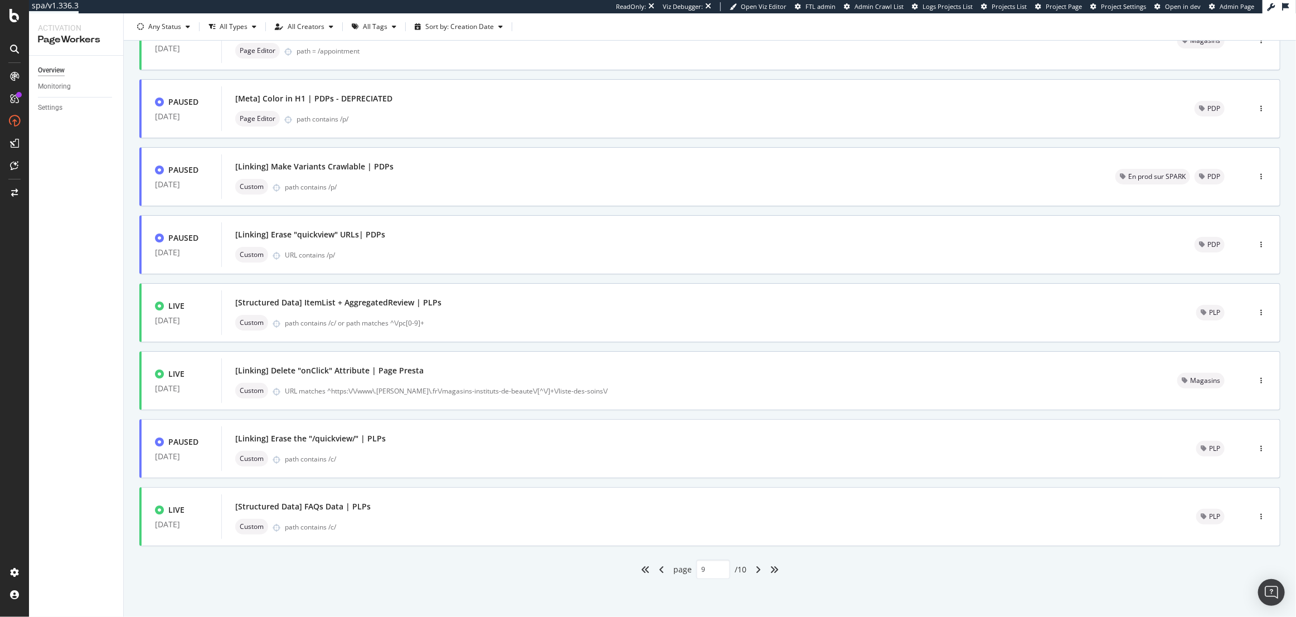
click at [654, 568] on div "angle-left" at bounding box center [661, 570] width 14 height 18
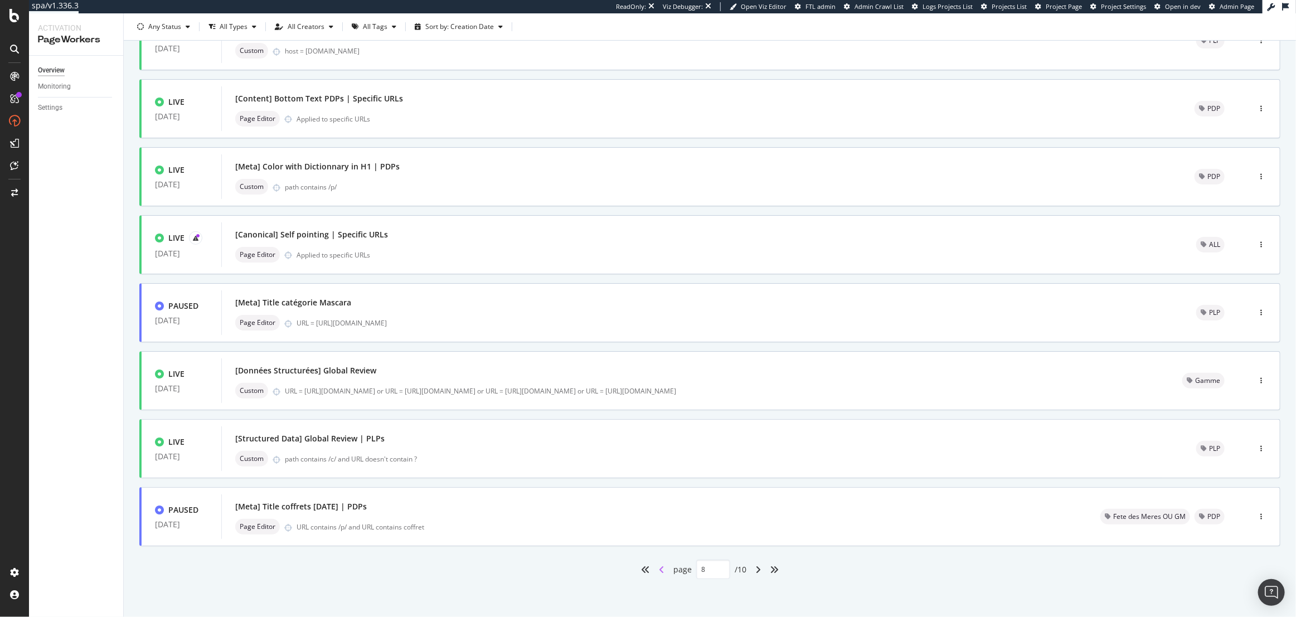
click at [659, 568] on icon "angle-left" at bounding box center [662, 569] width 6 height 9
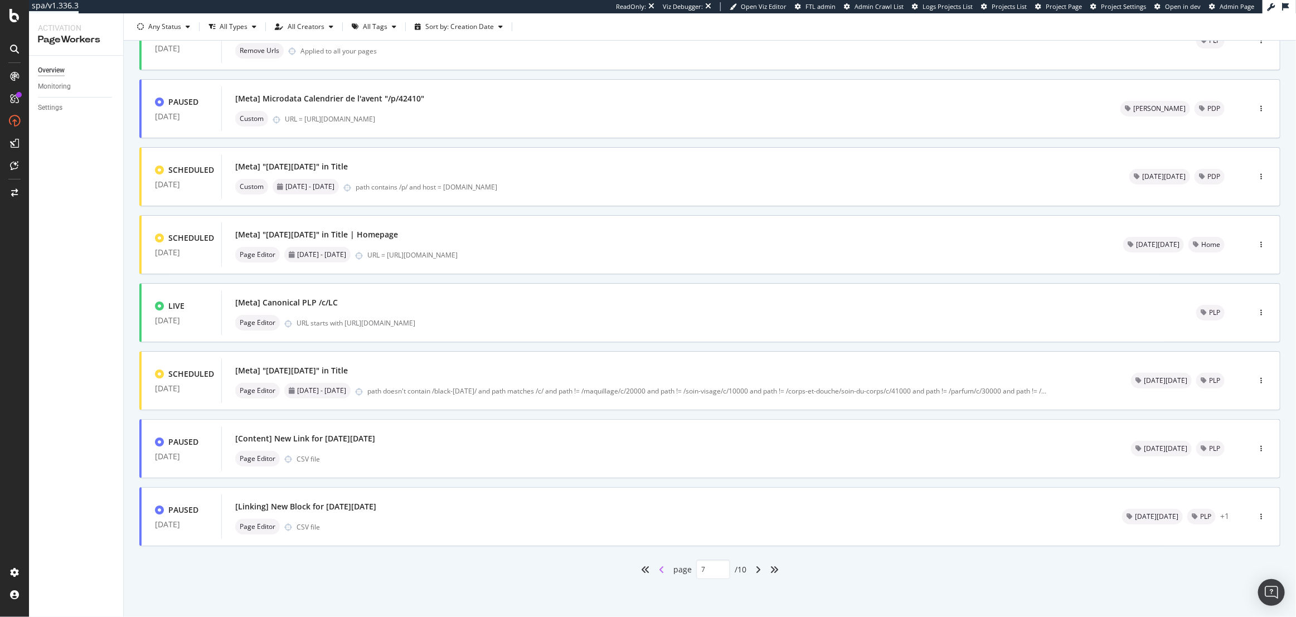
click at [659, 568] on icon "angle-left" at bounding box center [662, 569] width 6 height 9
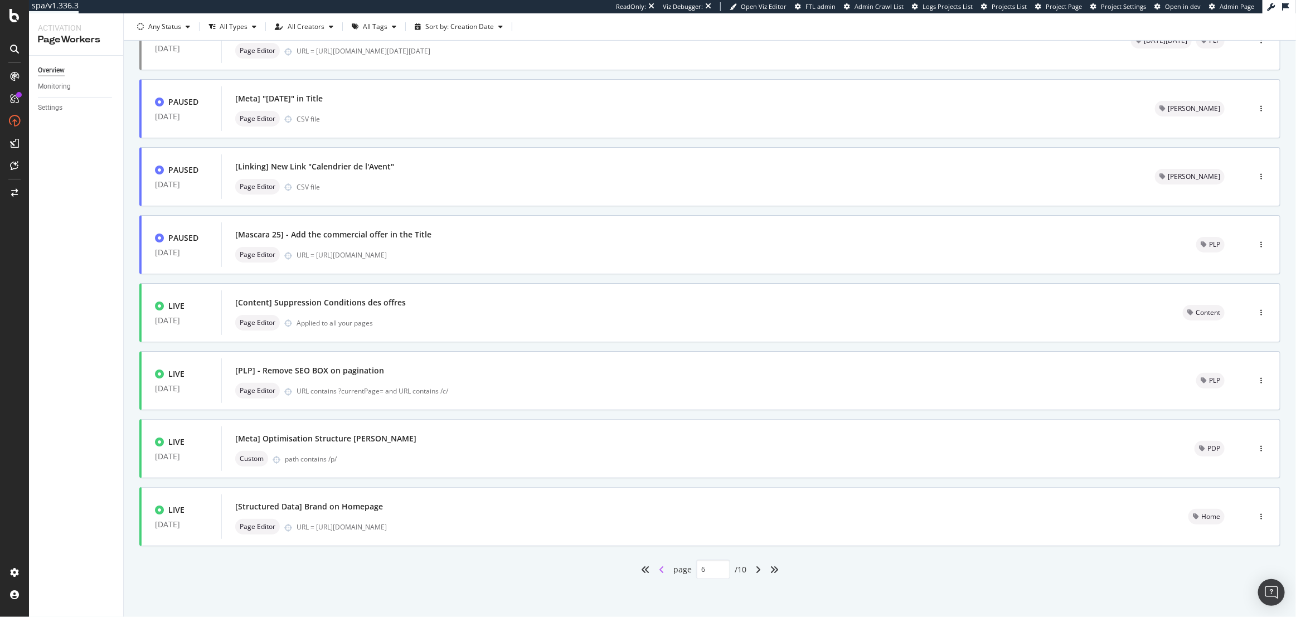
click at [659, 568] on icon "angle-left" at bounding box center [662, 569] width 6 height 9
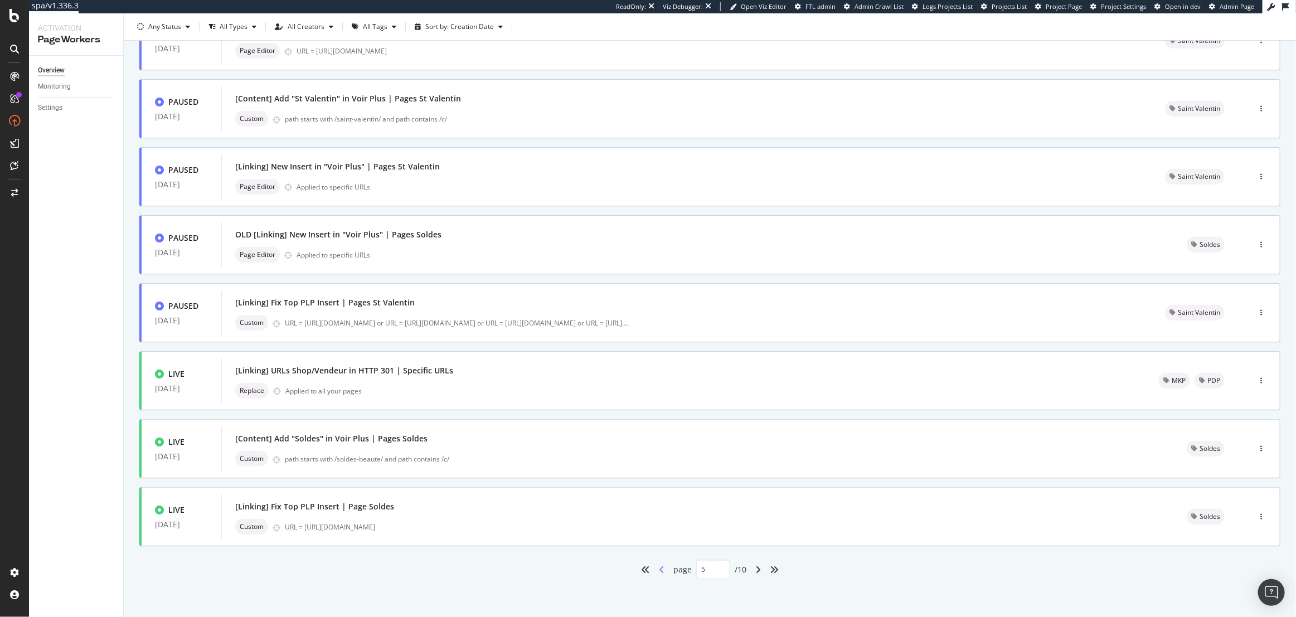
click at [659, 568] on icon "angle-left" at bounding box center [662, 569] width 6 height 9
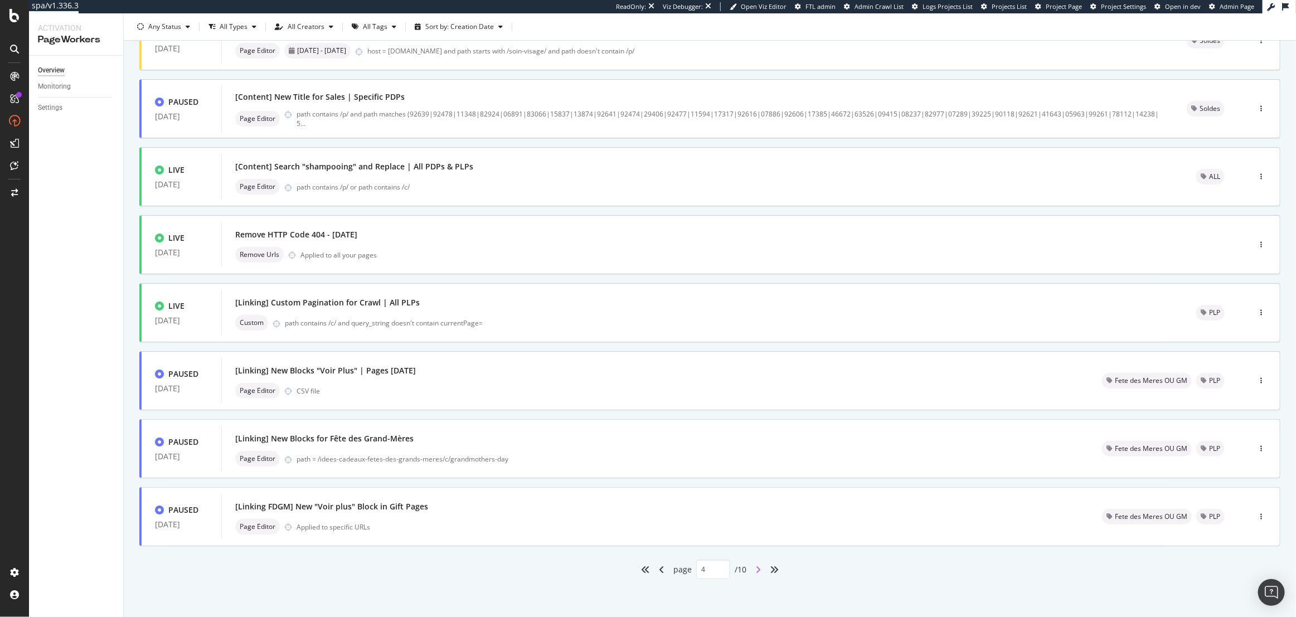
click at [755, 573] on icon "angle-right" at bounding box center [758, 569] width 6 height 9
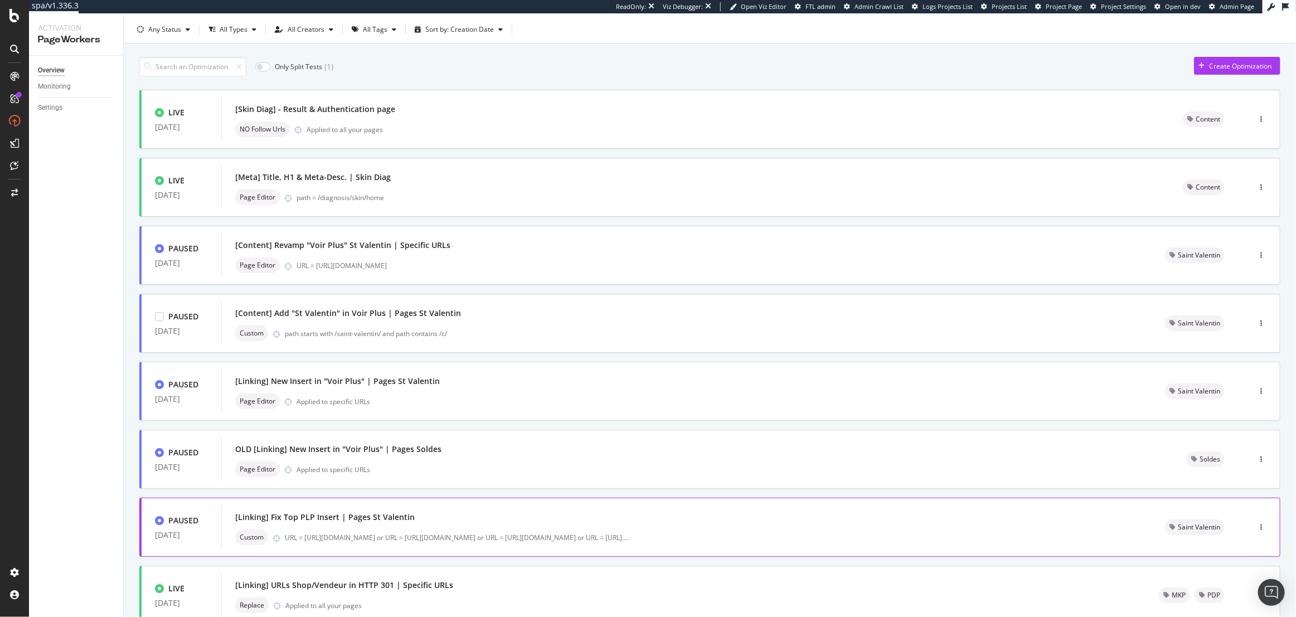
scroll to position [0, 0]
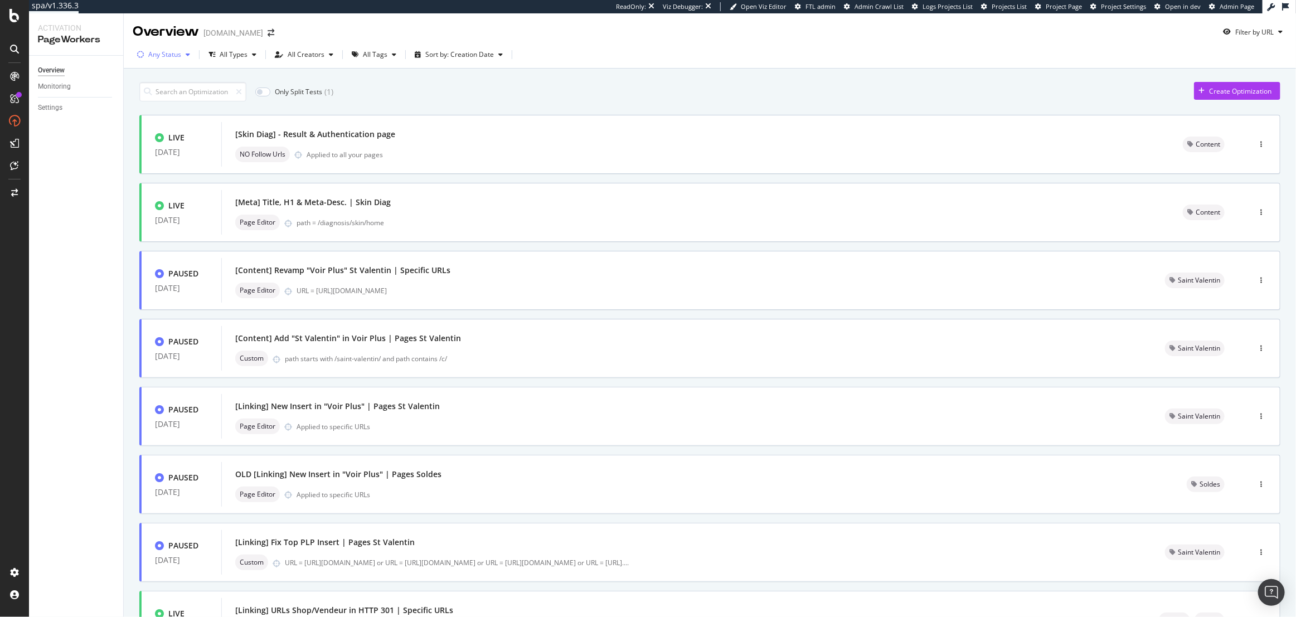
click at [166, 54] on div "Any Status" at bounding box center [164, 54] width 33 height 7
click at [173, 130] on div "Draft ( 3 )" at bounding box center [169, 133] width 27 height 9
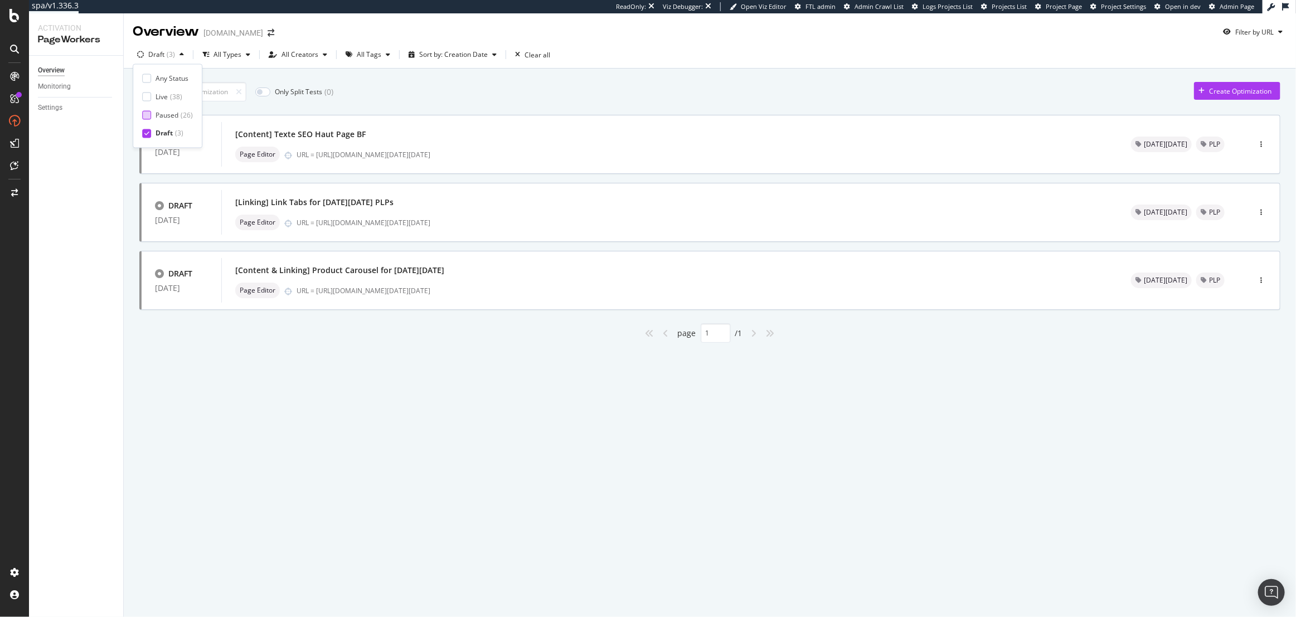
click at [171, 112] on div "Paused" at bounding box center [167, 114] width 23 height 9
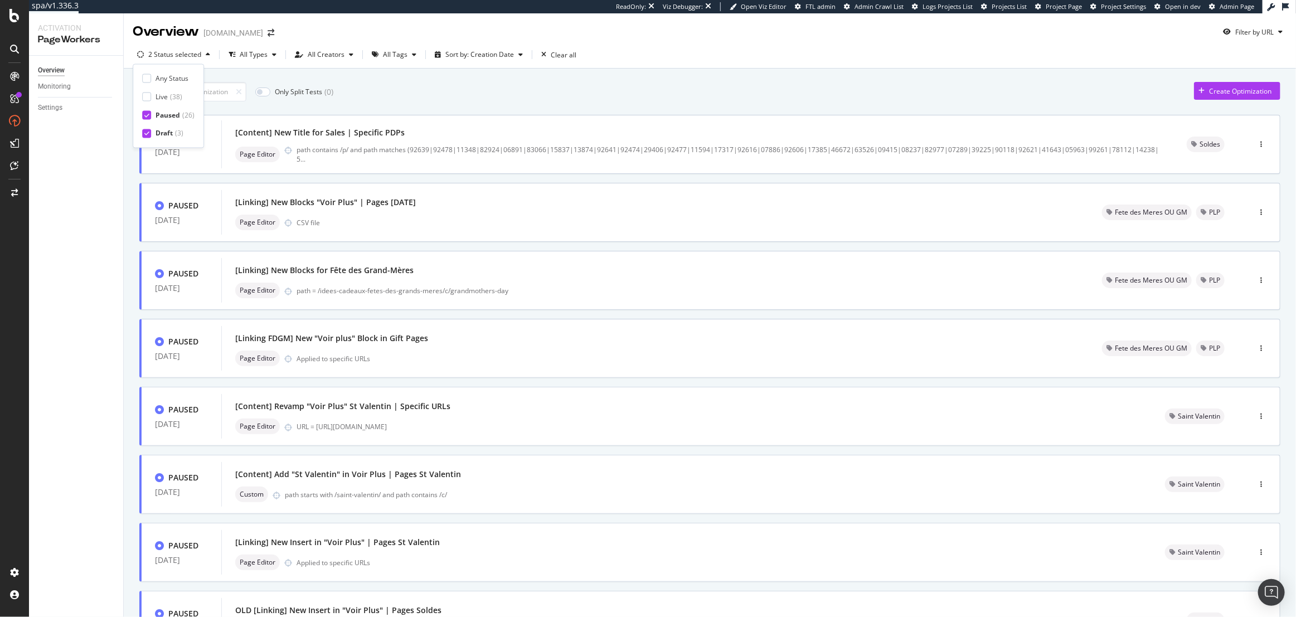
click at [164, 116] on div "Paused" at bounding box center [168, 114] width 25 height 9
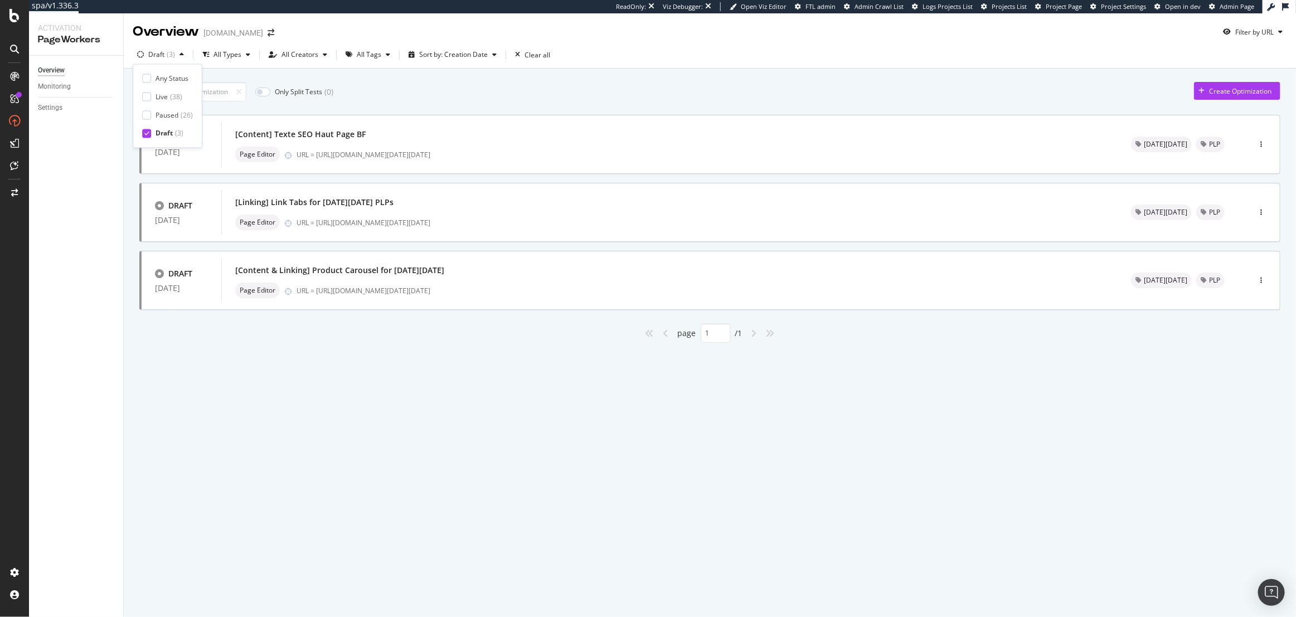
click at [166, 132] on div "Draft" at bounding box center [164, 133] width 17 height 9
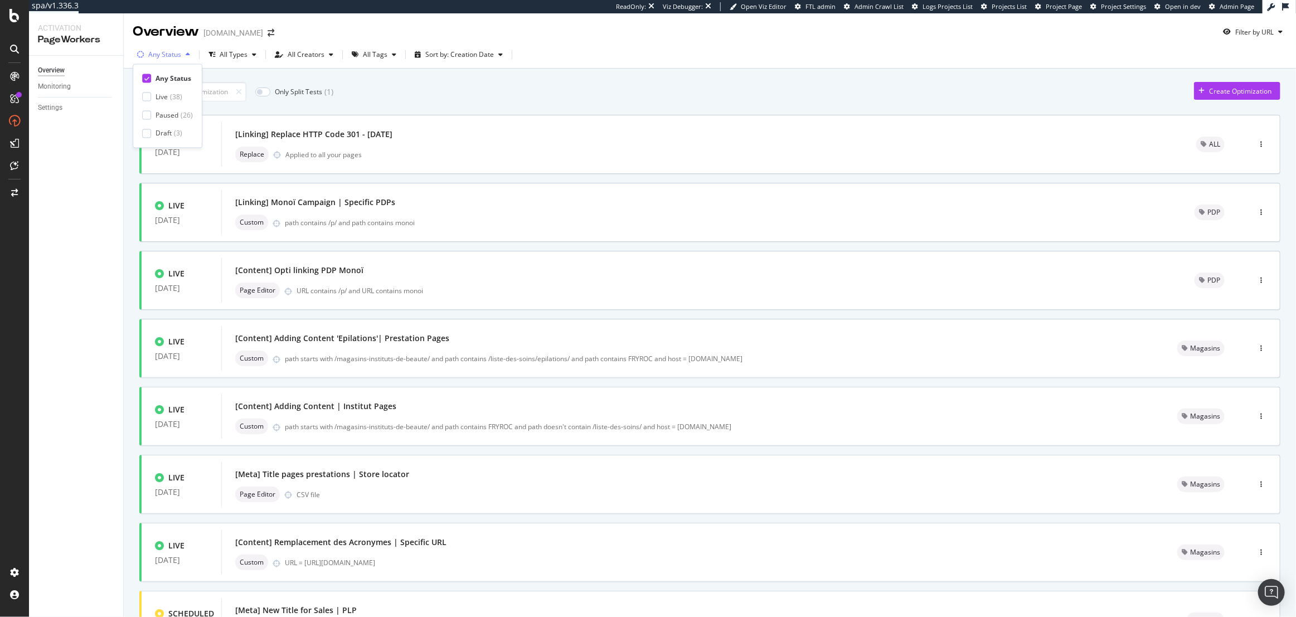
click at [153, 52] on div "Any Status" at bounding box center [164, 54] width 33 height 7
click at [172, 52] on div "Any Status" at bounding box center [164, 54] width 33 height 7
click at [438, 87] on div "Only Split Tests ( 1 ) Create Optimization" at bounding box center [709, 92] width 1141 height 20
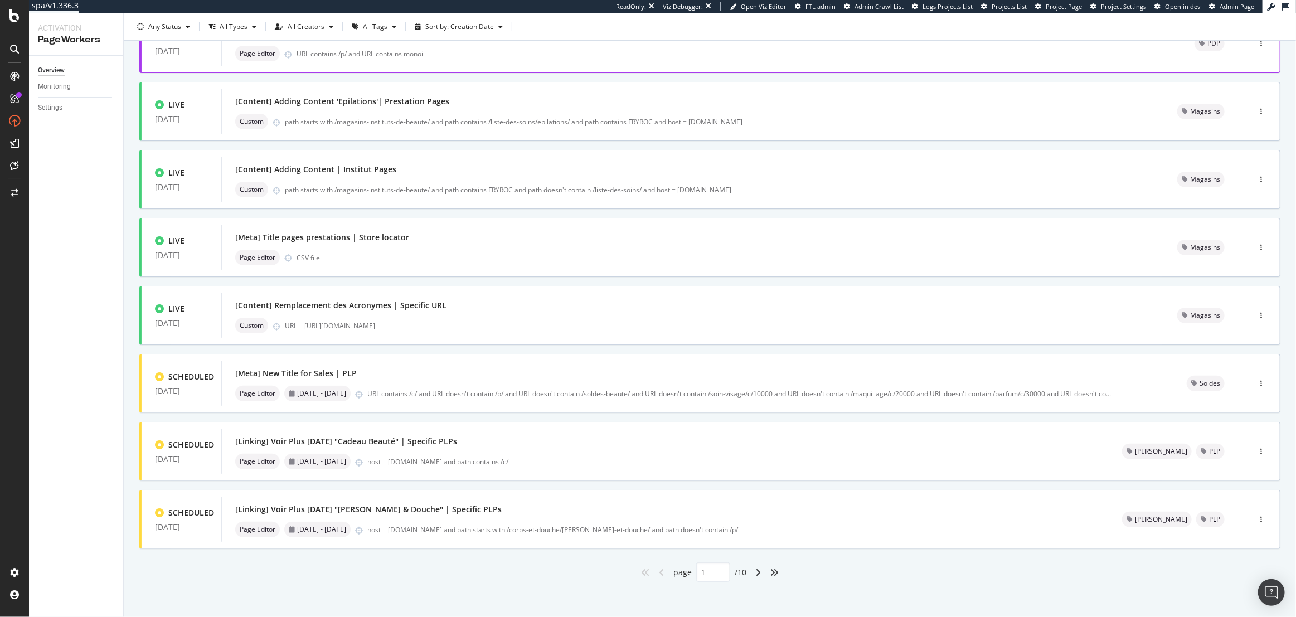
scroll to position [240, 0]
click at [755, 568] on icon "angle-right" at bounding box center [758, 569] width 6 height 9
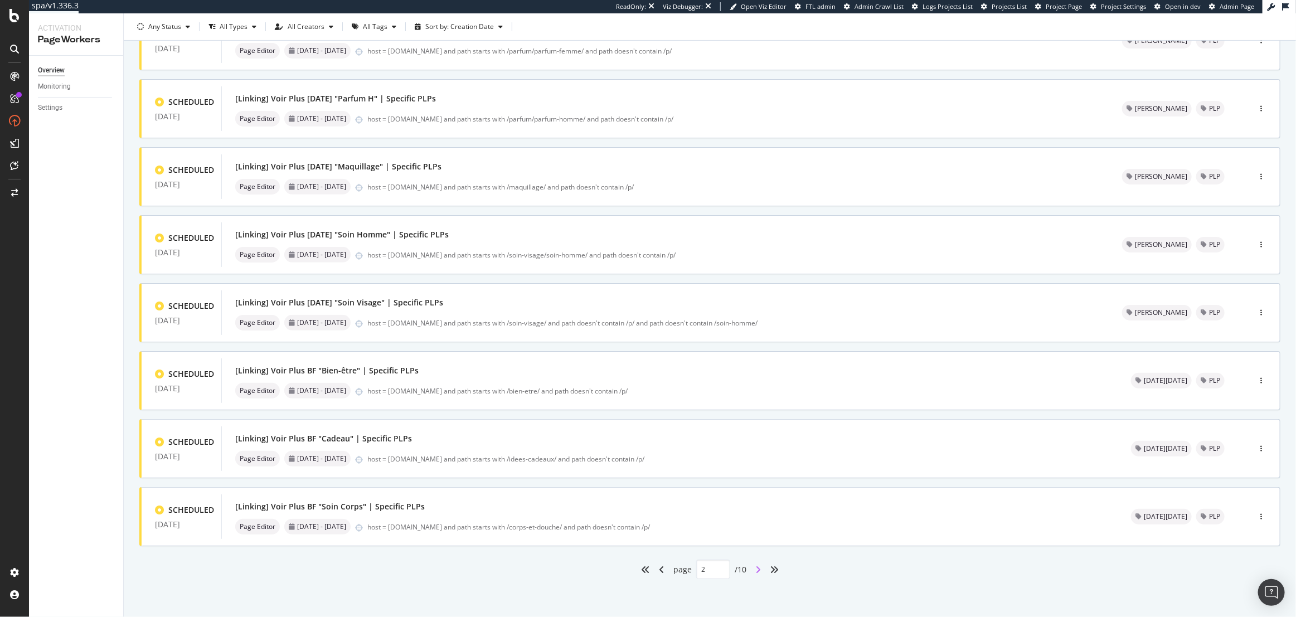
click at [755, 568] on icon "angle-right" at bounding box center [758, 569] width 6 height 9
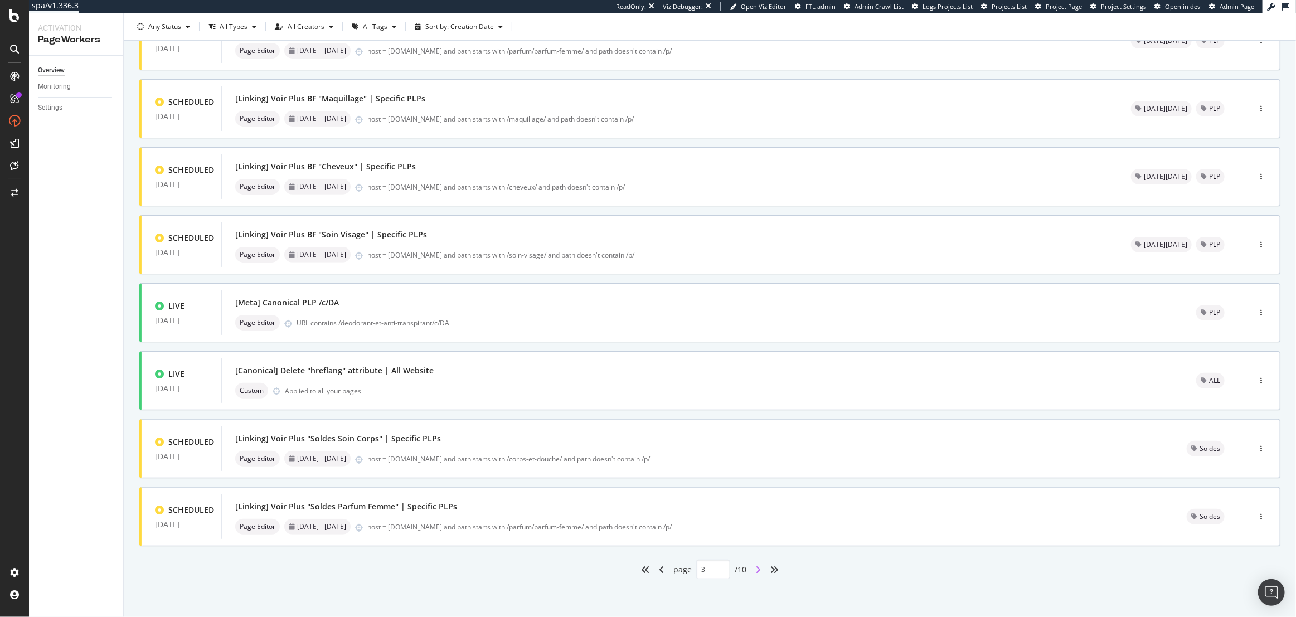
click at [755, 565] on icon "angle-right" at bounding box center [758, 569] width 6 height 9
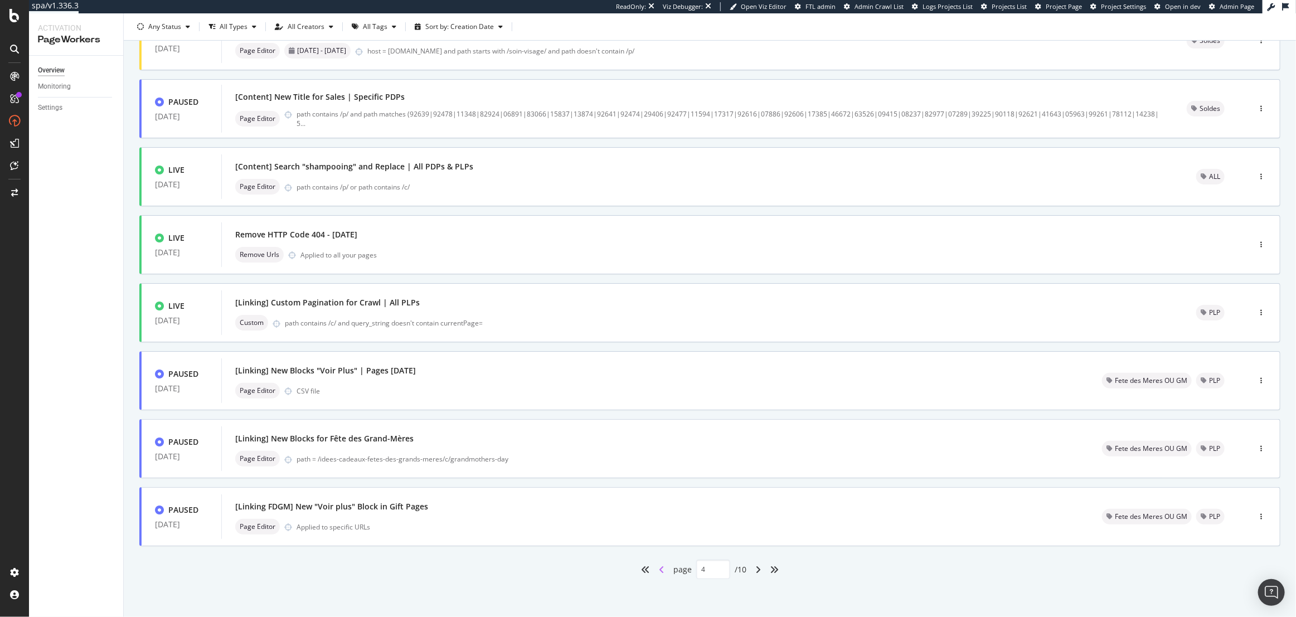
click at [659, 568] on icon "angle-left" at bounding box center [662, 569] width 6 height 9
type input "3"
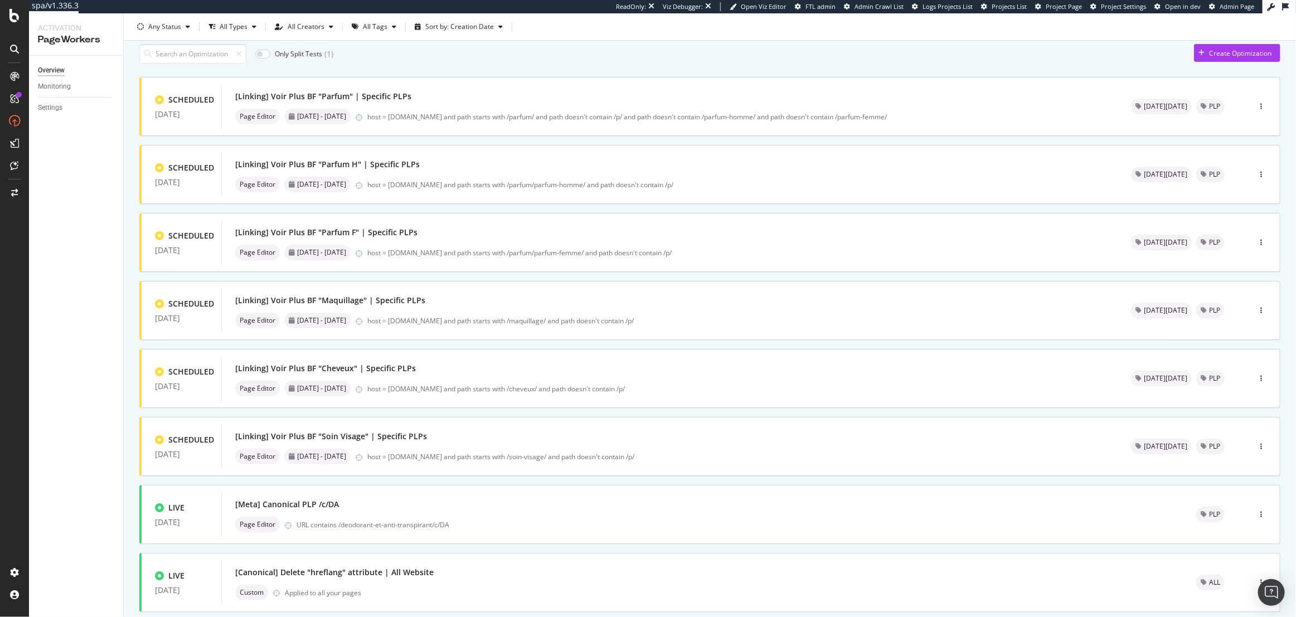
scroll to position [0, 0]
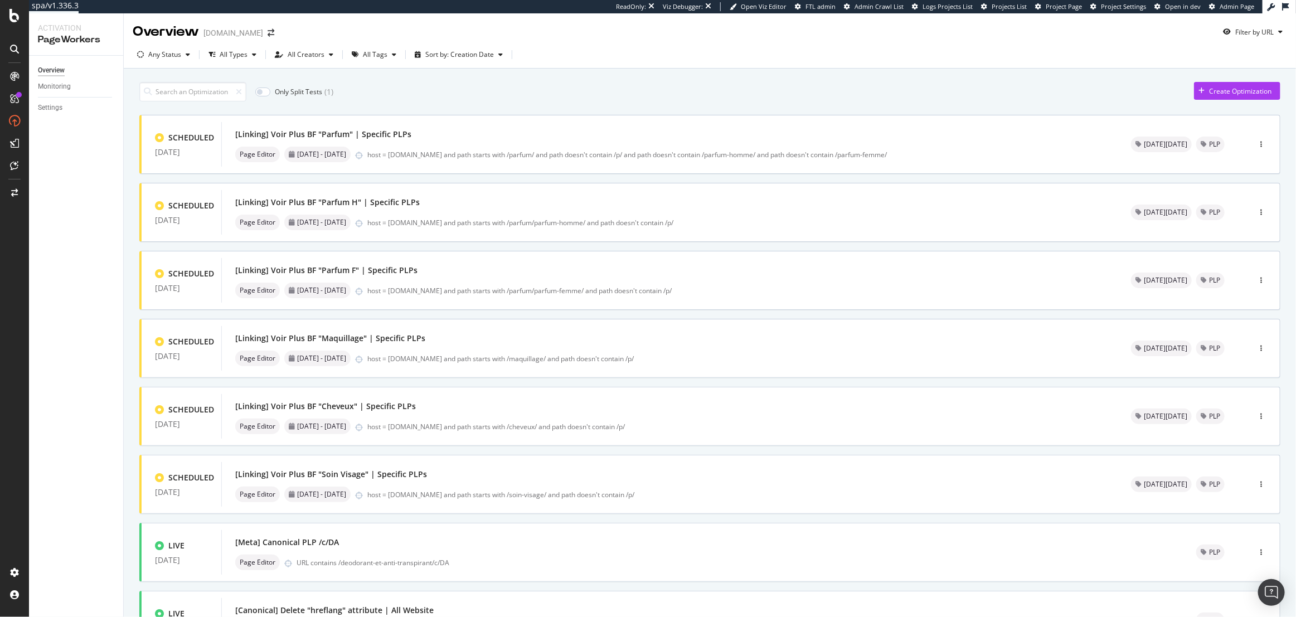
click at [549, 104] on div "Only Split Tests ( 1 ) Create Optimization SCHEDULED 02 Jul. 2025 [Linking] Voi…" at bounding box center [709, 447] width 1141 height 742
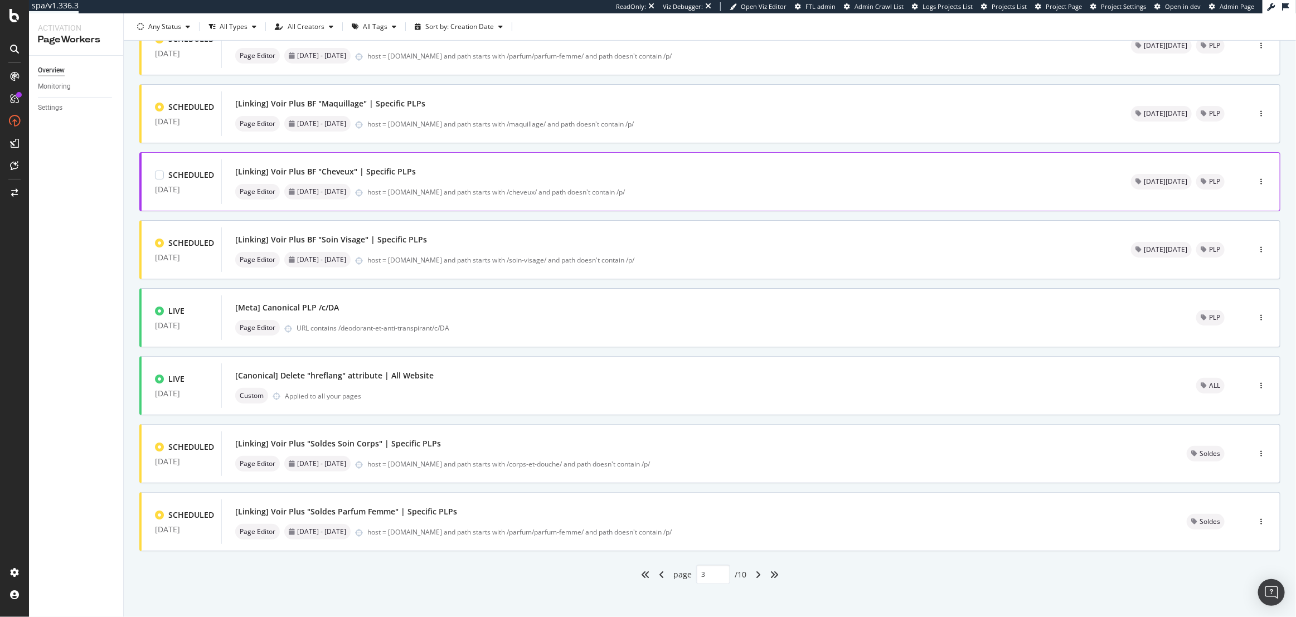
scroll to position [240, 0]
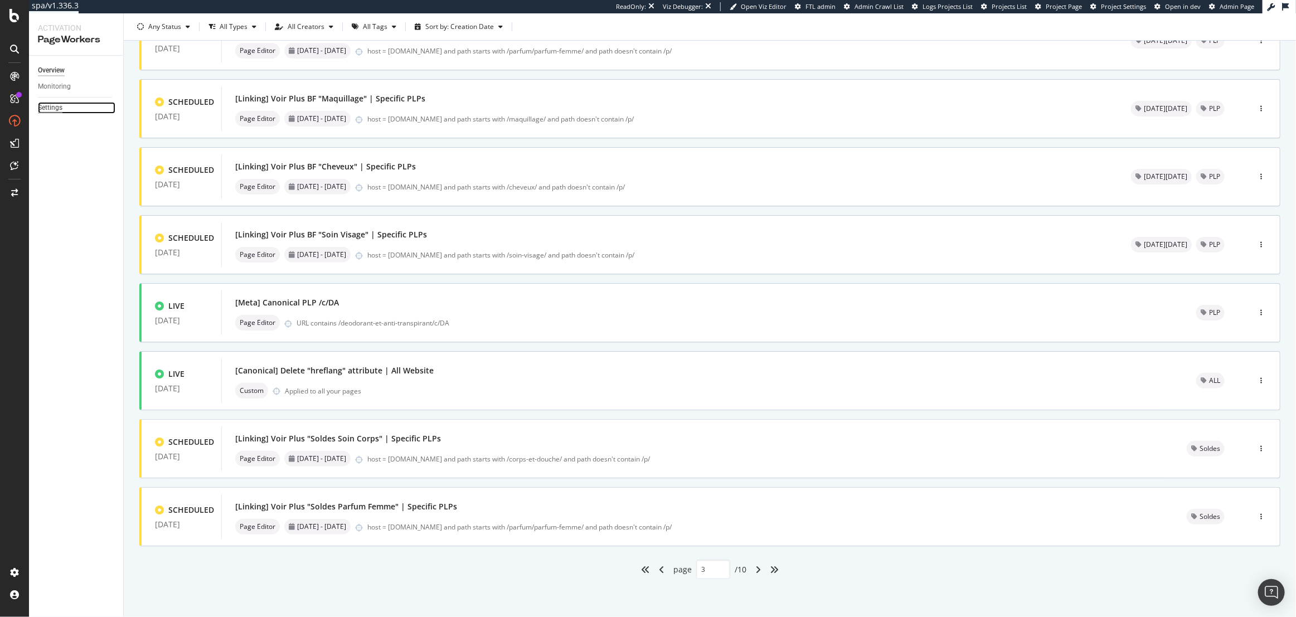
click at [45, 110] on div "Settings" at bounding box center [50, 108] width 25 height 12
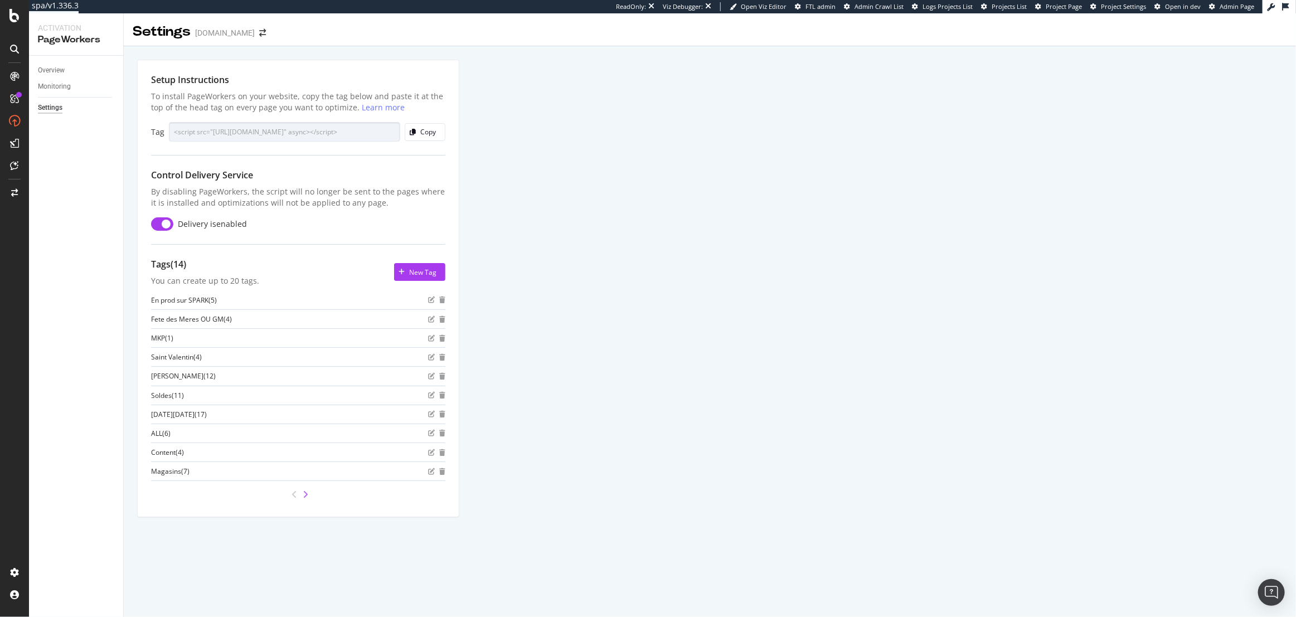
click at [307, 494] on icon "angle-right" at bounding box center [306, 494] width 6 height 9
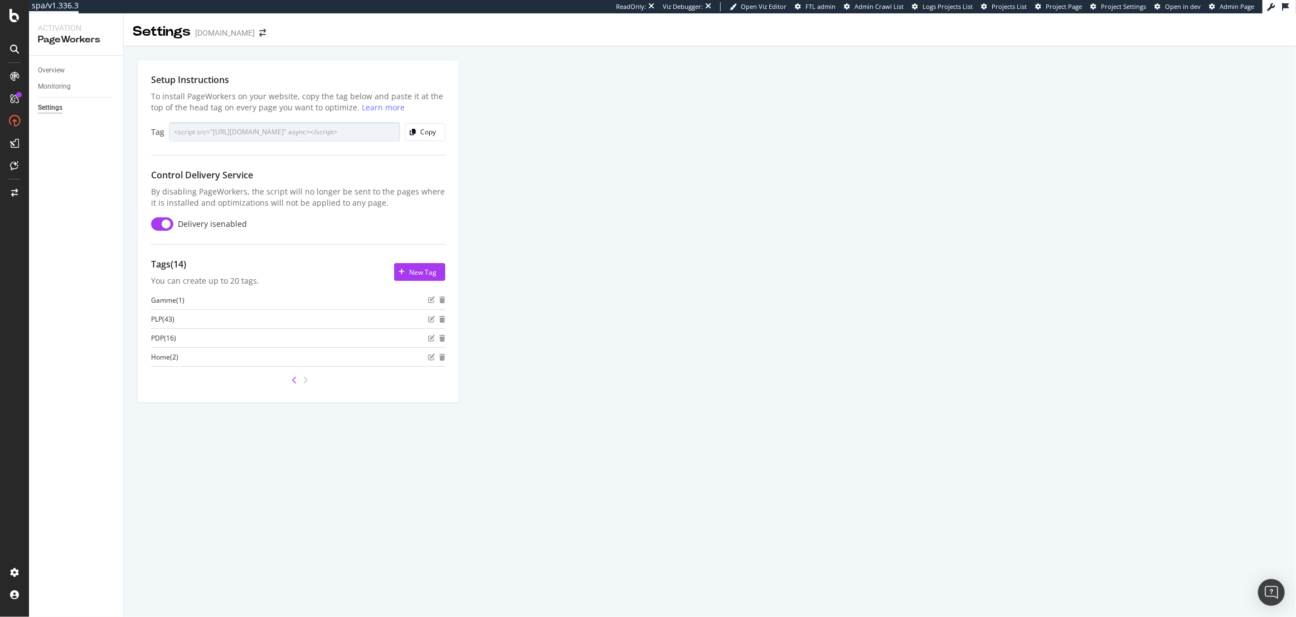
click at [295, 382] on icon "angle-left" at bounding box center [295, 380] width 6 height 9
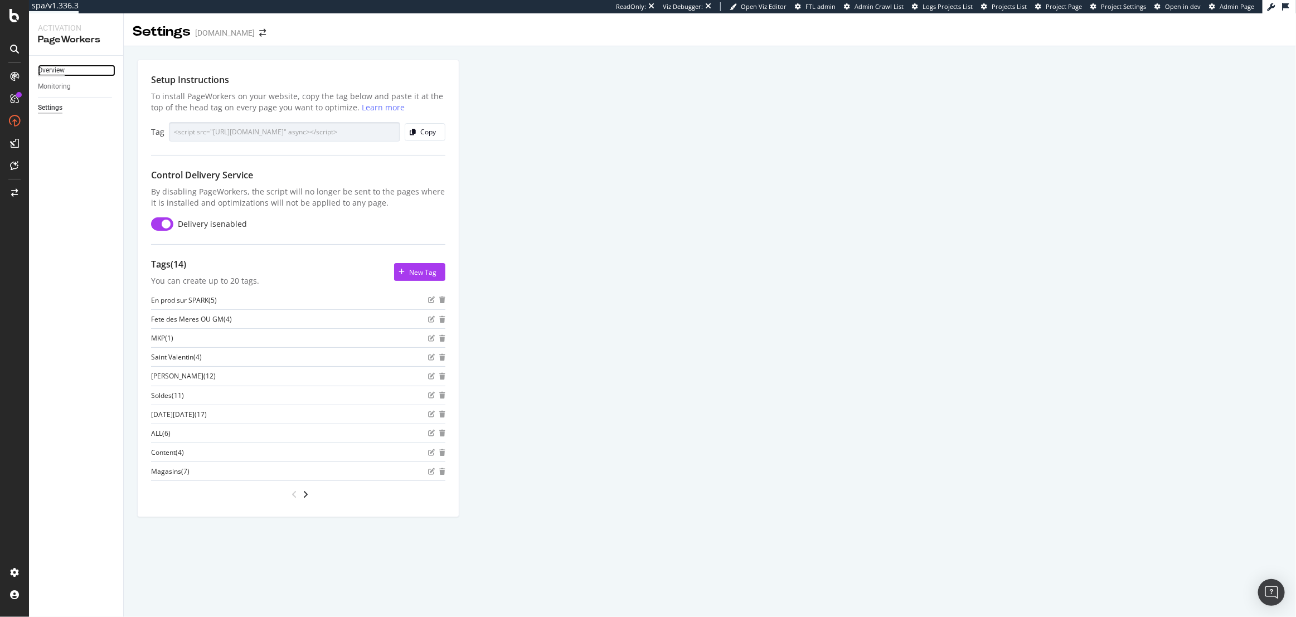
click at [53, 73] on div "Overview" at bounding box center [51, 71] width 27 height 12
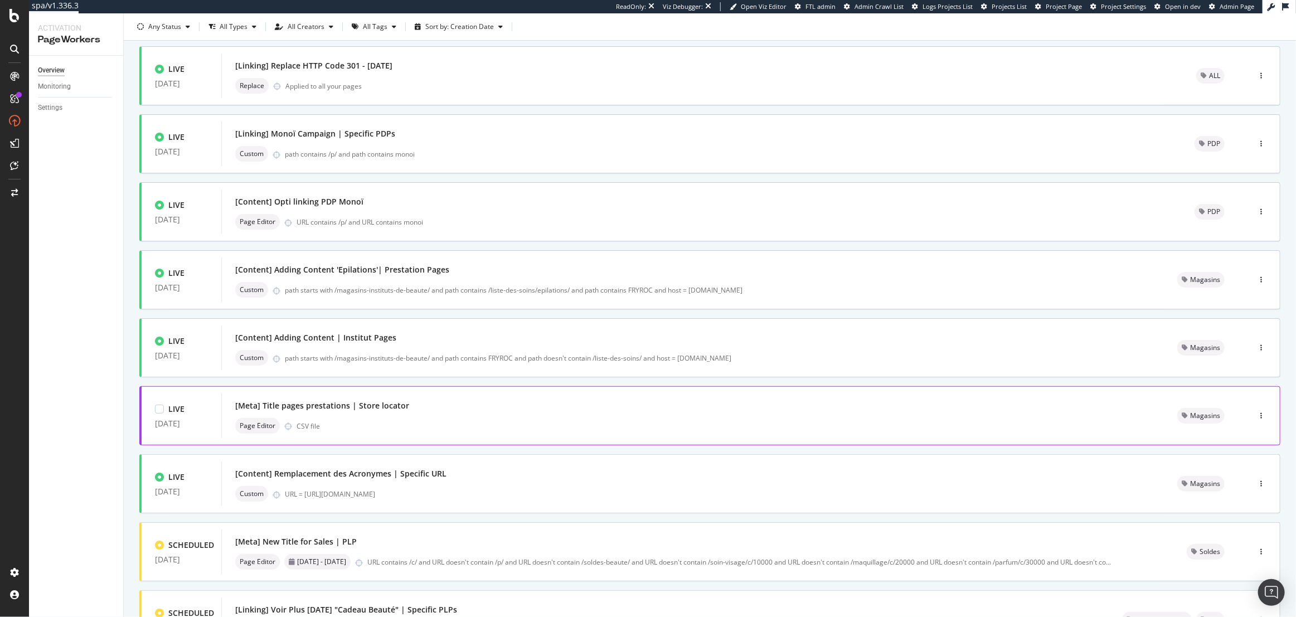
scroll to position [240, 0]
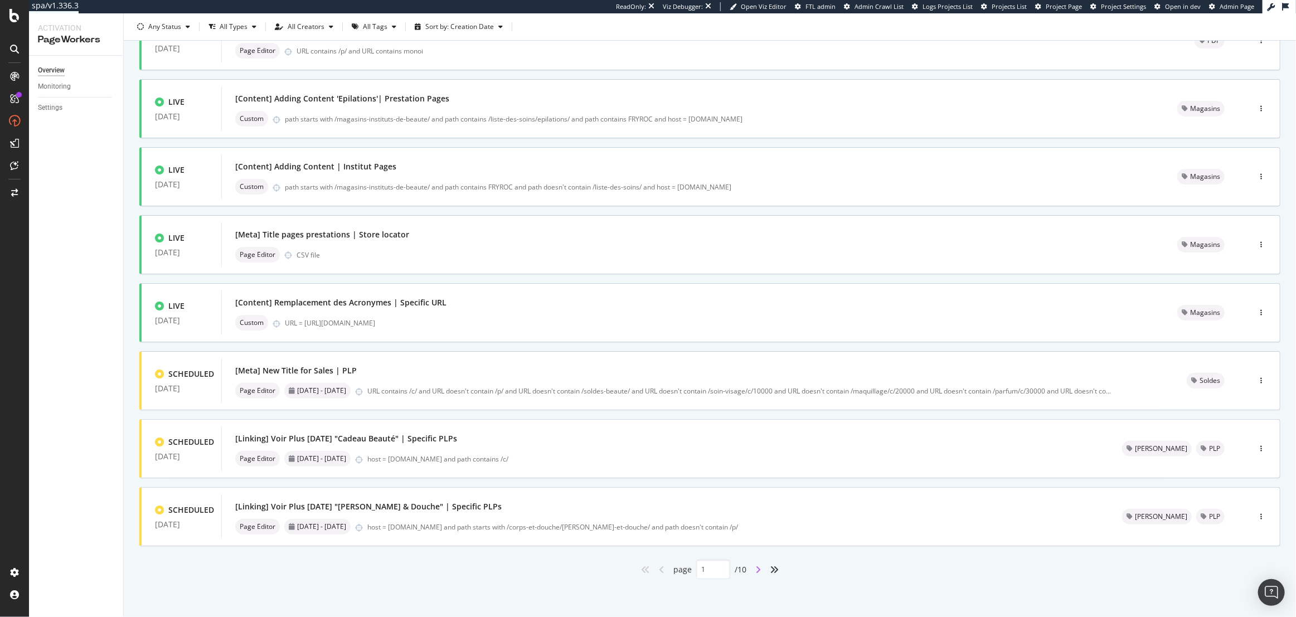
click at [758, 571] on icon "angle-right" at bounding box center [758, 569] width 6 height 9
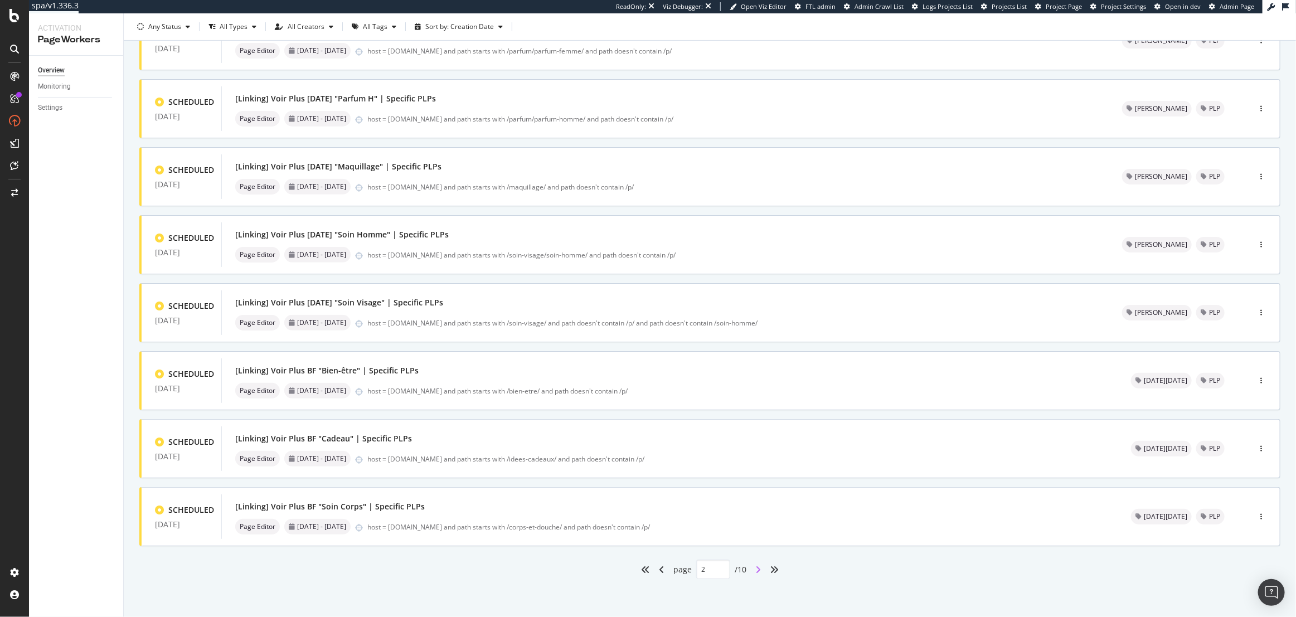
click at [757, 570] on icon "angle-right" at bounding box center [758, 569] width 6 height 9
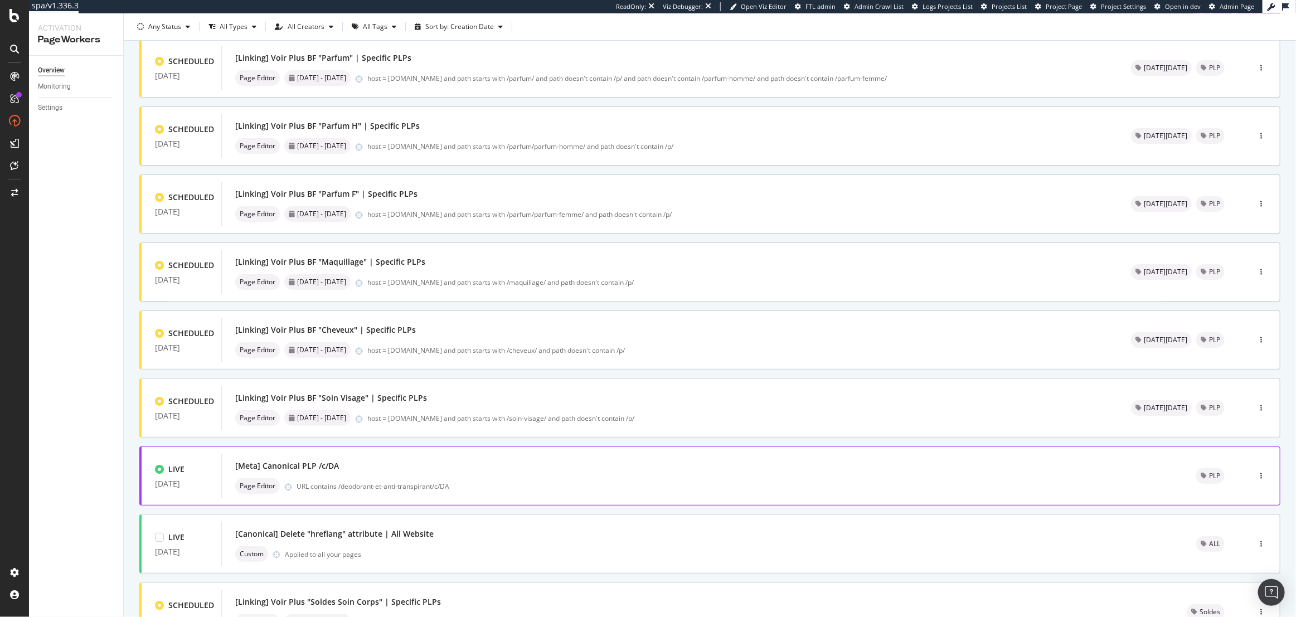
scroll to position [0, 0]
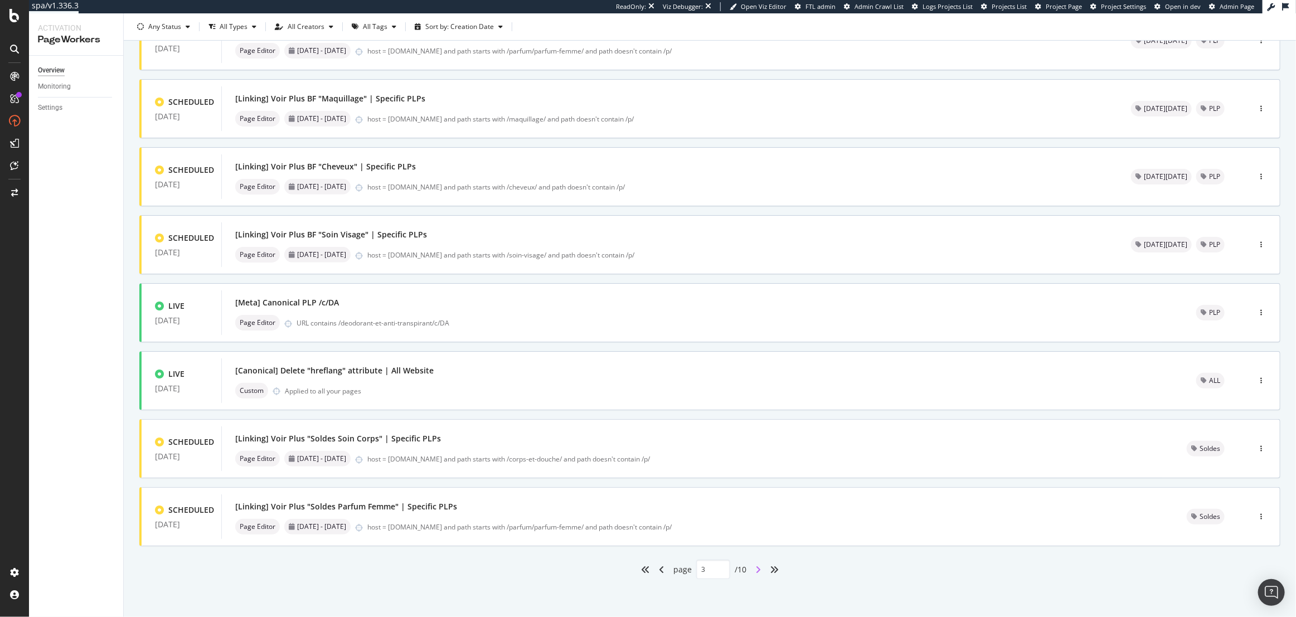
click at [755, 567] on icon "angle-right" at bounding box center [758, 569] width 6 height 9
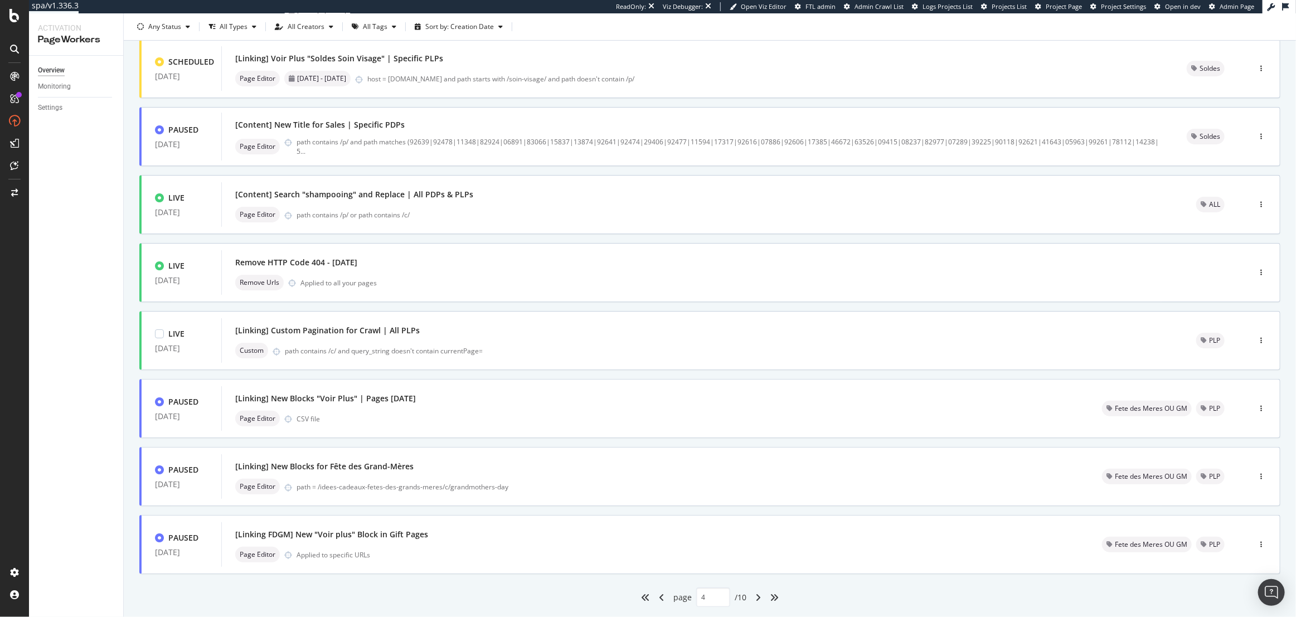
scroll to position [240, 0]
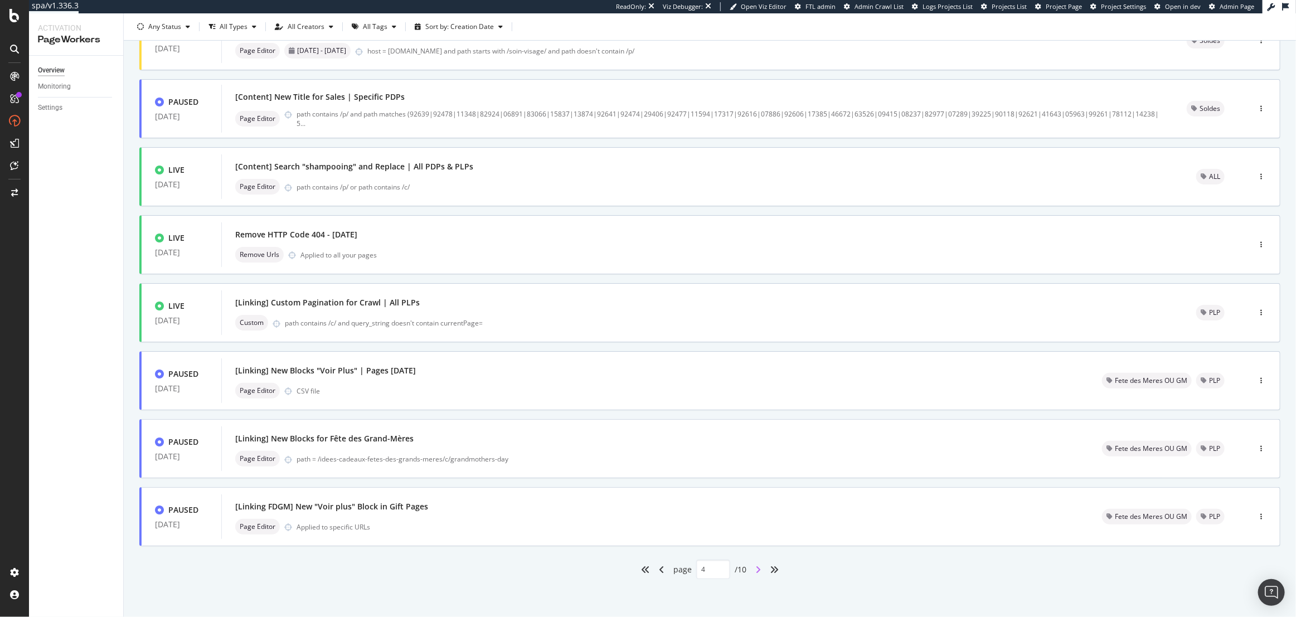
click at [755, 573] on icon "angle-right" at bounding box center [758, 569] width 6 height 9
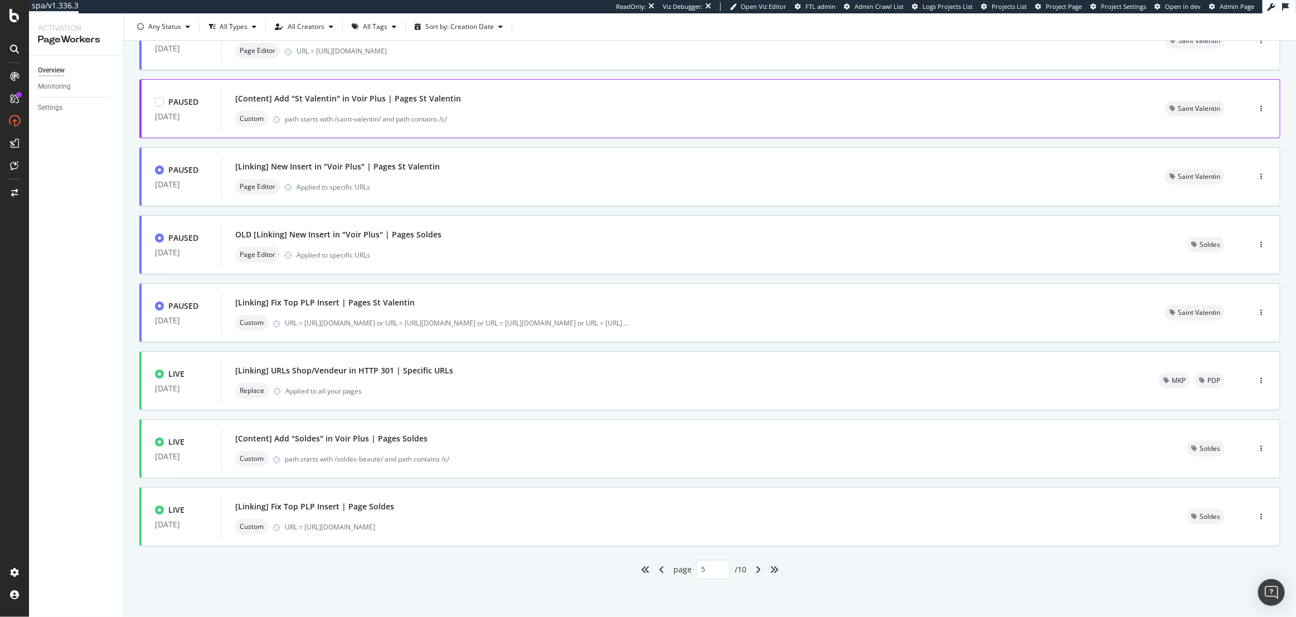
scroll to position [0, 0]
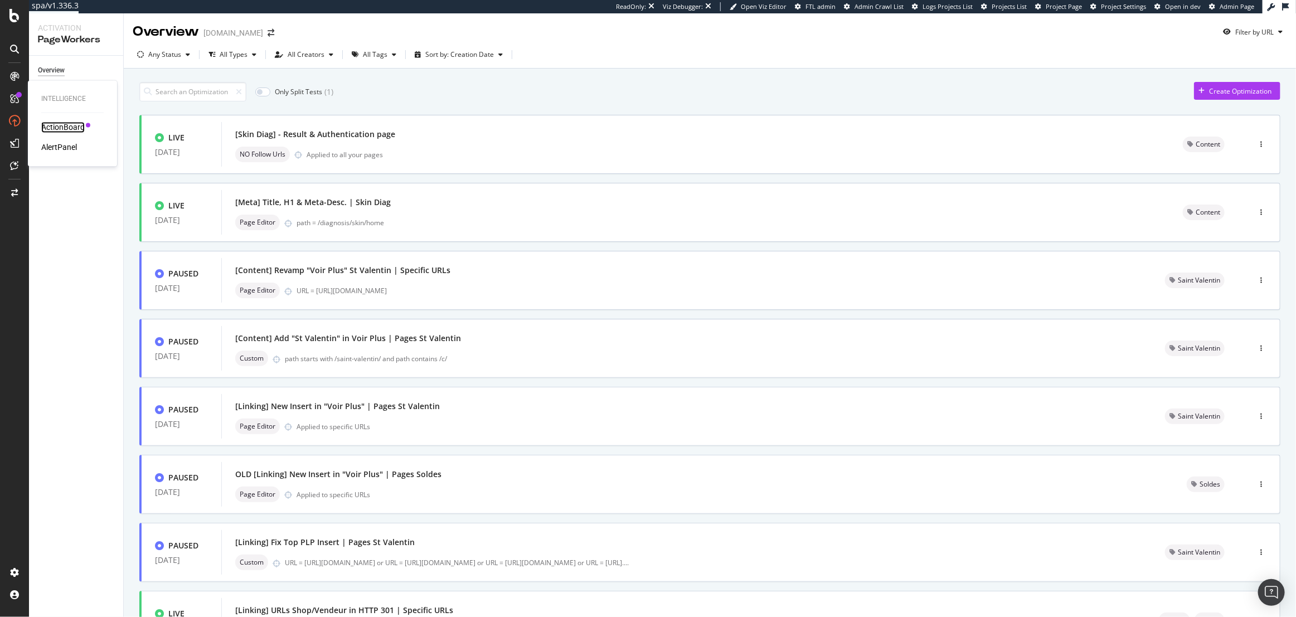
click at [70, 130] on div "ActionBoard" at bounding box center [62, 127] width 43 height 11
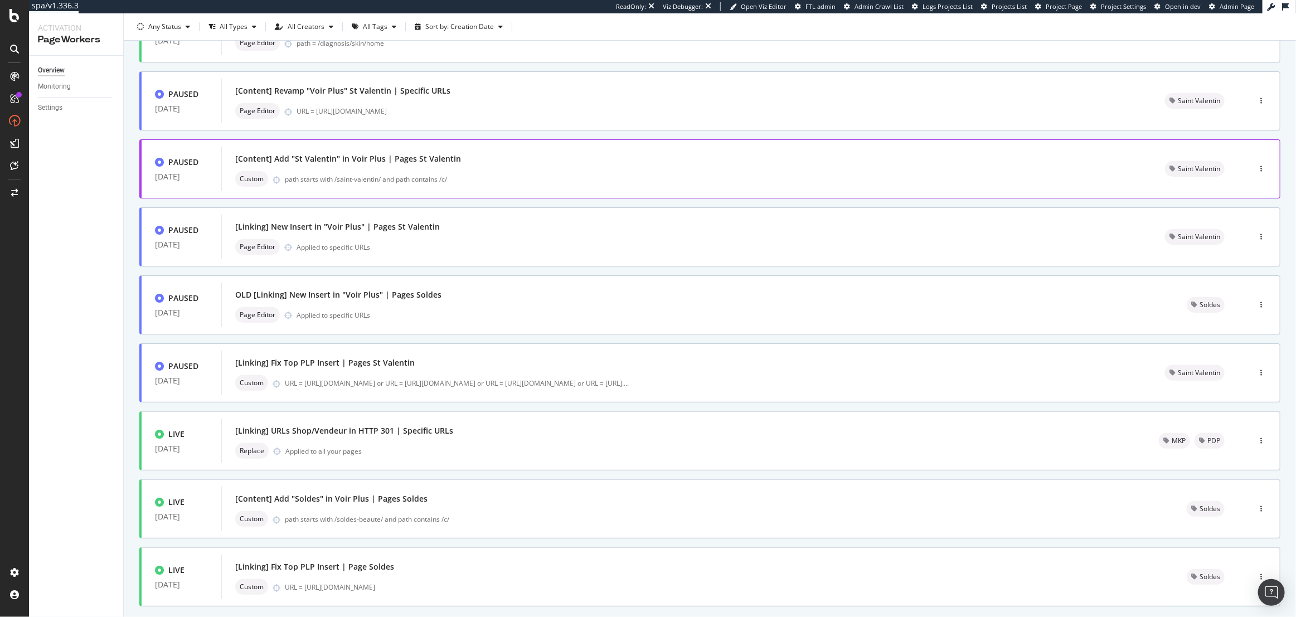
scroll to position [240, 0]
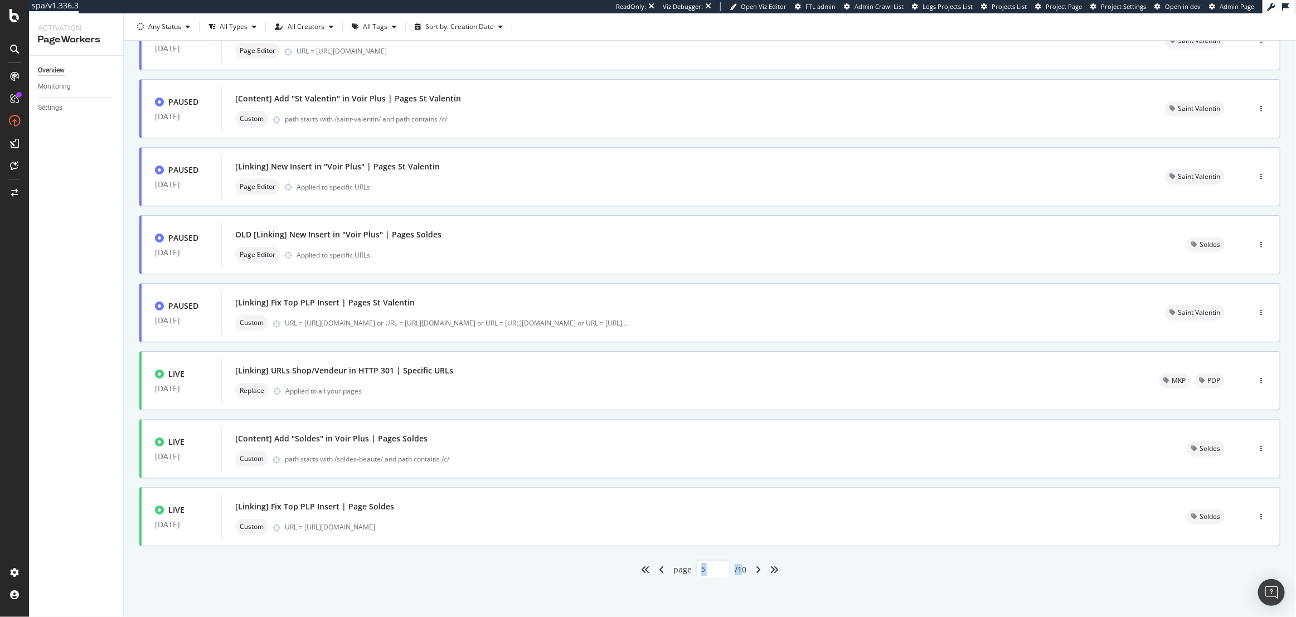
drag, startPoint x: 743, startPoint y: 569, endPoint x: 736, endPoint y: 570, distance: 6.7
click at [736, 570] on div "page 5 / 10" at bounding box center [709, 570] width 1141 height 20
click at [736, 570] on div "page 5 / 10" at bounding box center [709, 570] width 73 height 20
click at [741, 568] on div "page 5 / 10" at bounding box center [709, 570] width 73 height 20
click at [491, 577] on div "page 5 / 10" at bounding box center [709, 570] width 1141 height 20
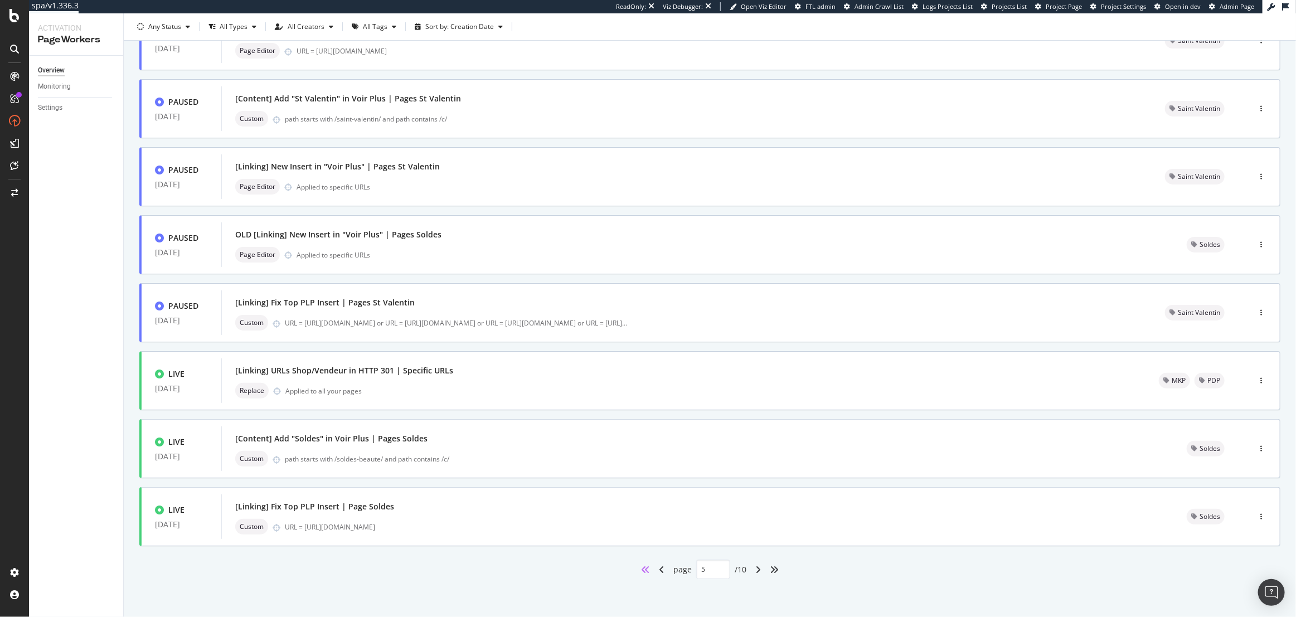
click at [645, 565] on icon "angles-left" at bounding box center [645, 569] width 9 height 9
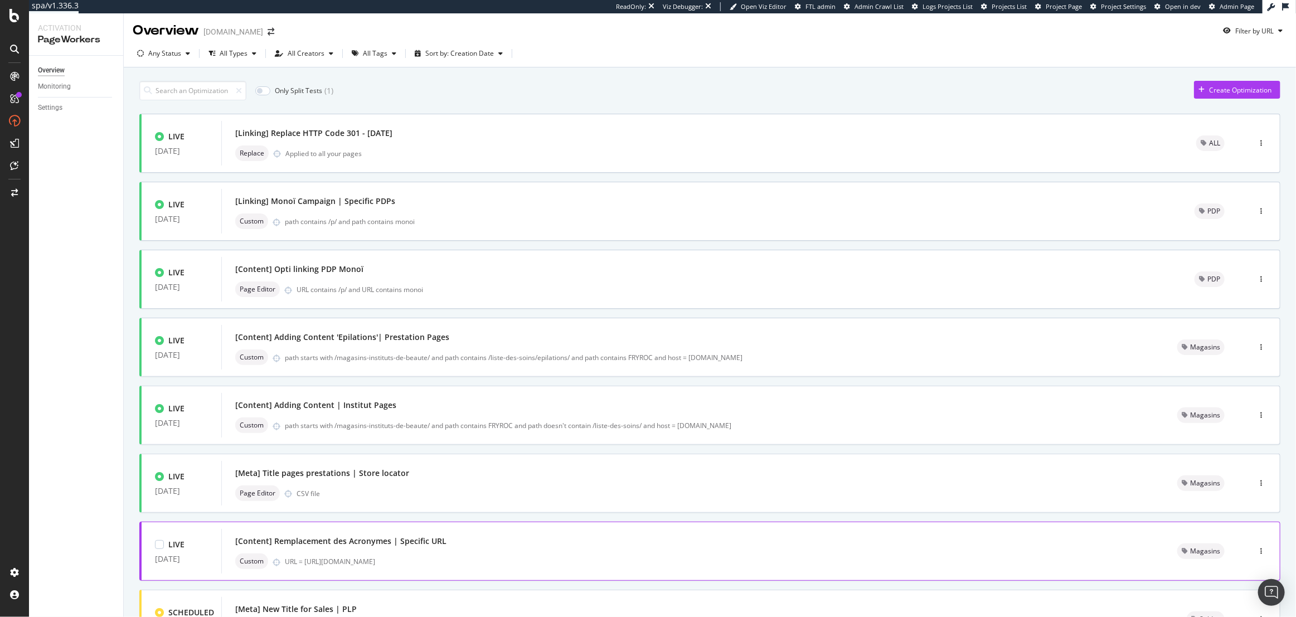
scroll to position [0, 0]
click at [487, 84] on div "Only Split Tests ( 1 ) Create Optimization" at bounding box center [709, 92] width 1141 height 20
click at [75, 143] on div "Overview Monitoring Settings" at bounding box center [76, 336] width 94 height 561
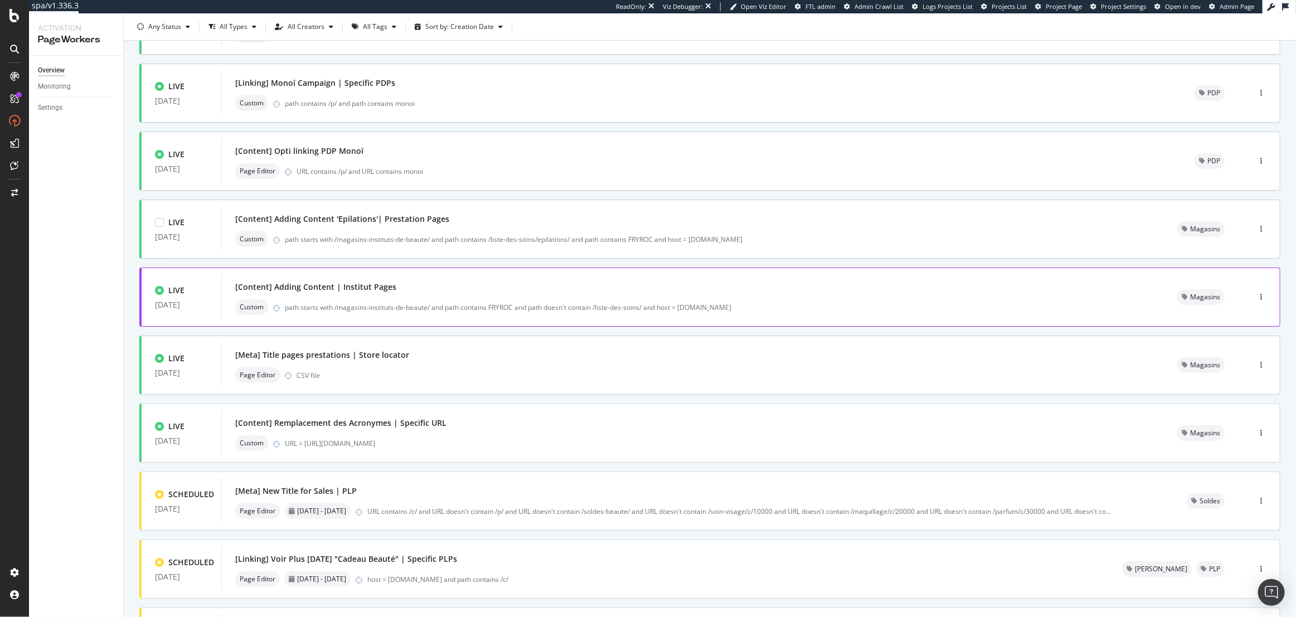
scroll to position [240, 0]
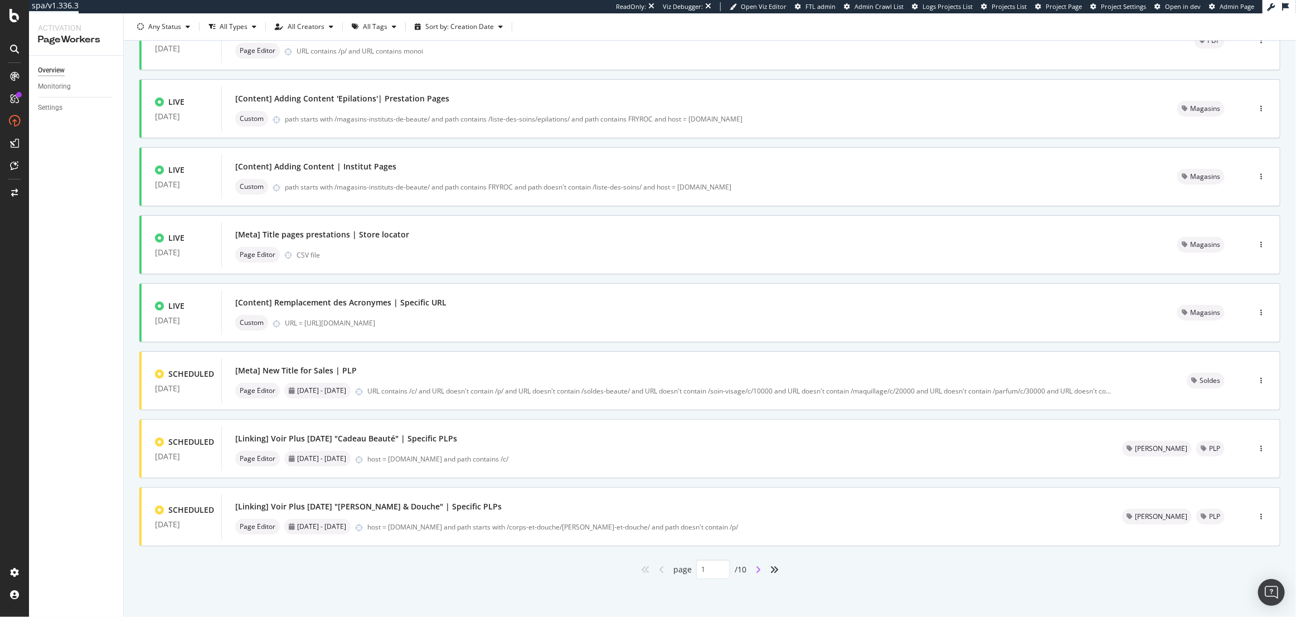
click at [757, 568] on icon "angle-right" at bounding box center [758, 569] width 6 height 9
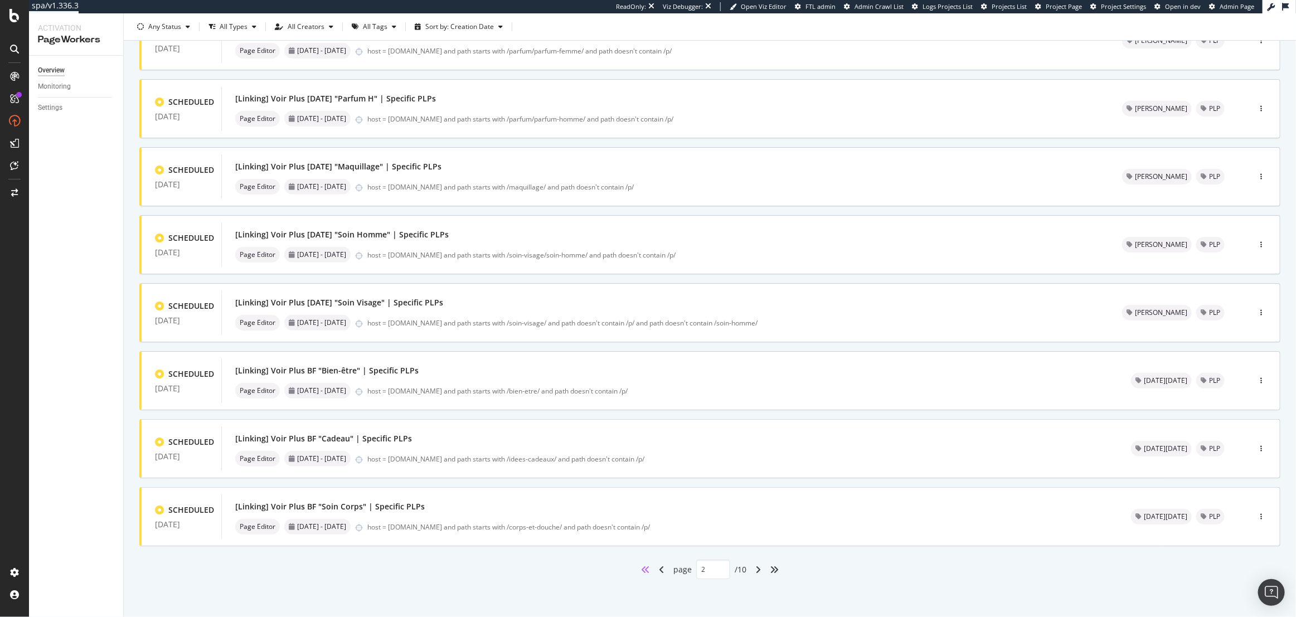
click at [645, 565] on icon "angles-left" at bounding box center [645, 569] width 9 height 9
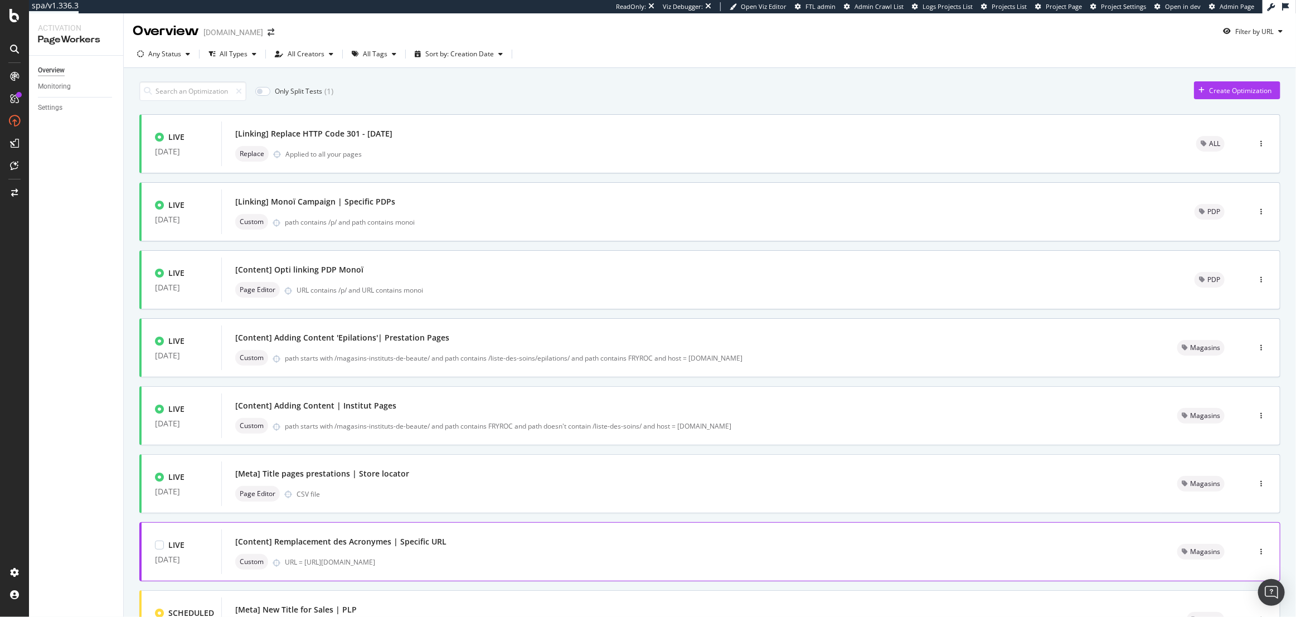
scroll to position [0, 0]
click at [166, 54] on div "Any Status" at bounding box center [164, 54] width 33 height 7
click at [168, 54] on div "Any Status" at bounding box center [164, 54] width 33 height 7
click at [182, 58] on div "Any Status" at bounding box center [164, 54] width 62 height 17
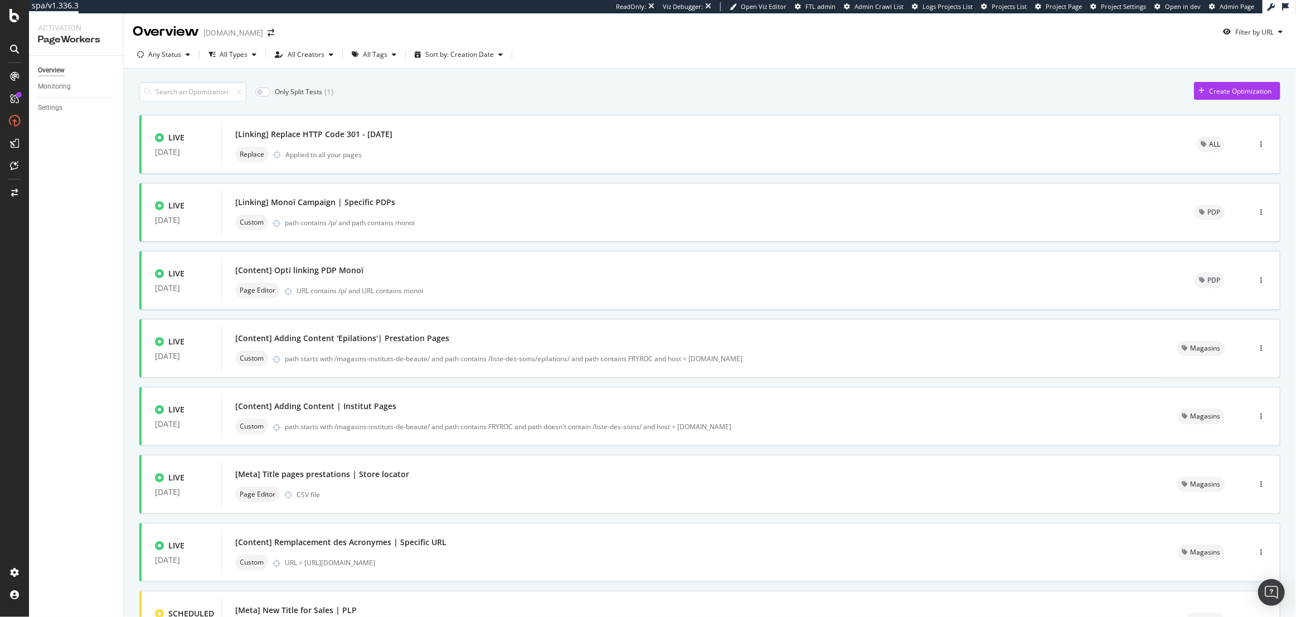
click at [420, 83] on div "Only Split Tests ( 1 ) Create Optimization" at bounding box center [709, 92] width 1141 height 20
click at [1200, 88] on div "button" at bounding box center [1201, 91] width 15 height 7
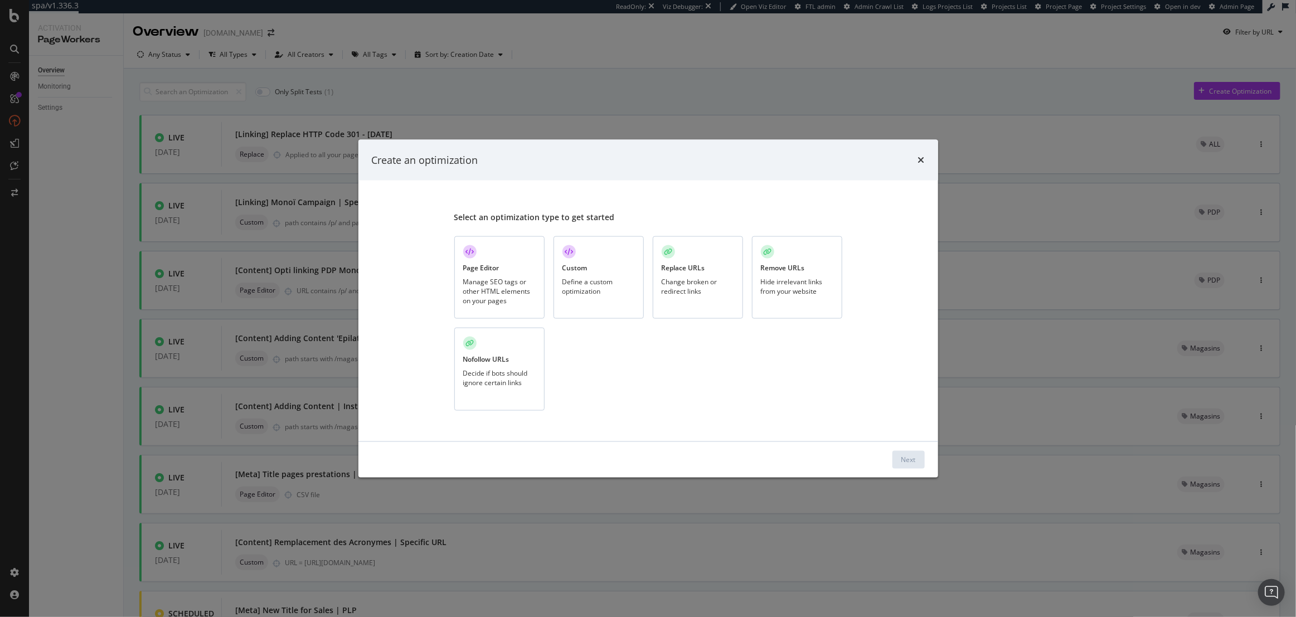
click at [496, 265] on div "Page Editor" at bounding box center [481, 267] width 36 height 9
click at [908, 457] on div "Next" at bounding box center [908, 459] width 14 height 9
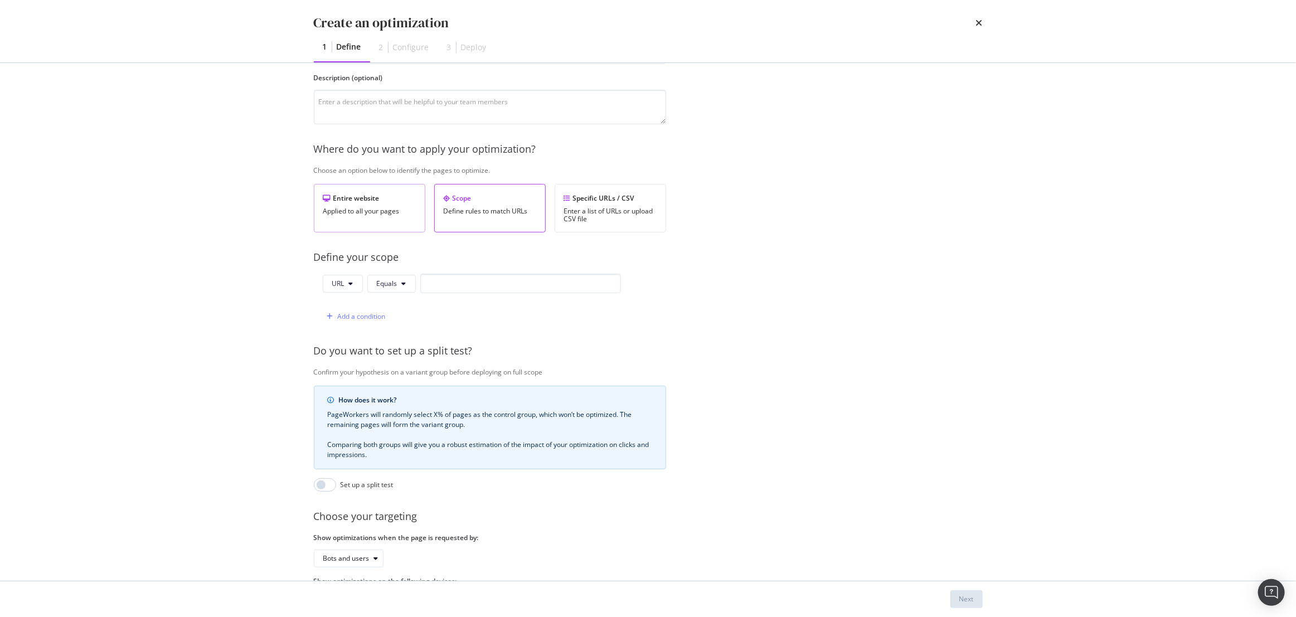
scroll to position [153, 0]
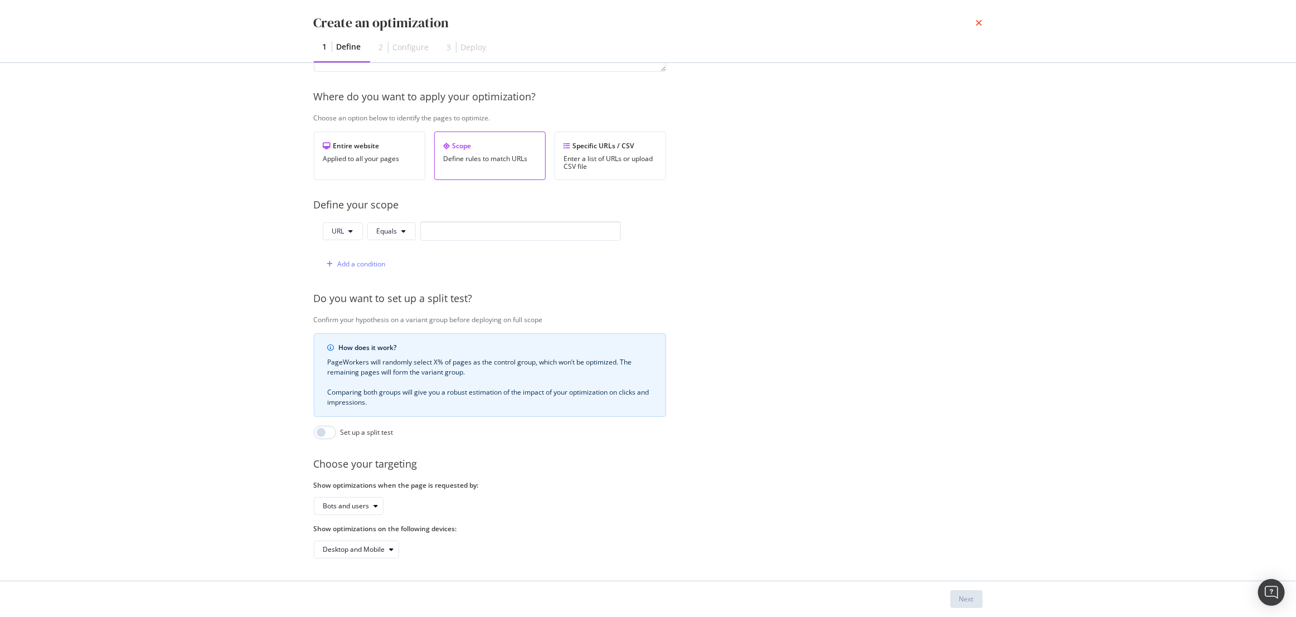
click at [977, 21] on icon "times" at bounding box center [979, 22] width 7 height 9
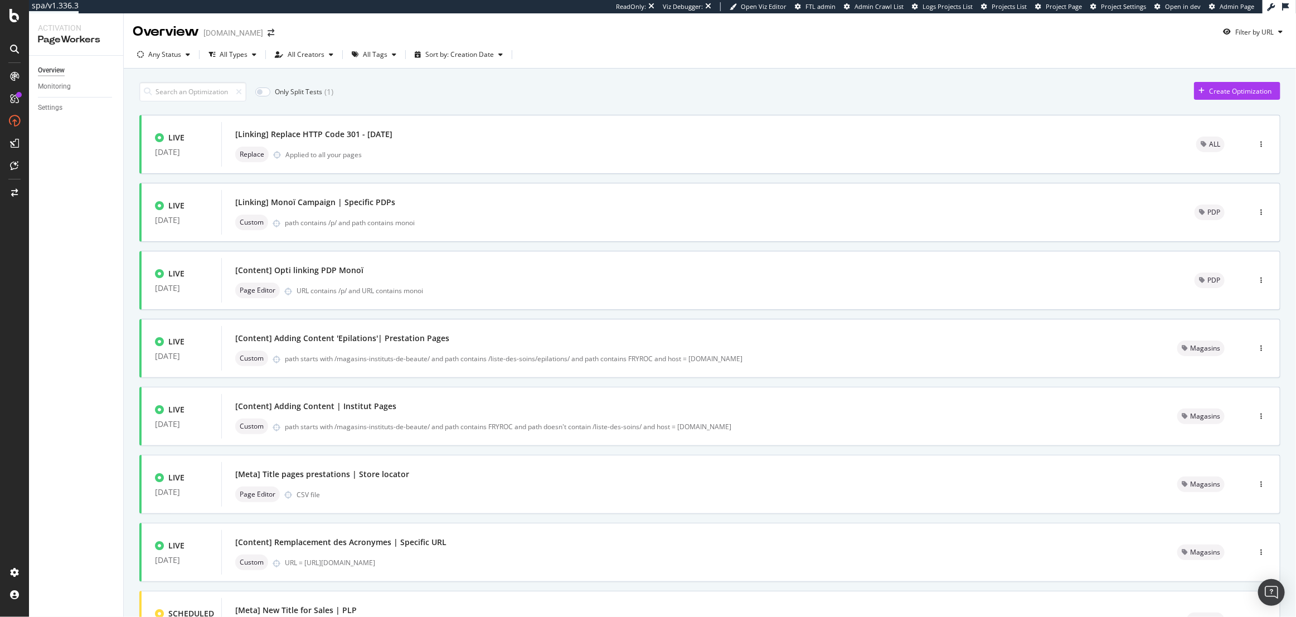
click at [704, 80] on div "Only Split Tests ( 1 ) Create Optimization LIVE 19 Aug. 2025 [Linking] Replace …" at bounding box center [709, 447] width 1141 height 742
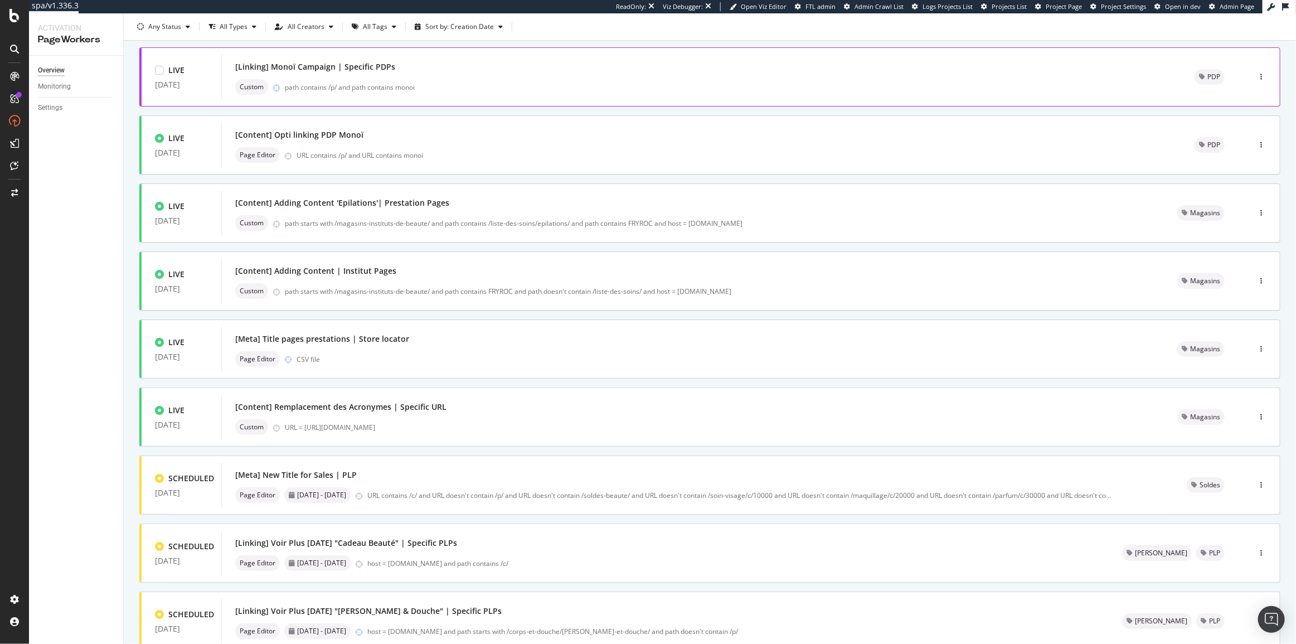
scroll to position [213, 0]
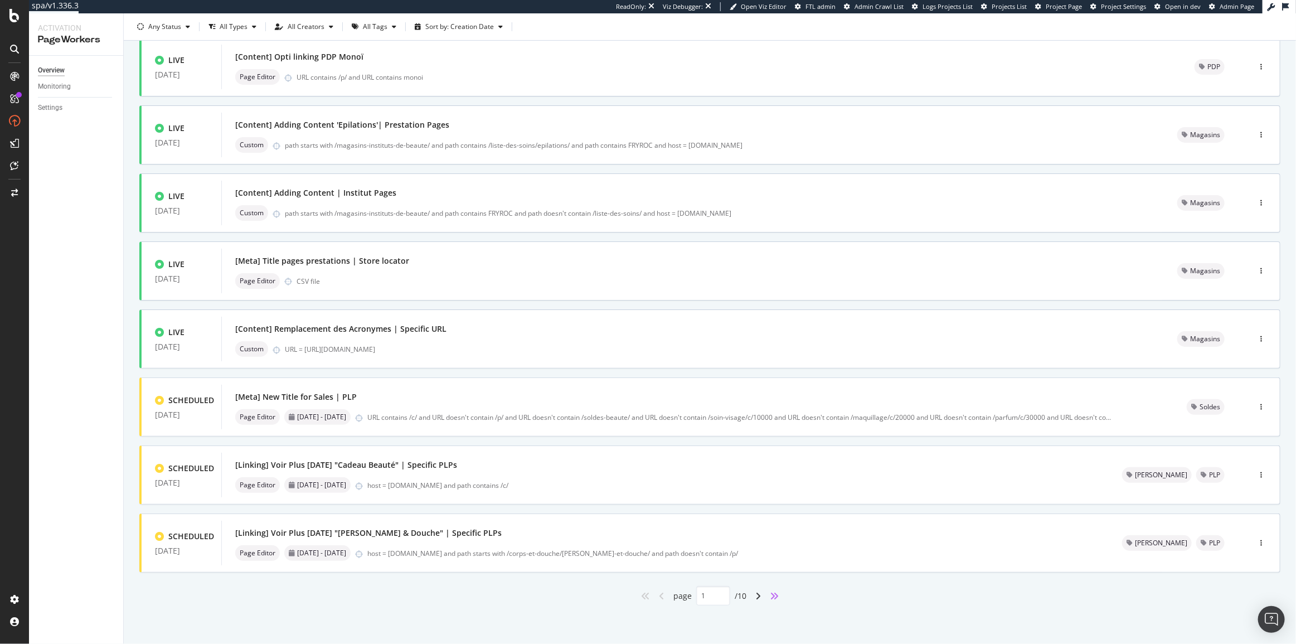
click at [774, 595] on icon "angles-right" at bounding box center [774, 595] width 9 height 9
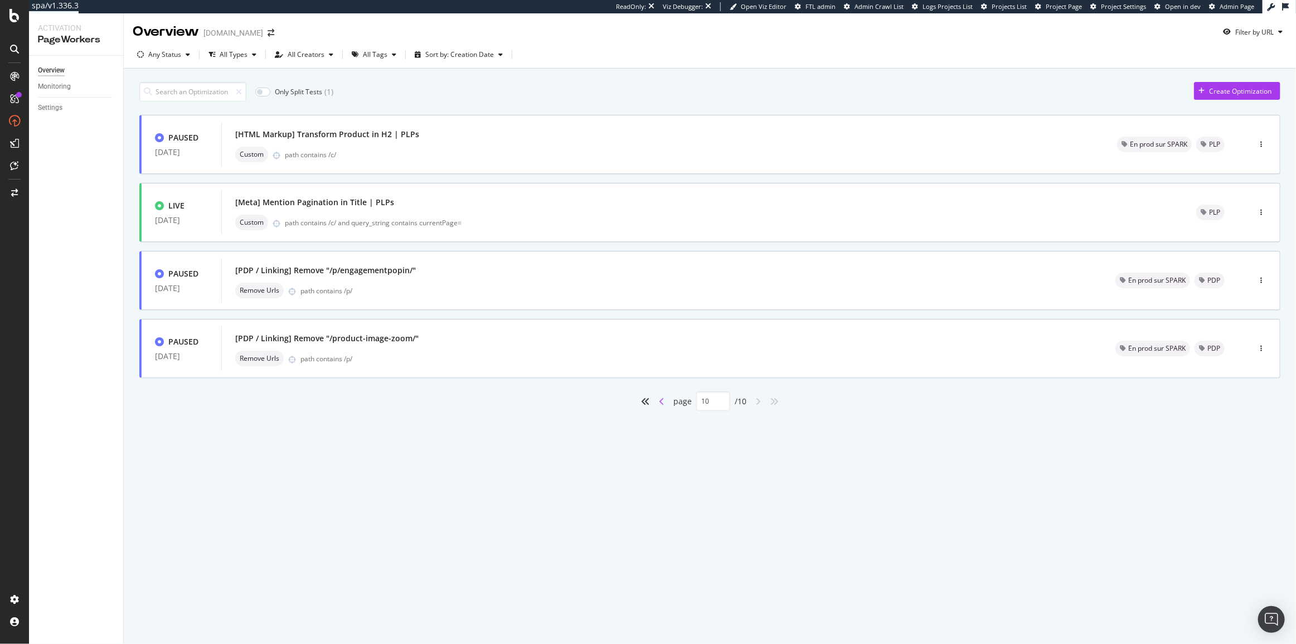
click at [659, 405] on icon "angle-left" at bounding box center [662, 401] width 6 height 9
type input "9"
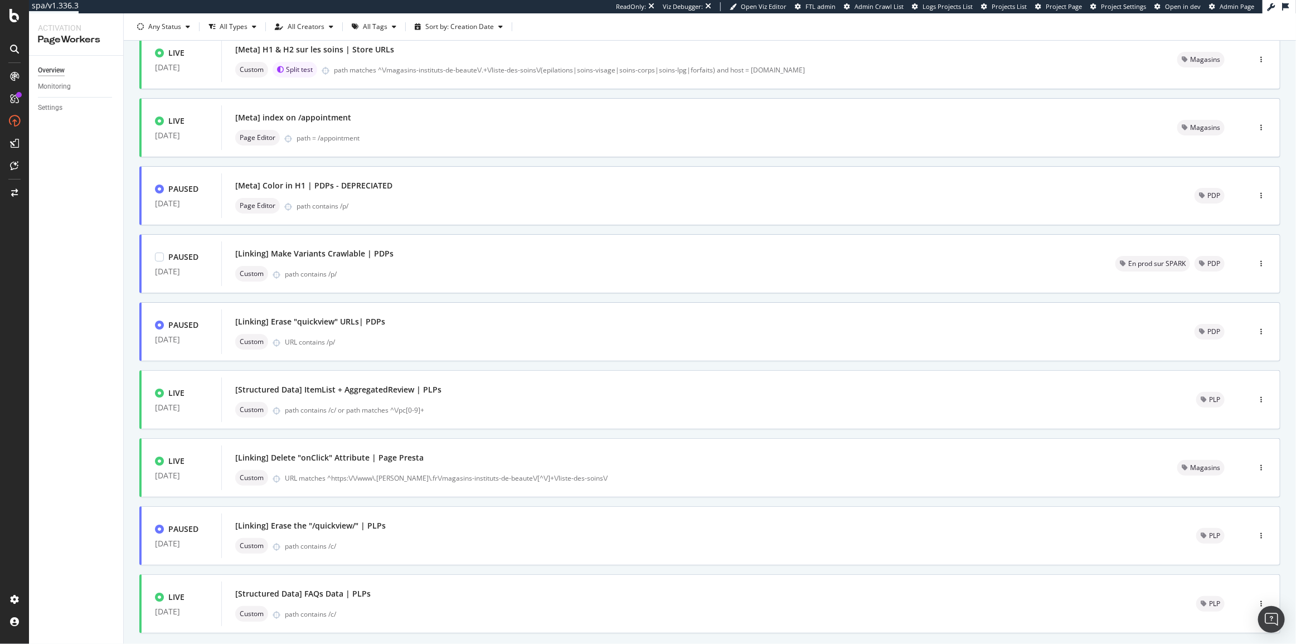
scroll to position [213, 0]
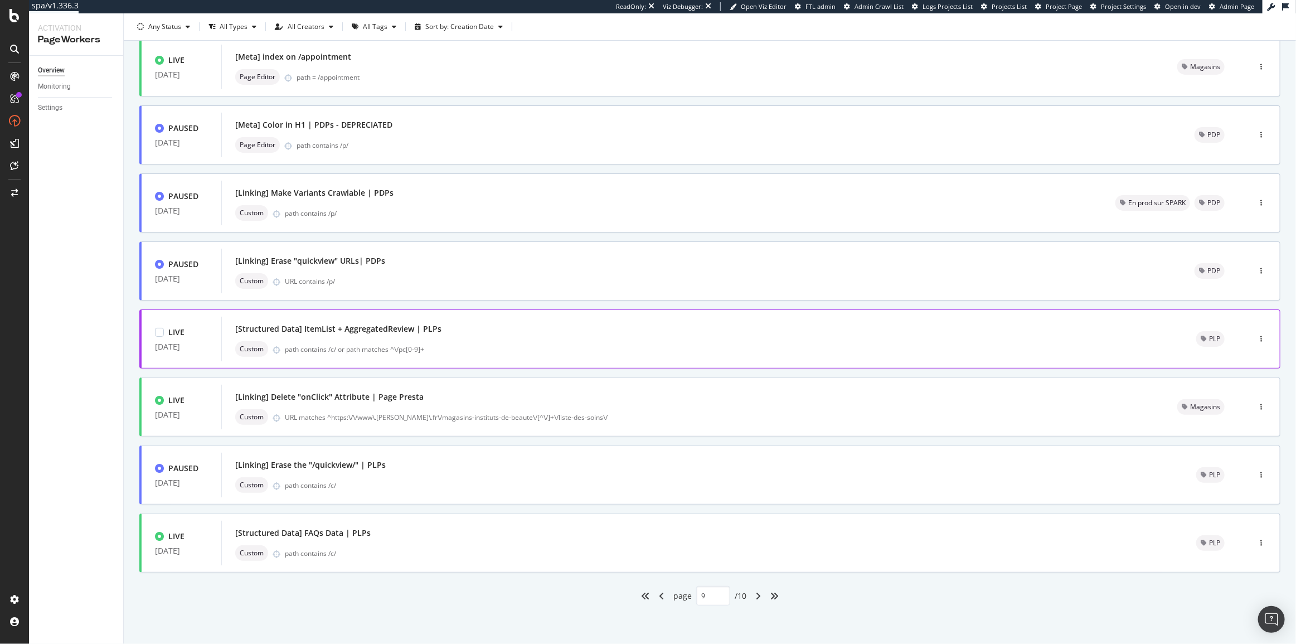
click at [643, 339] on div "[Structured Data] ItemList + AggregatedReview | PLPs Custom path contains /c/ o…" at bounding box center [702, 339] width 934 height 36
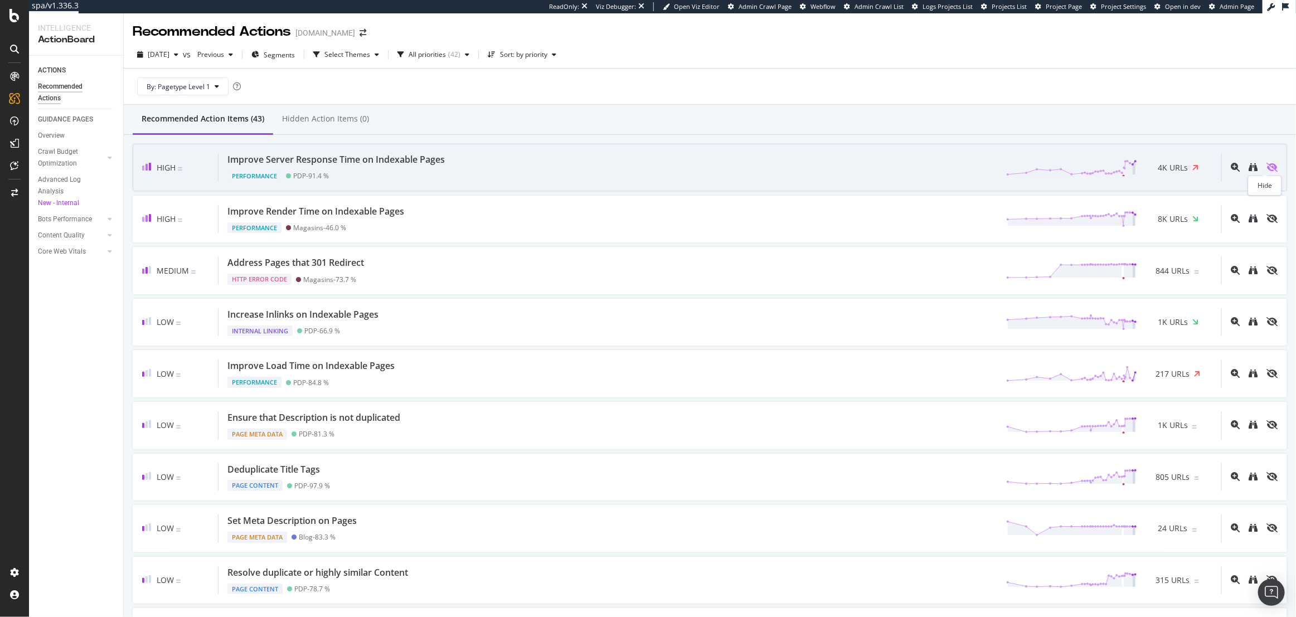
click at [1266, 167] on icon "eye-slash" at bounding box center [1271, 167] width 11 height 9
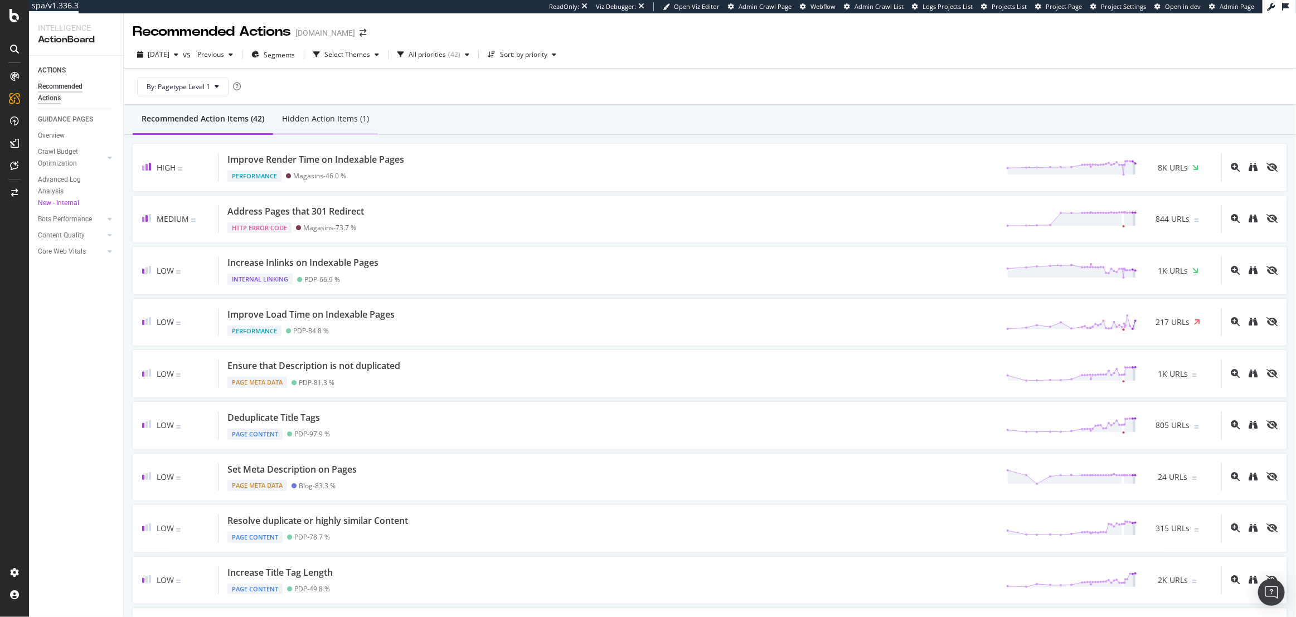
click at [349, 121] on div "Hidden Action Items (1)" at bounding box center [325, 118] width 87 height 11
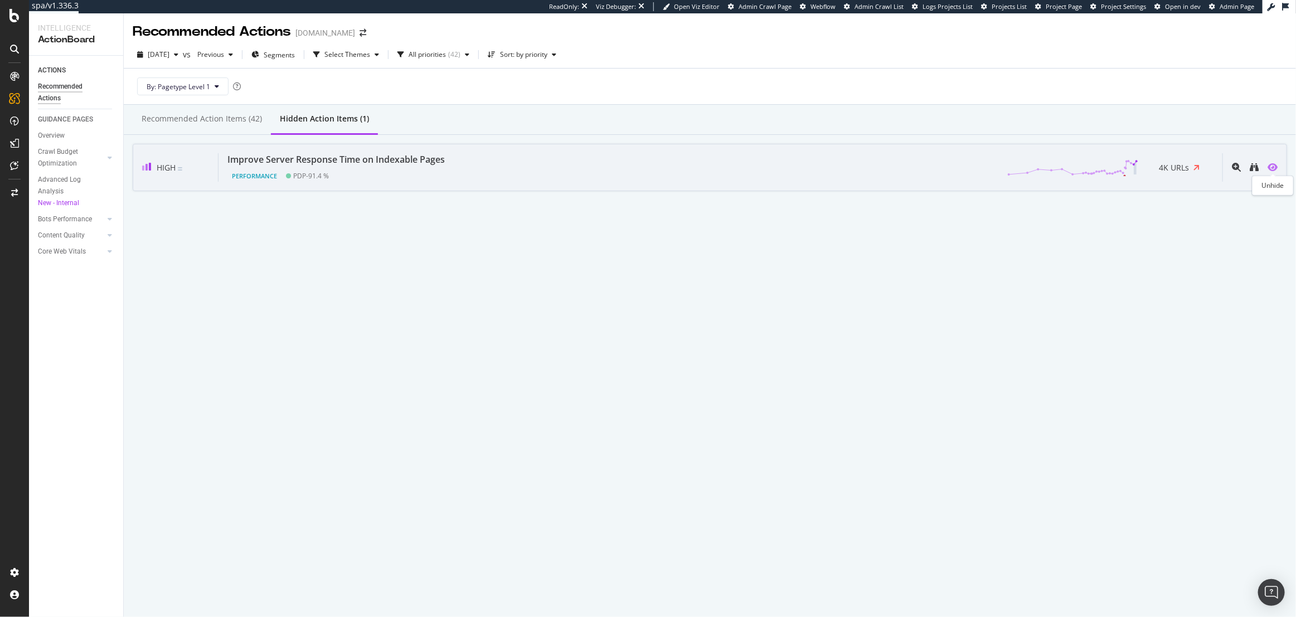
click at [1273, 168] on icon "eye" at bounding box center [1273, 167] width 10 height 9
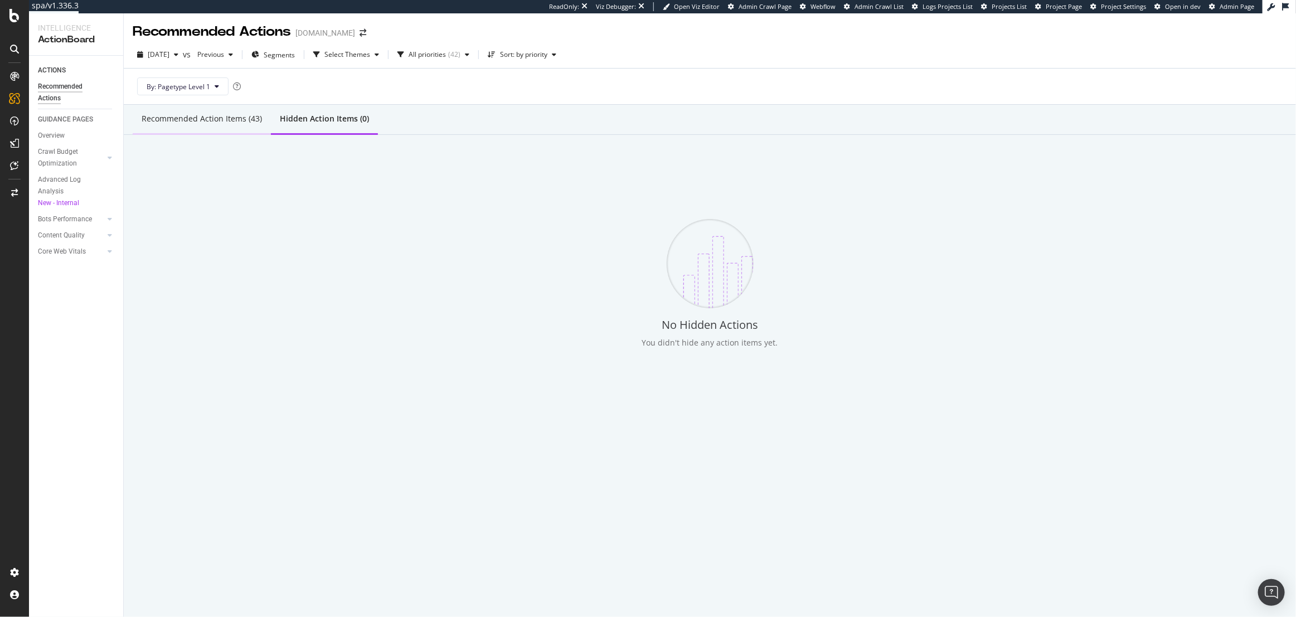
click at [223, 118] on div "Recommended Action Items (43)" at bounding box center [202, 118] width 120 height 11
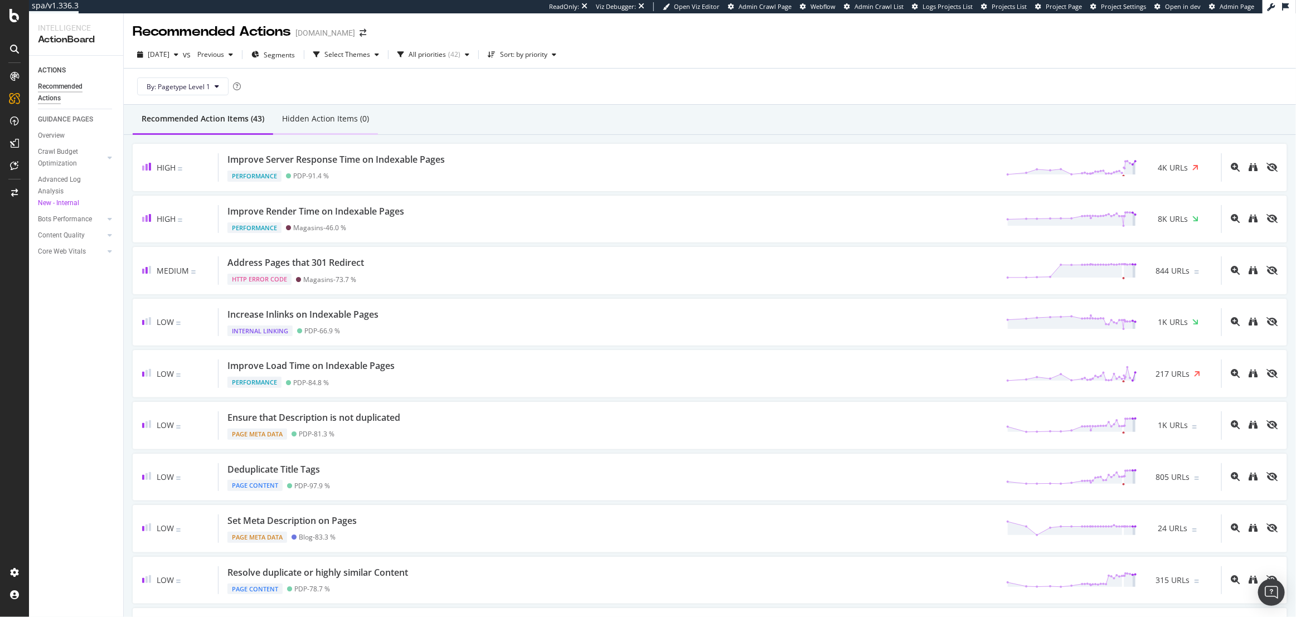
click at [352, 111] on div "Hidden Action Items (0)" at bounding box center [325, 119] width 105 height 31
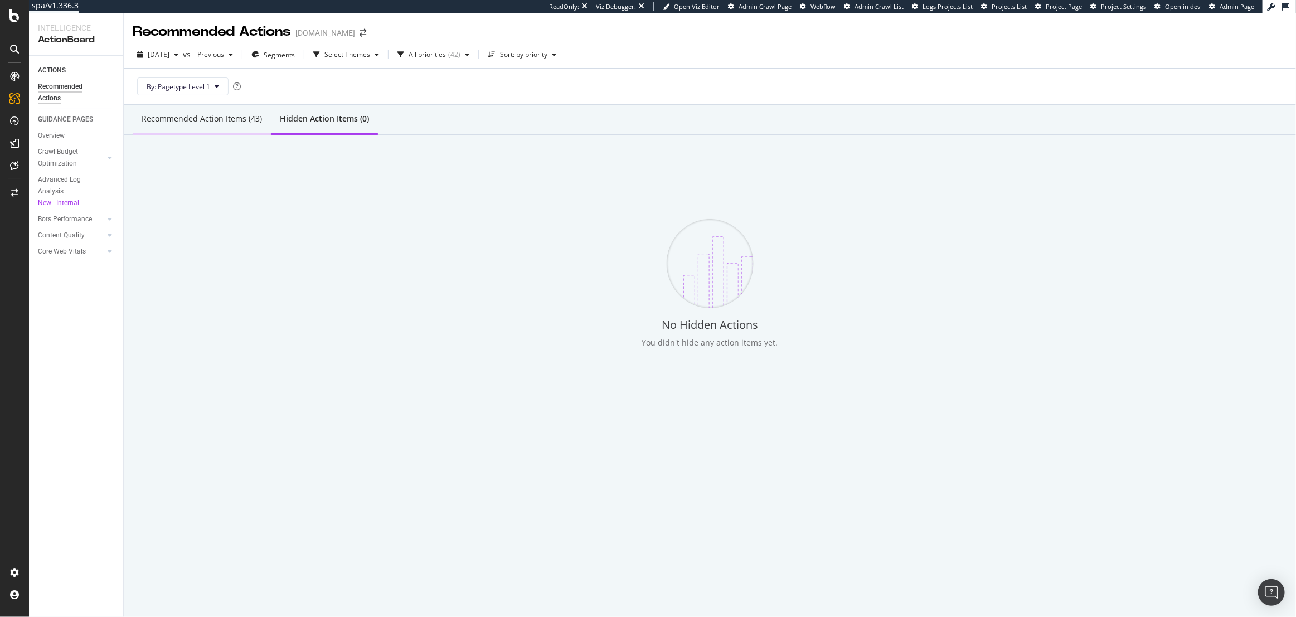
click at [242, 122] on div "Recommended Action Items (43)" at bounding box center [202, 118] width 120 height 11
